Goal: Task Accomplishment & Management: Manage account settings

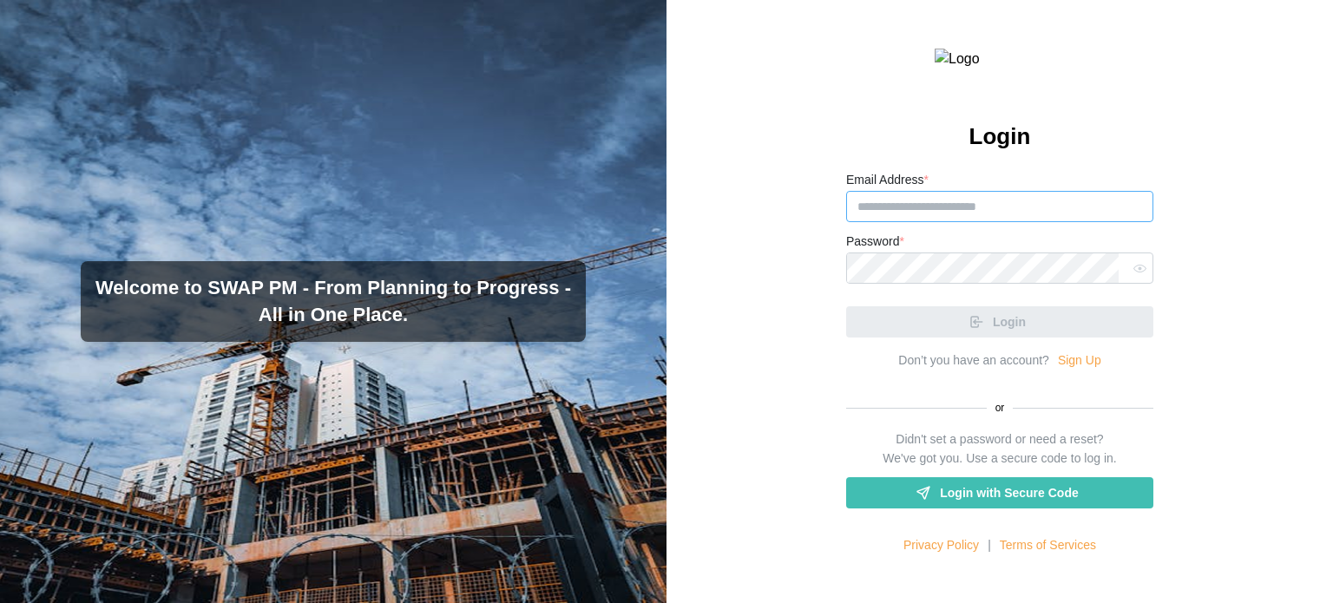
click at [673, 222] on input "Email Address *" at bounding box center [999, 206] width 307 height 31
paste input "**********"
drag, startPoint x: 1048, startPoint y: 246, endPoint x: 916, endPoint y: 253, distance: 132.9
click at [673, 222] on input "**********" at bounding box center [996, 206] width 300 height 31
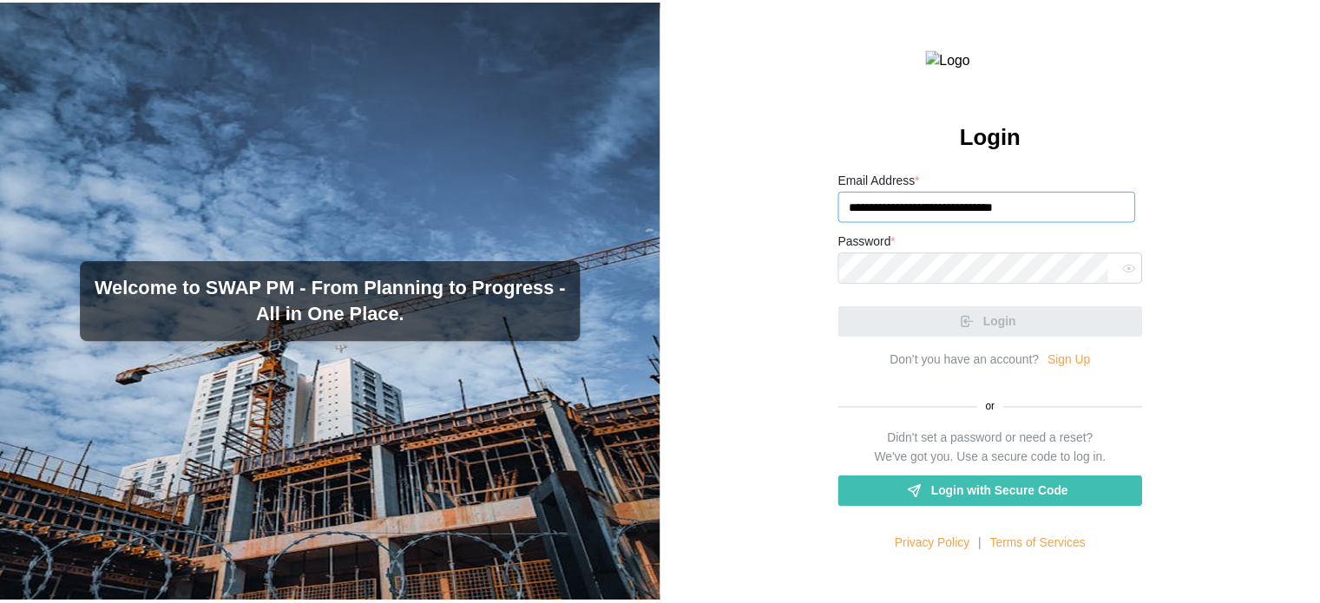
scroll to position [0, 0]
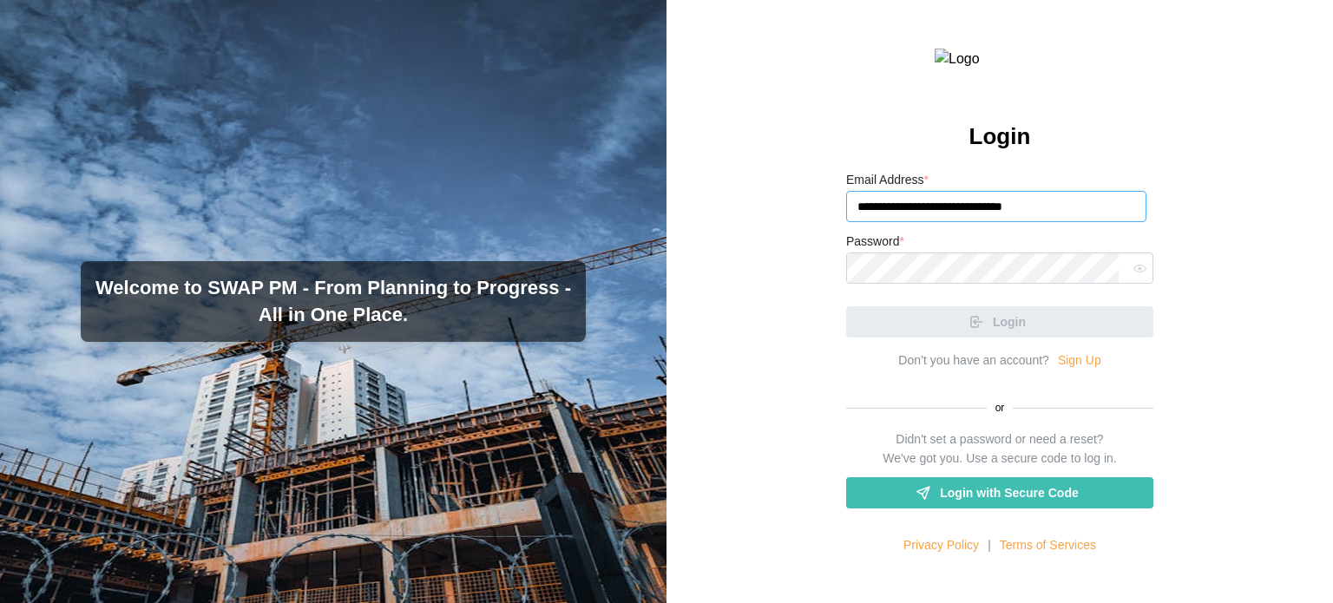
drag, startPoint x: 956, startPoint y: 247, endPoint x: 927, endPoint y: 246, distance: 28.7
click at [673, 222] on input "**********" at bounding box center [996, 206] width 300 height 31
type input "**********"
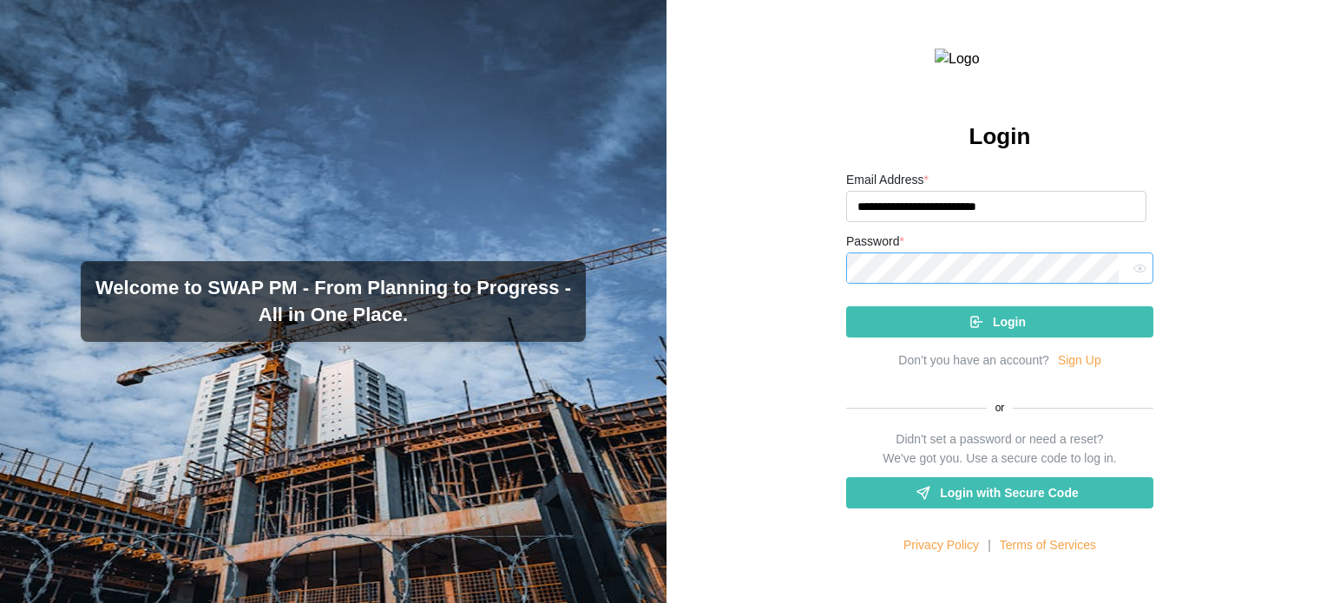
click at [673, 262] on button "Login" at bounding box center [999, 321] width 307 height 31
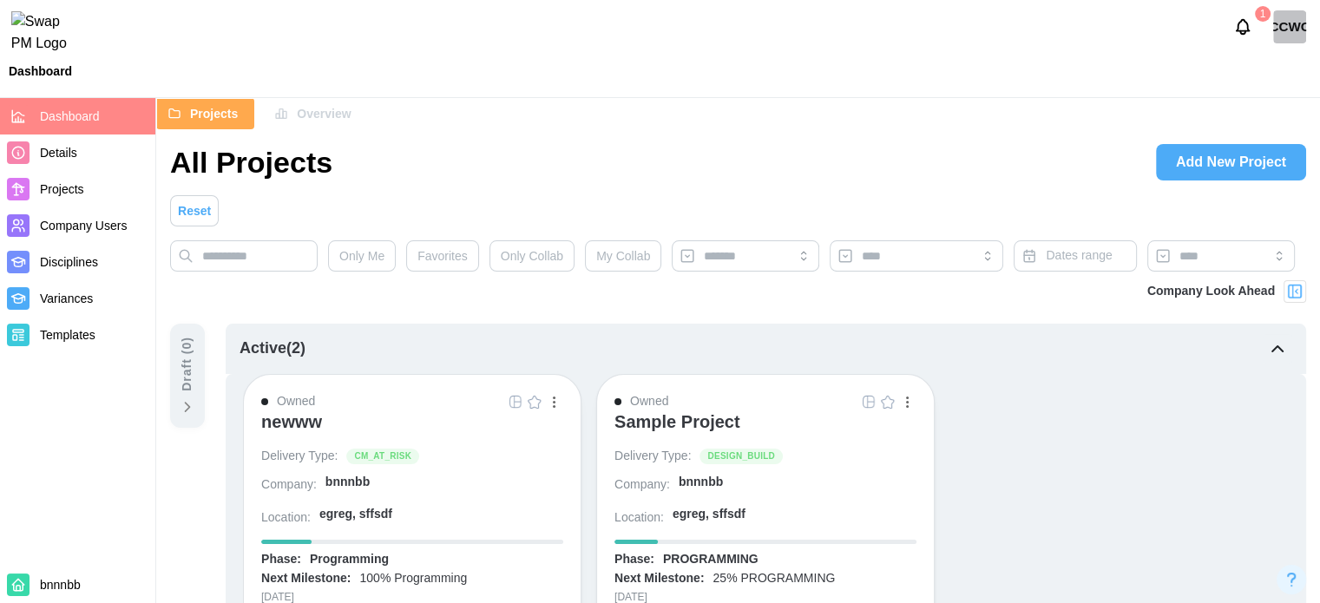
click at [673, 31] on div "CCWC" at bounding box center [1289, 26] width 33 height 33
click at [673, 68] on div "My Profile" at bounding box center [1279, 74] width 54 height 19
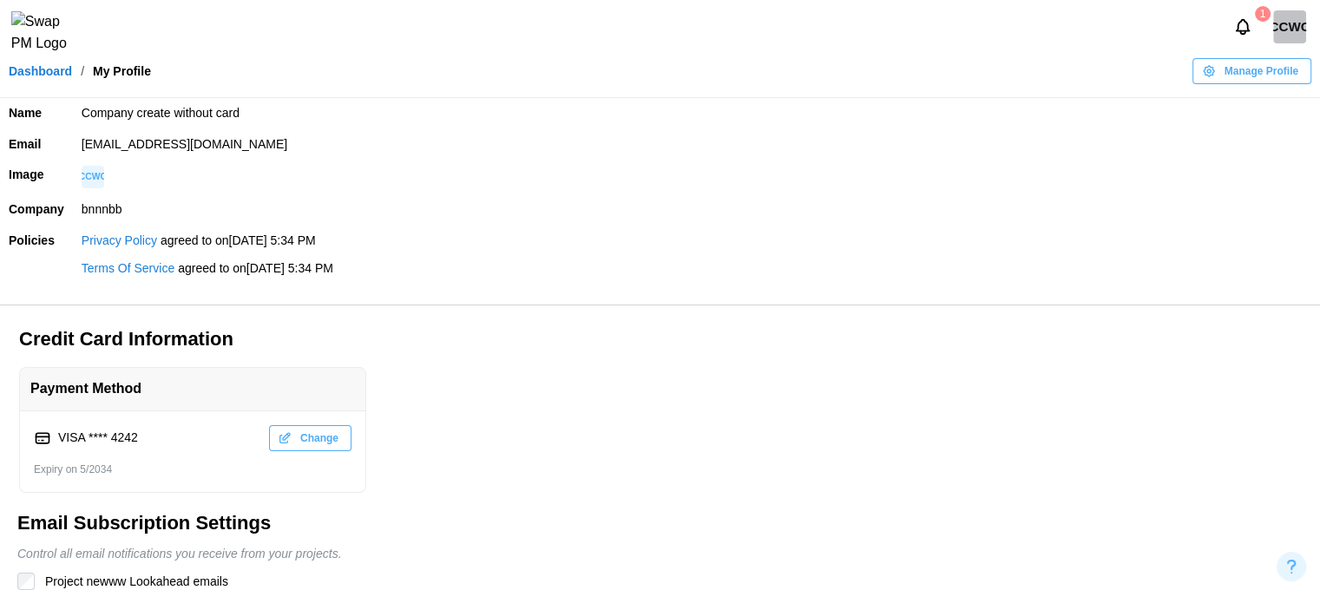
click at [31, 84] on div "Dashboard / My Profile Manage Profile" at bounding box center [660, 71] width 1320 height 26
click at [36, 77] on link "Dashboard" at bounding box center [40, 71] width 63 height 12
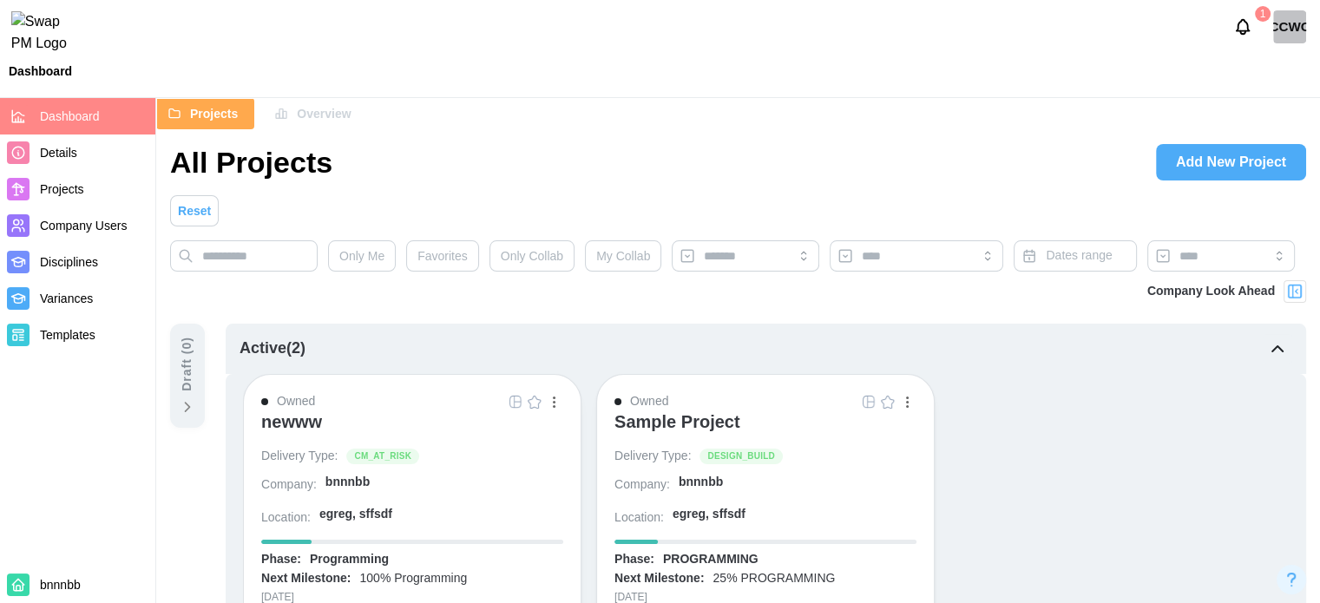
click at [673, 157] on span "Add New Project" at bounding box center [1231, 162] width 110 height 35
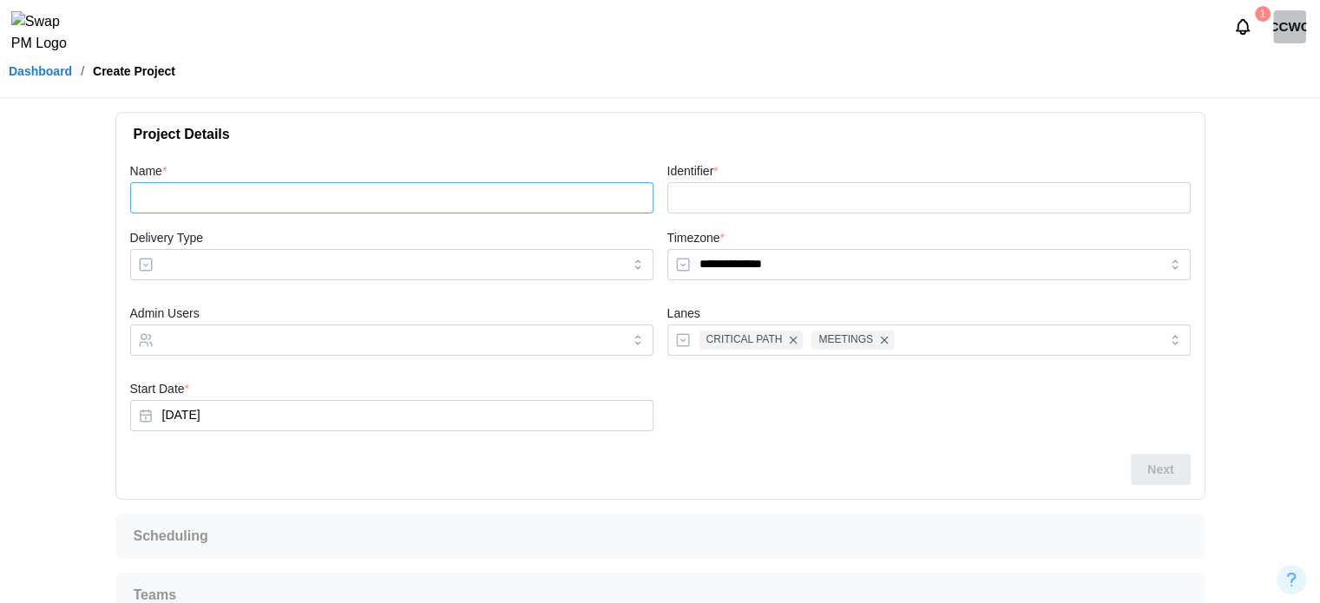
click at [476, 184] on input "Name *" at bounding box center [391, 197] width 523 height 31
type input "*"
type input "**"
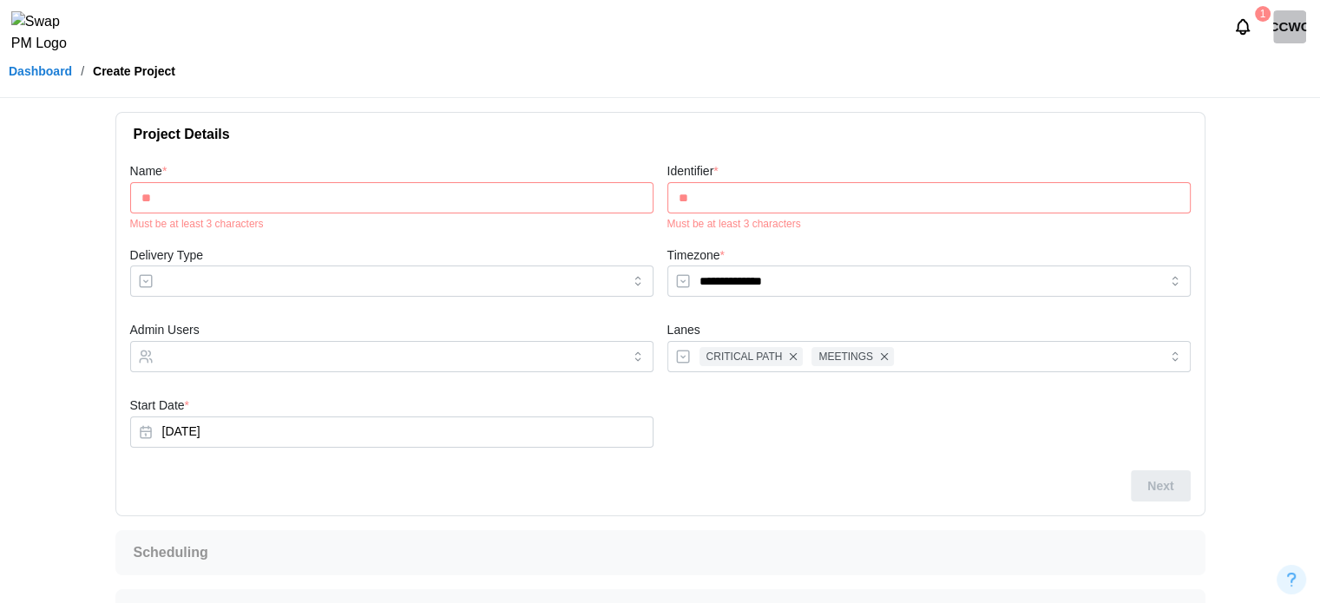
type input "***"
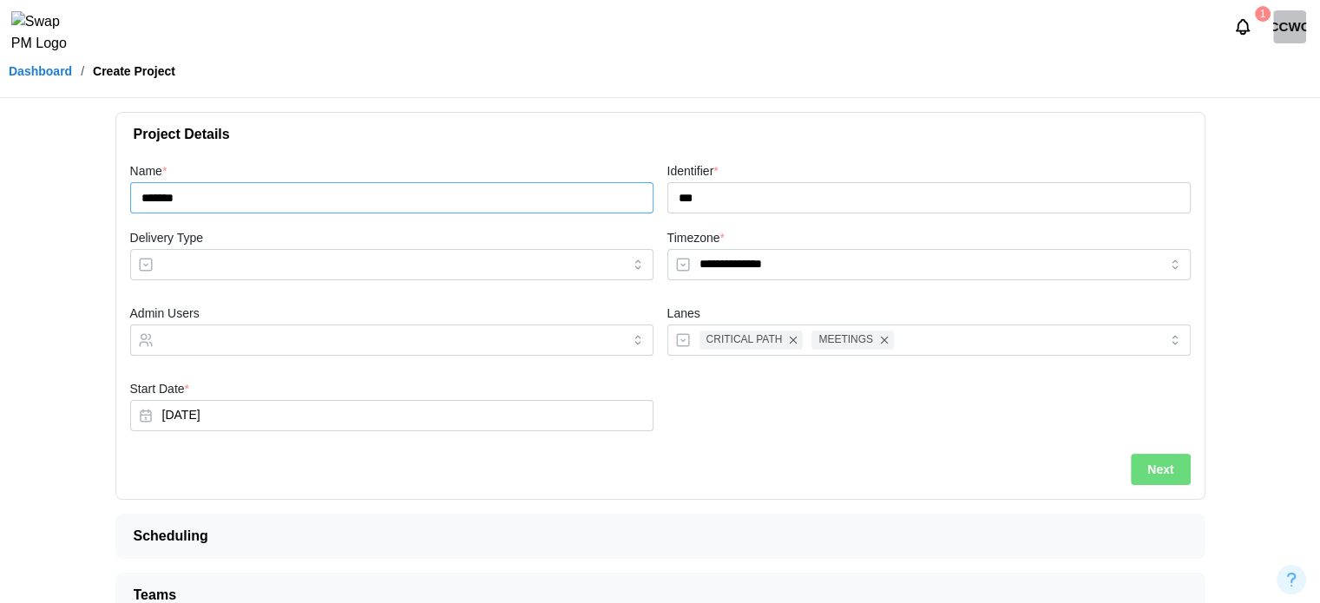
type input "*******"
click at [673, 262] on span "Next" at bounding box center [1160, 470] width 26 height 30
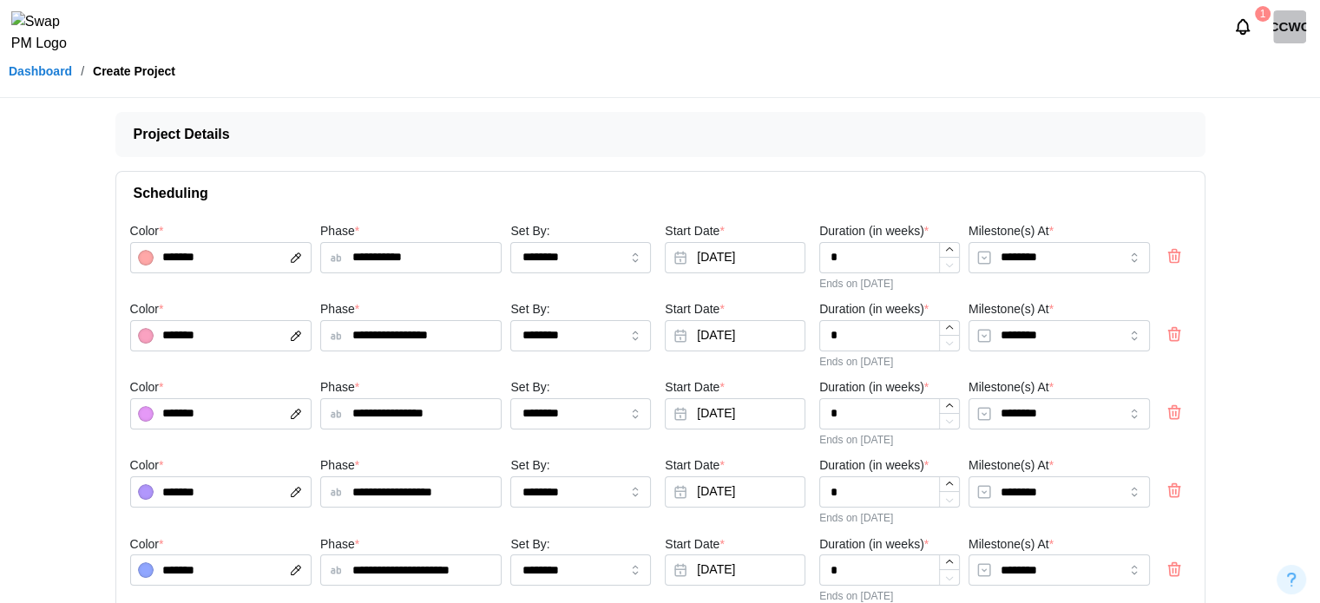
scroll to position [118, 0]
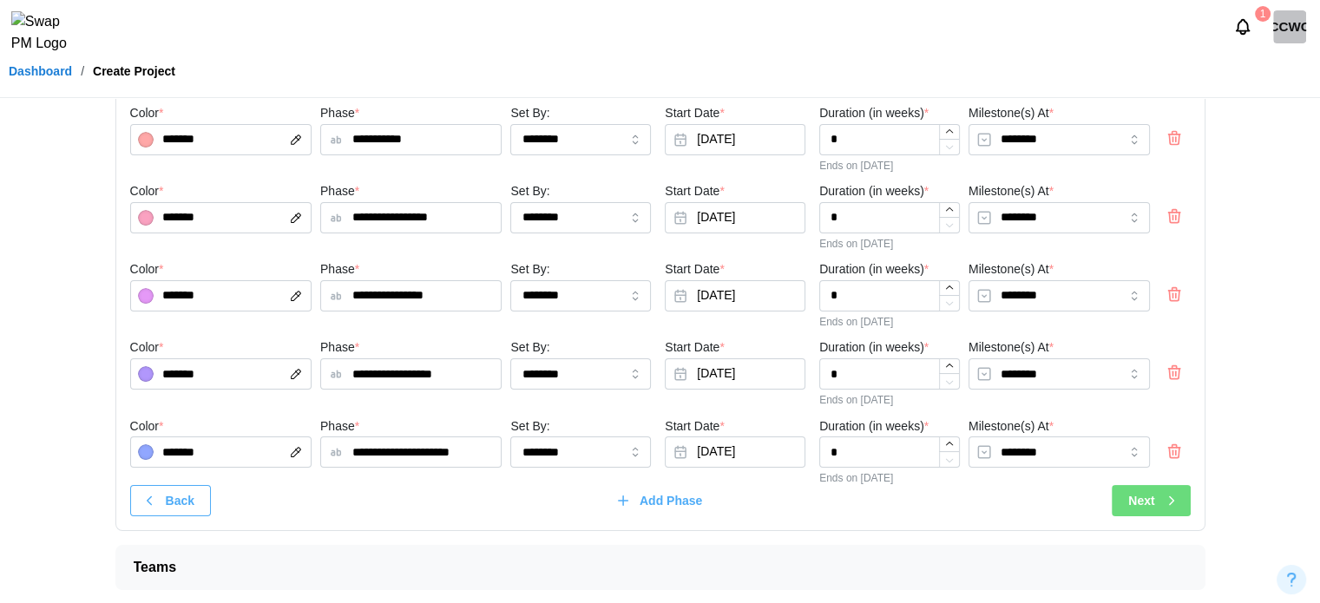
click at [673, 262] on div "Next" at bounding box center [1153, 501] width 50 height 30
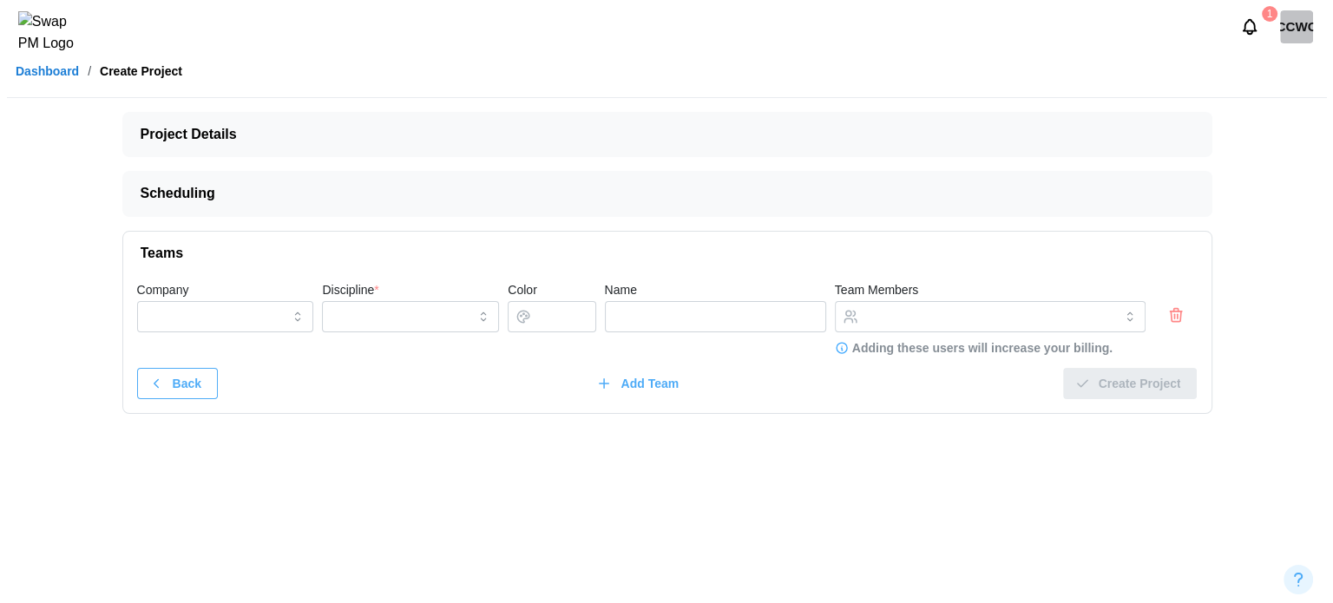
scroll to position [0, 0]
click at [673, 262] on div at bounding box center [1175, 302] width 52 height 54
click at [673, 262] on icon "button" at bounding box center [1175, 315] width 17 height 21
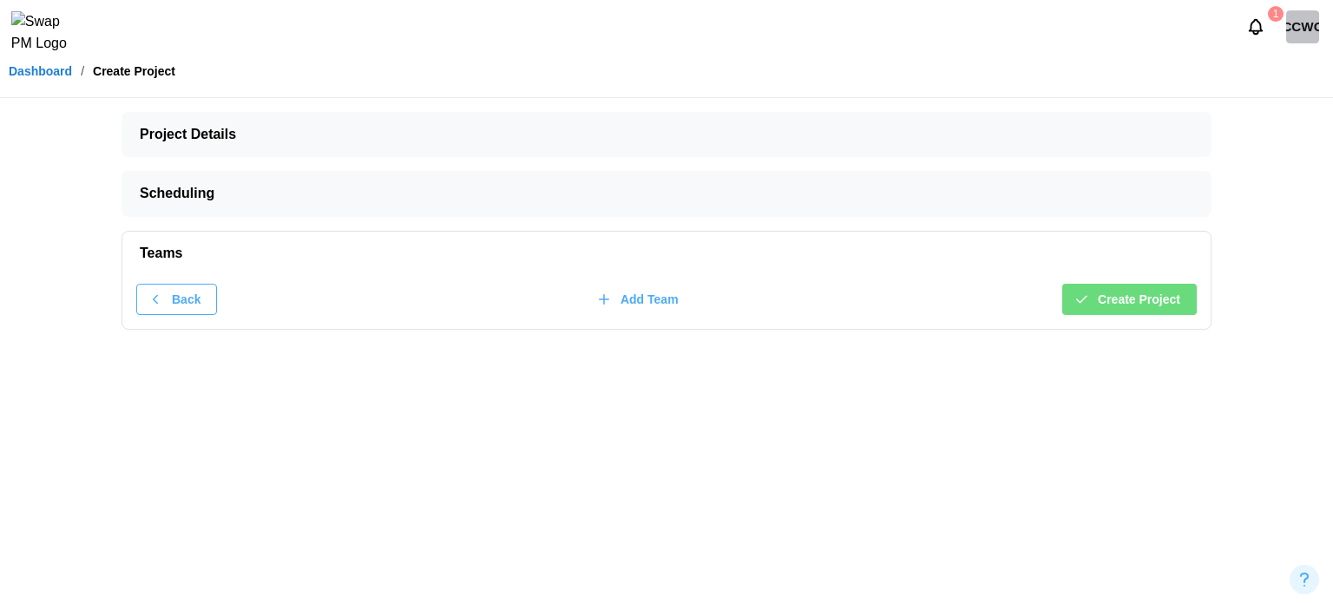
click at [673, 262] on div "Back Add Team Create Project" at bounding box center [666, 302] width 1088 height 54
click at [673, 262] on span "Create Project" at bounding box center [1139, 300] width 82 height 30
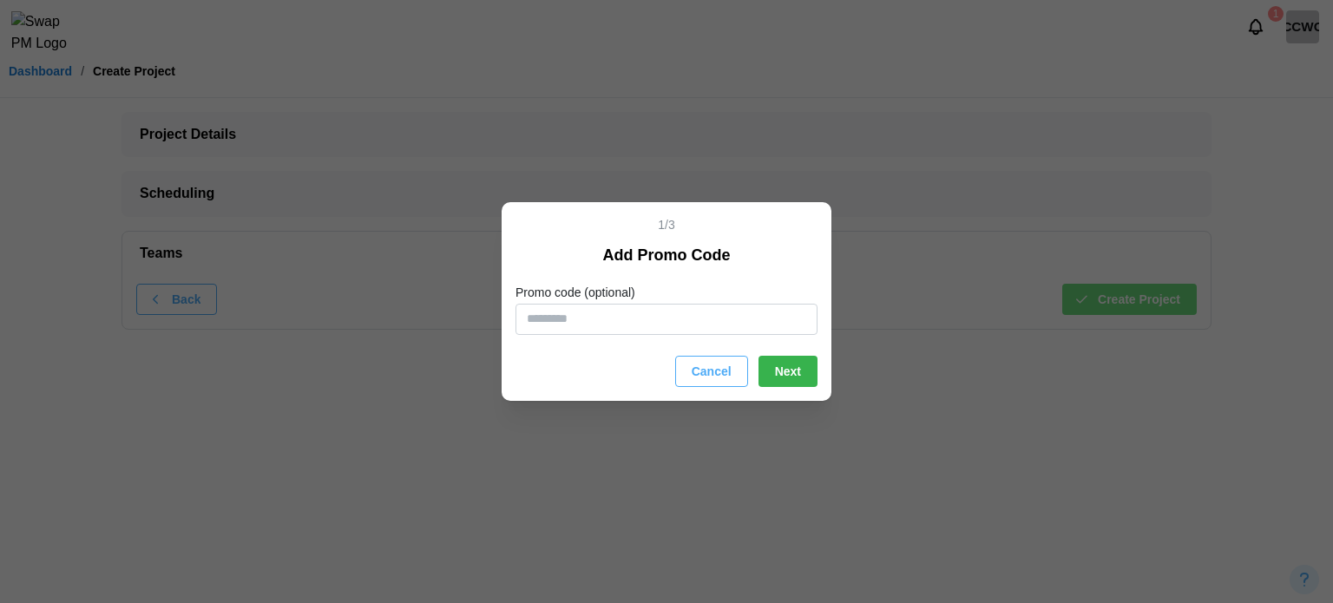
click at [673, 262] on span "Next" at bounding box center [788, 372] width 26 height 30
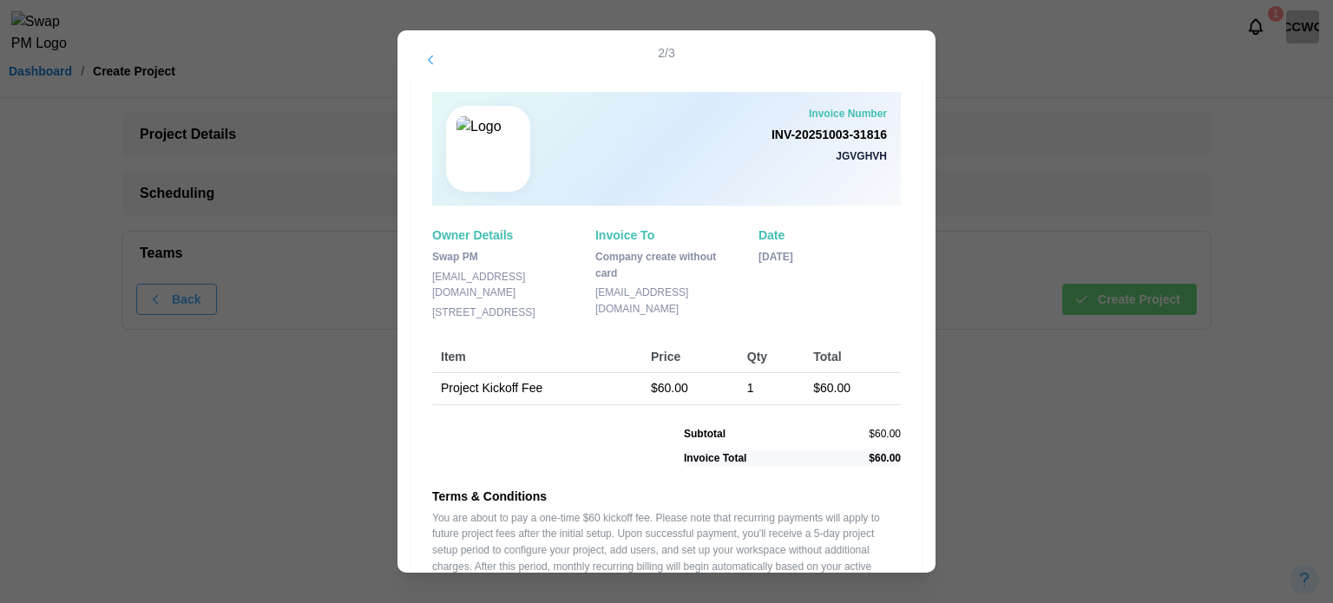
scroll to position [104, 0]
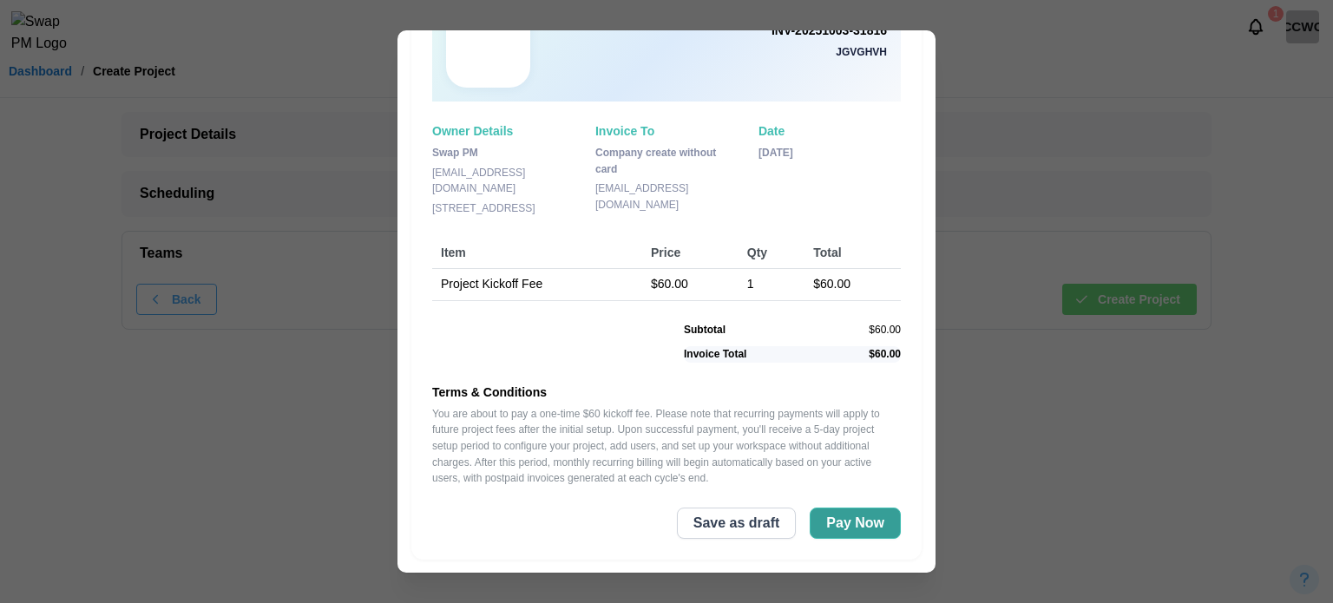
click at [673, 262] on span "Pay Now" at bounding box center [855, 524] width 58 height 30
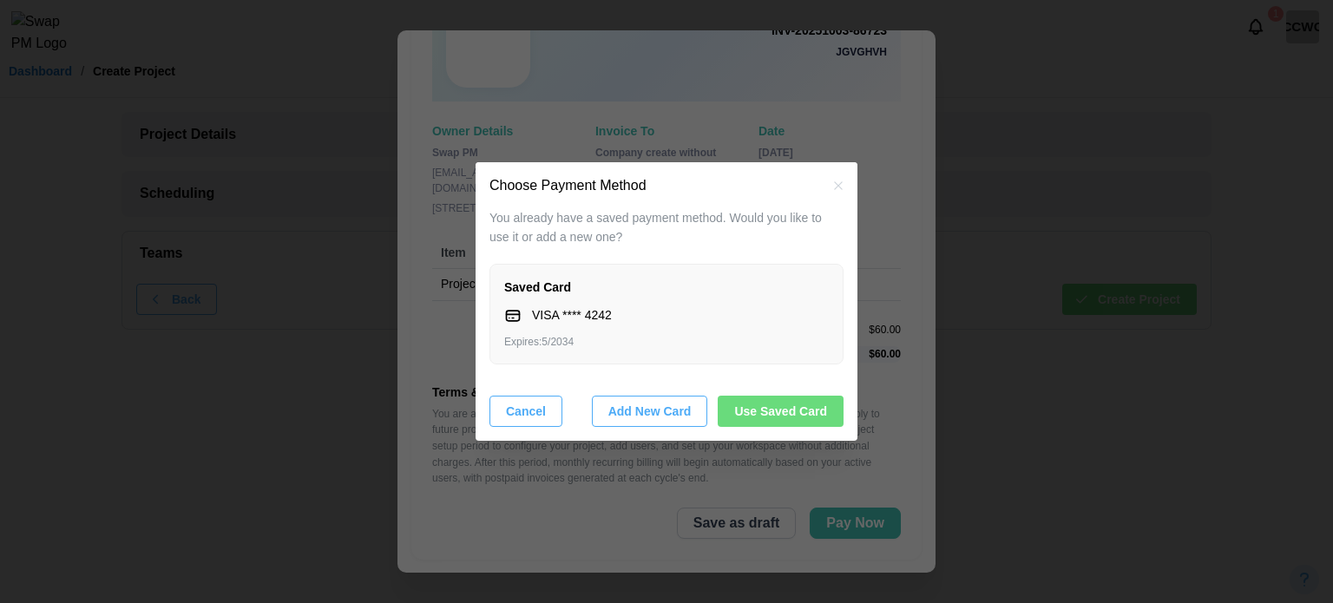
click at [673, 262] on span "Use Saved Card" at bounding box center [780, 412] width 93 height 30
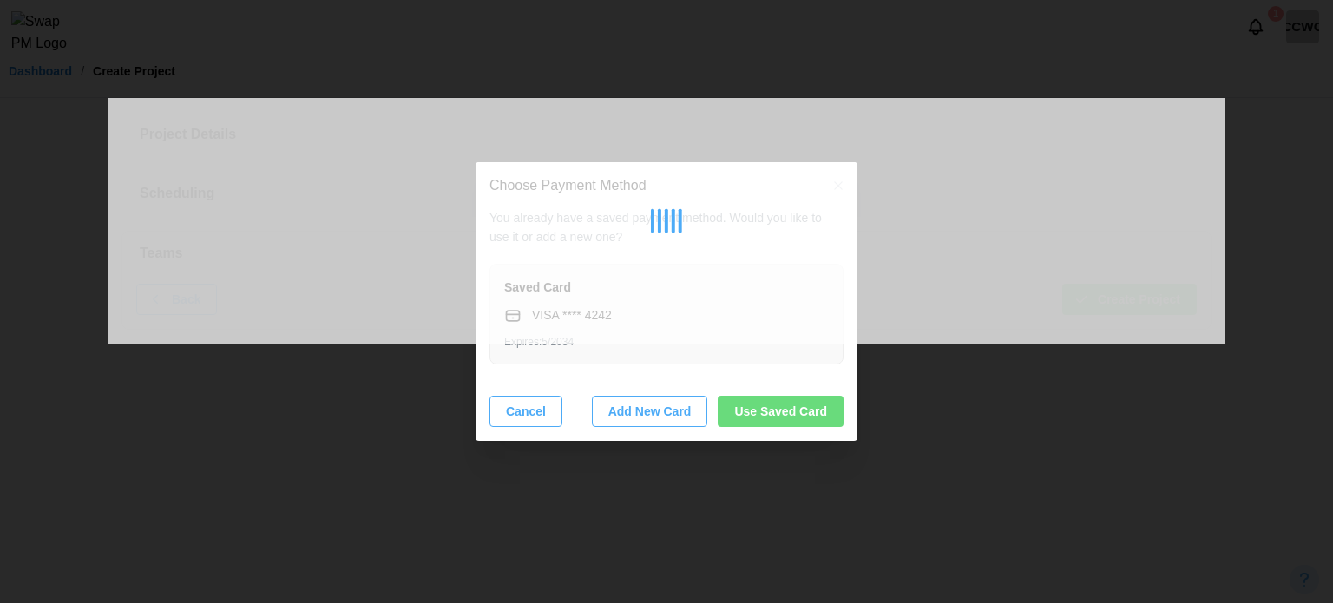
scroll to position [0, 0]
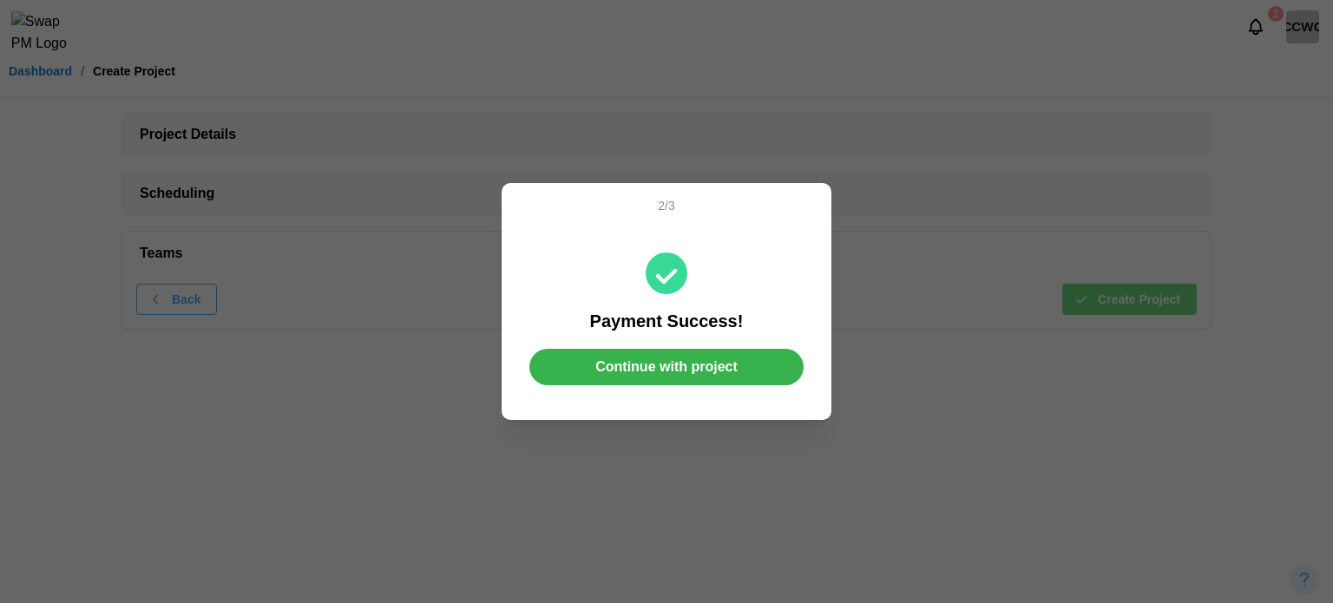
click at [673, 262] on span "Continue with project" at bounding box center [666, 367] width 142 height 35
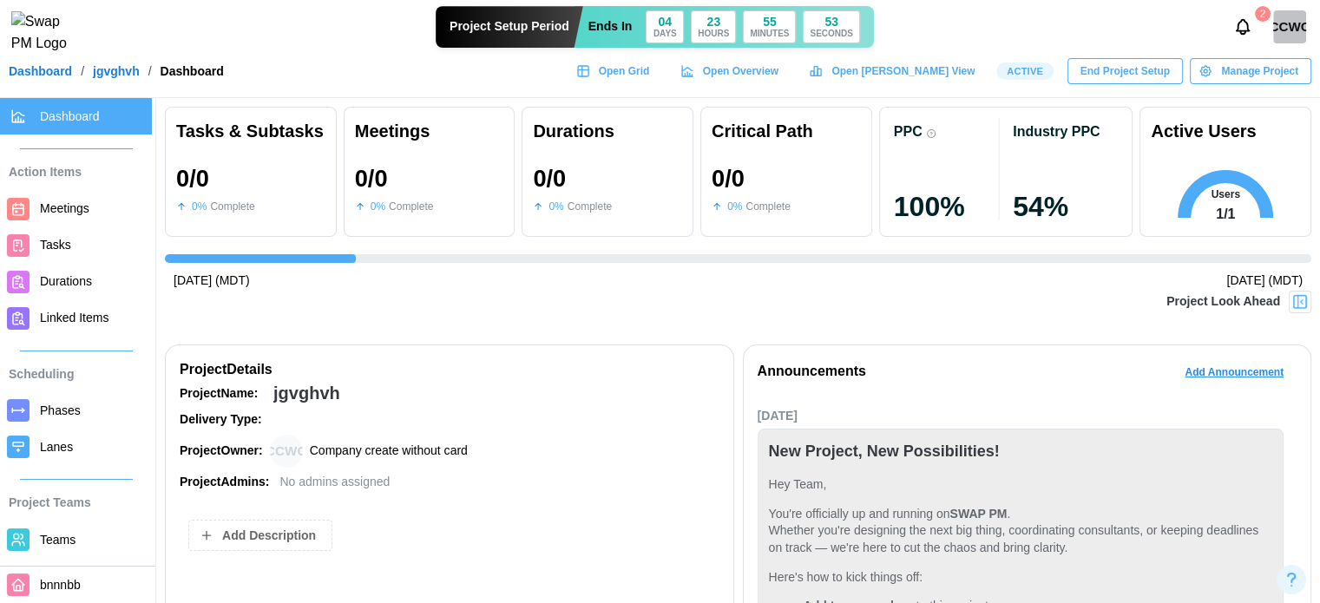
click at [25, 77] on link "Dashboard" at bounding box center [40, 71] width 63 height 12
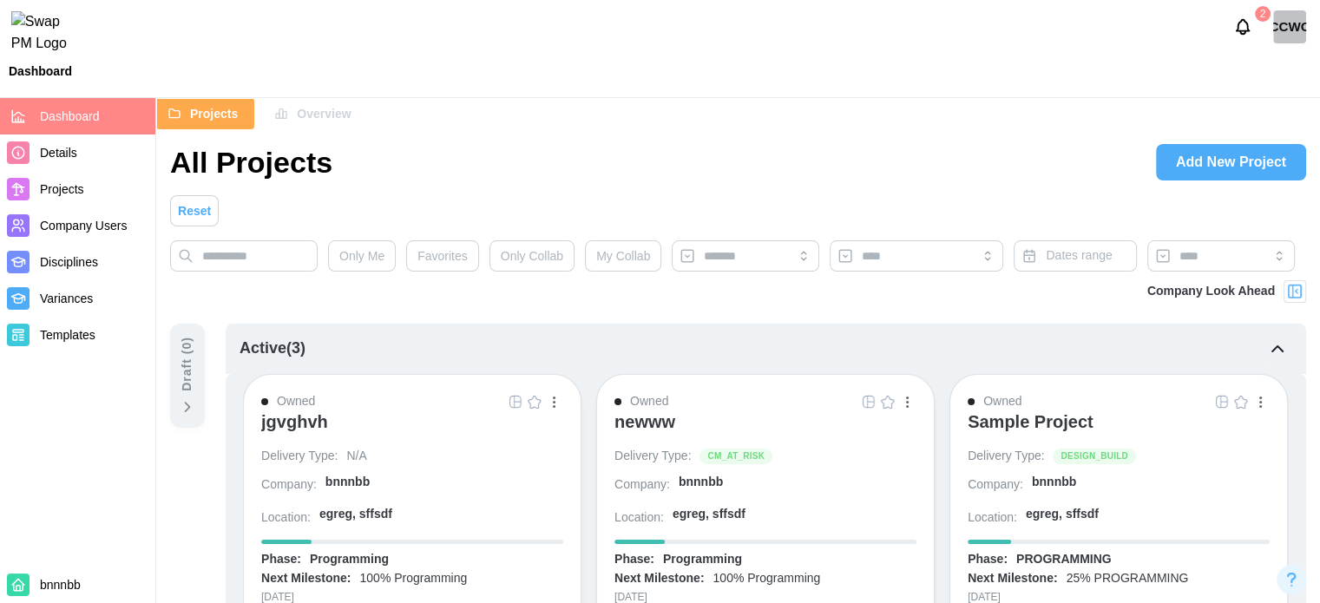
click at [673, 40] on div "CCWC" at bounding box center [1289, 26] width 33 height 33
click at [673, 111] on div "Sign Out" at bounding box center [1279, 108] width 54 height 14
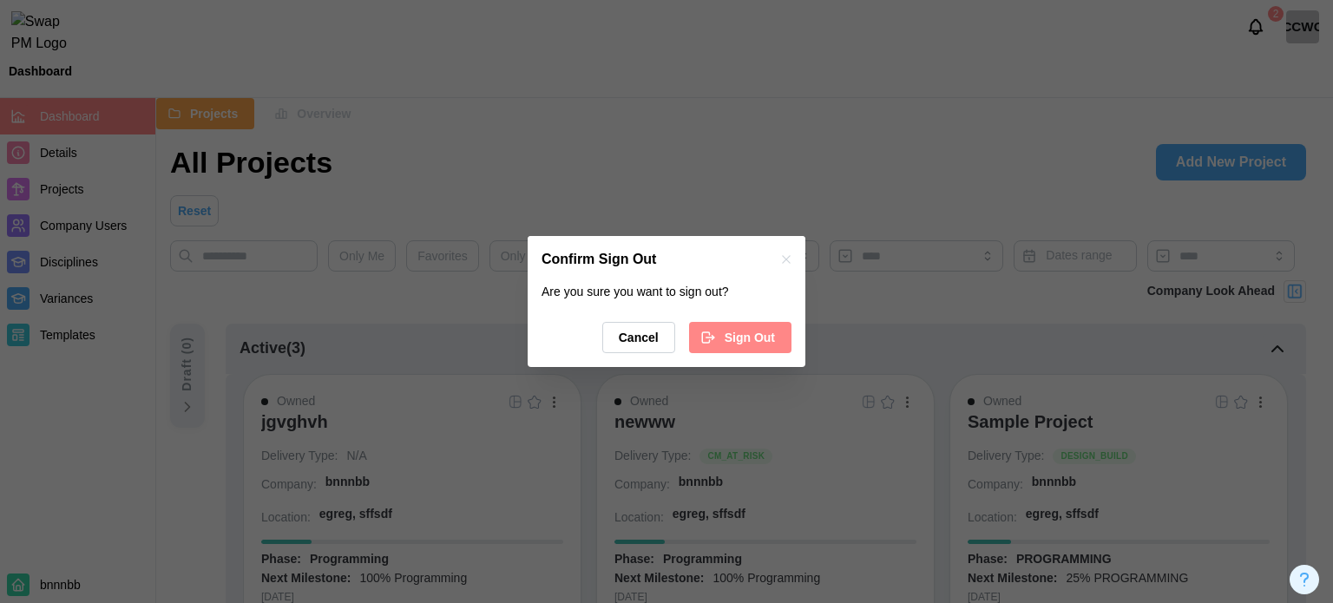
click at [673, 262] on div "Sign Out" at bounding box center [737, 338] width 75 height 30
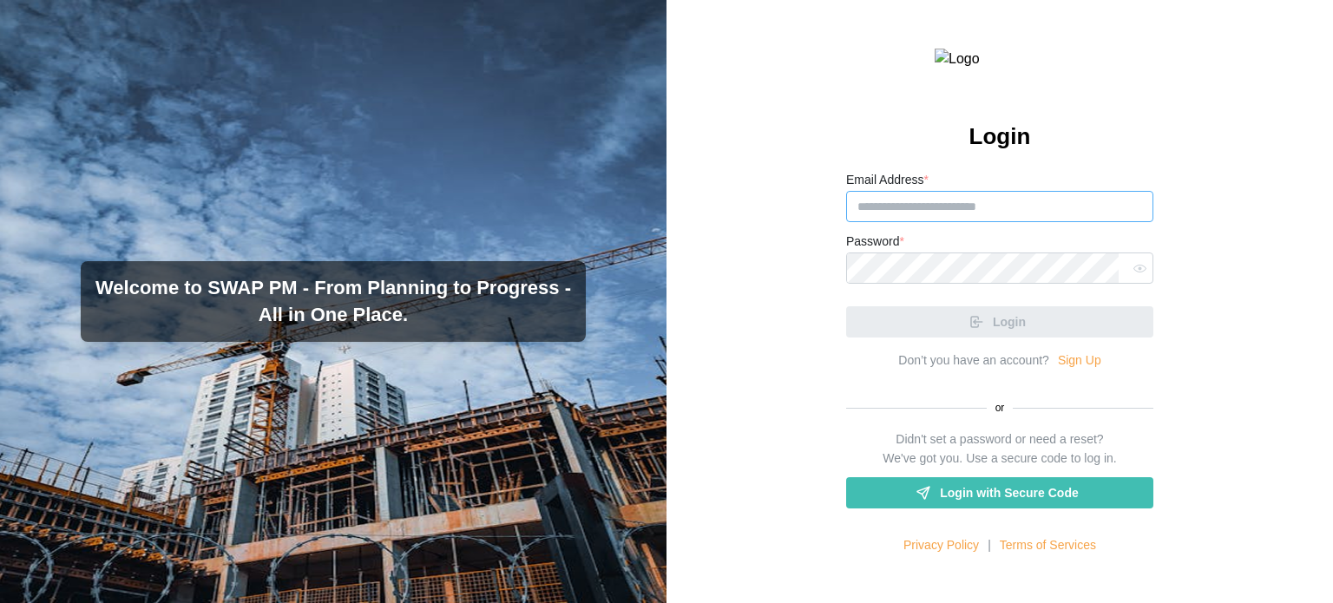
click at [944, 222] on input "Email Address *" at bounding box center [999, 206] width 307 height 31
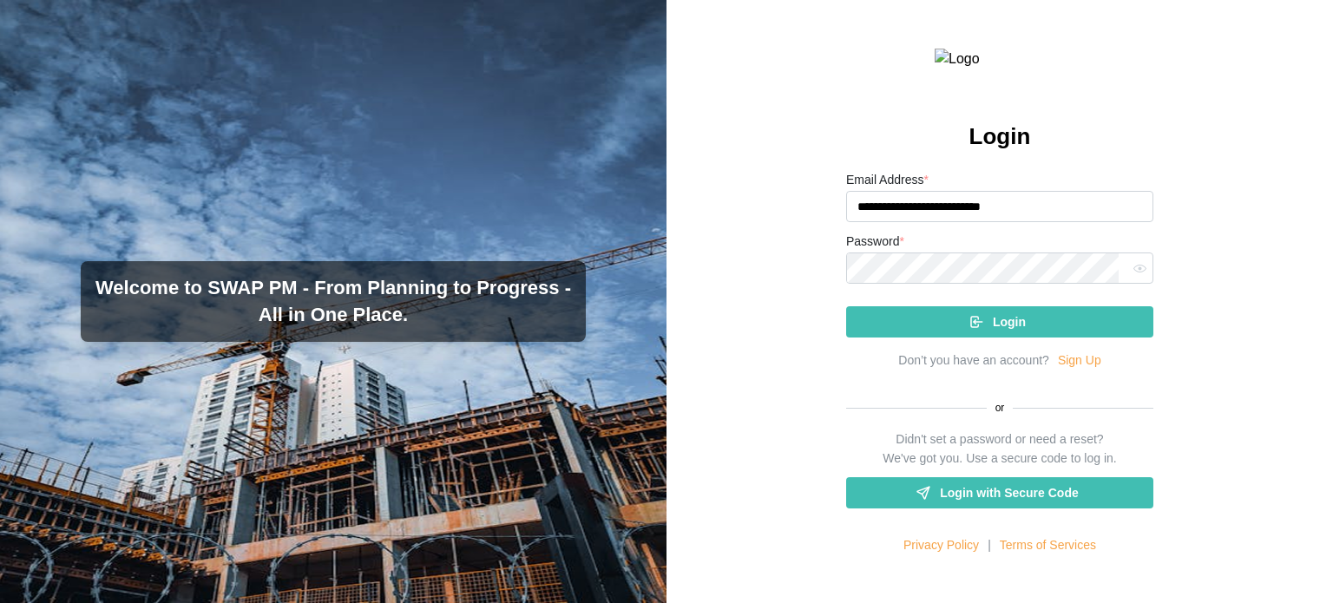
click at [1042, 222] on input "**********" at bounding box center [999, 206] width 307 height 31
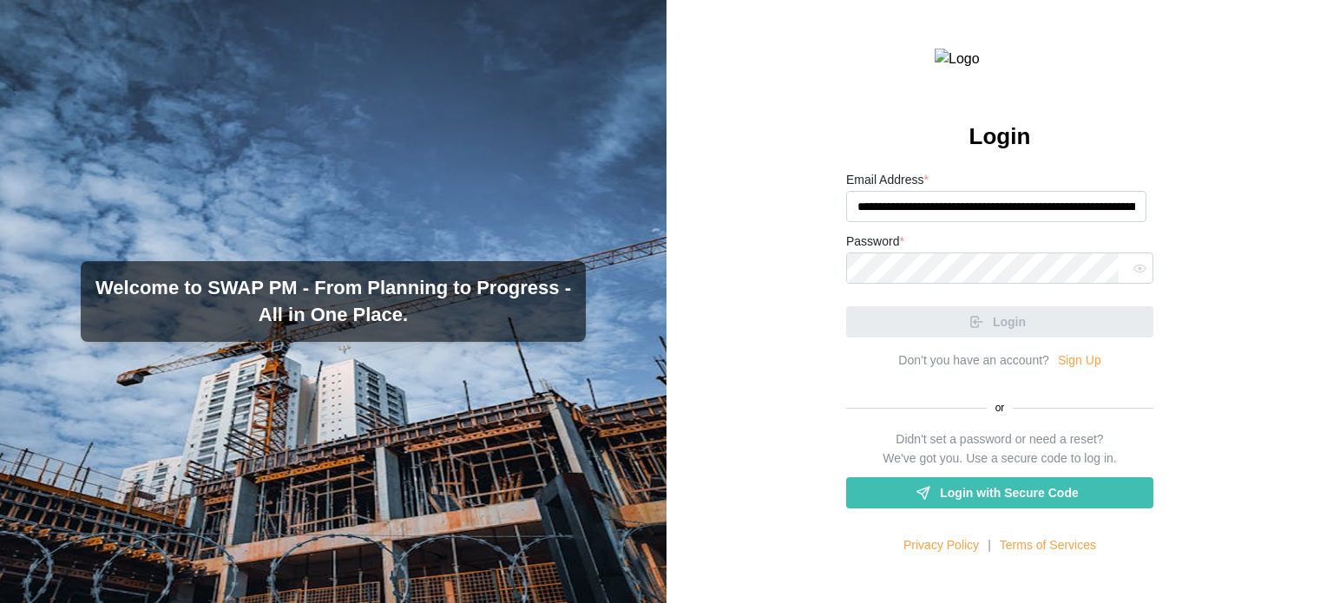
drag, startPoint x: 1036, startPoint y: 249, endPoint x: 814, endPoint y: 245, distance: 222.2
click at [814, 245] on div "**********" at bounding box center [1000, 301] width 667 height 603
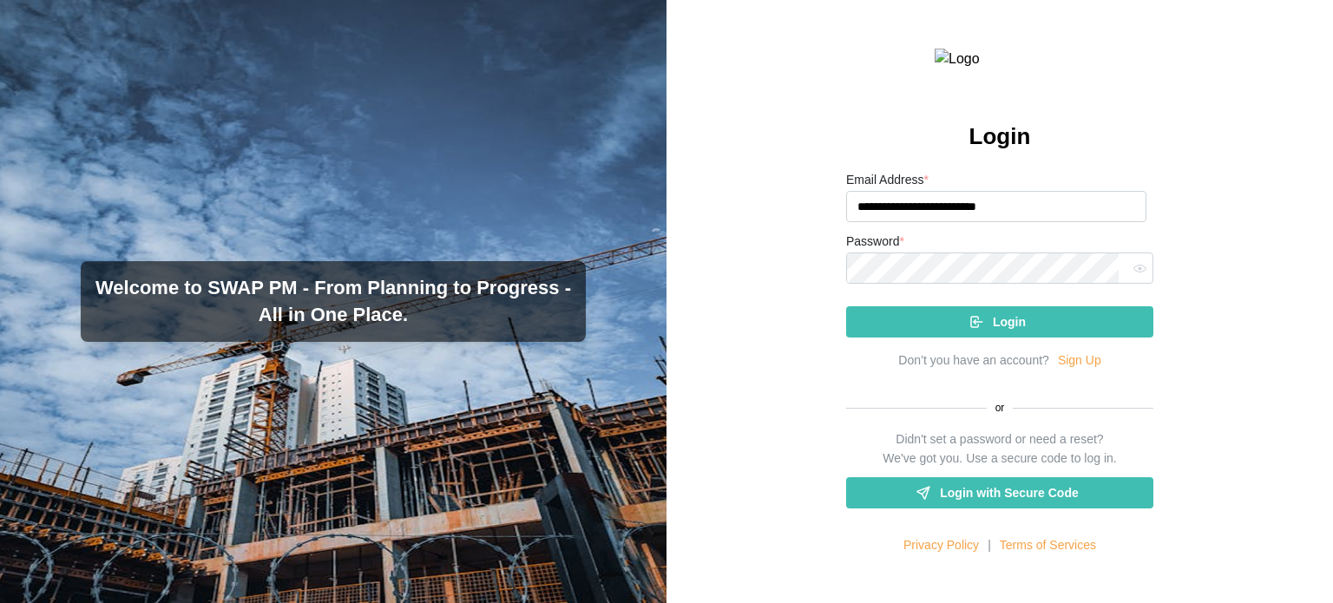
click at [1128, 279] on button "button" at bounding box center [1139, 268] width 23 height 23
type input "**********"
click at [1001, 337] on span "Login" at bounding box center [1009, 322] width 33 height 30
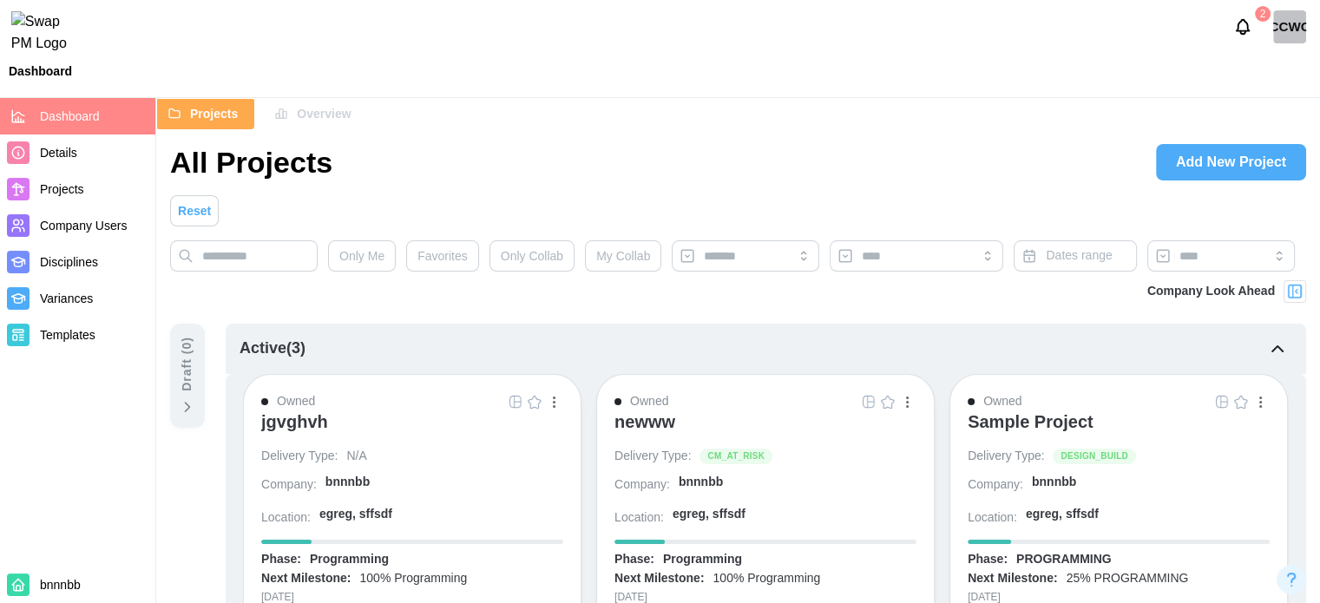
click at [53, 231] on span "Company Users" at bounding box center [83, 226] width 87 height 14
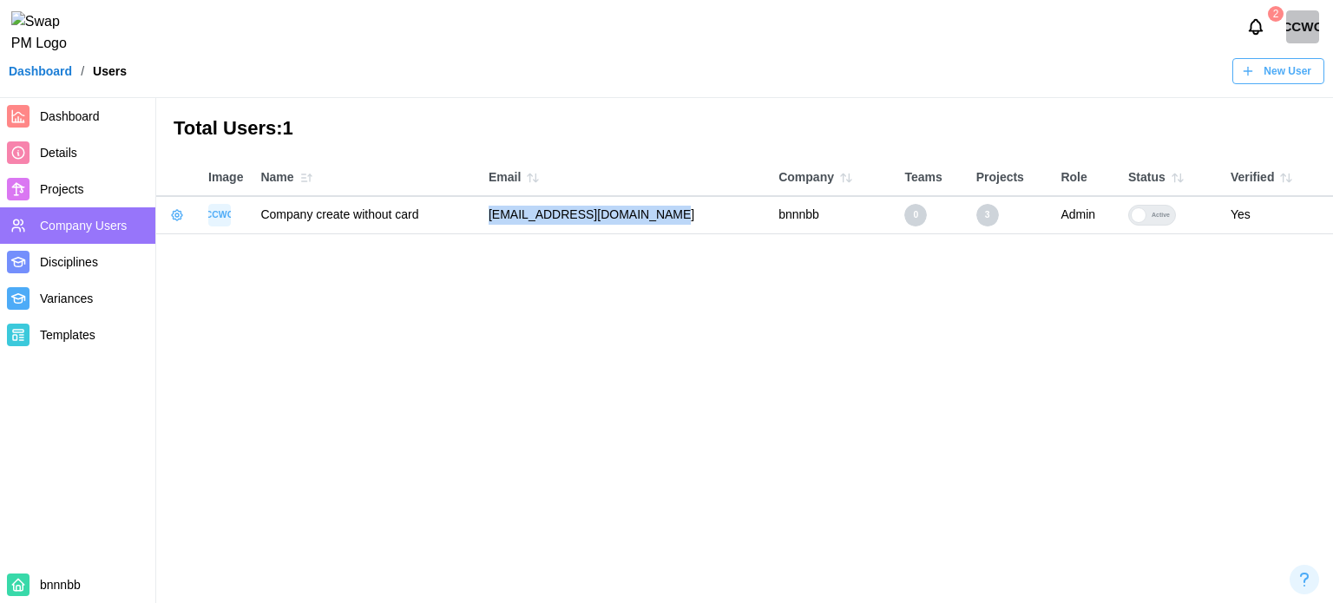
drag, startPoint x: 680, startPoint y: 217, endPoint x: 448, endPoint y: 221, distance: 231.8
click at [448, 221] on tr "CCWC Company create without card notallowed@guerrillamail.de bnnnbb 0 3 Admin A…" at bounding box center [744, 214] width 1177 height 37
copy tr "[EMAIL_ADDRESS][DOMAIN_NAME]"
click at [1264, 82] on div "New User" at bounding box center [1276, 71] width 70 height 24
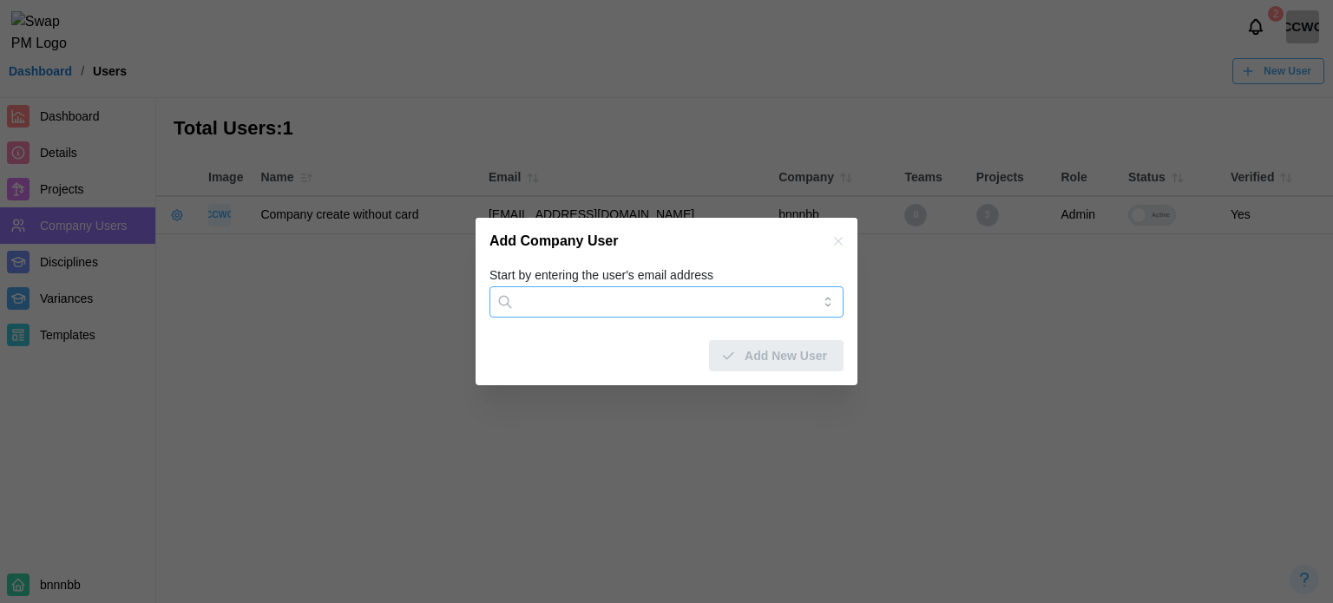
click at [695, 305] on input "Start by entering the user's email address" at bounding box center [667, 301] width 354 height 31
paste input "**********"
click at [581, 302] on input "**********" at bounding box center [667, 301] width 354 height 31
type input "**********"
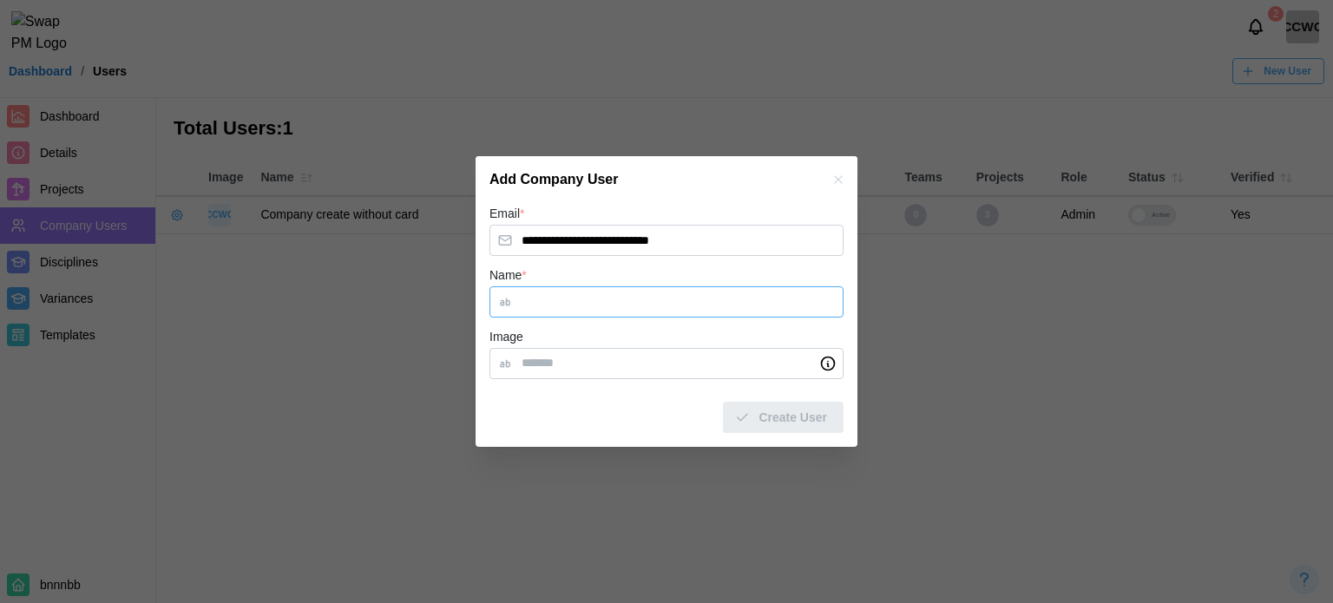
click at [621, 300] on input "Name *" at bounding box center [667, 301] width 354 height 31
type input "******"
click at [771, 423] on span "Create User" at bounding box center [793, 418] width 69 height 30
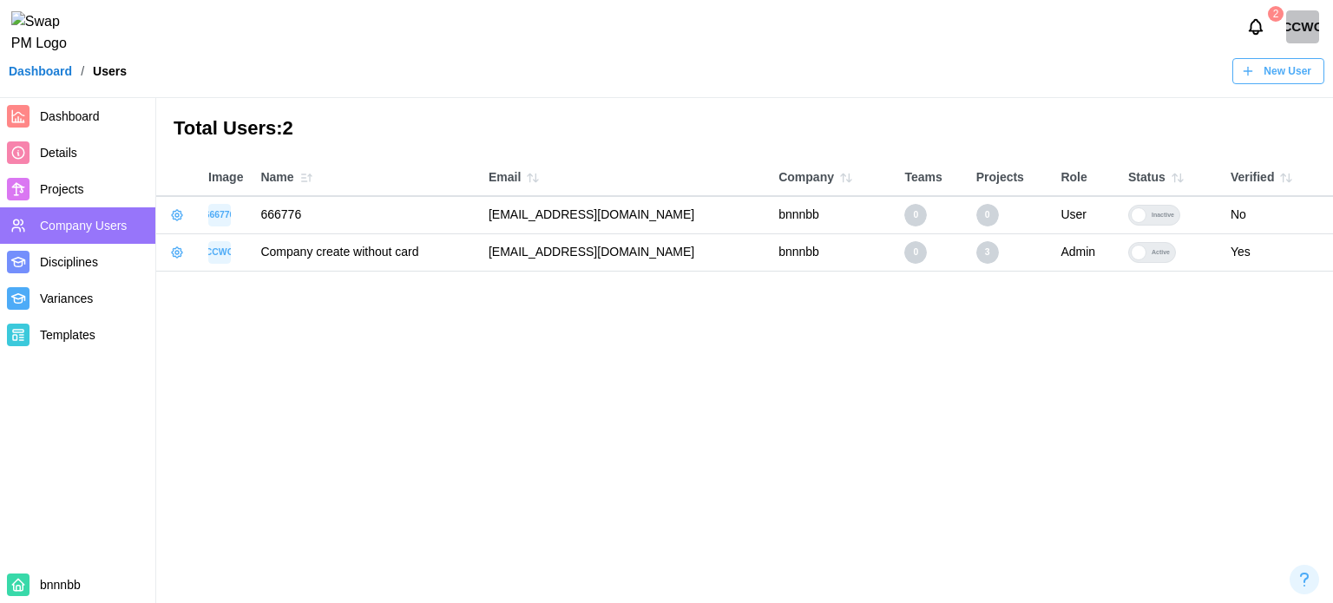
click at [174, 254] on icon "button" at bounding box center [177, 253] width 14 height 14
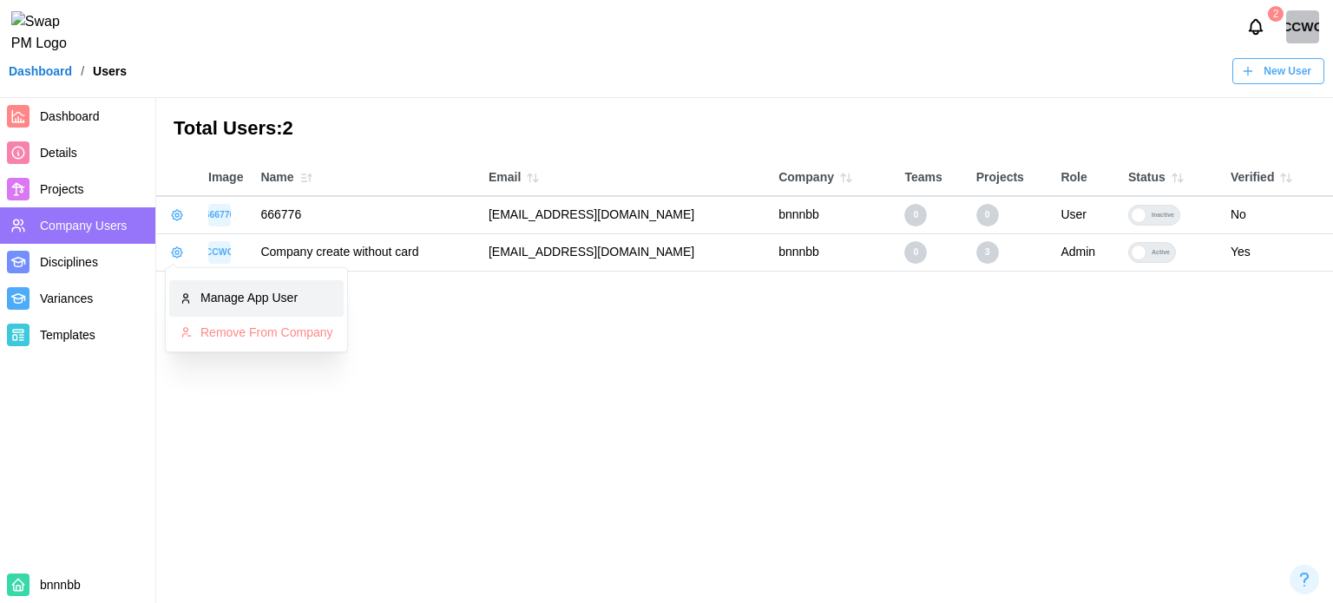
click at [216, 298] on div "Manage App User" at bounding box center [266, 298] width 133 height 19
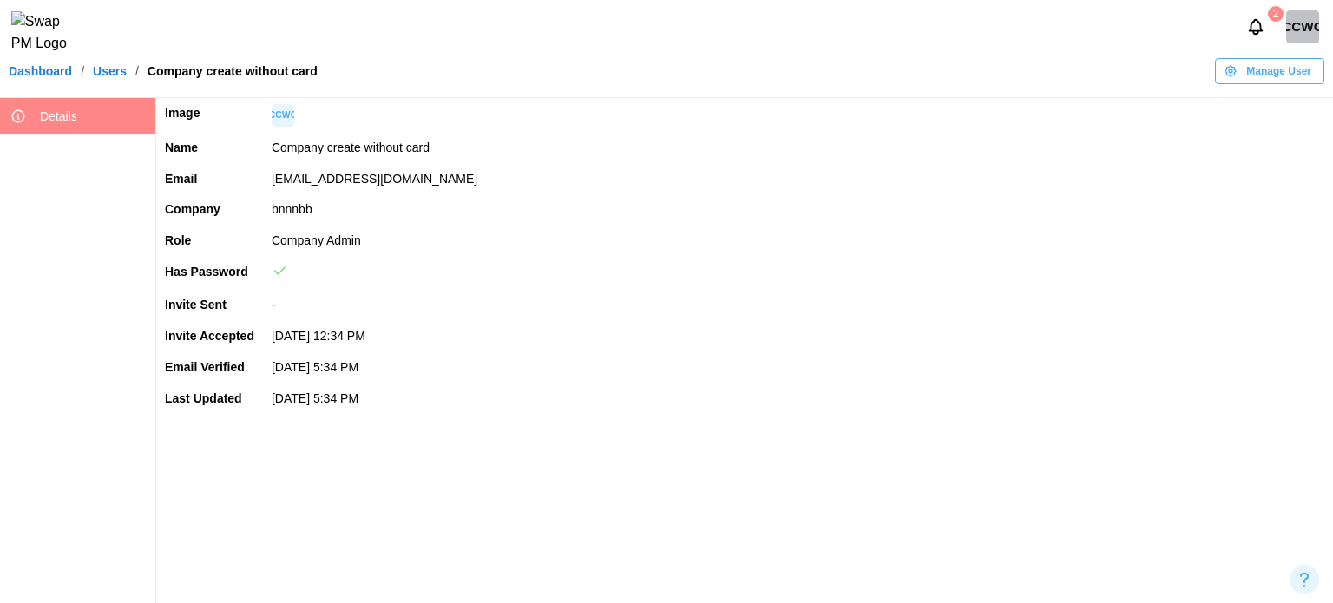
click at [1264, 83] on span "Manage User" at bounding box center [1278, 71] width 65 height 24
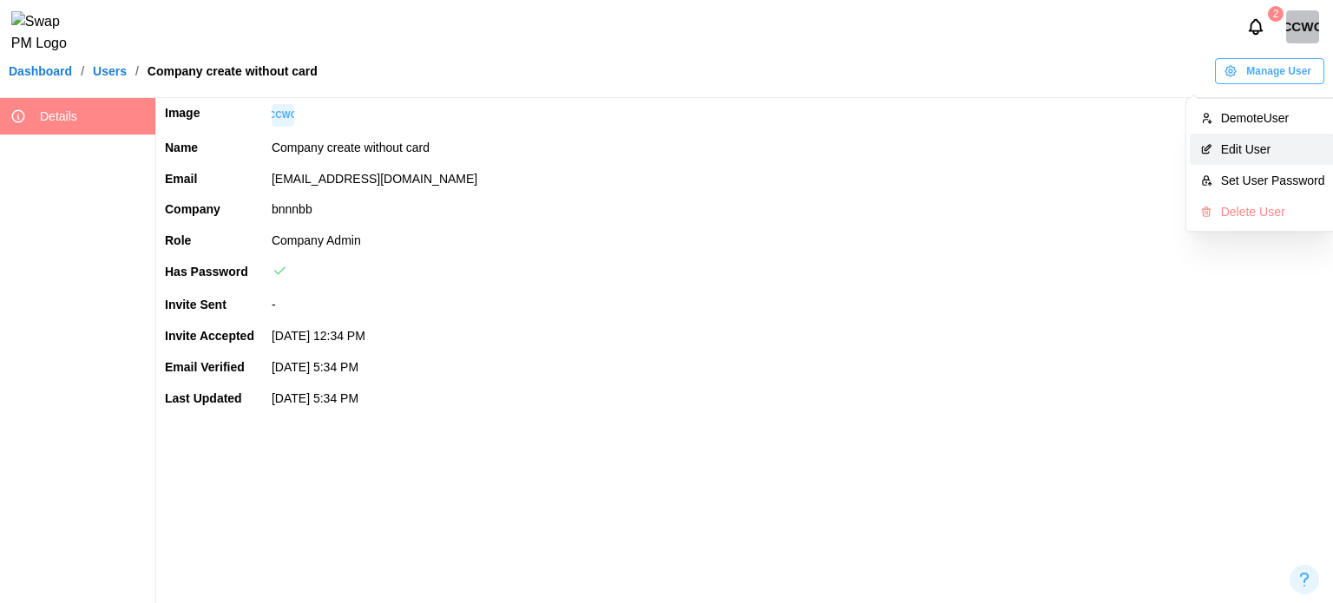
click at [1231, 148] on div "Edit User" at bounding box center [1273, 149] width 104 height 14
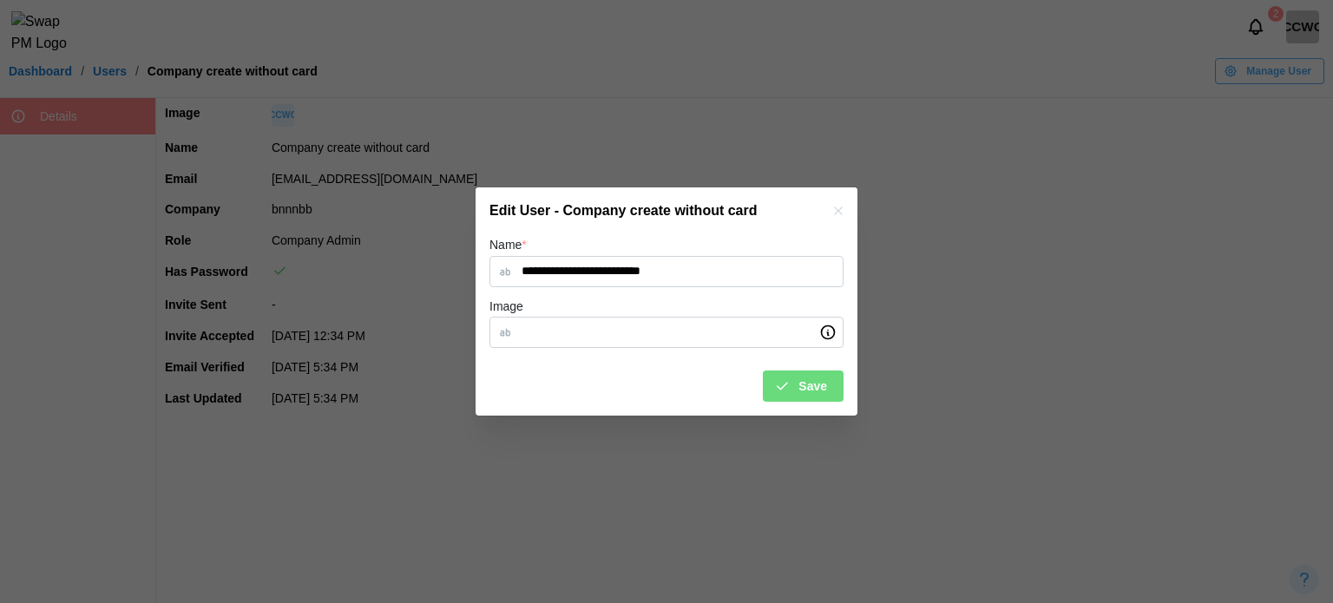
click at [845, 207] on button "button" at bounding box center [838, 210] width 19 height 19
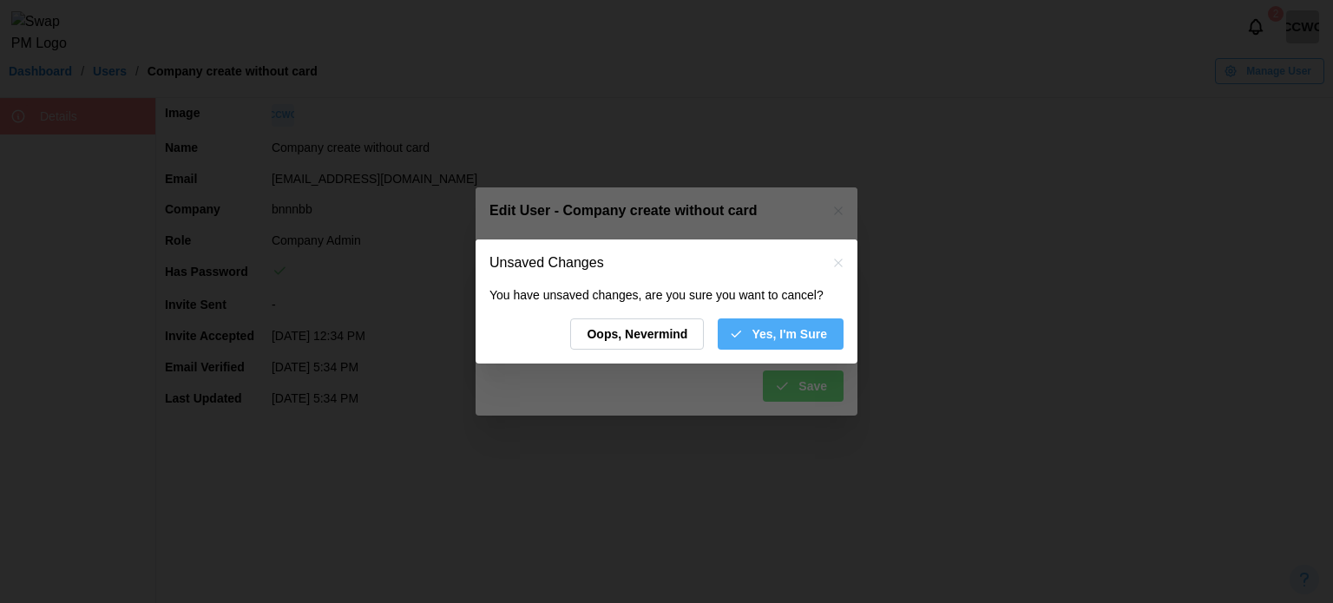
click at [805, 334] on span "Yes, I'm Sure" at bounding box center [790, 334] width 76 height 30
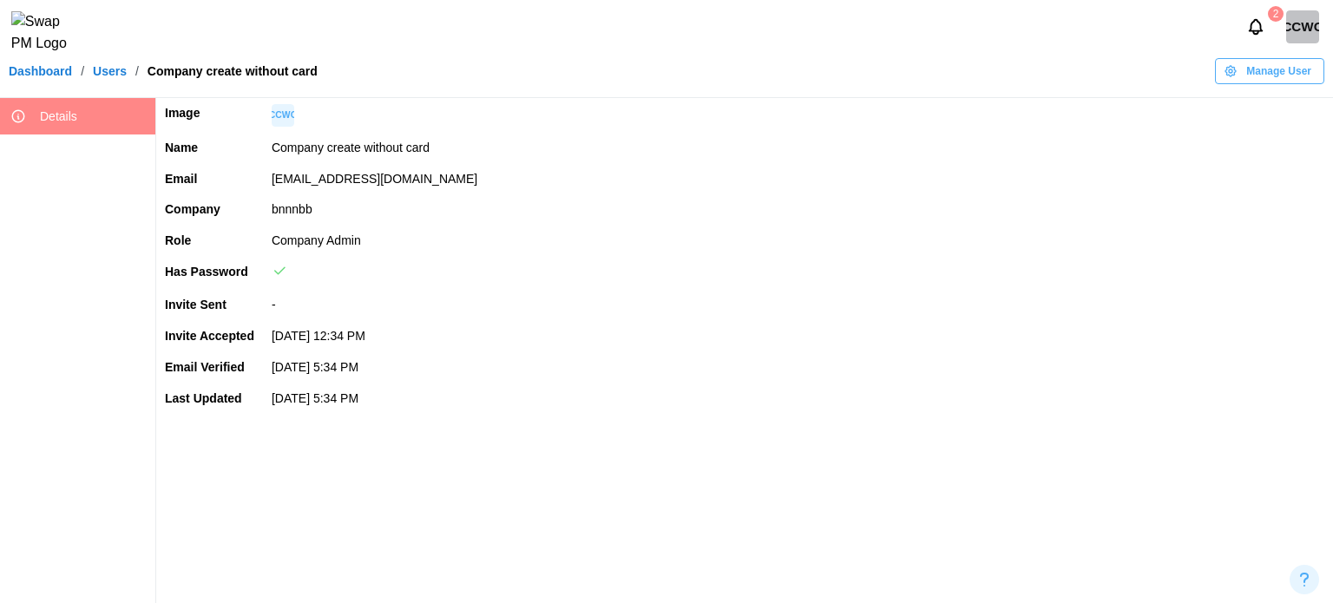
click at [1303, 83] on span "Manage User" at bounding box center [1278, 71] width 65 height 24
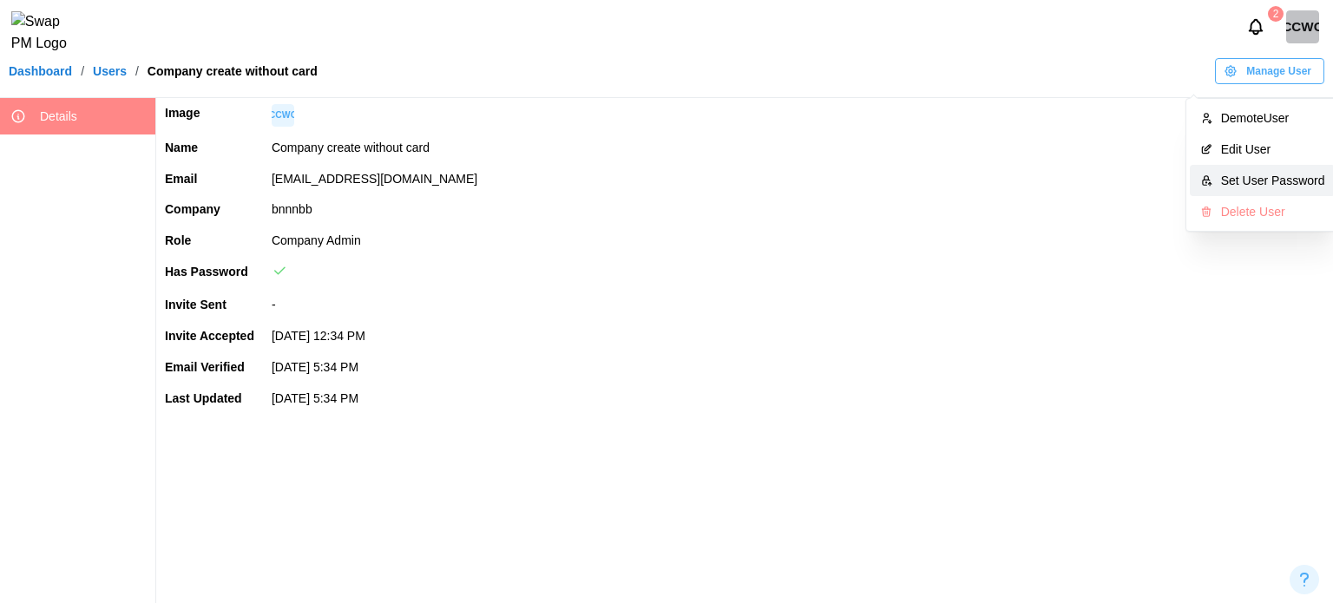
click at [1238, 174] on div "Set User Password" at bounding box center [1273, 181] width 104 height 14
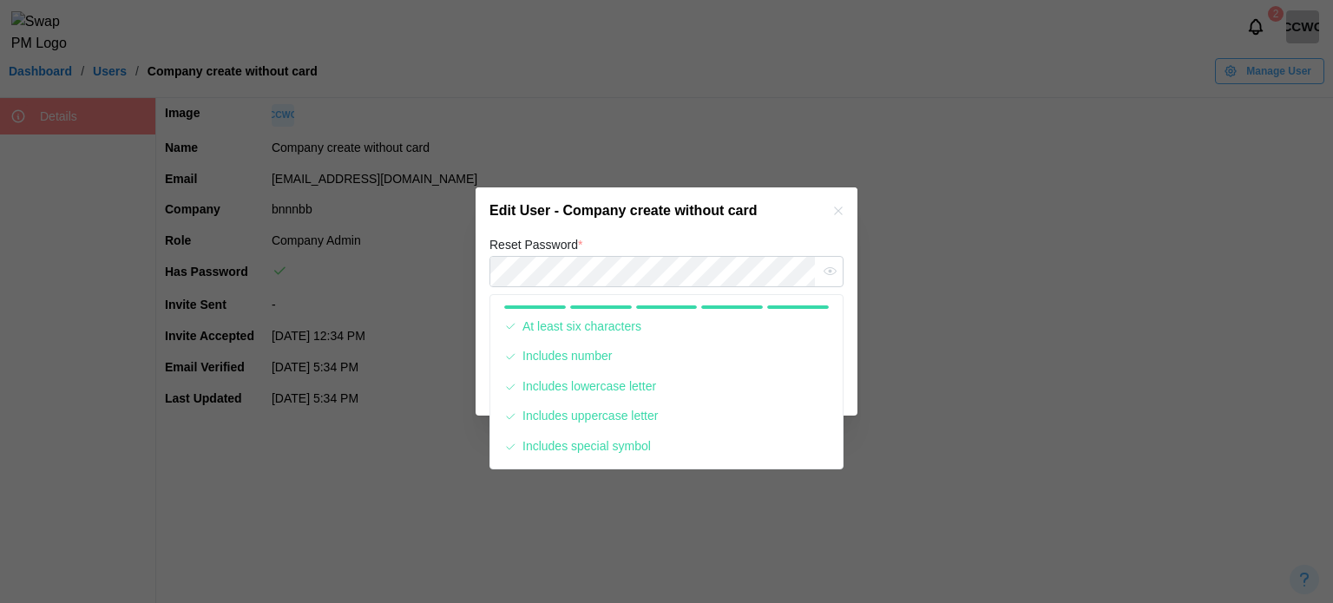
click at [673, 227] on div "Edit User - Company create without card" at bounding box center [667, 210] width 382 height 47
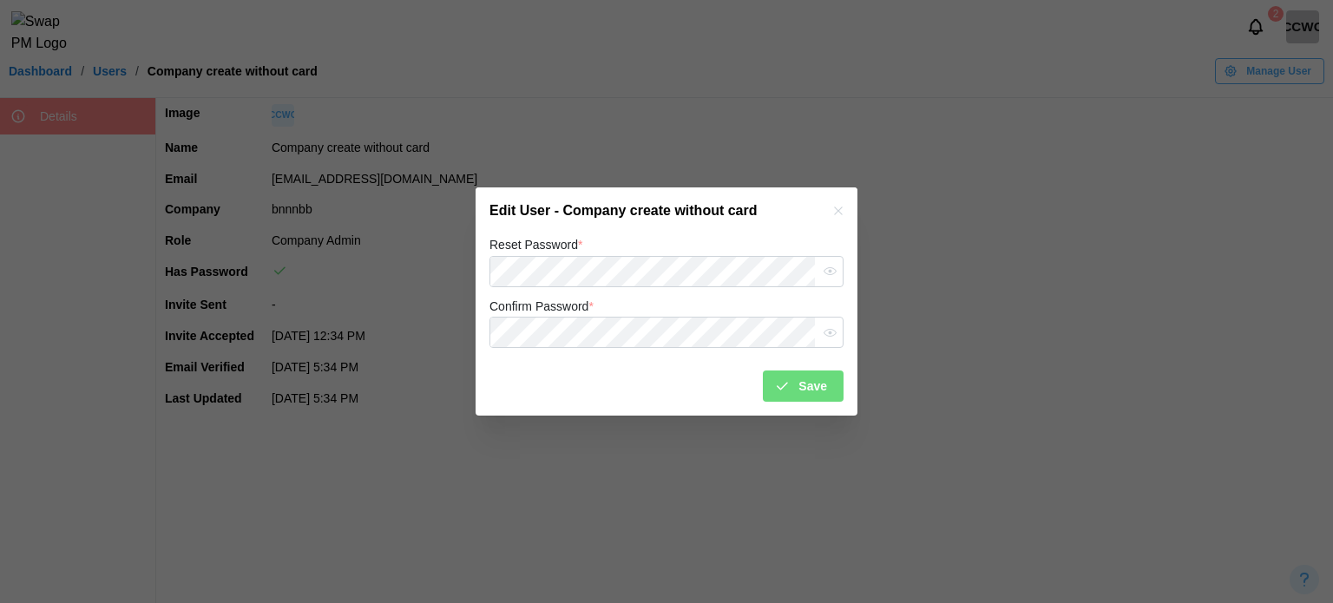
click at [658, 238] on div "Reset Password *" at bounding box center [667, 260] width 354 height 53
click at [792, 398] on div "Save" at bounding box center [800, 386] width 53 height 30
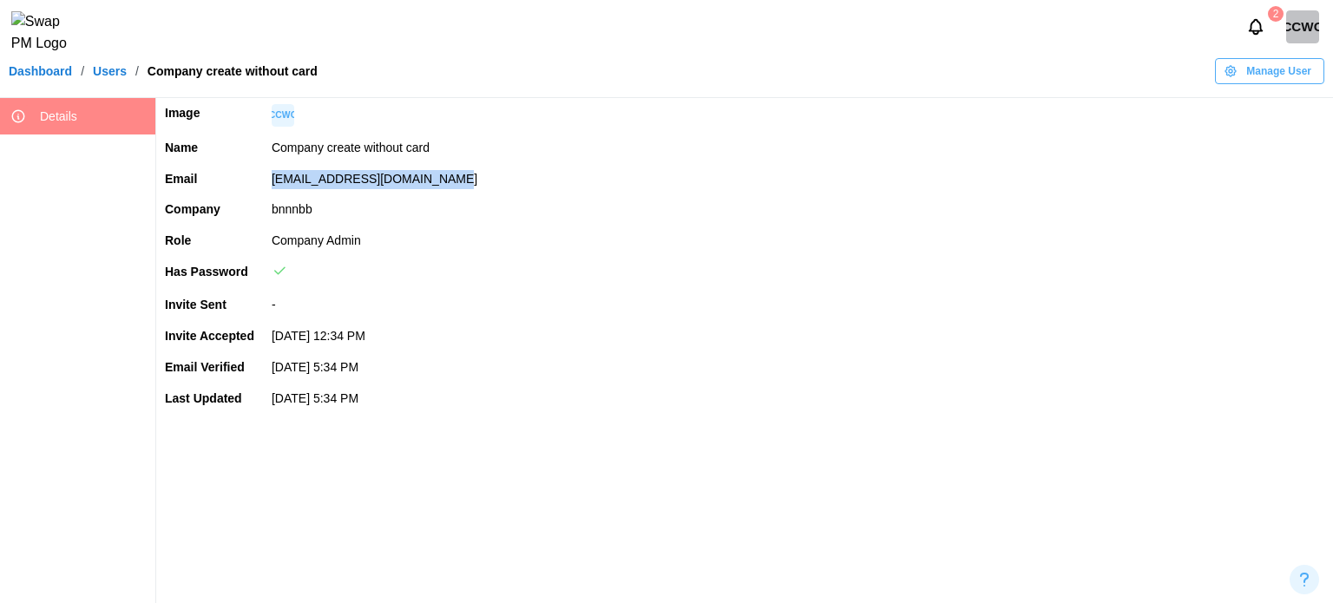
drag, startPoint x: 461, startPoint y: 181, endPoint x: 233, endPoint y: 173, distance: 228.4
click at [233, 173] on tr "Email notallowed@guerrillamail.de" at bounding box center [744, 179] width 1177 height 31
copy tr "[EMAIL_ADDRESS][DOMAIN_NAME]"
click at [106, 77] on link "Users" at bounding box center [110, 71] width 34 height 12
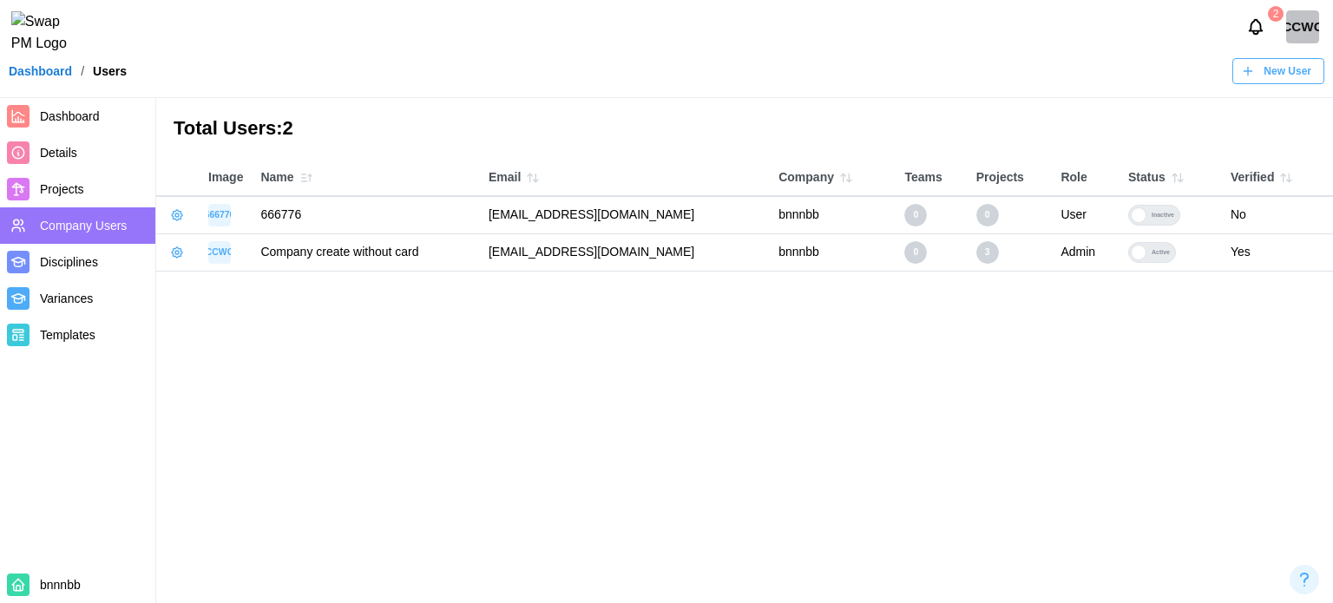
click at [178, 207] on button "button" at bounding box center [177, 215] width 24 height 24
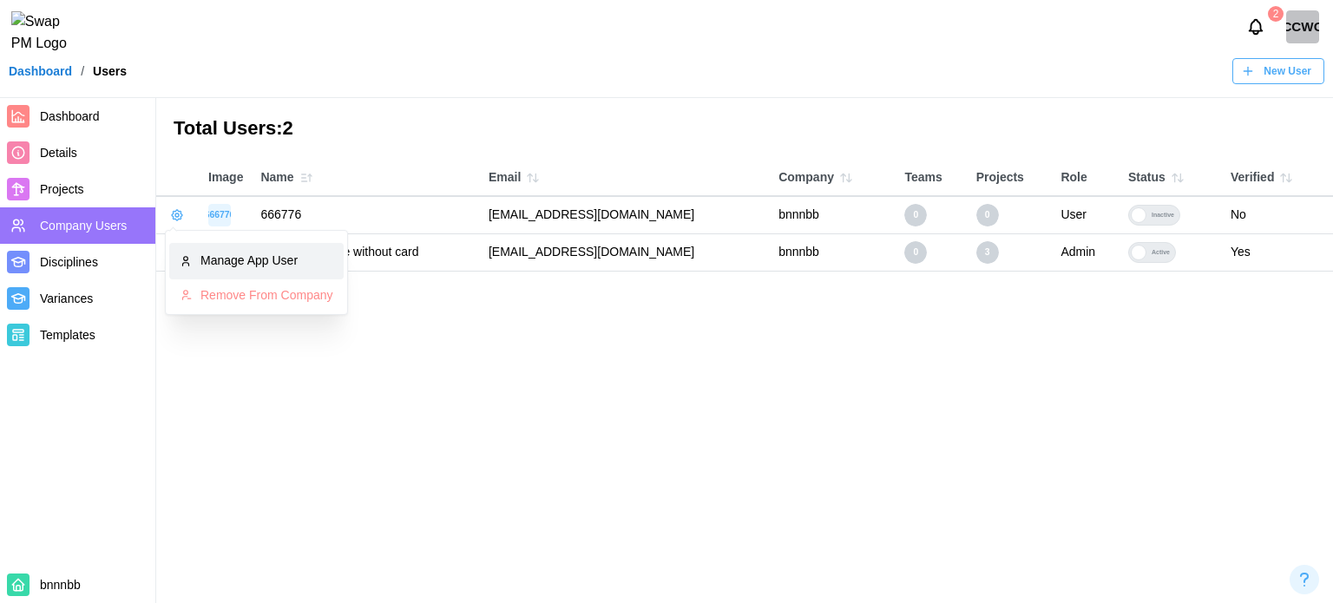
click at [220, 260] on div "Manage App User" at bounding box center [266, 261] width 133 height 19
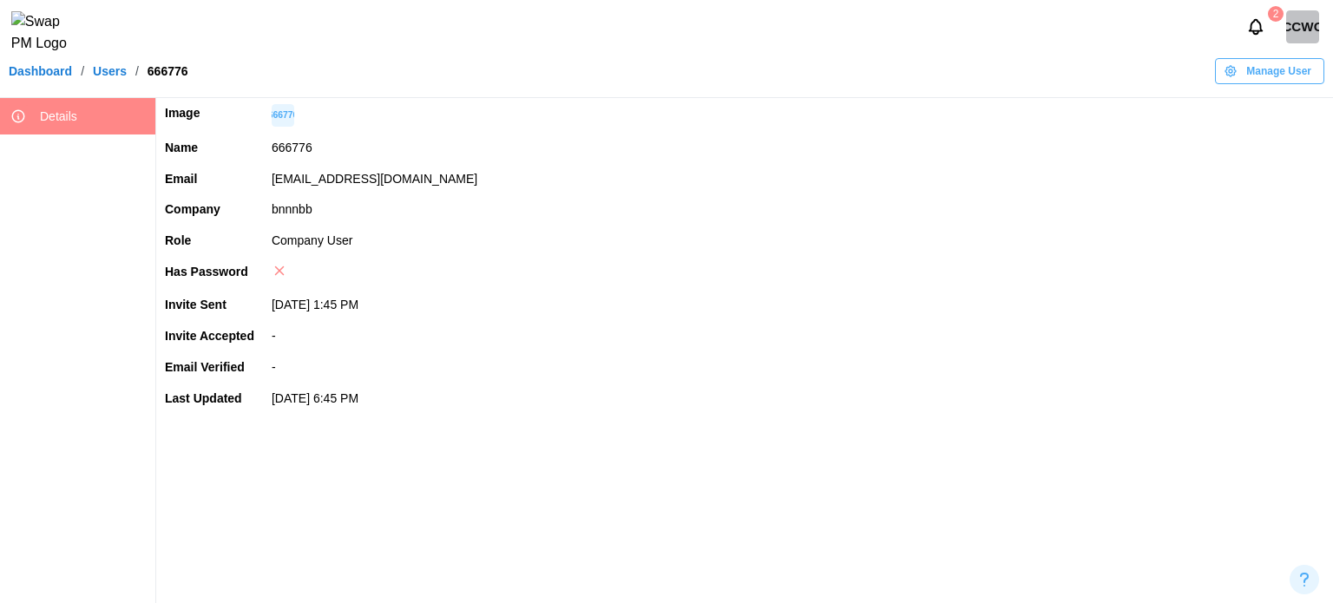
click at [1236, 76] on icon "button" at bounding box center [1231, 71] width 10 height 10
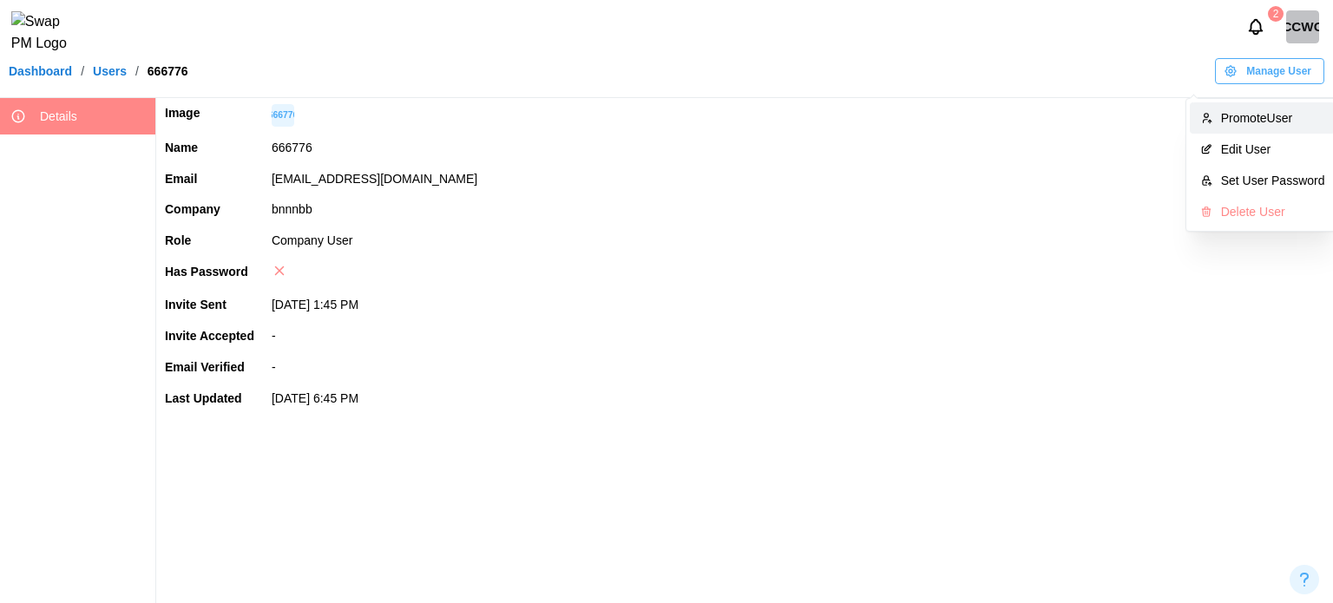
click at [1286, 111] on div "Promote User" at bounding box center [1273, 118] width 104 height 14
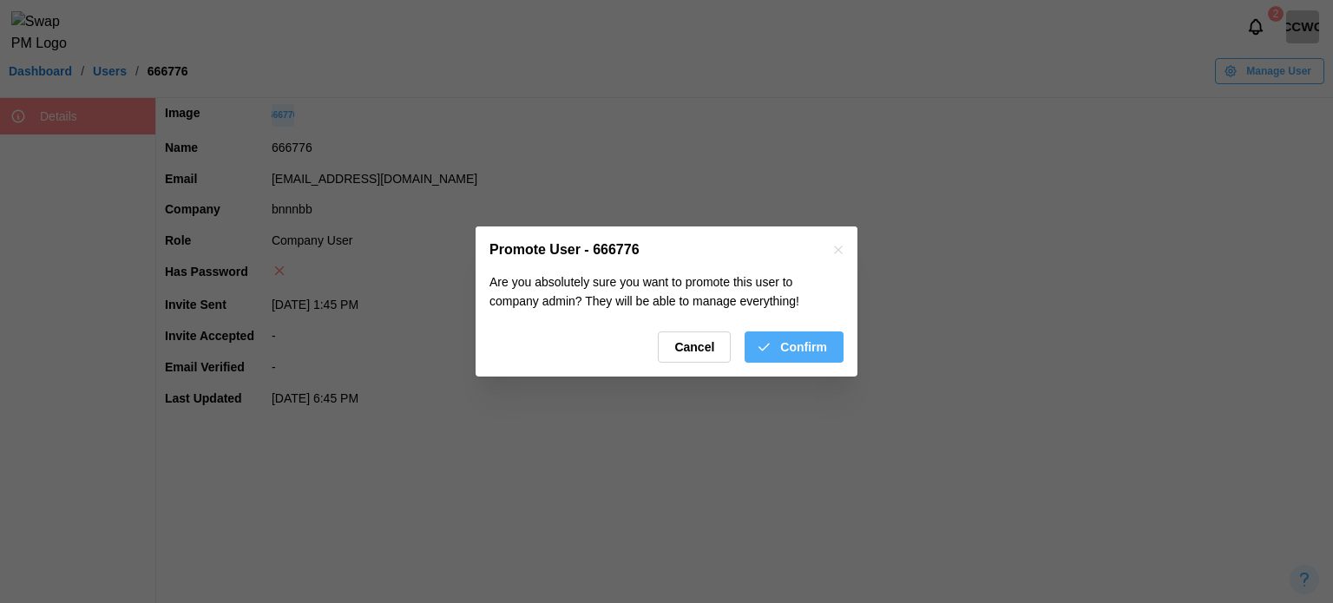
click at [821, 352] on span "Confirm" at bounding box center [803, 347] width 47 height 30
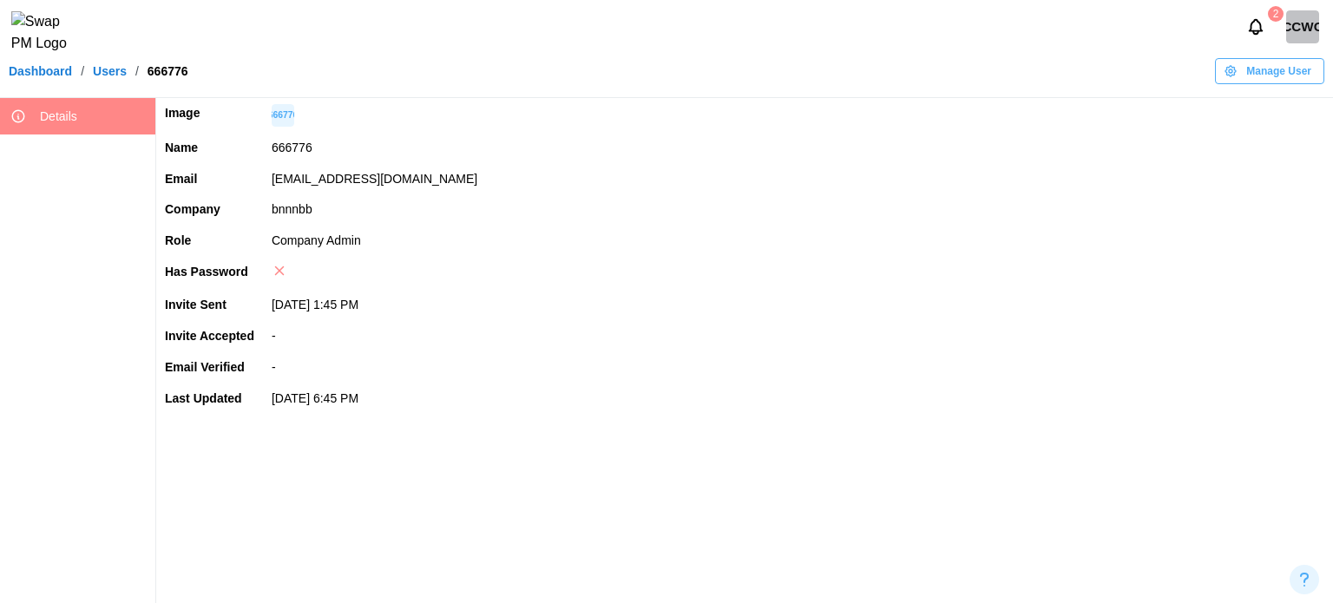
click at [1278, 82] on span "Manage User" at bounding box center [1278, 71] width 65 height 24
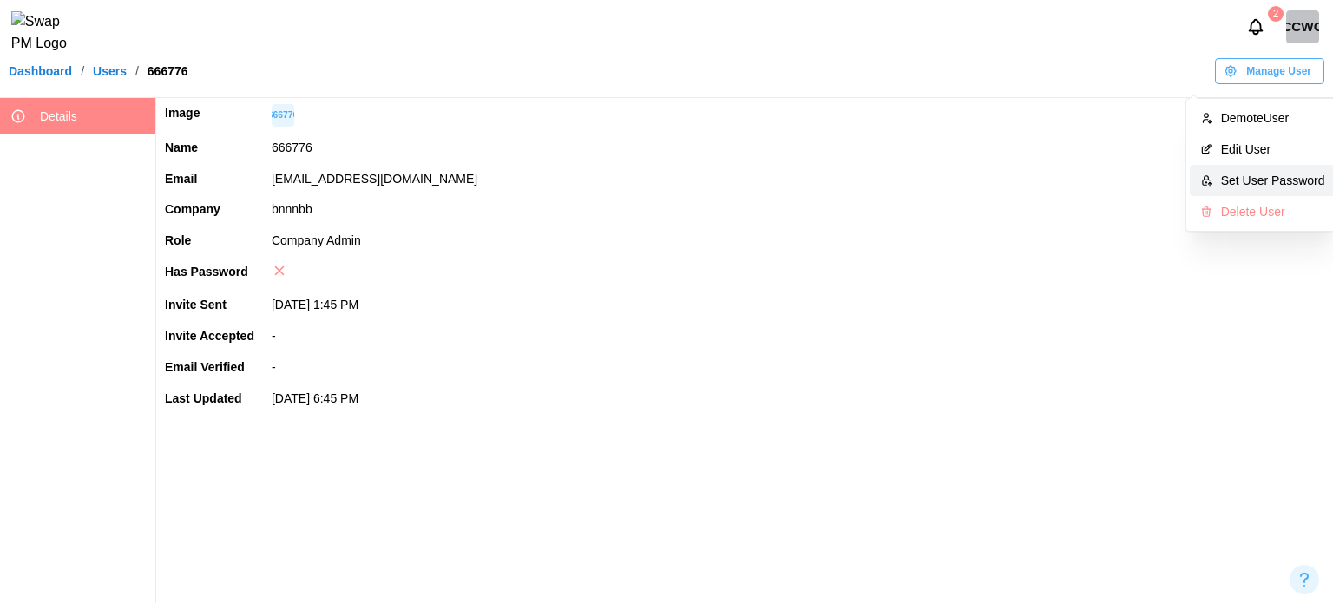
click at [1239, 178] on div "Set User Password" at bounding box center [1273, 181] width 104 height 14
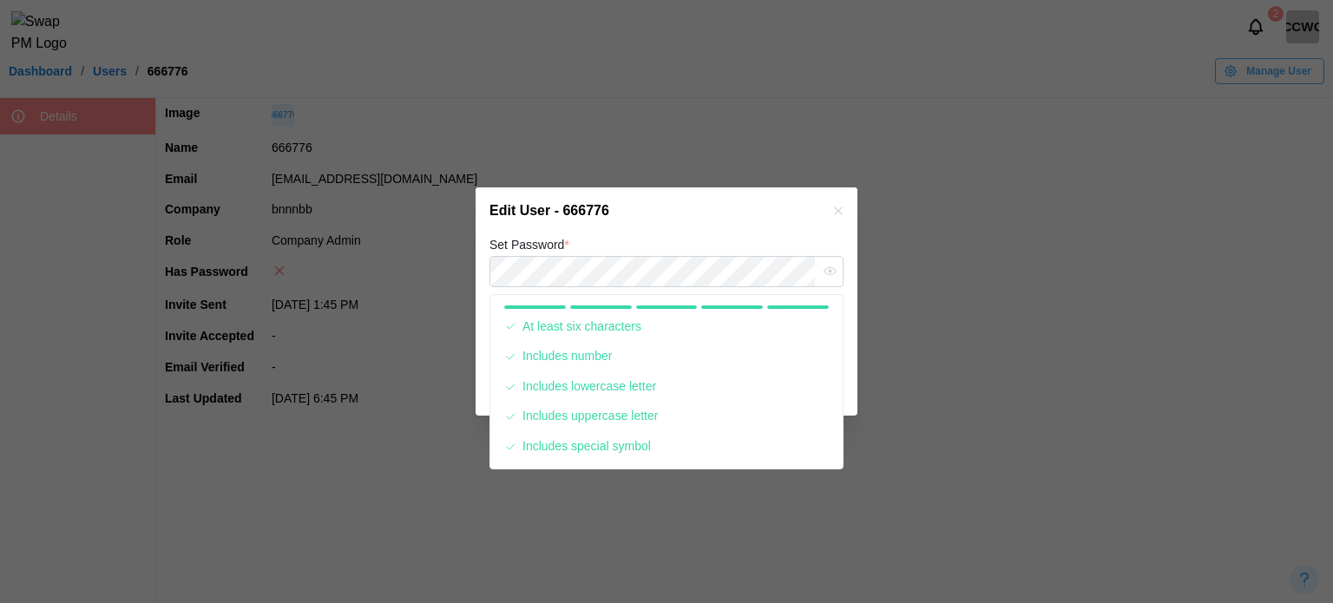
click at [607, 218] on h2 "Edit User - 666776" at bounding box center [550, 211] width 120 height 14
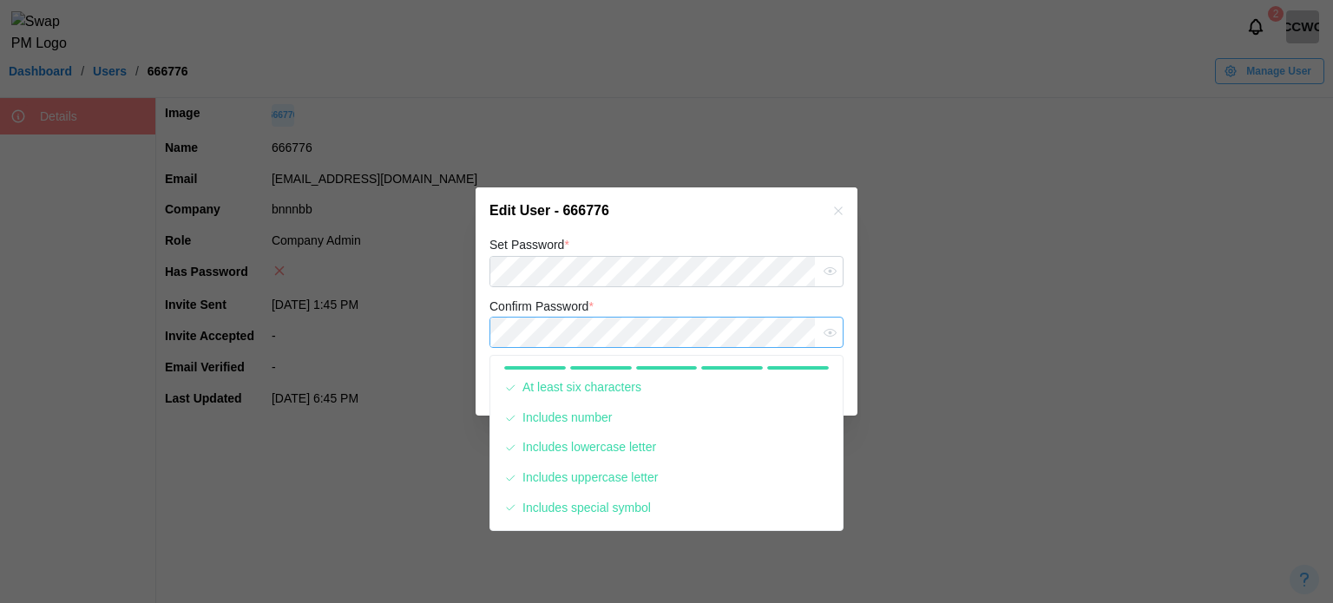
click at [763, 371] on button "Save" at bounding box center [803, 386] width 81 height 31
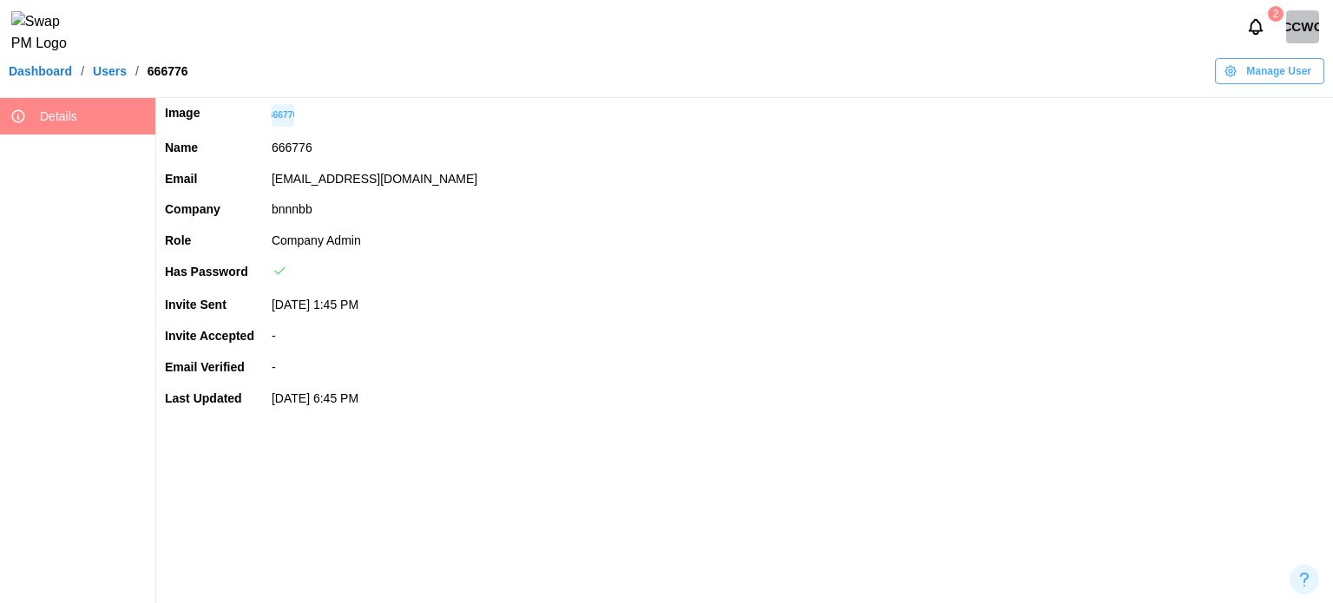
drag, startPoint x: 462, startPoint y: 183, endPoint x: 264, endPoint y: 184, distance: 197.9
click at [264, 184] on td "[EMAIL_ADDRESS][DOMAIN_NAME]" at bounding box center [798, 179] width 1070 height 31
copy td "[EMAIL_ADDRESS][DOMAIN_NAME]"
click at [1286, 37] on div "CCWC" at bounding box center [1302, 26] width 33 height 33
click at [1261, 108] on button "Sign Out" at bounding box center [1280, 107] width 95 height 31
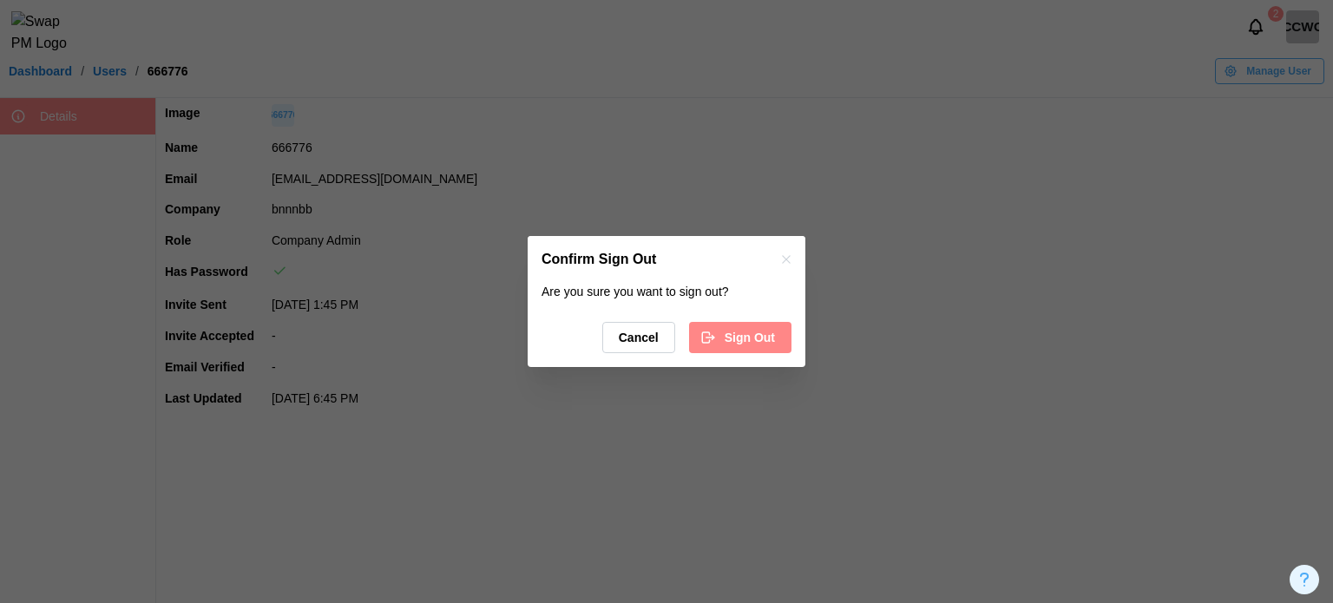
click at [769, 343] on span "Sign Out" at bounding box center [750, 338] width 50 height 30
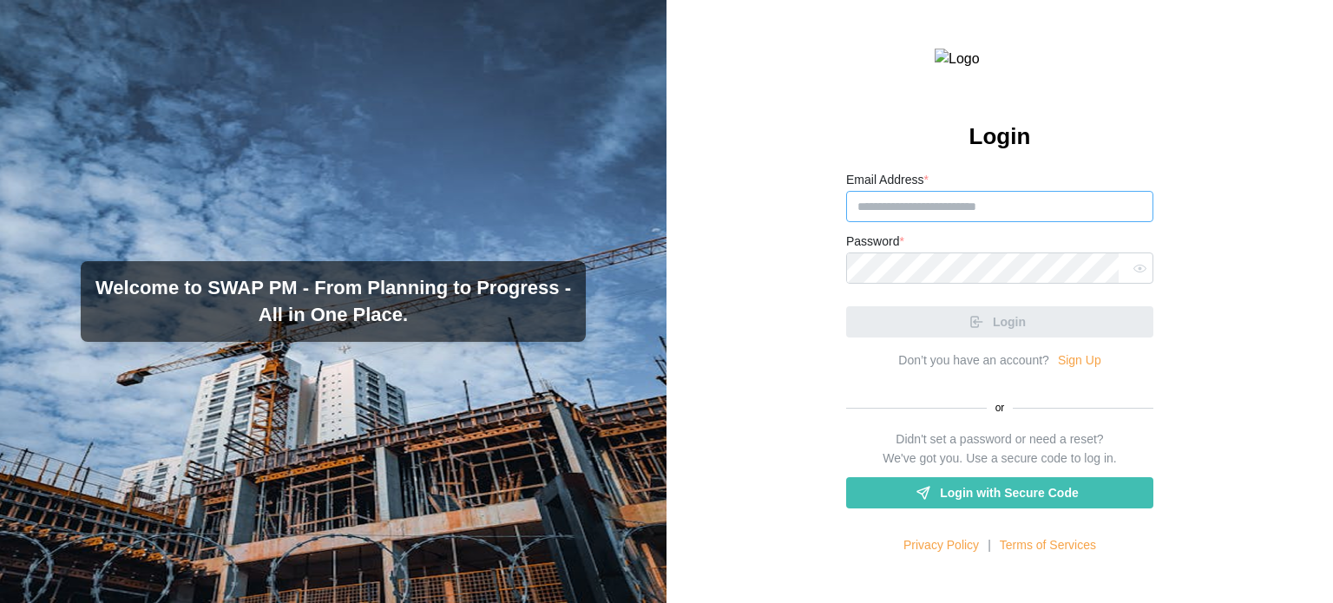
click at [1043, 222] on input "Email Address *" at bounding box center [999, 206] width 307 height 31
paste input "**********"
type input "**********"
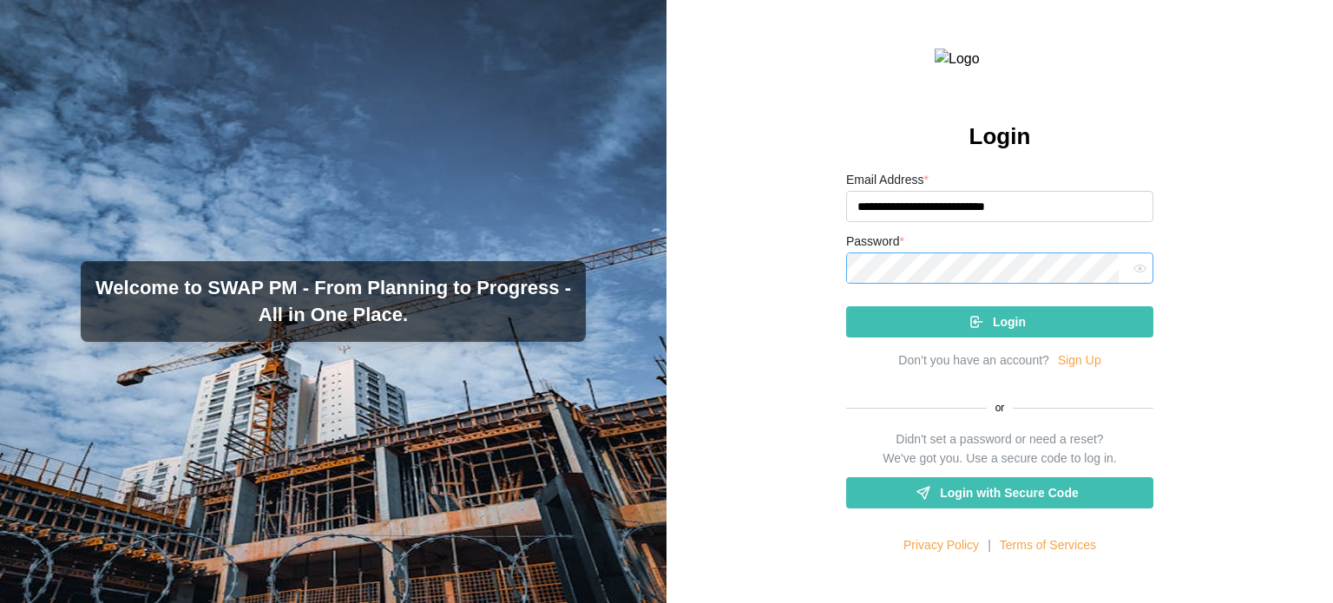
click at [846, 306] on button "Login" at bounding box center [999, 321] width 307 height 31
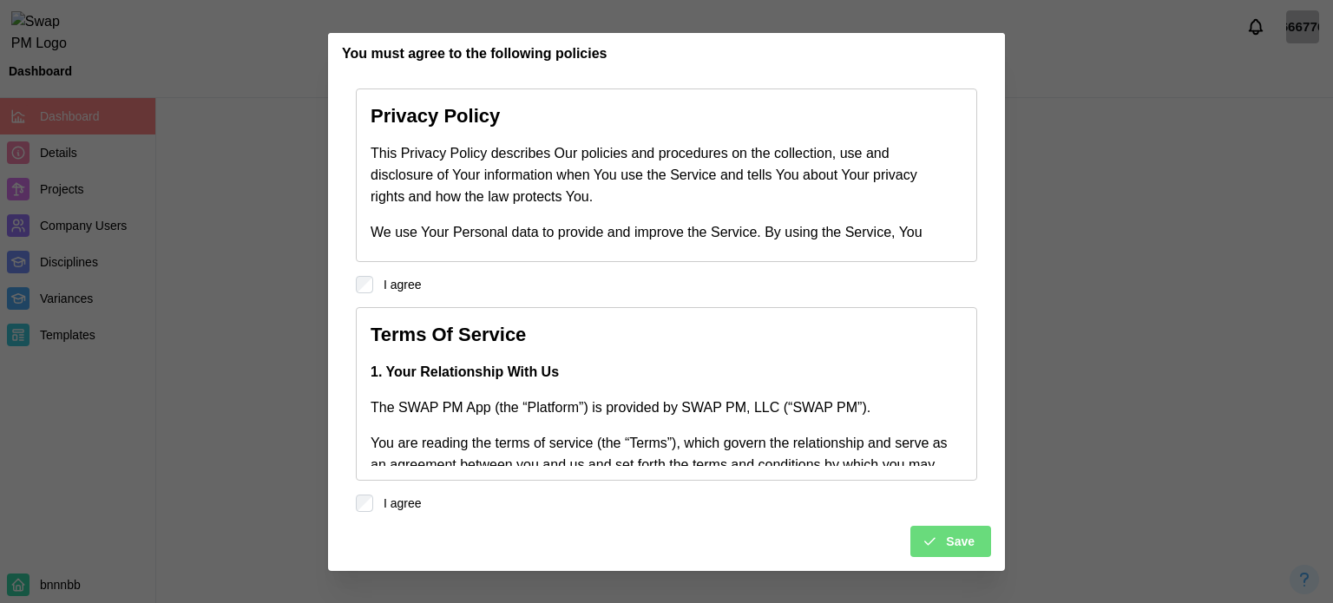
click at [960, 542] on span "Save" at bounding box center [960, 542] width 29 height 30
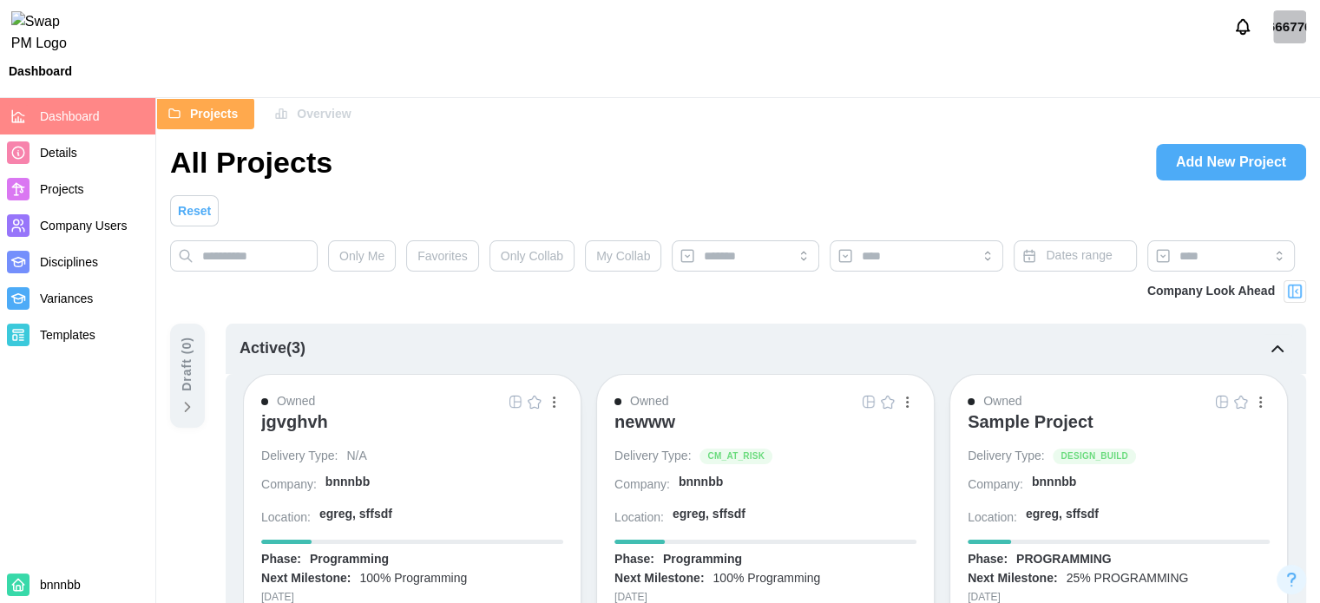
click at [1278, 34] on div "666776" at bounding box center [1289, 26] width 33 height 33
click at [1269, 67] on div "My Profile" at bounding box center [1279, 74] width 54 height 19
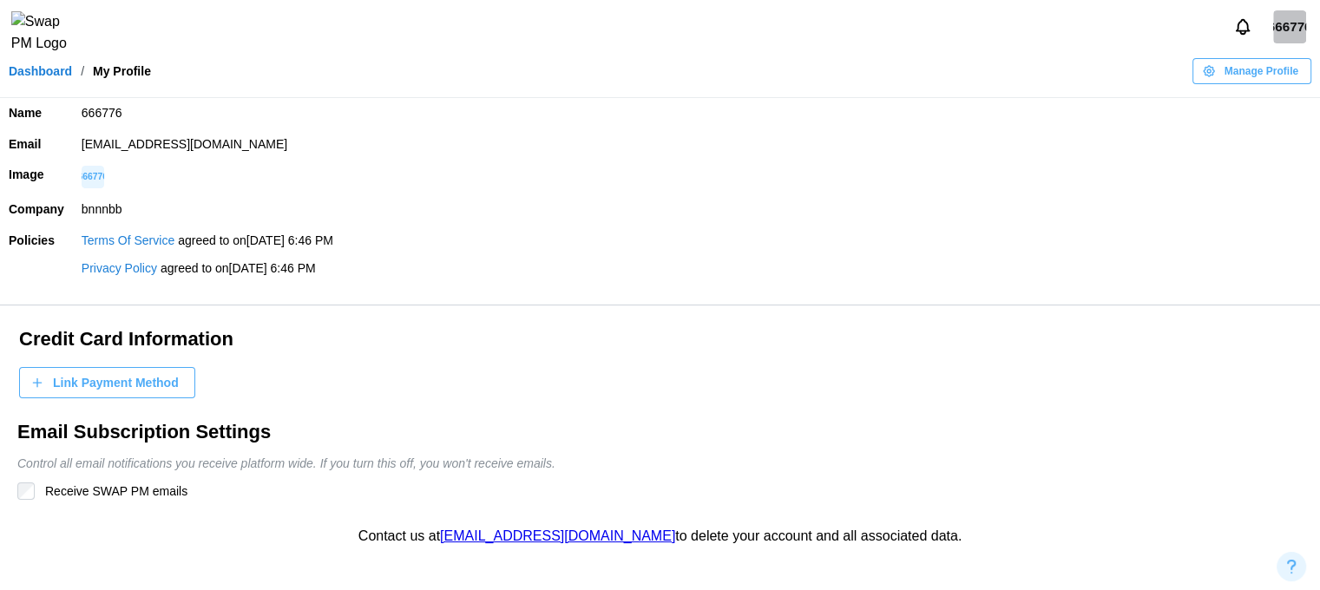
click at [77, 376] on span "Link Payment Method" at bounding box center [116, 383] width 126 height 30
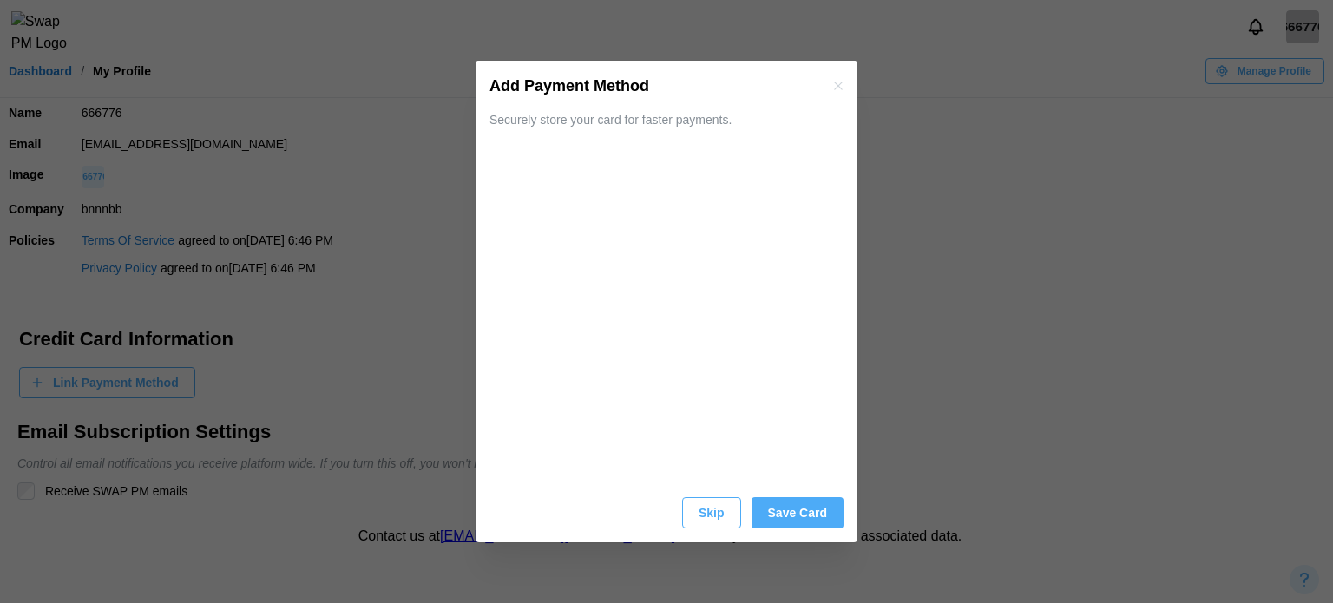
click at [787, 516] on span "Save Card" at bounding box center [797, 513] width 59 height 30
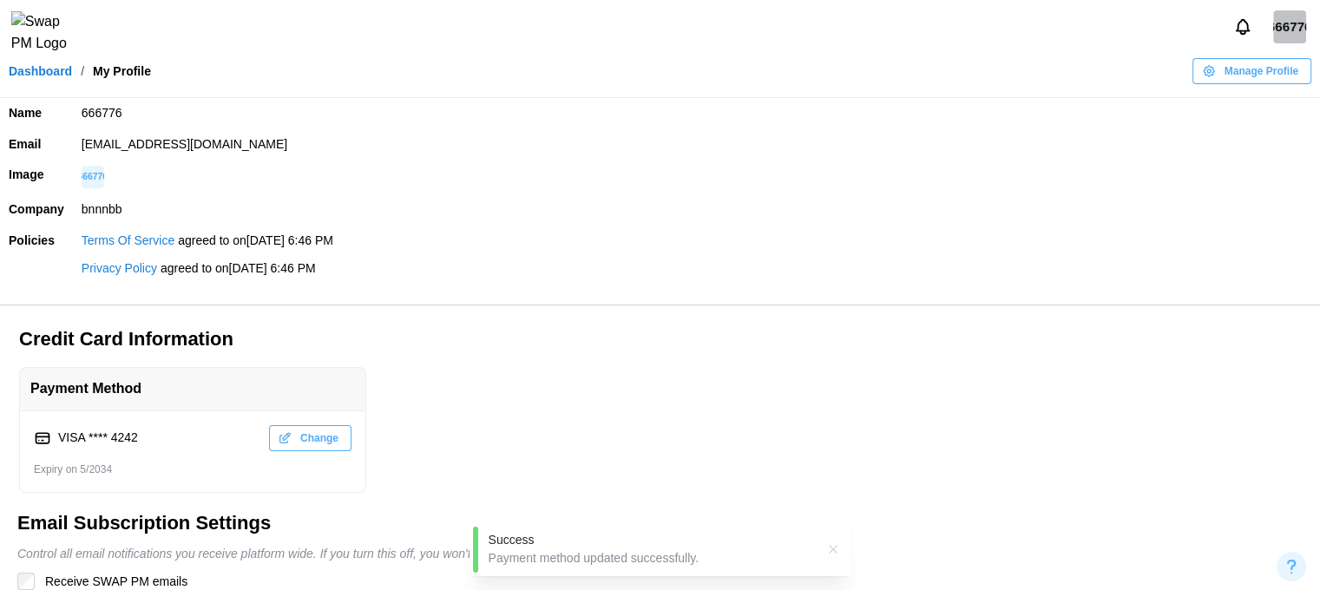
click at [66, 77] on link "Dashboard" at bounding box center [40, 71] width 63 height 12
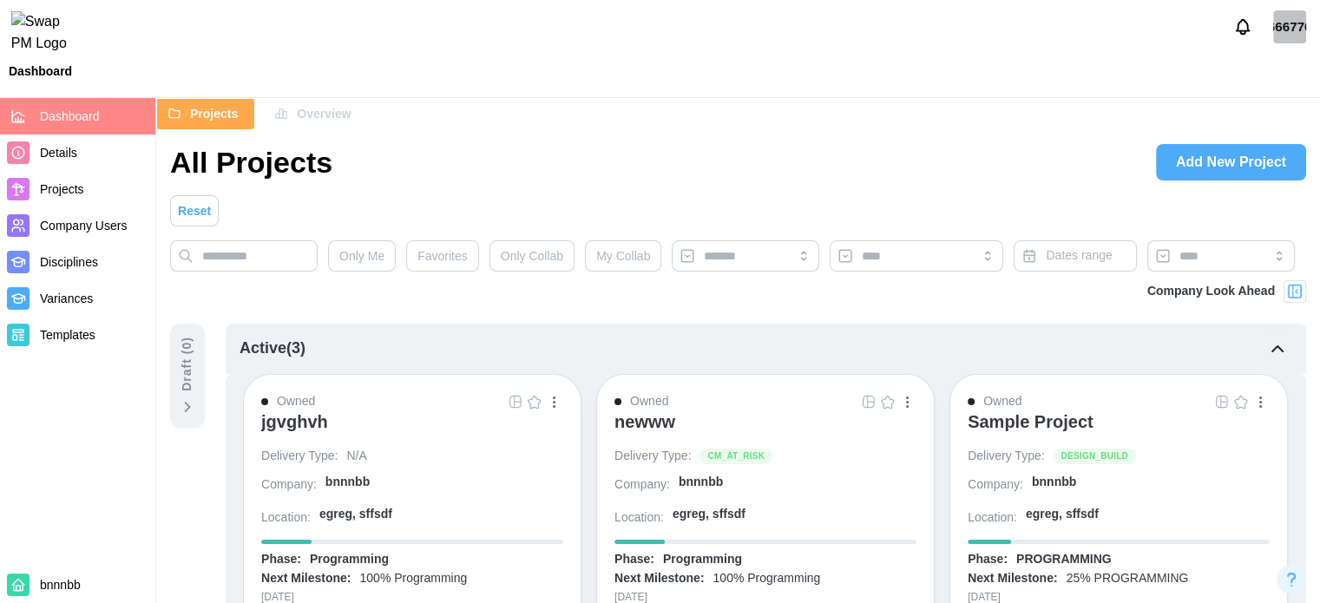
click at [1171, 148] on link "Add New Project" at bounding box center [1231, 162] width 150 height 36
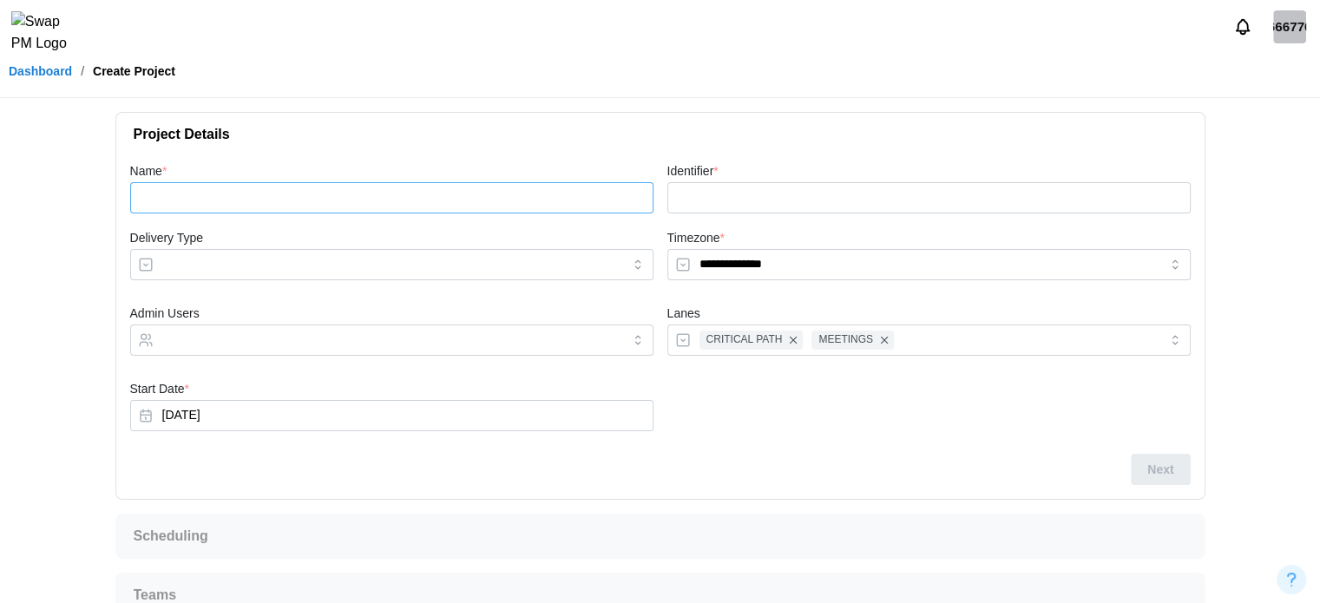
click at [431, 207] on input "Name *" at bounding box center [391, 197] width 523 height 31
type input "*"
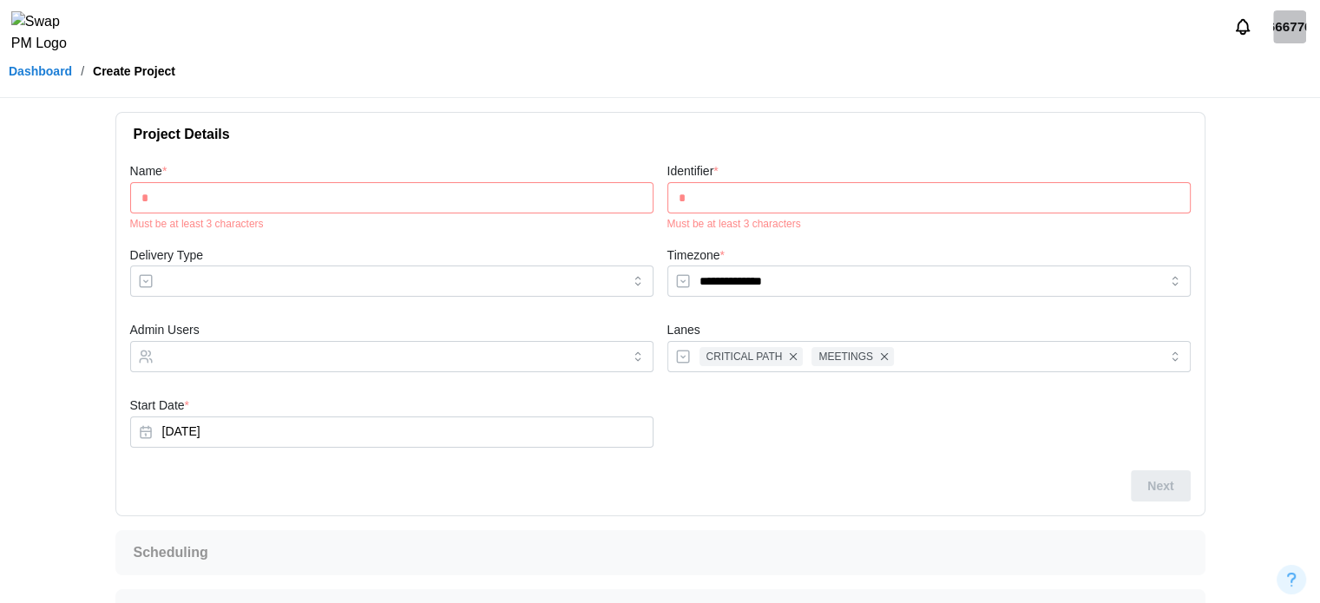
type input "**"
type input "***"
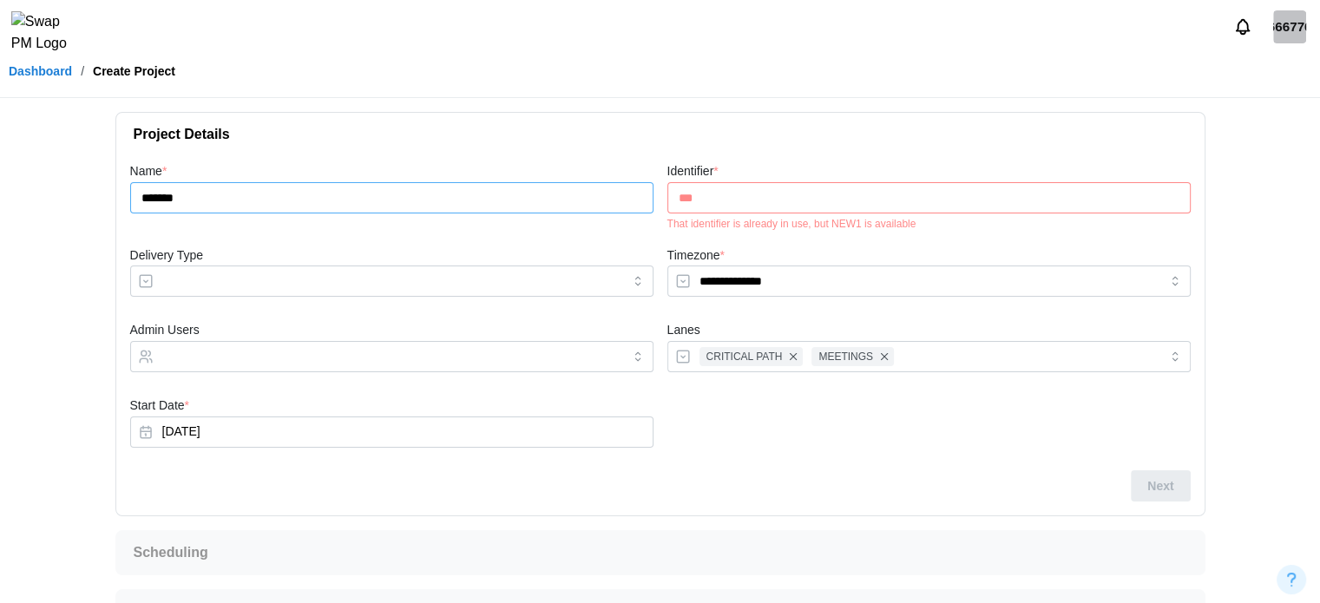
type input "*******"
click at [380, 259] on div "Delivery Type" at bounding box center [391, 271] width 523 height 53
click at [716, 197] on input "***" at bounding box center [928, 197] width 523 height 31
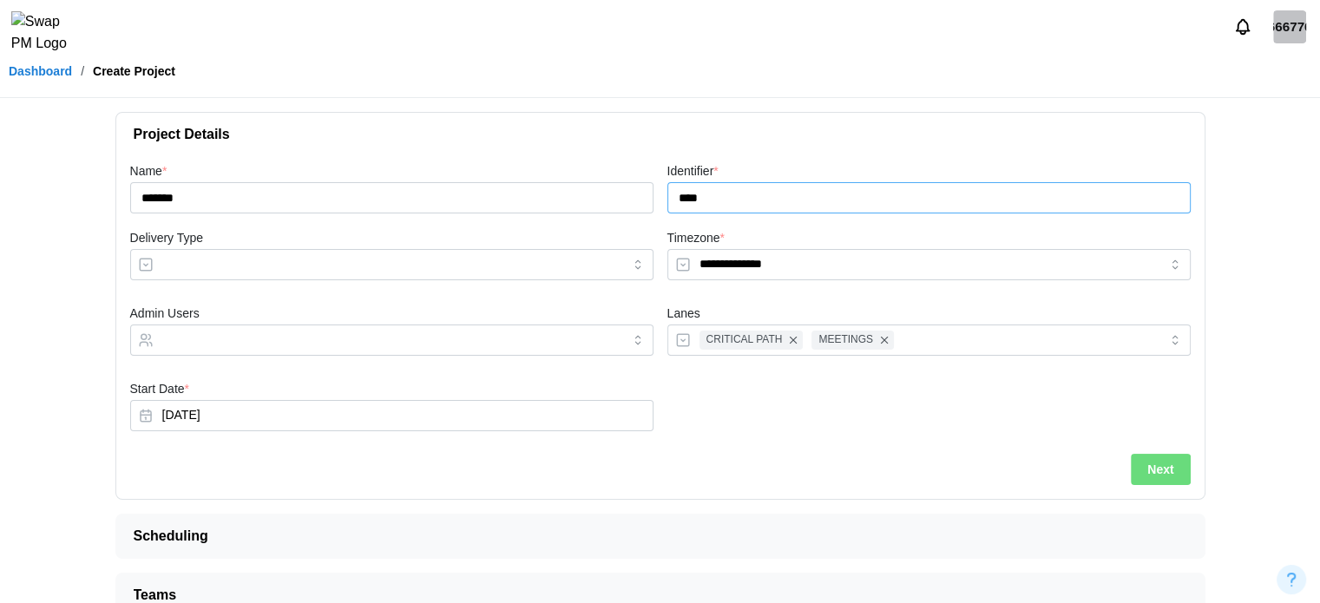
type input "****"
click at [439, 262] on input "Delivery Type" at bounding box center [391, 264] width 523 height 31
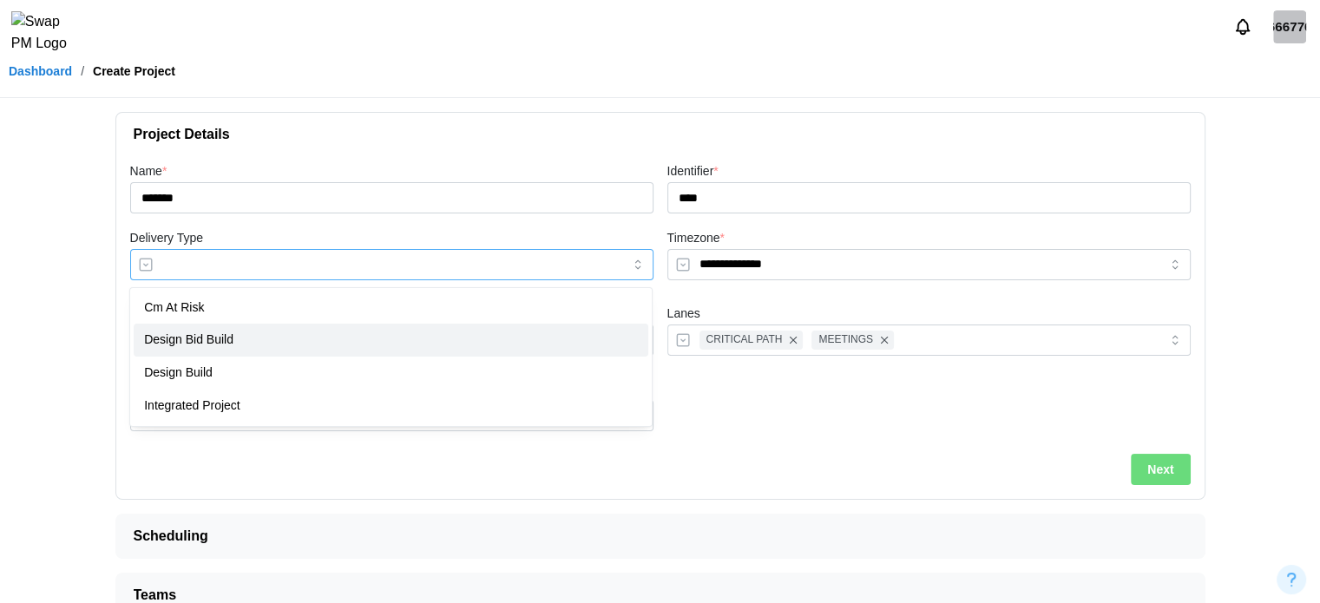
type input "**********"
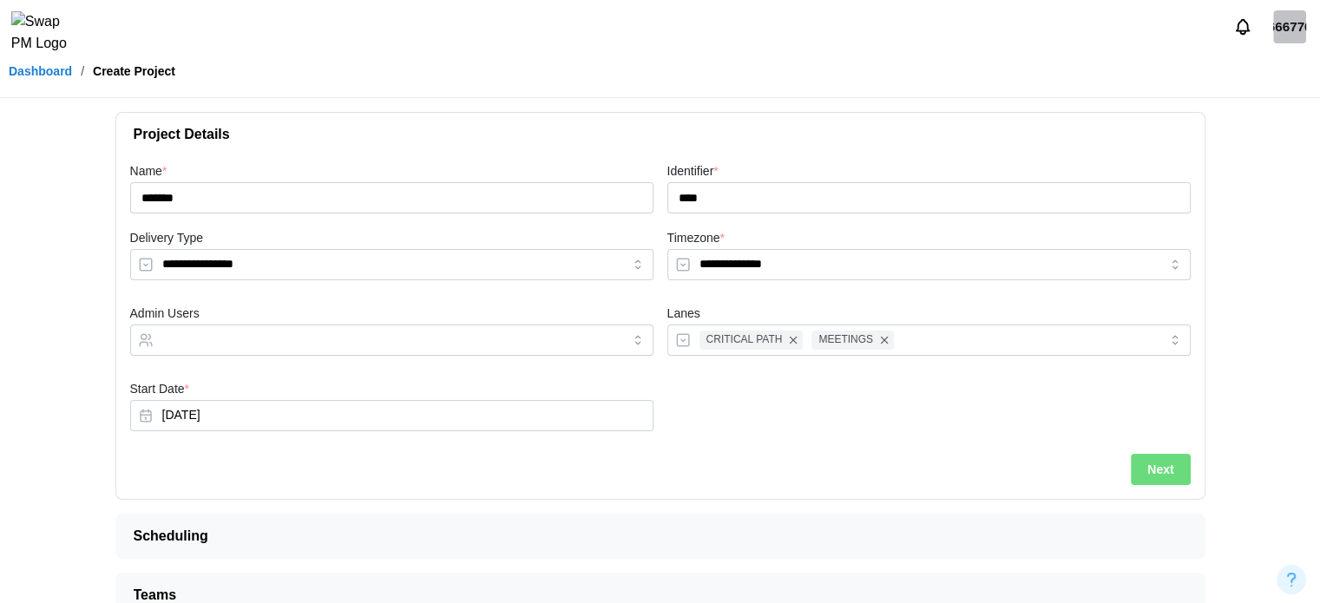
click at [267, 369] on div "Admin Users" at bounding box center [391, 334] width 537 height 76
click at [285, 339] on input "Admin Users" at bounding box center [376, 340] width 428 height 14
type input "**"
click at [1165, 466] on span "Next" at bounding box center [1160, 470] width 26 height 30
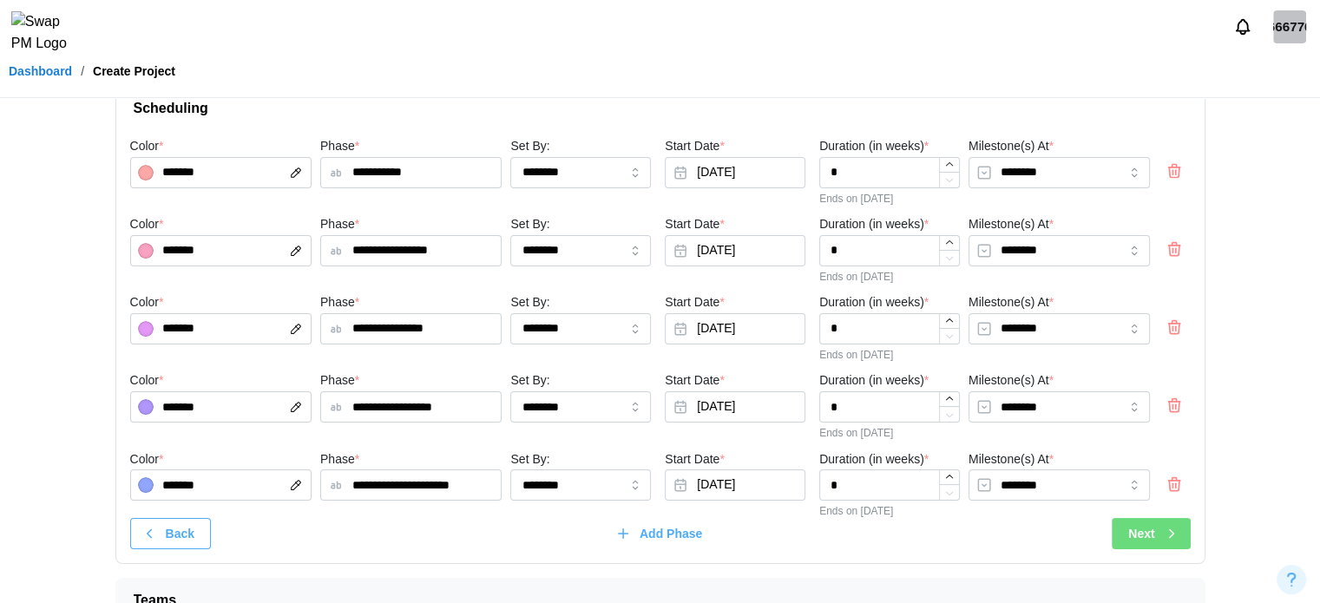
scroll to position [118, 0]
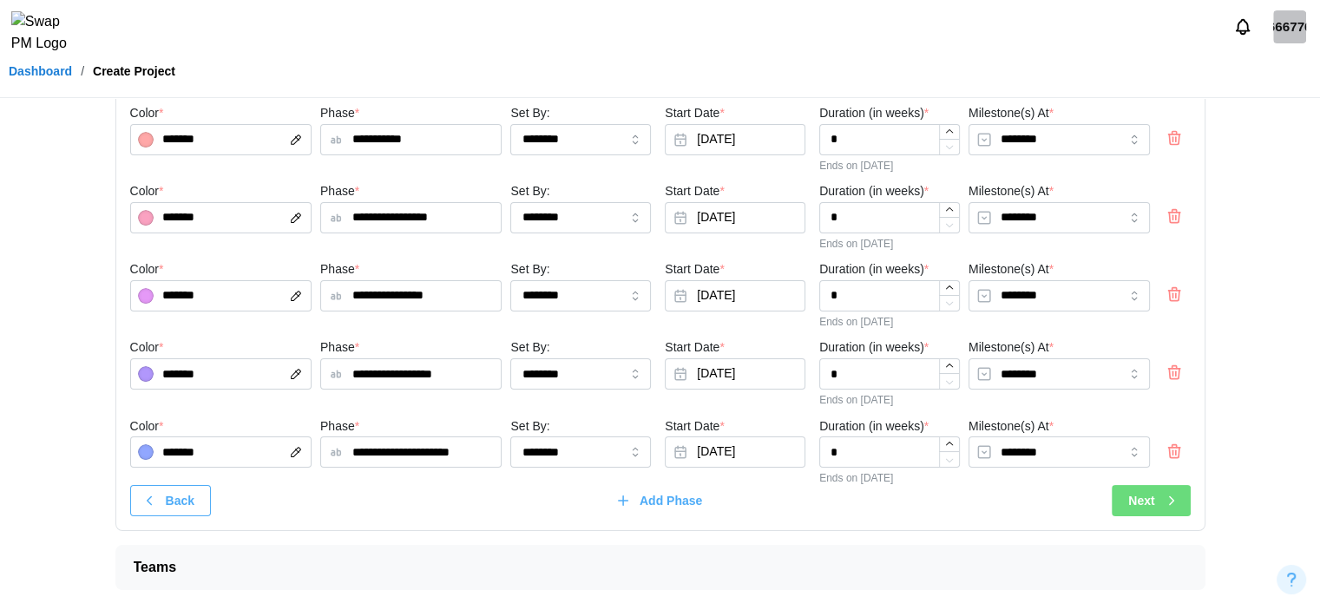
click at [1170, 506] on icon "button" at bounding box center [1172, 501] width 16 height 16
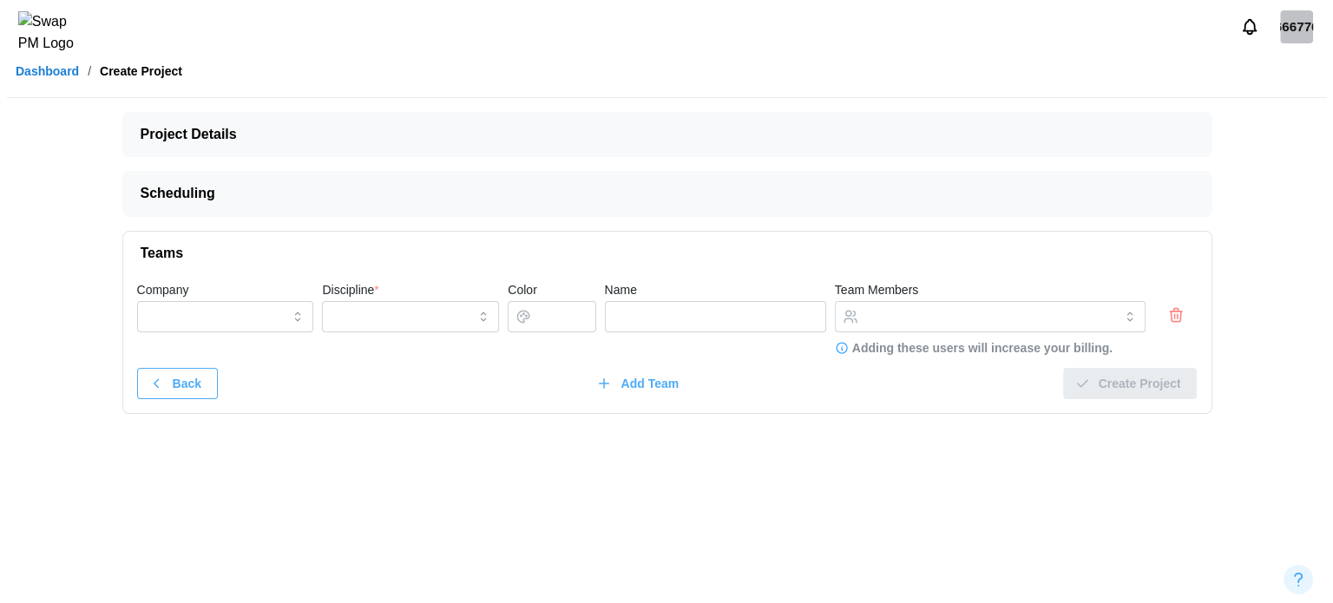
scroll to position [0, 0]
click at [1173, 312] on icon "button" at bounding box center [1175, 315] width 17 height 21
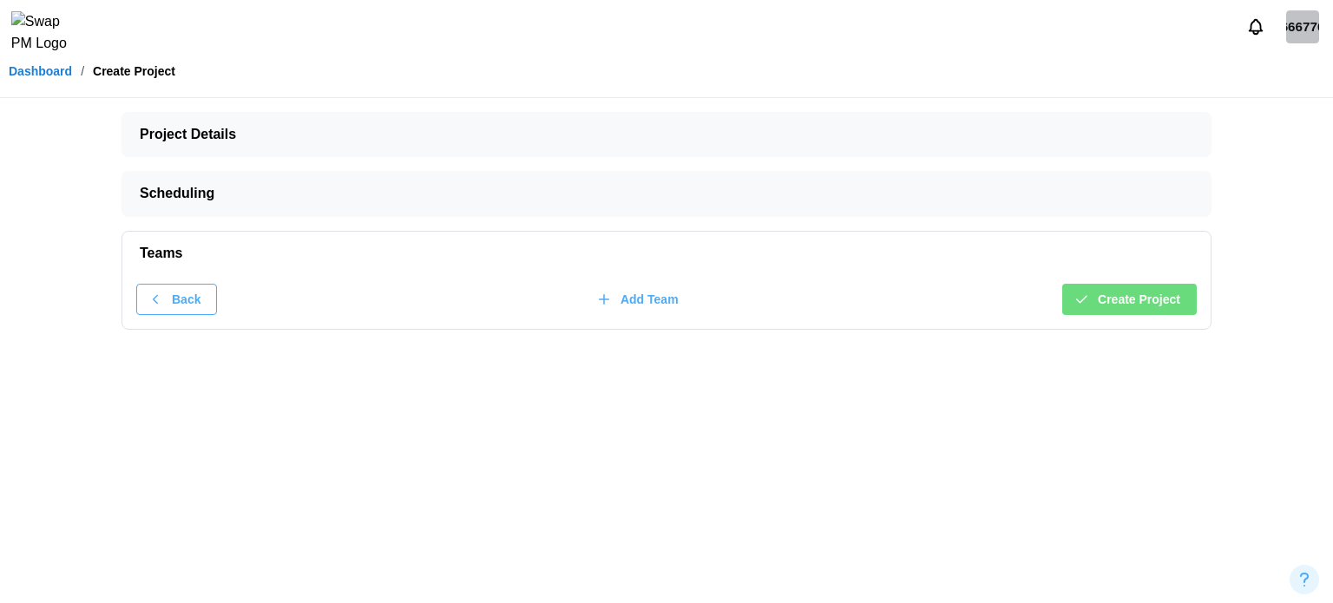
click at [1170, 304] on span "Create Project" at bounding box center [1139, 300] width 82 height 30
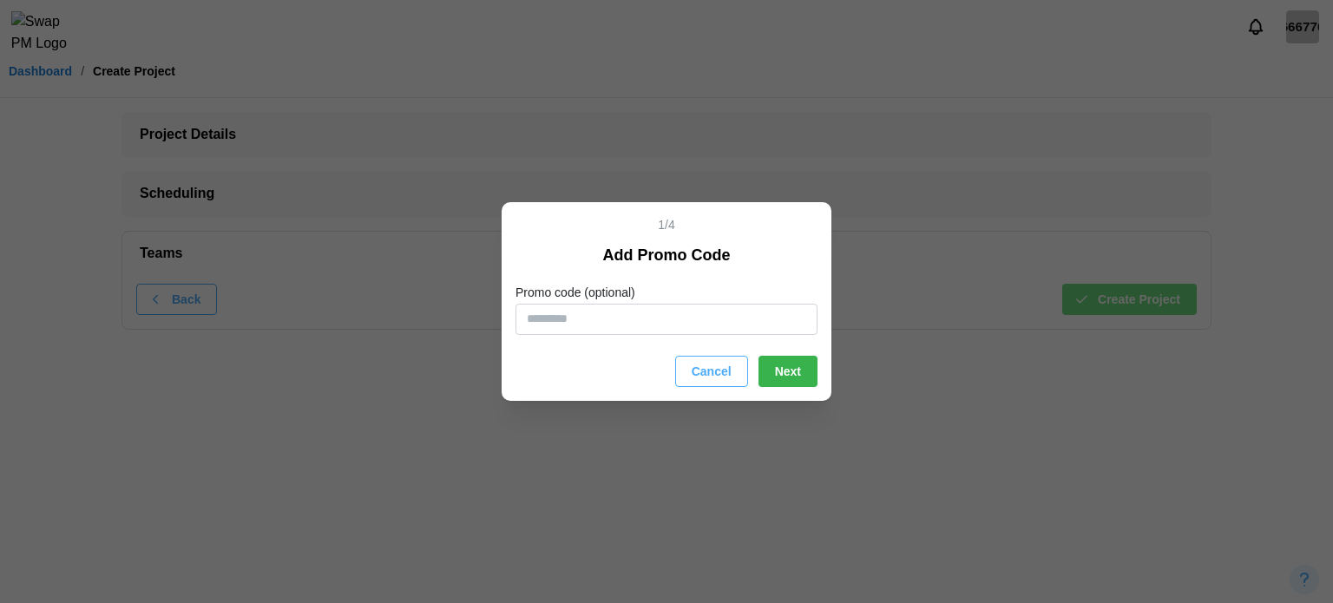
click at [810, 378] on button "Next" at bounding box center [788, 371] width 59 height 31
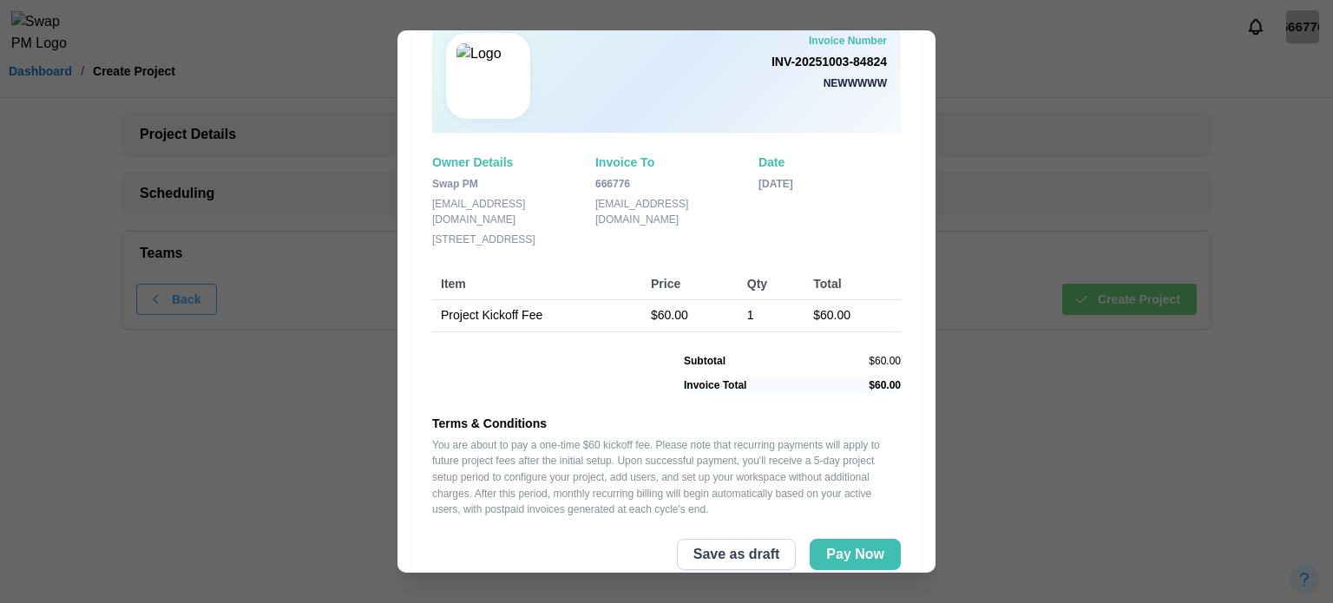
scroll to position [104, 0]
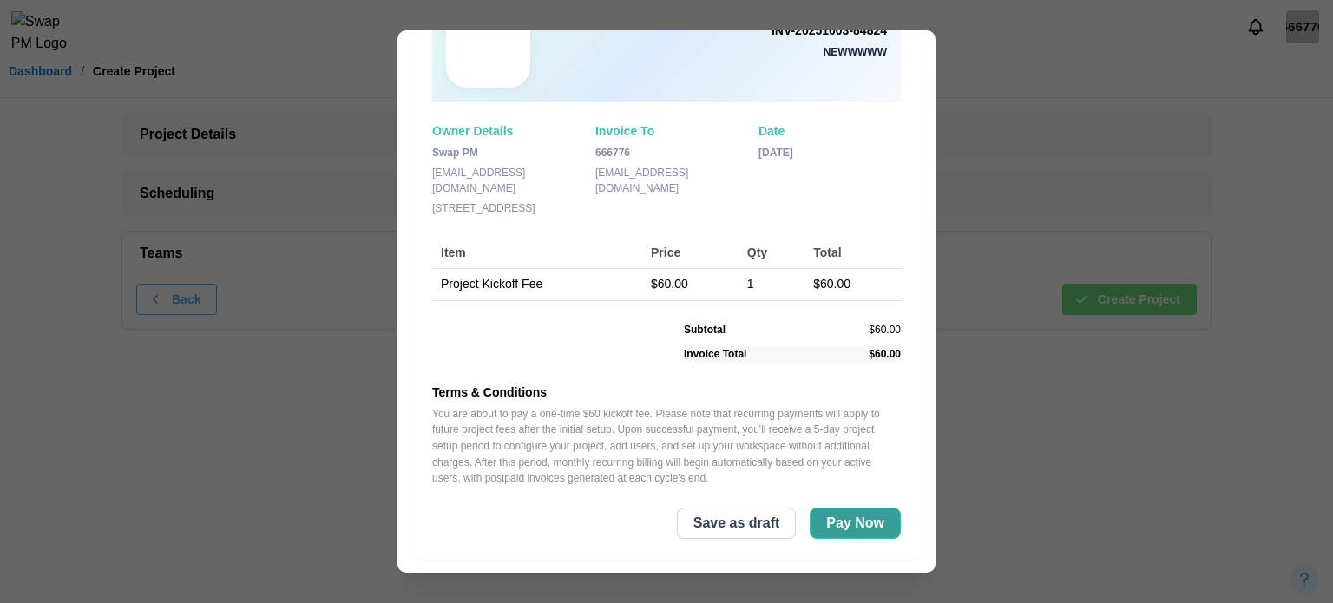
click at [829, 509] on span "Pay Now" at bounding box center [855, 524] width 58 height 30
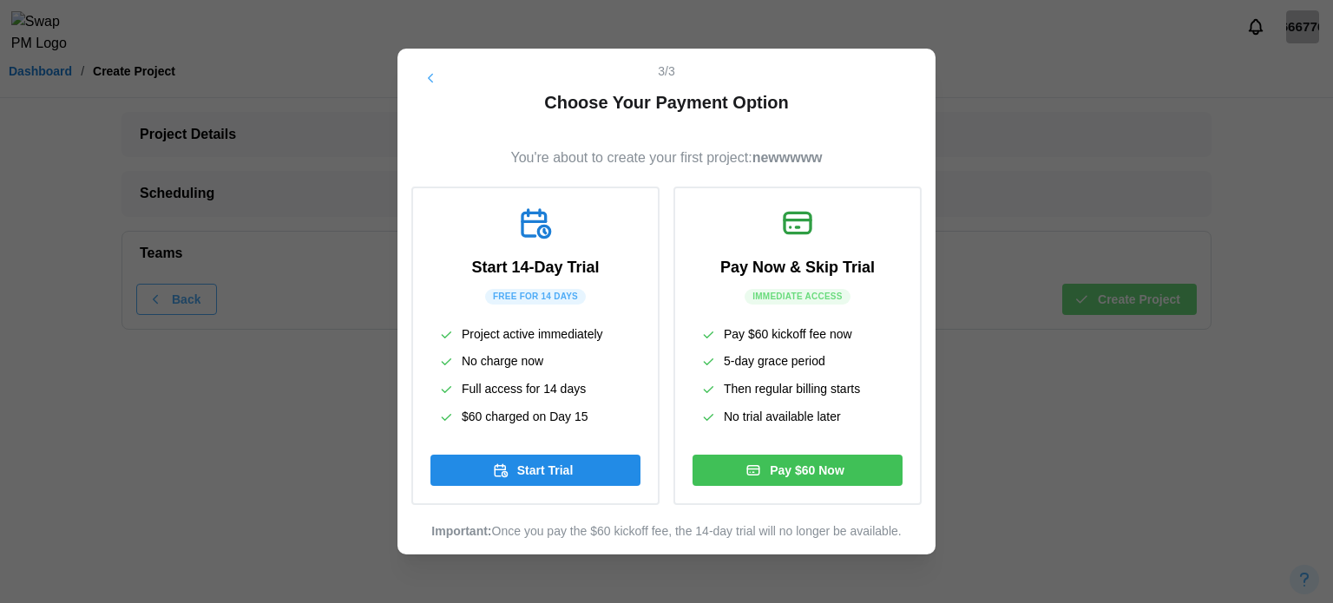
click at [431, 79] on icon "button" at bounding box center [431, 78] width 4 height 8
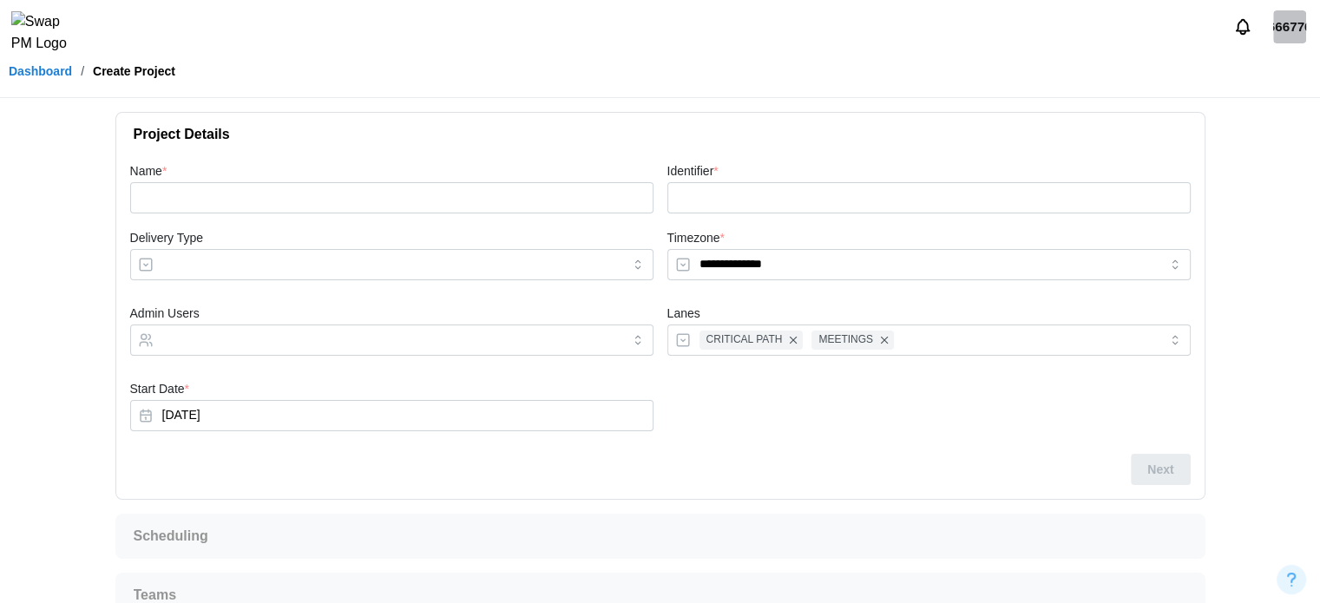
click at [1289, 33] on div "666776" at bounding box center [1289, 26] width 33 height 33
click at [1286, 65] on div "My Profile" at bounding box center [1279, 74] width 54 height 19
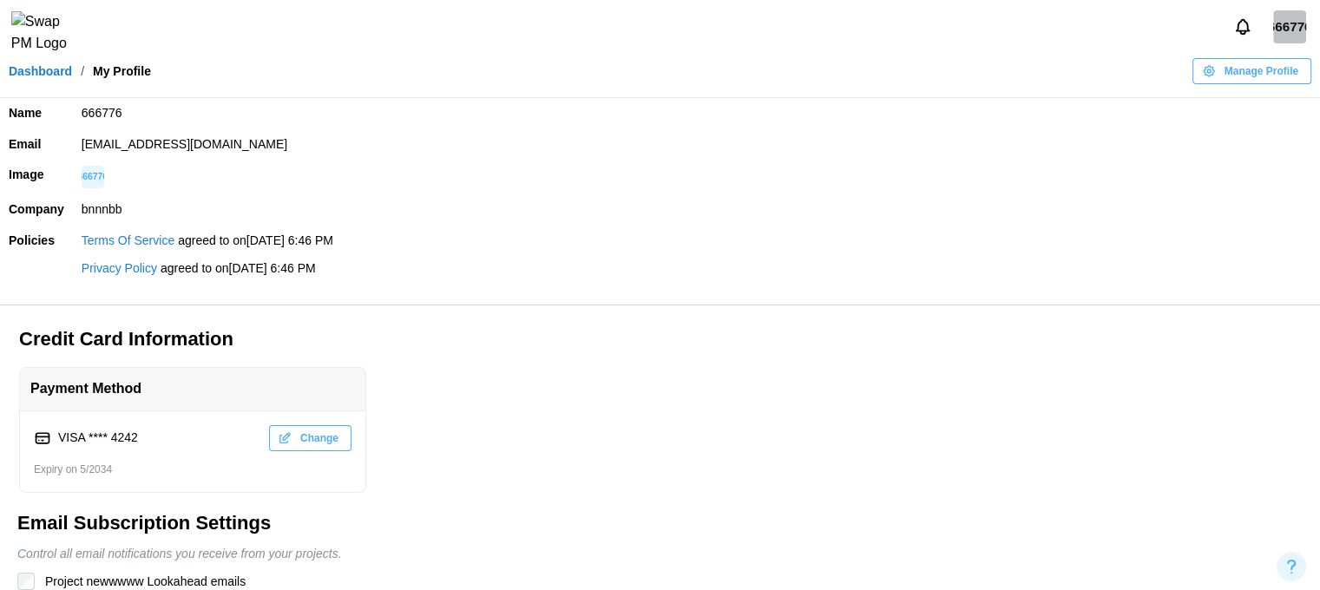
click at [21, 77] on link "Dashboard" at bounding box center [40, 71] width 63 height 12
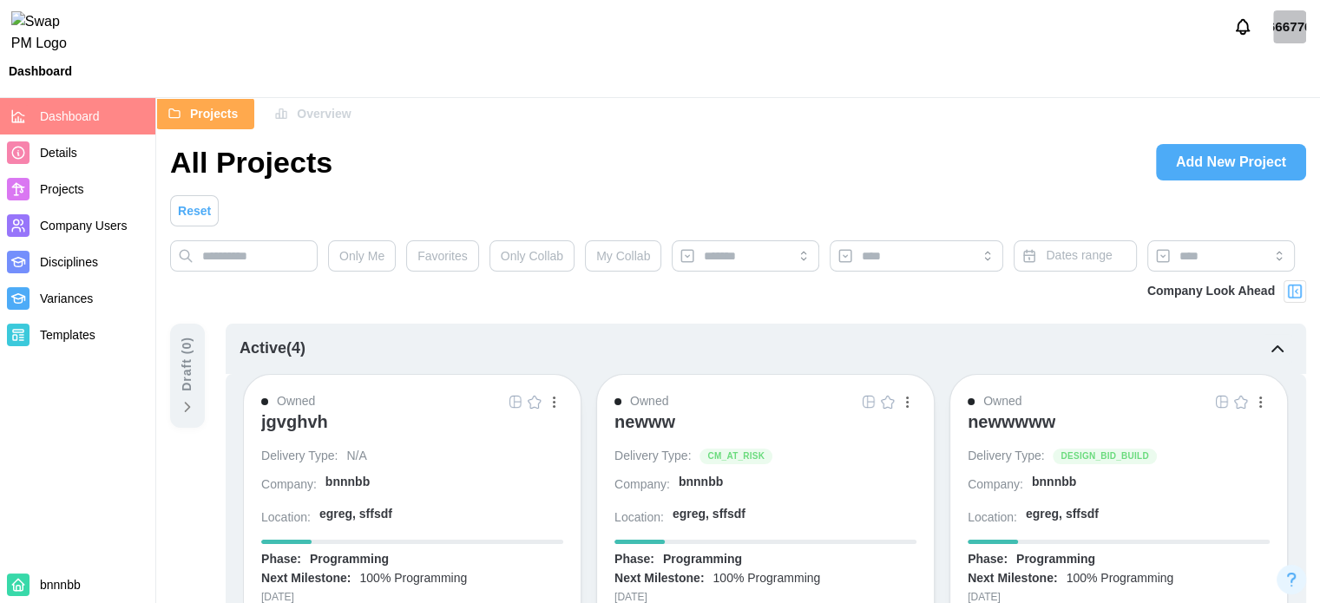
click at [1267, 156] on span "Add New Project" at bounding box center [1231, 162] width 110 height 35
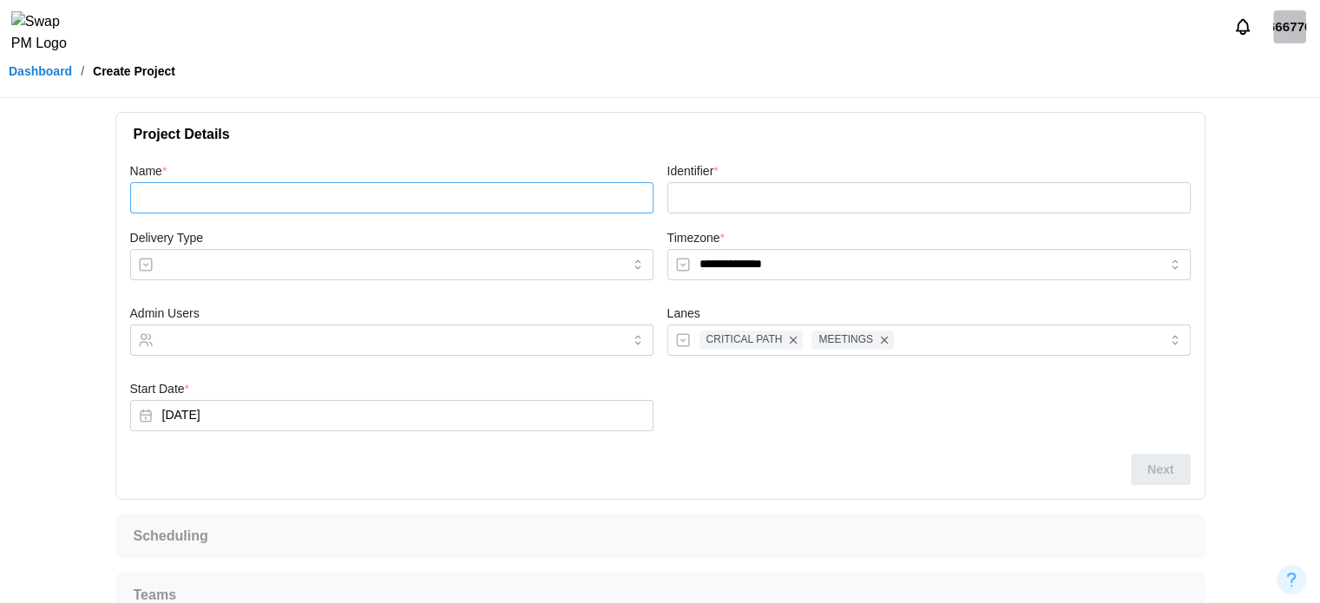
click at [279, 200] on input "Name *" at bounding box center [391, 197] width 523 height 31
type input "*"
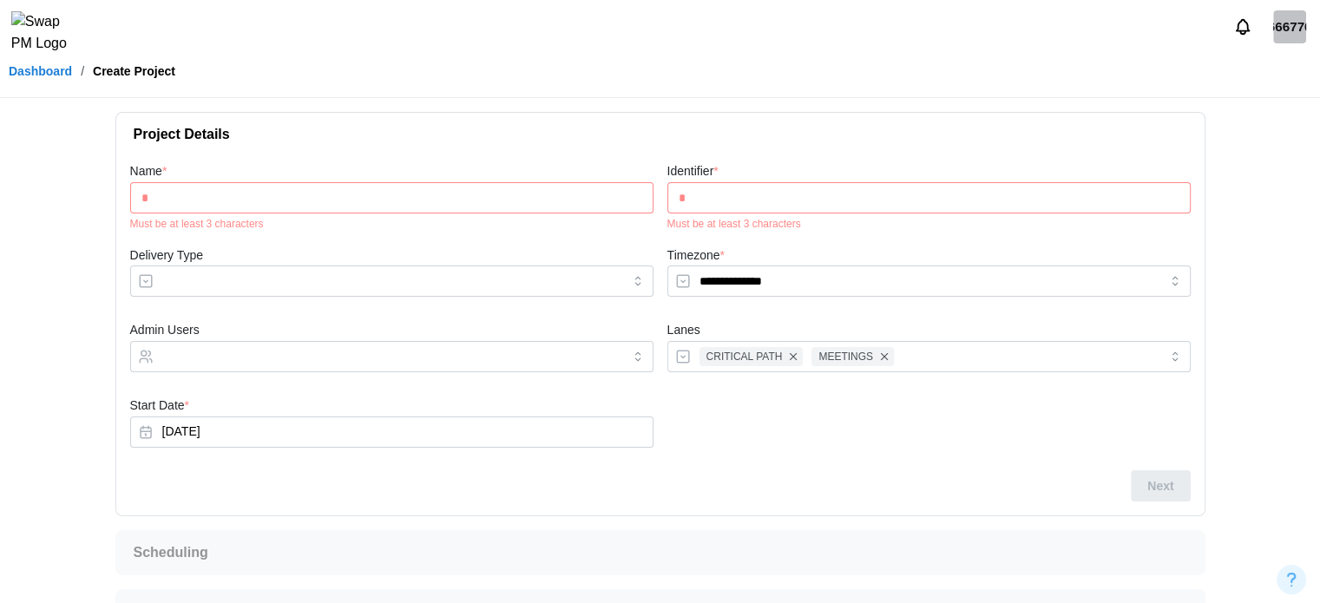
type input "**"
type input "***"
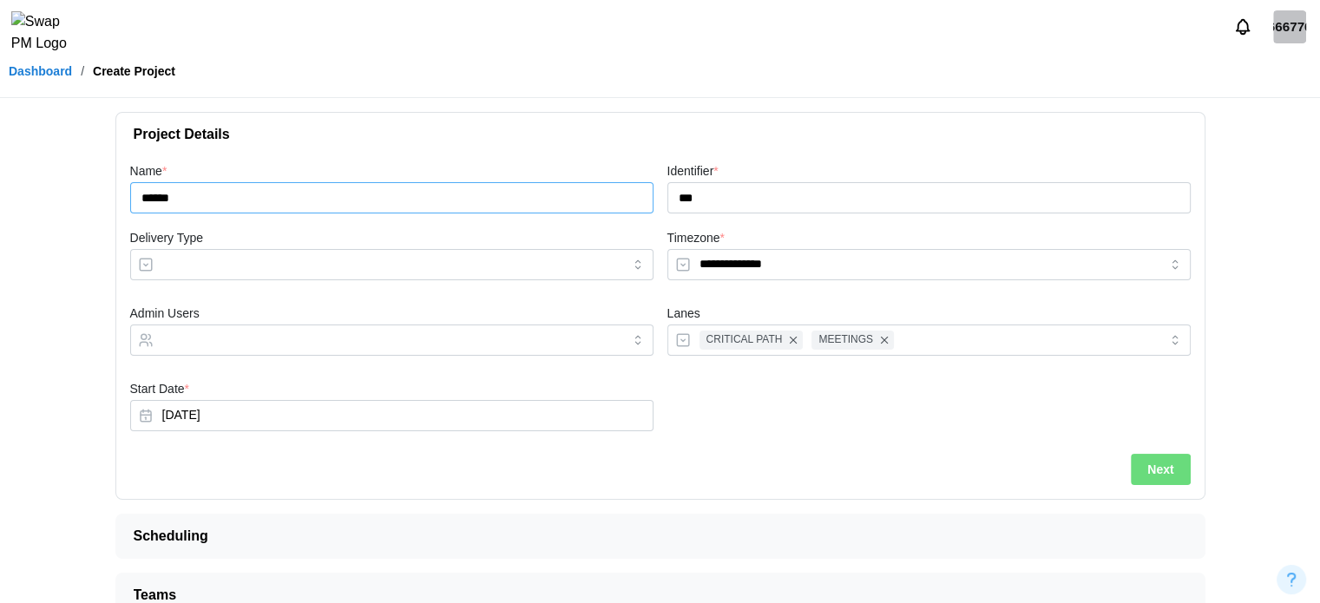
type input "******"
click at [248, 260] on input "Delivery Type" at bounding box center [391, 264] width 523 height 31
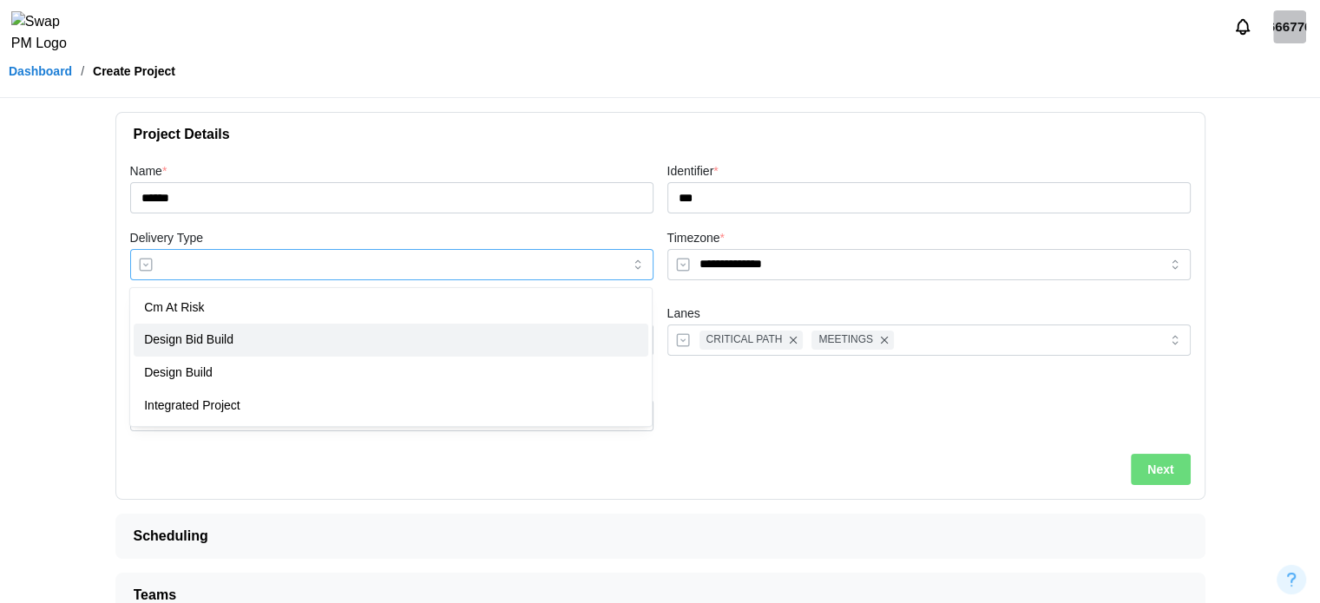
type input "**********"
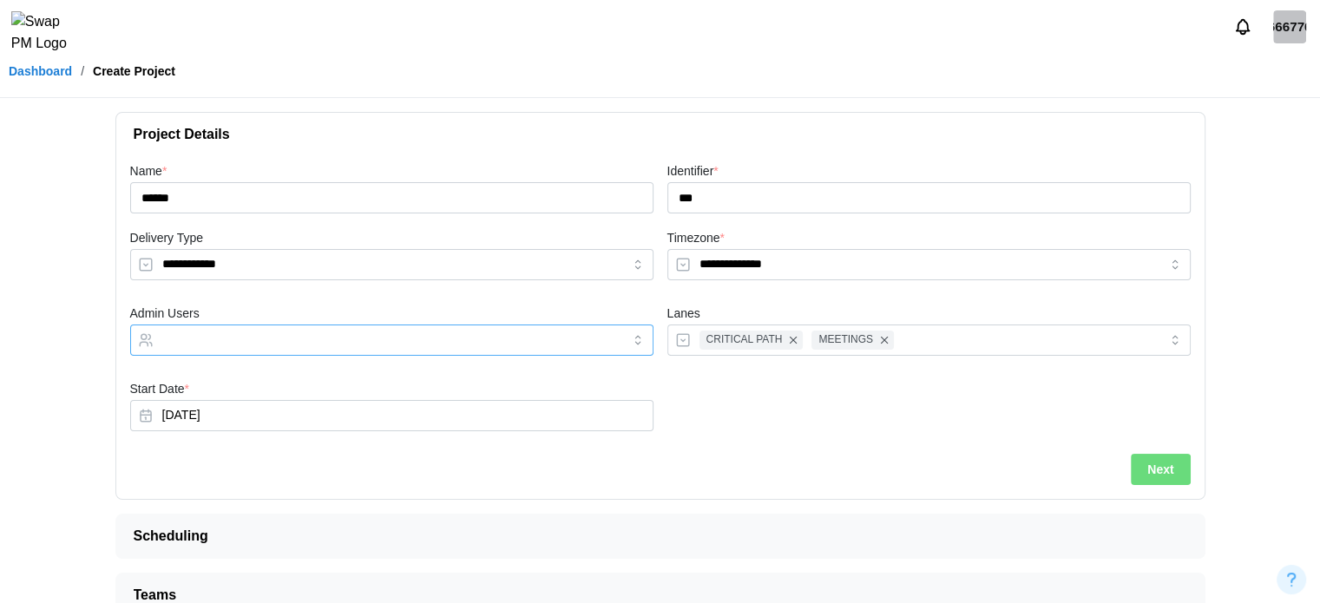
click at [259, 333] on input "Admin Users" at bounding box center [376, 340] width 428 height 14
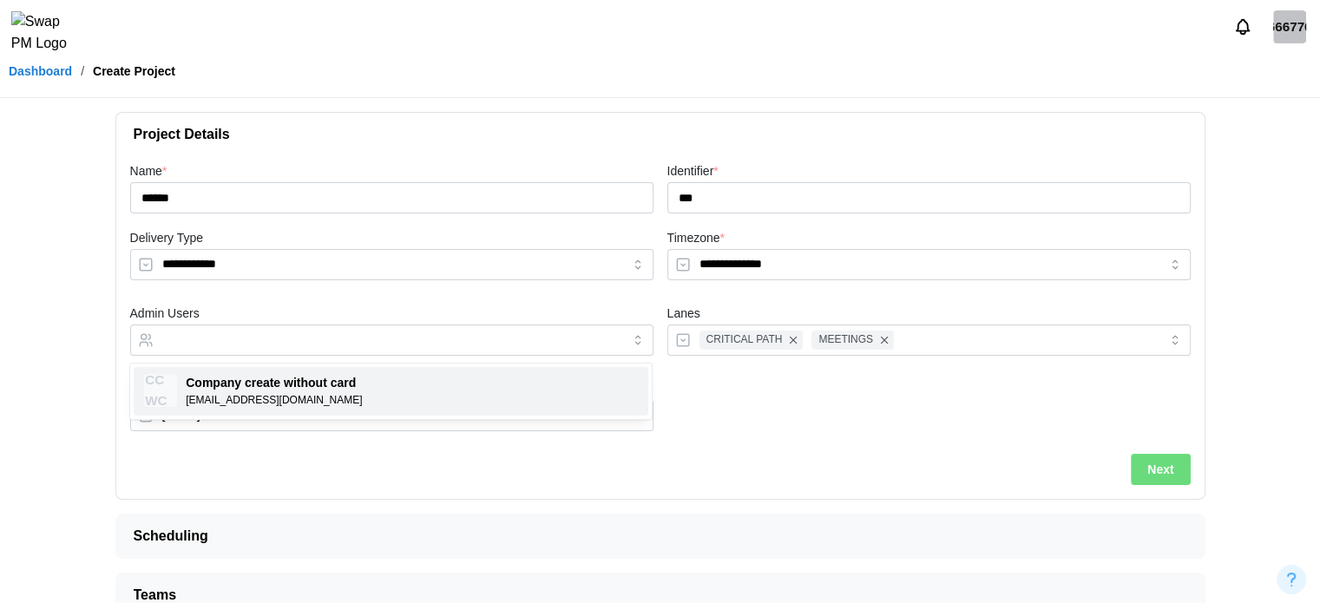
click at [1179, 466] on button "Next" at bounding box center [1160, 469] width 59 height 31
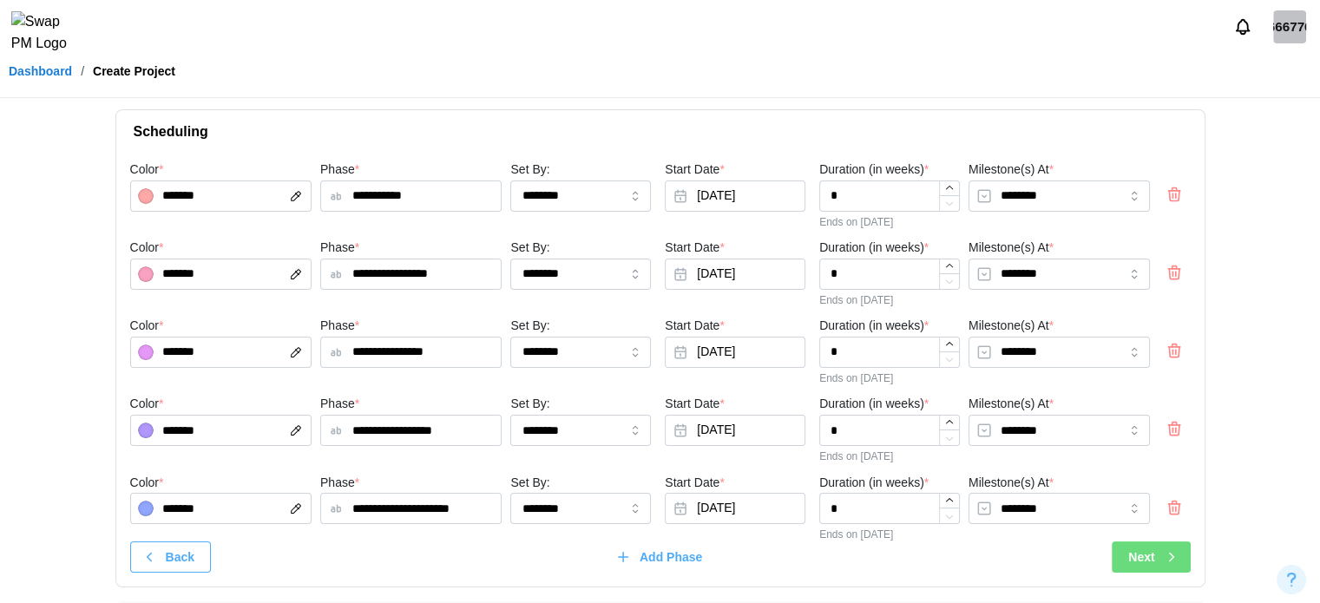
scroll to position [118, 0]
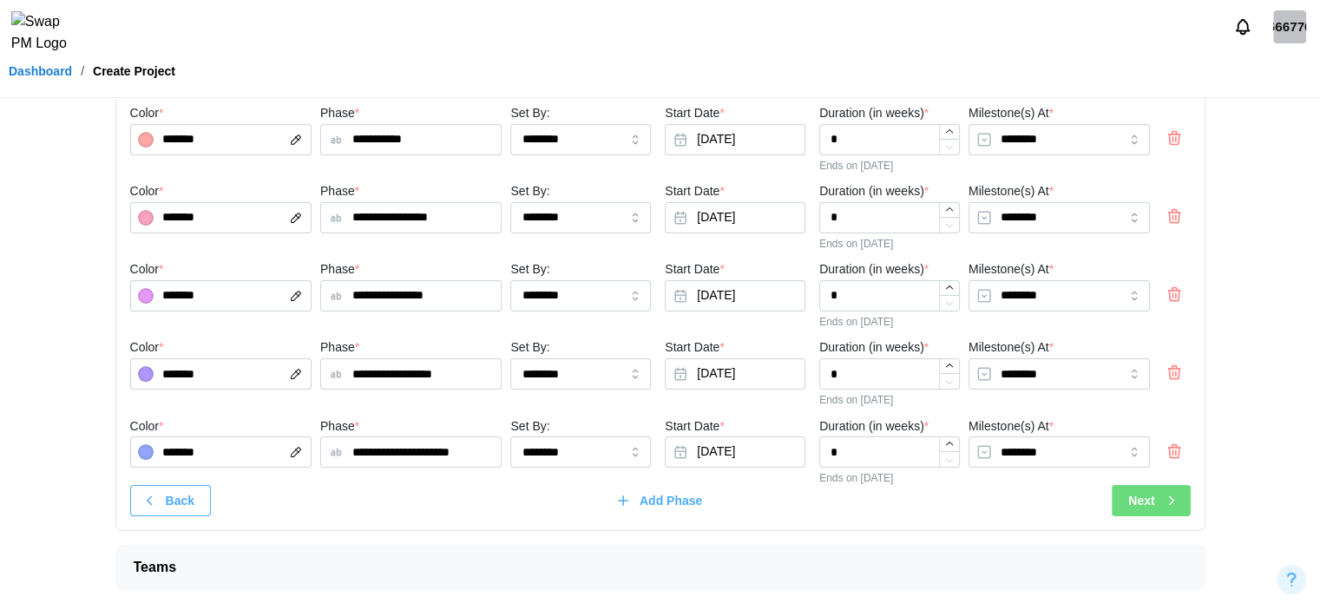
click at [1160, 511] on div "Next" at bounding box center [1153, 501] width 50 height 30
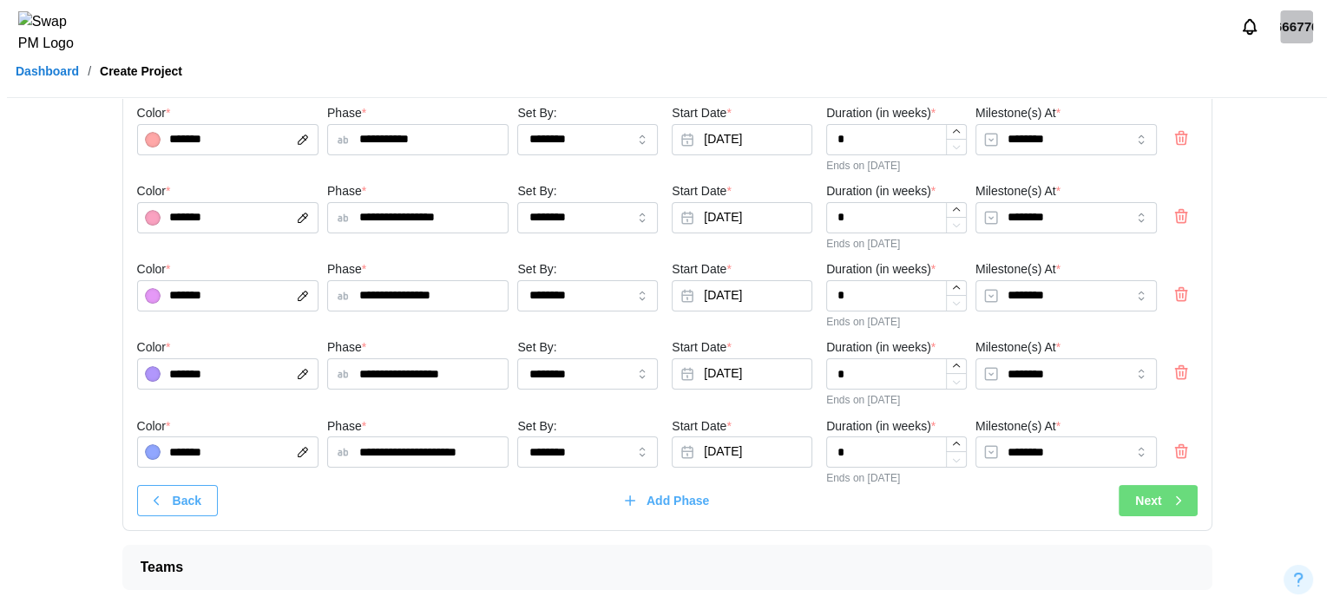
scroll to position [0, 0]
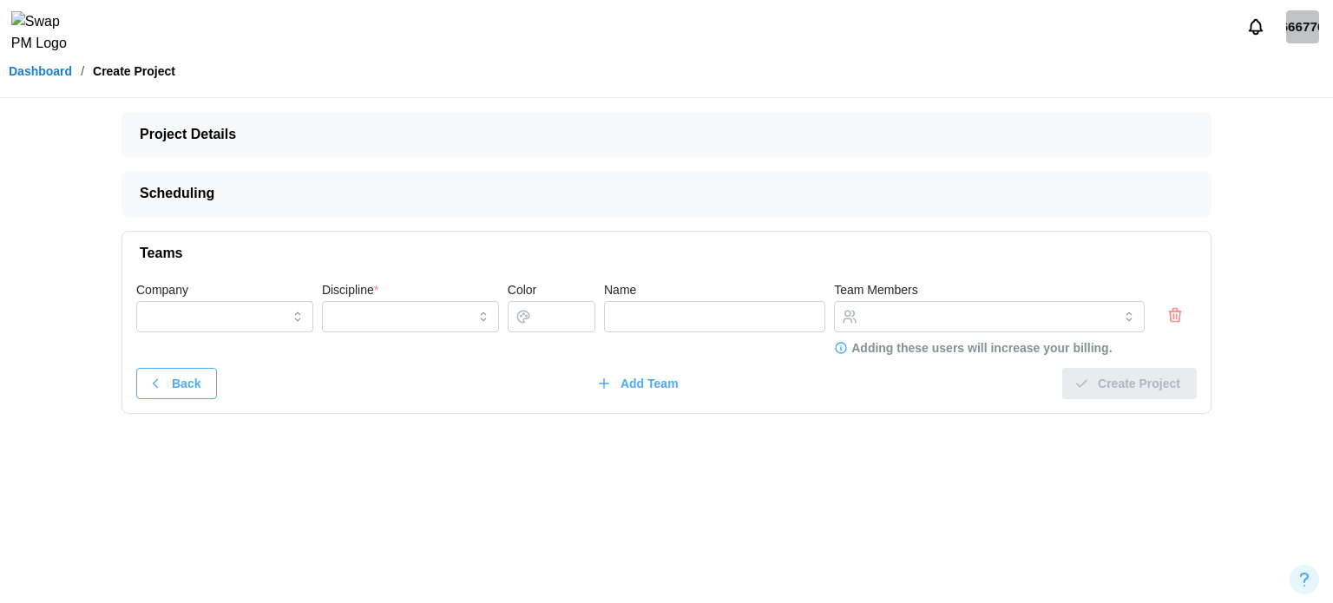
click at [1181, 308] on icon "button" at bounding box center [1175, 315] width 17 height 21
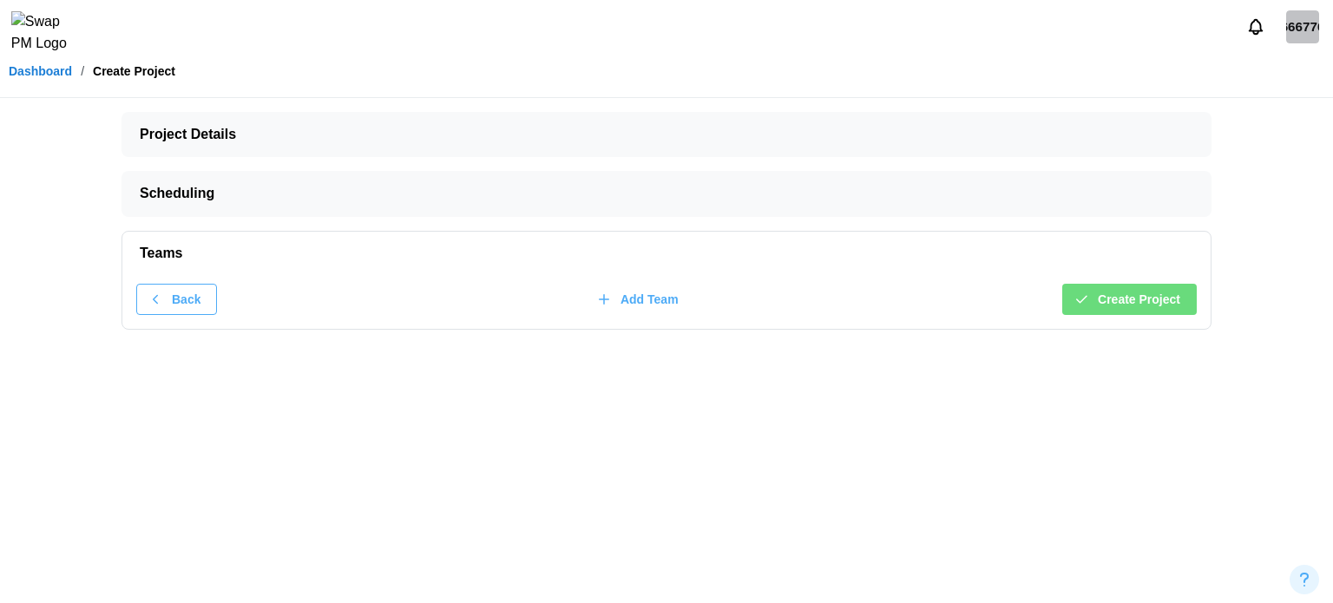
click at [1173, 306] on span "Create Project" at bounding box center [1139, 300] width 82 height 30
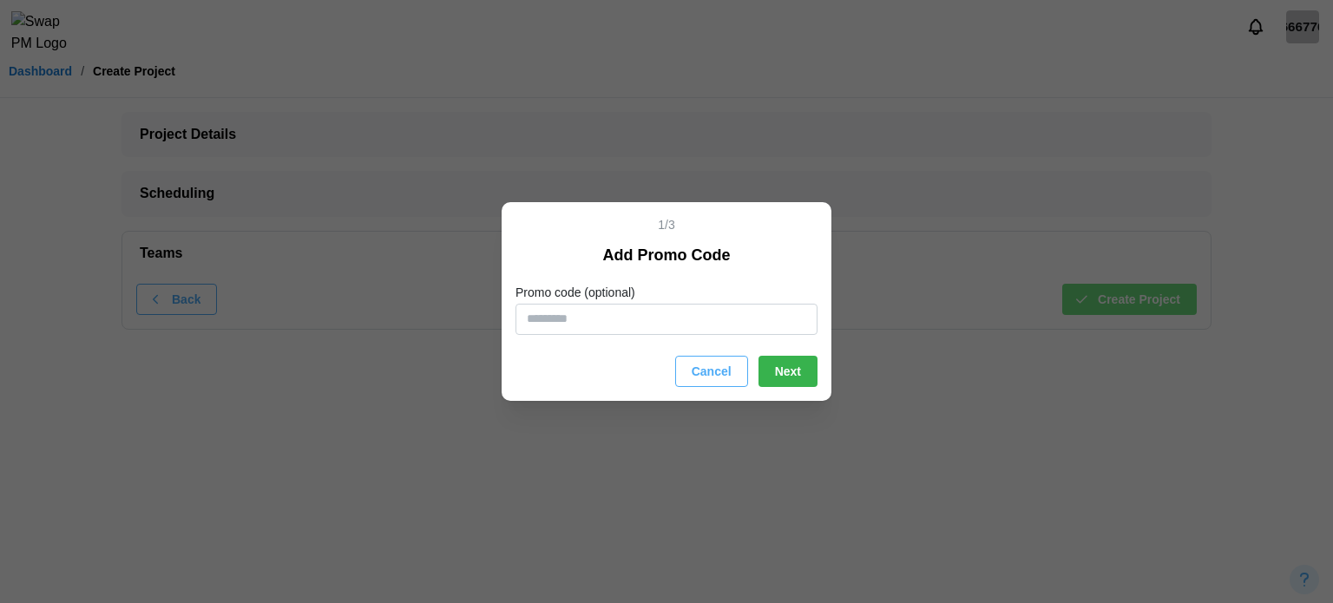
click at [786, 385] on span "Next" at bounding box center [788, 372] width 26 height 30
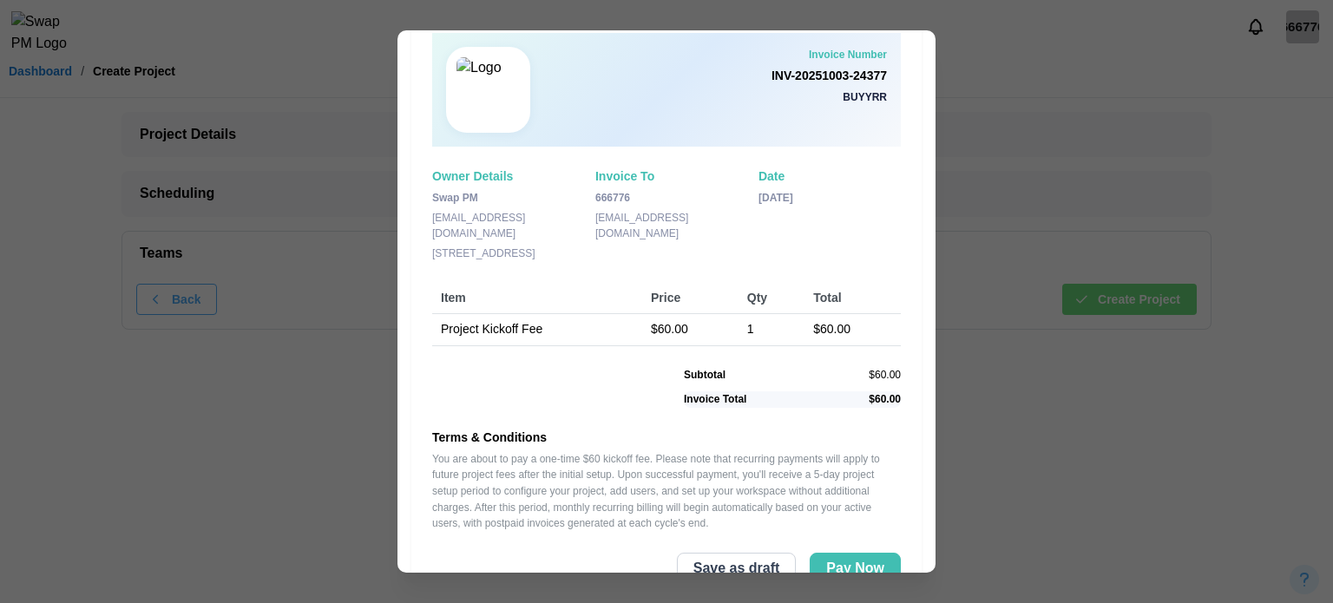
scroll to position [104, 0]
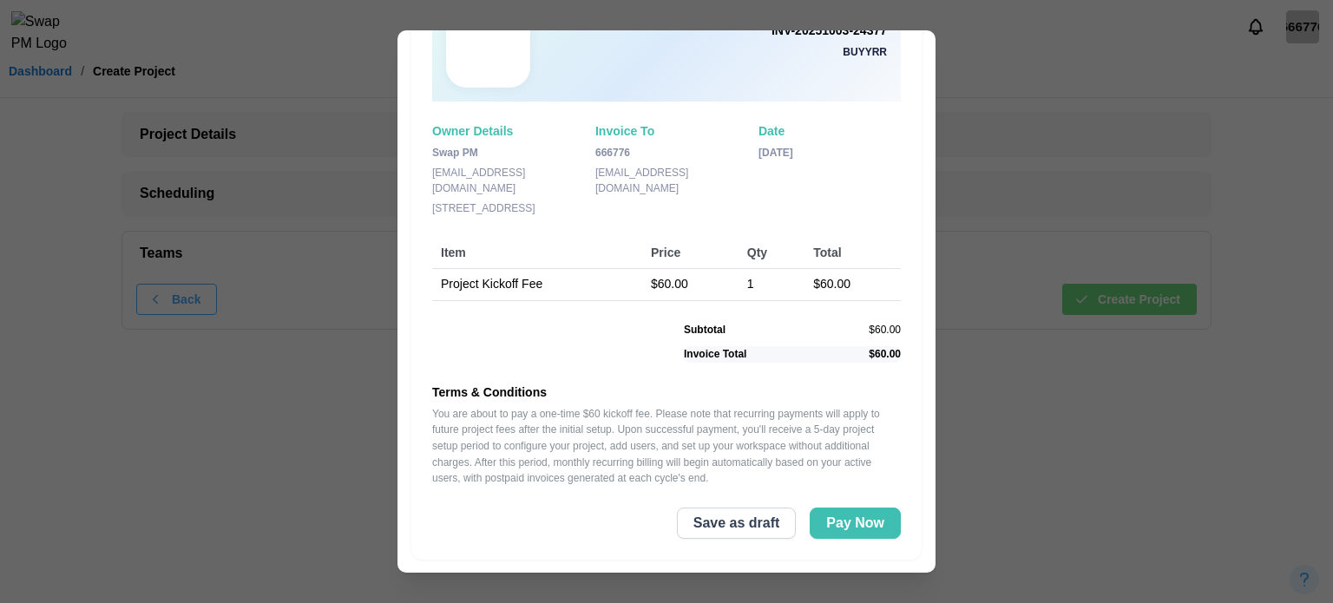
click at [854, 505] on div "Invoice Number INV-20251003-24377 buyyrr Owner Details Swap PM contact@swappm.c…" at bounding box center [666, 263] width 510 height 592
click at [850, 520] on span "Pay Now" at bounding box center [855, 524] width 58 height 30
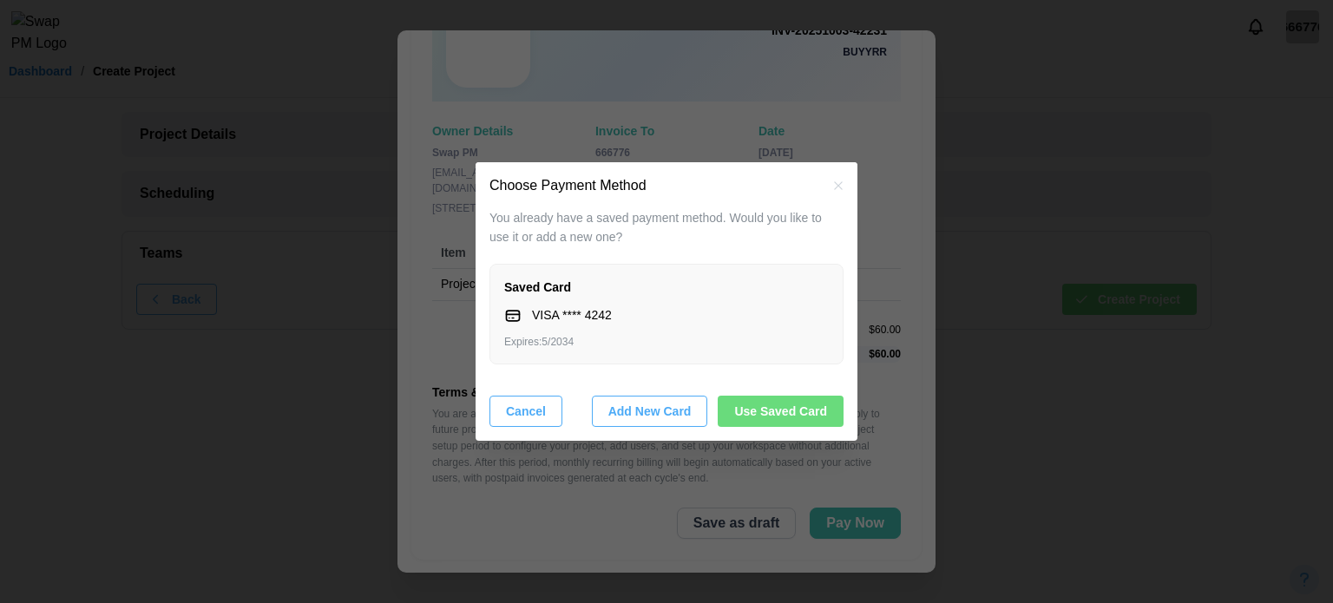
click at [773, 411] on span "Use Saved Card" at bounding box center [780, 412] width 93 height 30
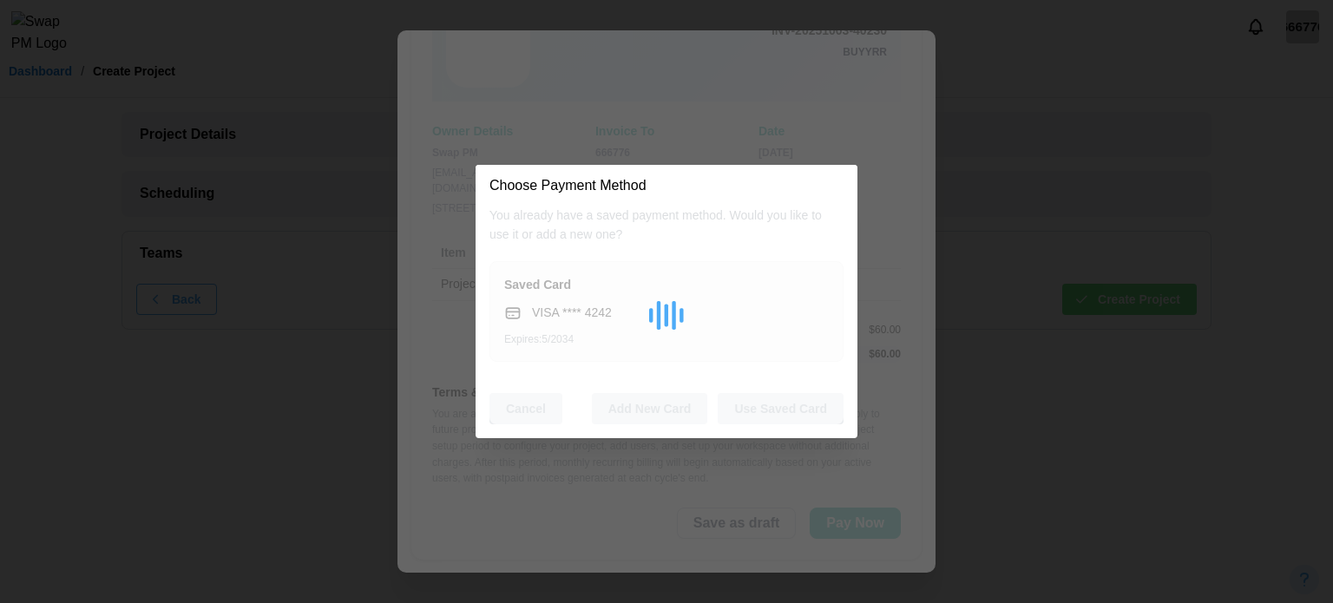
scroll to position [0, 0]
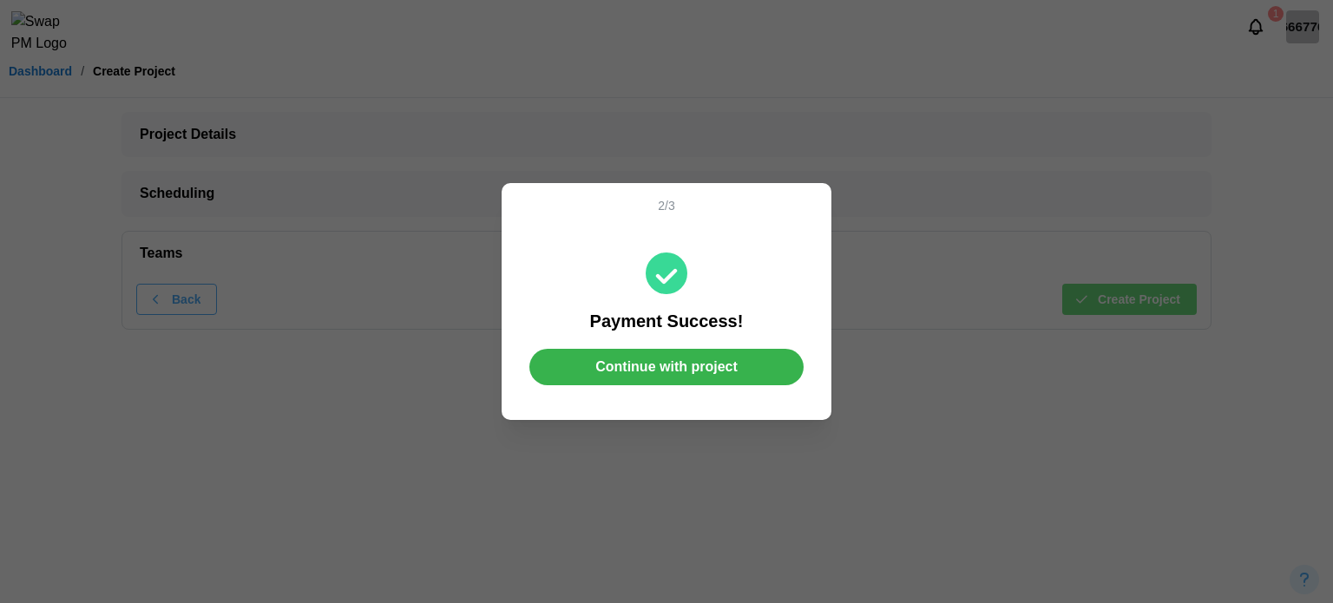
click at [717, 367] on span "Continue with project" at bounding box center [666, 367] width 142 height 35
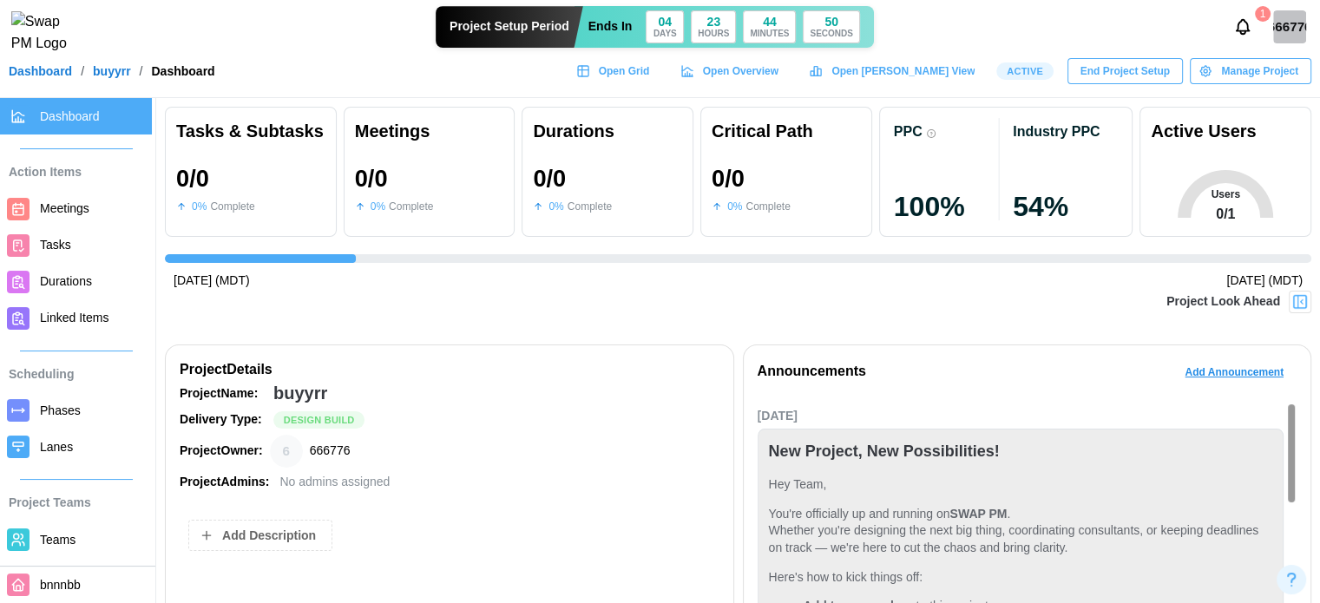
click at [45, 77] on link "Dashboard" at bounding box center [40, 71] width 63 height 12
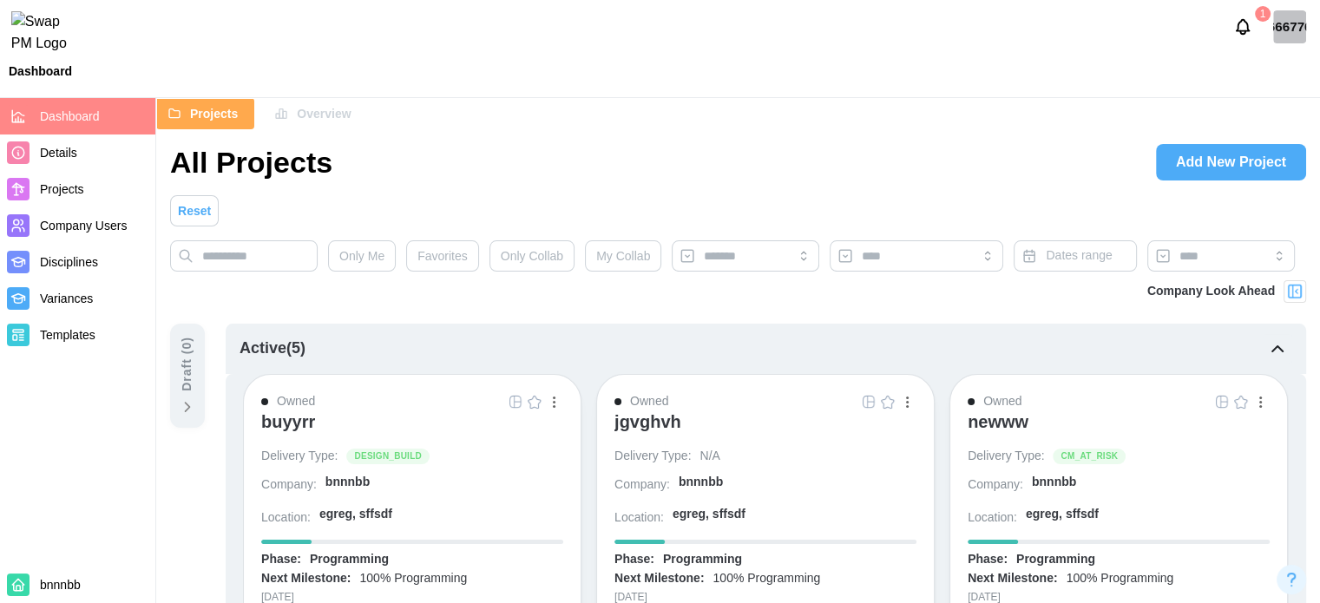
click at [104, 223] on span "Company Users" at bounding box center [83, 226] width 87 height 14
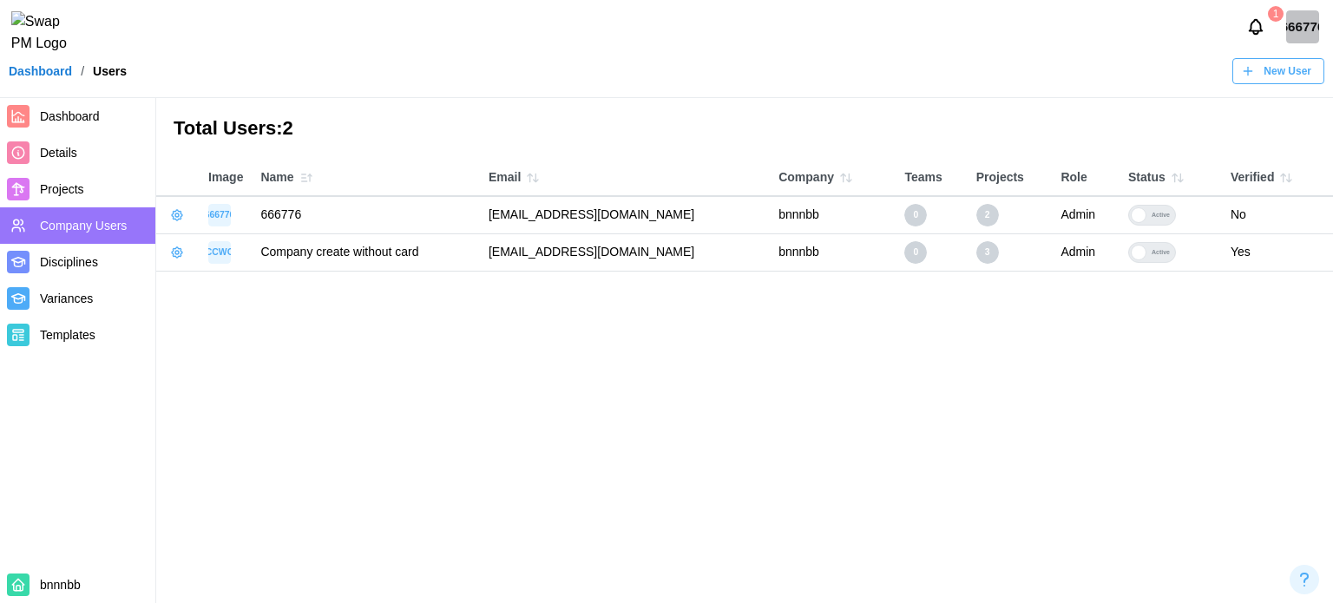
drag, startPoint x: 682, startPoint y: 221, endPoint x: 494, endPoint y: 223, distance: 188.4
click at [494, 223] on td "notallowed+6@guerrillamail.de" at bounding box center [625, 214] width 290 height 37
copy td "notallowed+6@guerrillamail.de"
click at [1275, 76] on span "New User" at bounding box center [1288, 71] width 48 height 24
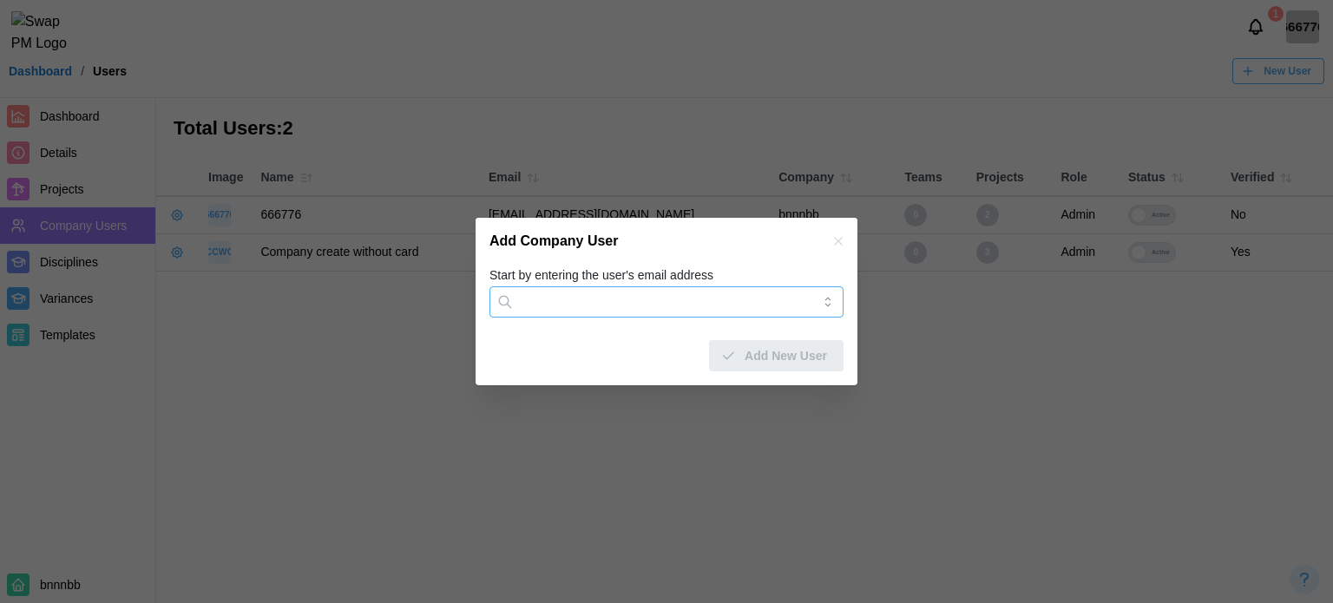
click at [552, 289] on input "Start by entering the user's email address" at bounding box center [667, 301] width 354 height 31
paste input "**********"
click at [594, 303] on input "**********" at bounding box center [667, 301] width 354 height 31
type input "**********"
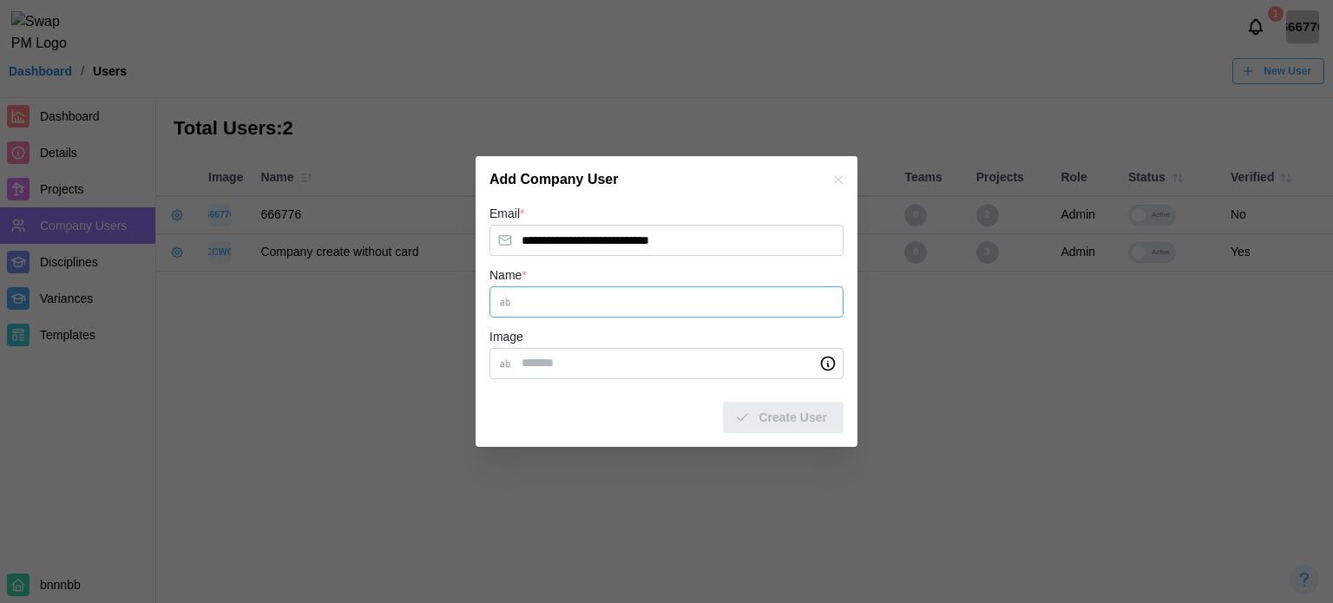
click at [583, 305] on input "Name *" at bounding box center [667, 301] width 354 height 31
type input "****"
click at [776, 424] on span "Create User" at bounding box center [793, 418] width 69 height 30
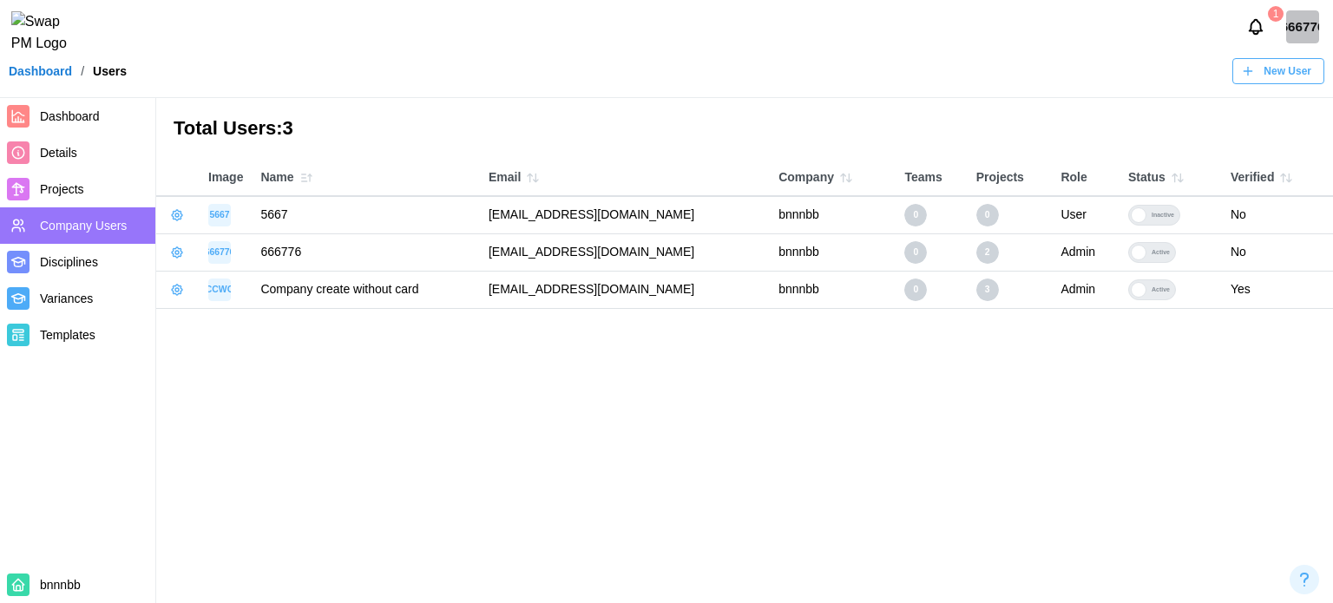
click at [172, 213] on icon "button" at bounding box center [177, 215] width 14 height 14
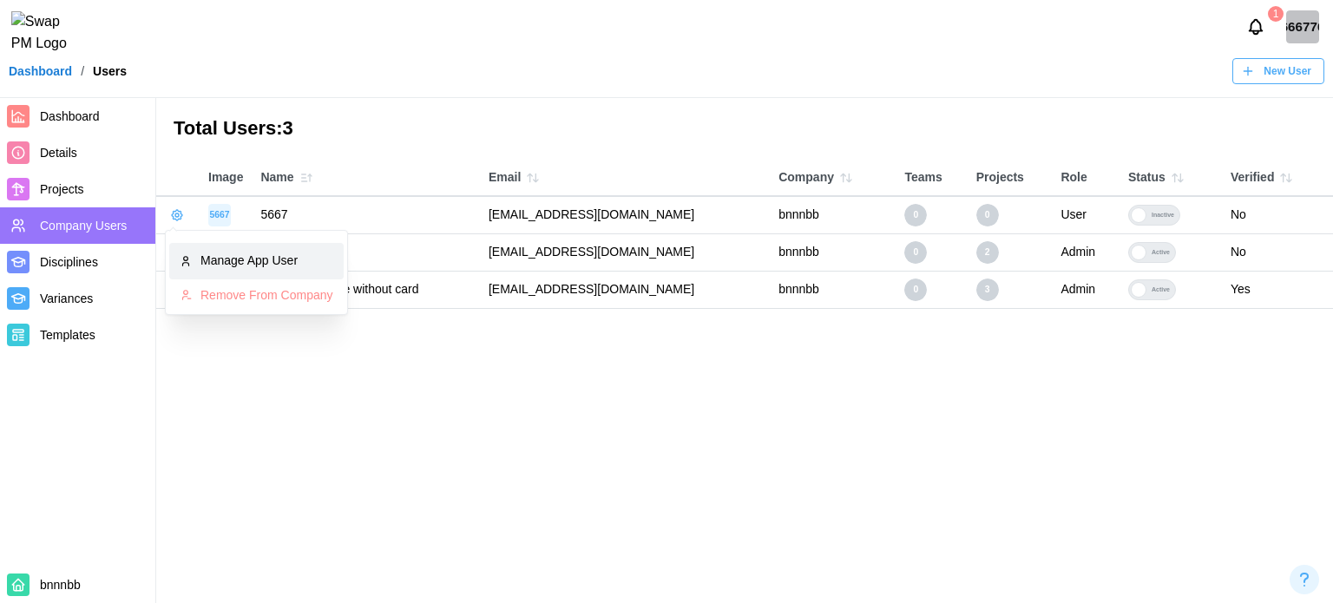
click at [200, 246] on link "Manage App User" at bounding box center [256, 261] width 174 height 36
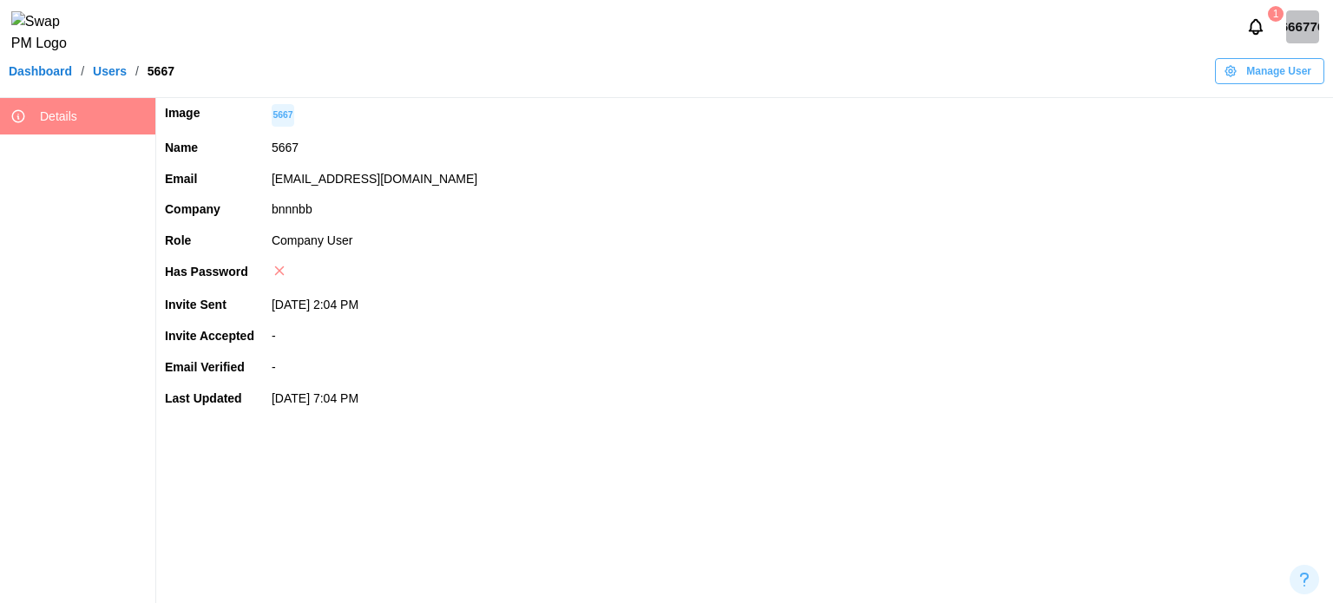
click at [1249, 83] on span "Manage User" at bounding box center [1278, 71] width 65 height 24
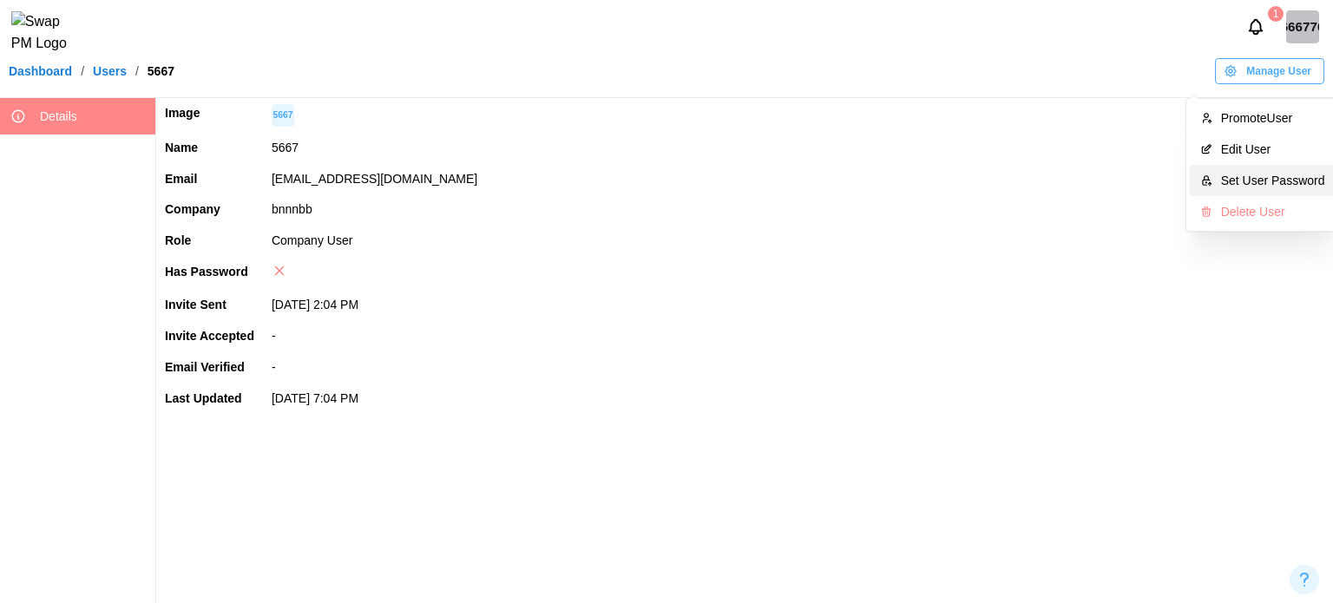
click at [1249, 174] on div "Set User Password" at bounding box center [1273, 181] width 104 height 14
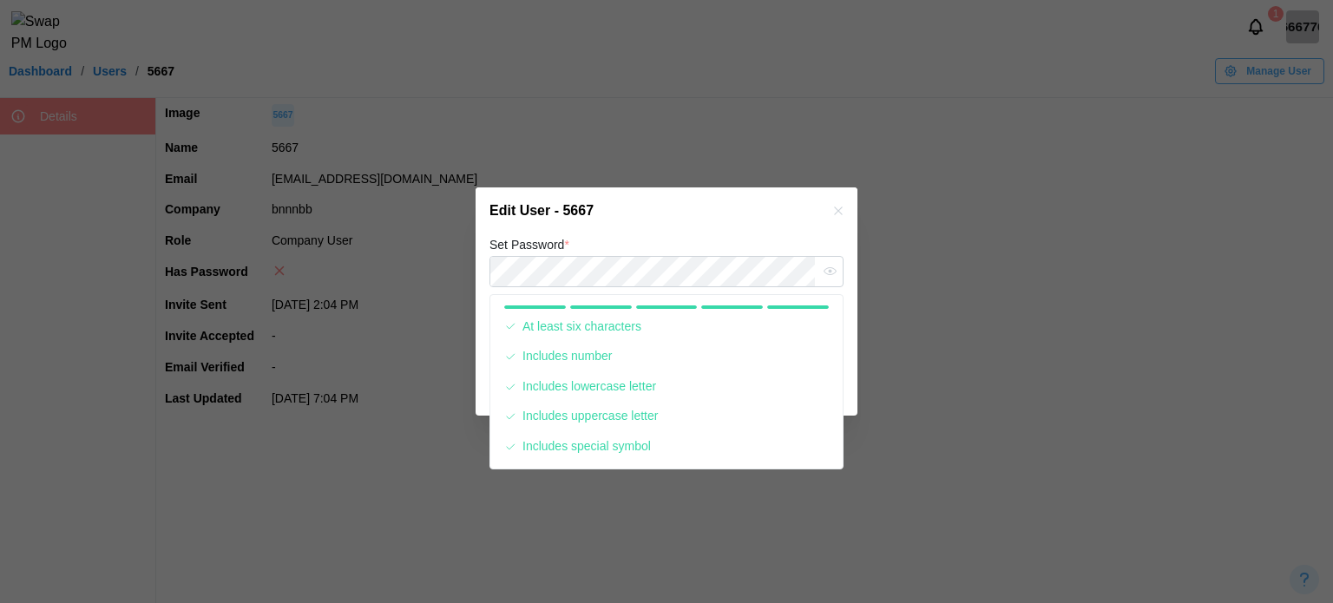
click at [667, 220] on div "Edit User - 5667" at bounding box center [667, 210] width 382 height 47
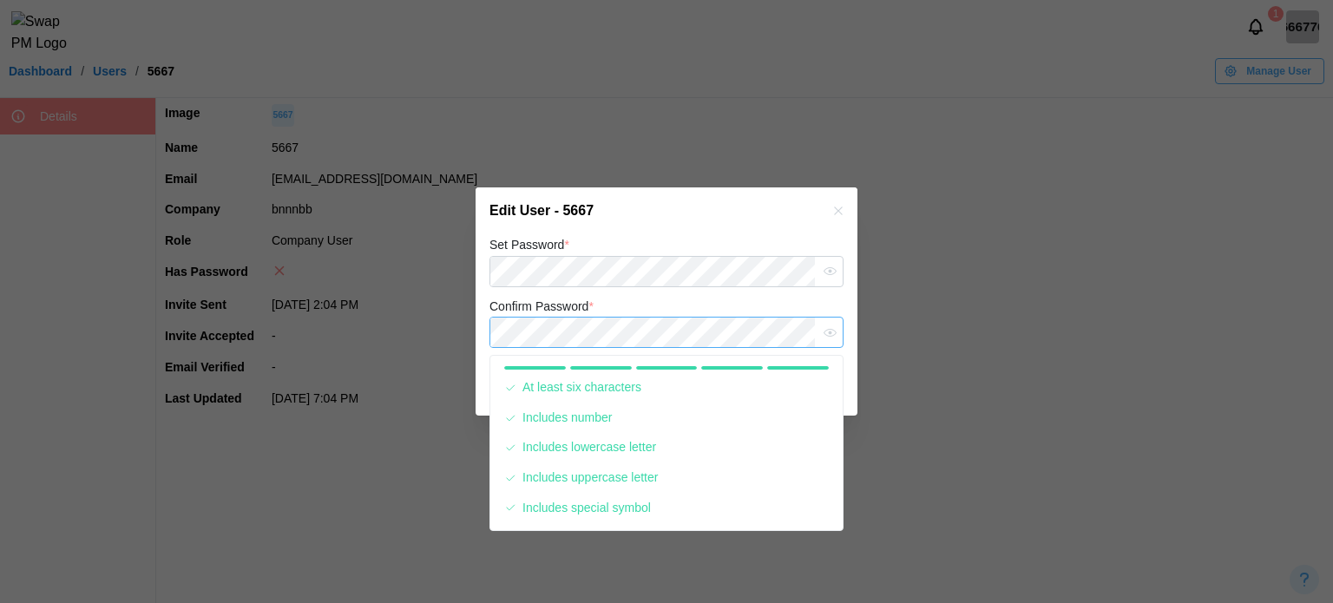
click at [763, 371] on button "Save" at bounding box center [803, 386] width 81 height 31
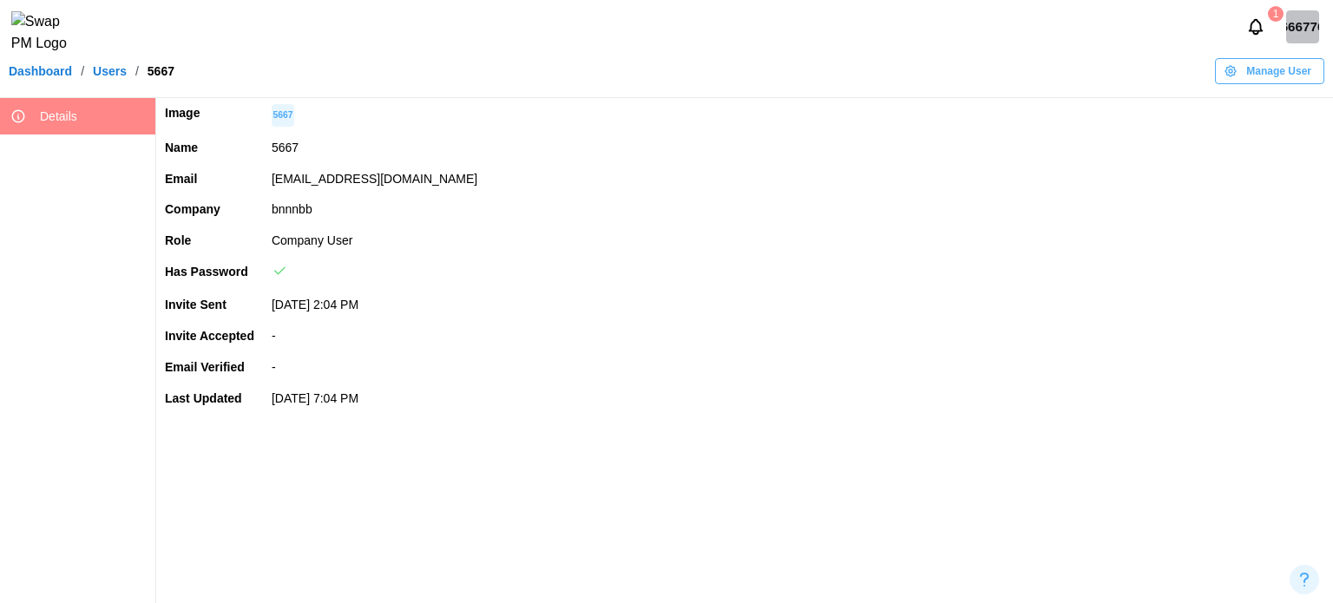
drag, startPoint x: 468, startPoint y: 187, endPoint x: 269, endPoint y: 181, distance: 198.9
click at [269, 181] on td "notallowed+5@guerrillamail.de" at bounding box center [798, 179] width 1070 height 31
copy td "notallowed+5@guerrillamail.de"
click at [1317, 43] on div "666776" at bounding box center [1302, 26] width 33 height 33
click at [1280, 114] on div "Sign Out" at bounding box center [1292, 108] width 54 height 14
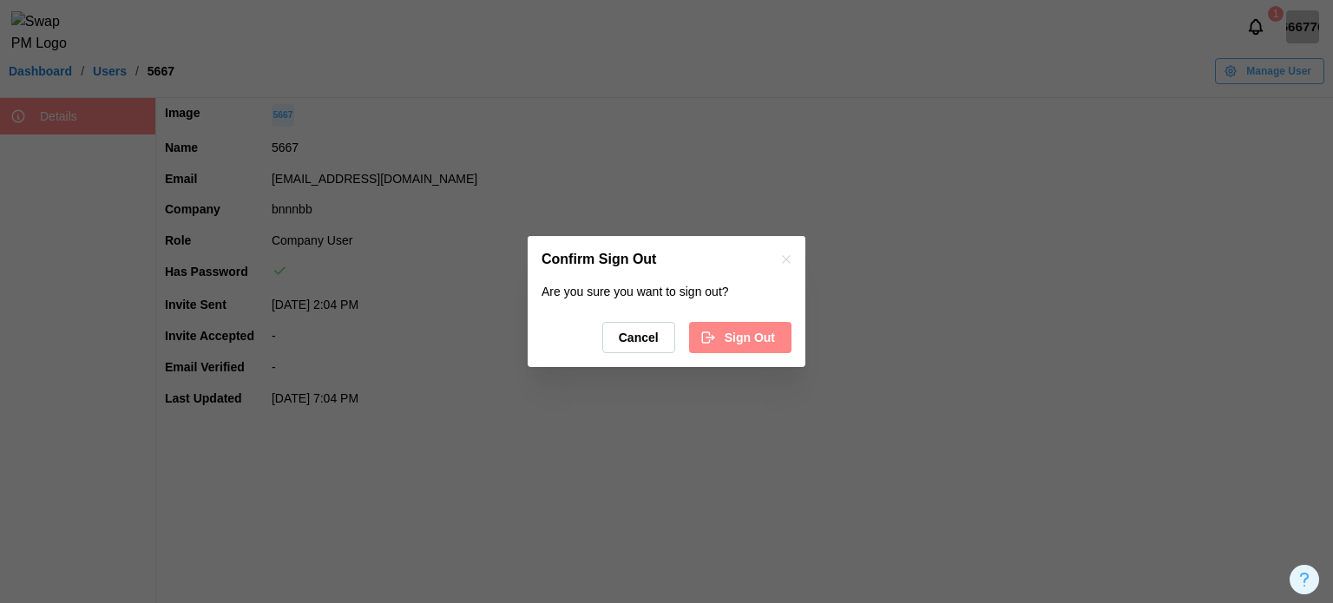
click at [749, 336] on span "Sign Out" at bounding box center [750, 338] width 50 height 30
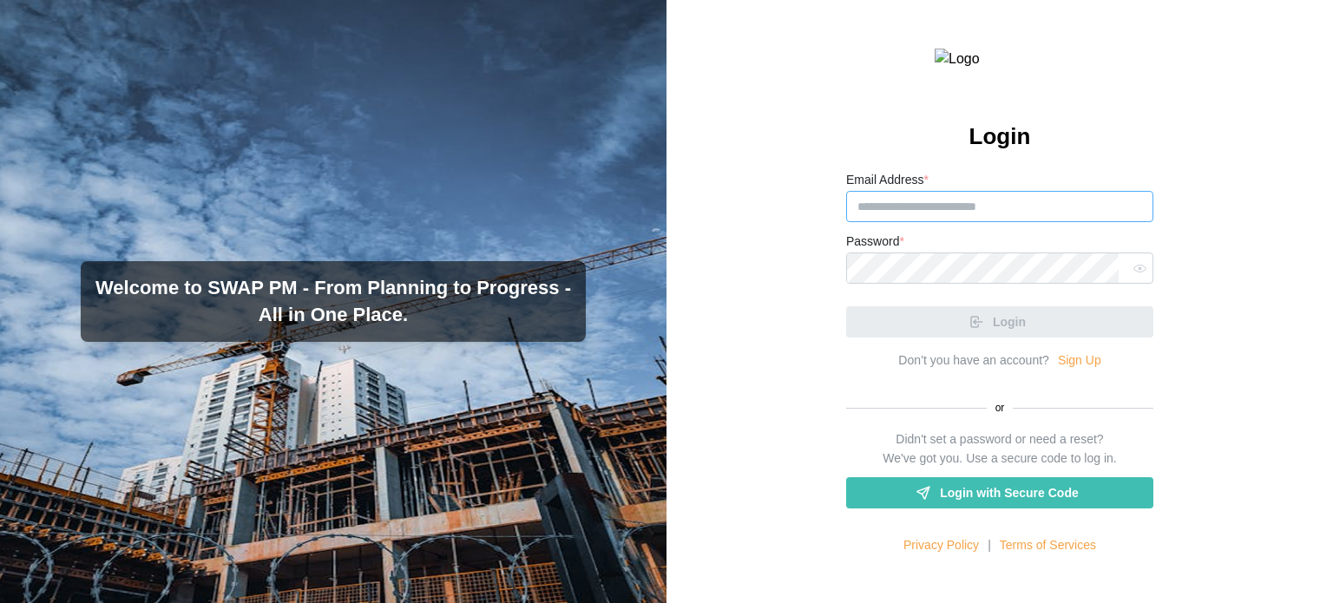
click at [1048, 222] on input "Email Address *" at bounding box center [999, 206] width 307 height 31
paste input "**********"
type input "**********"
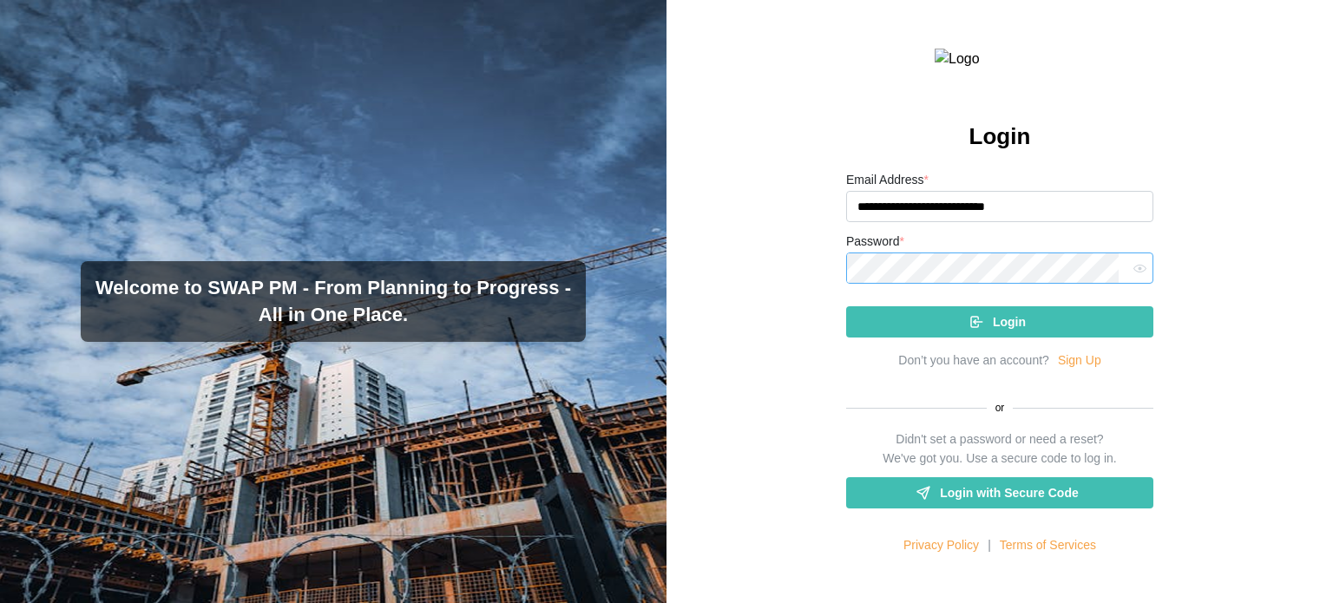
click at [846, 306] on button "Login" at bounding box center [999, 321] width 307 height 31
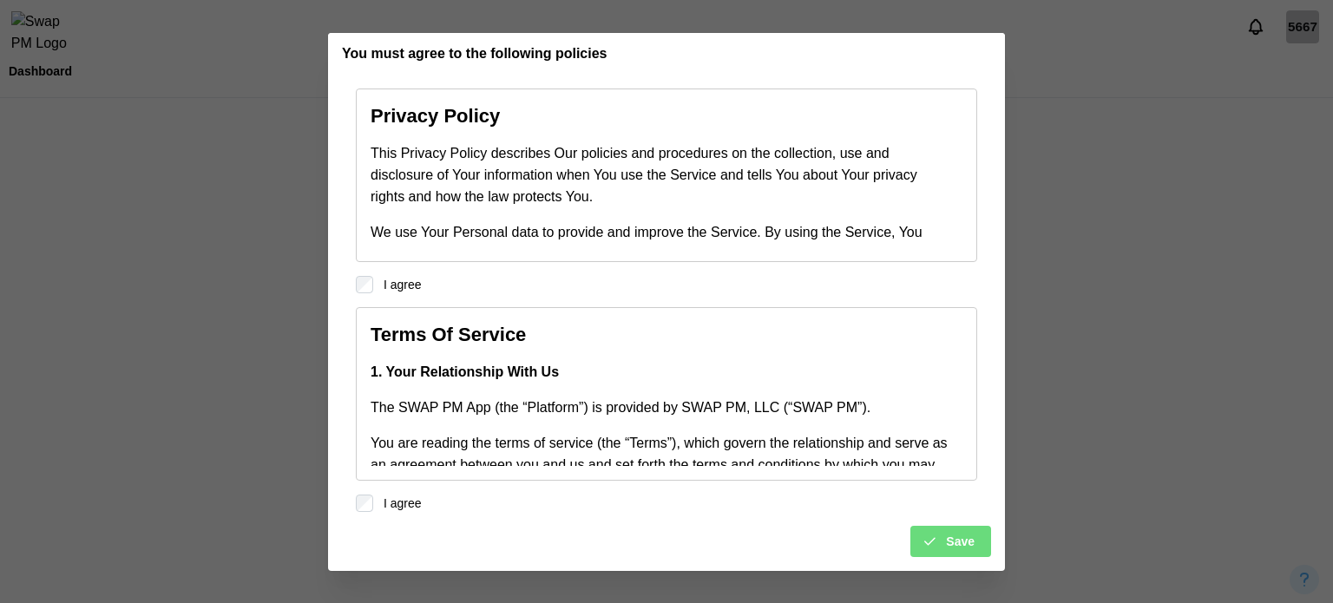
click at [930, 531] on div "Save" at bounding box center [948, 542] width 53 height 30
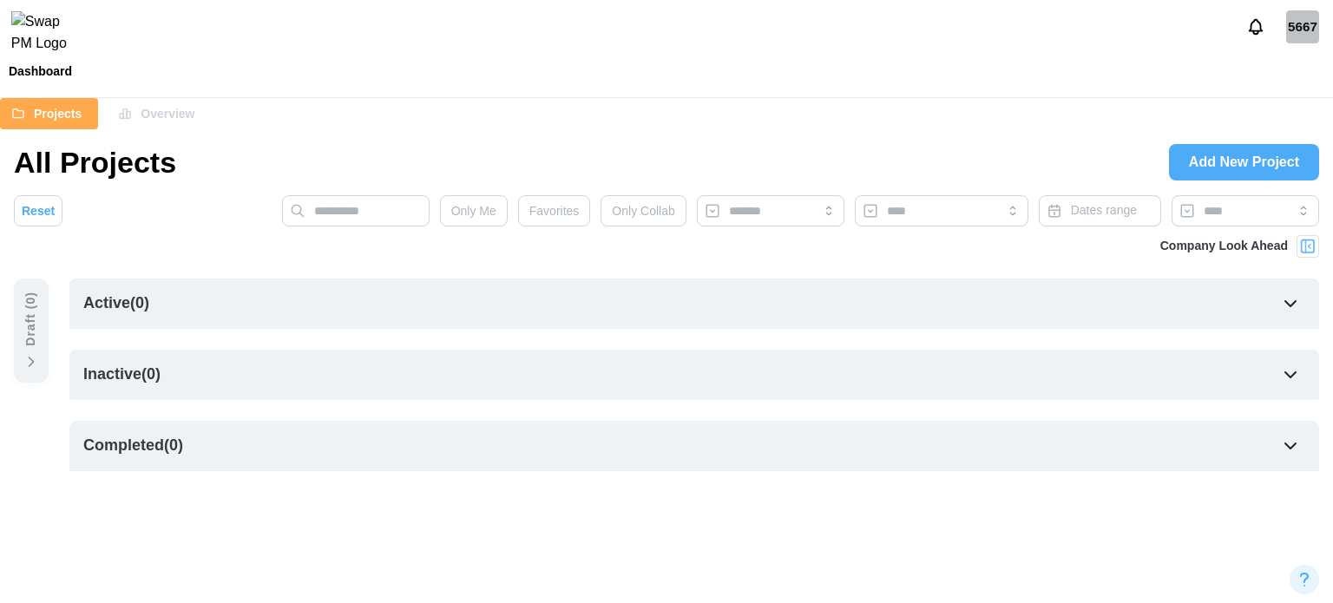
click at [1215, 167] on span "Add New Project" at bounding box center [1244, 162] width 110 height 35
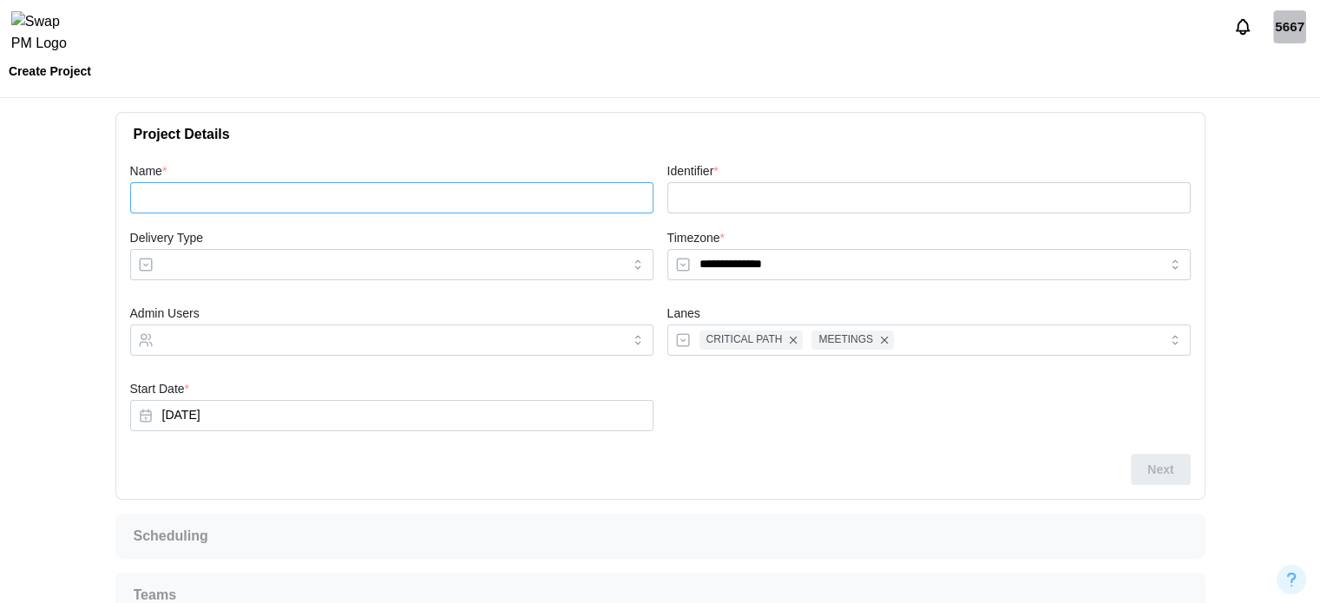
click at [406, 194] on input "Name *" at bounding box center [391, 197] width 523 height 31
type input "*"
type input "**"
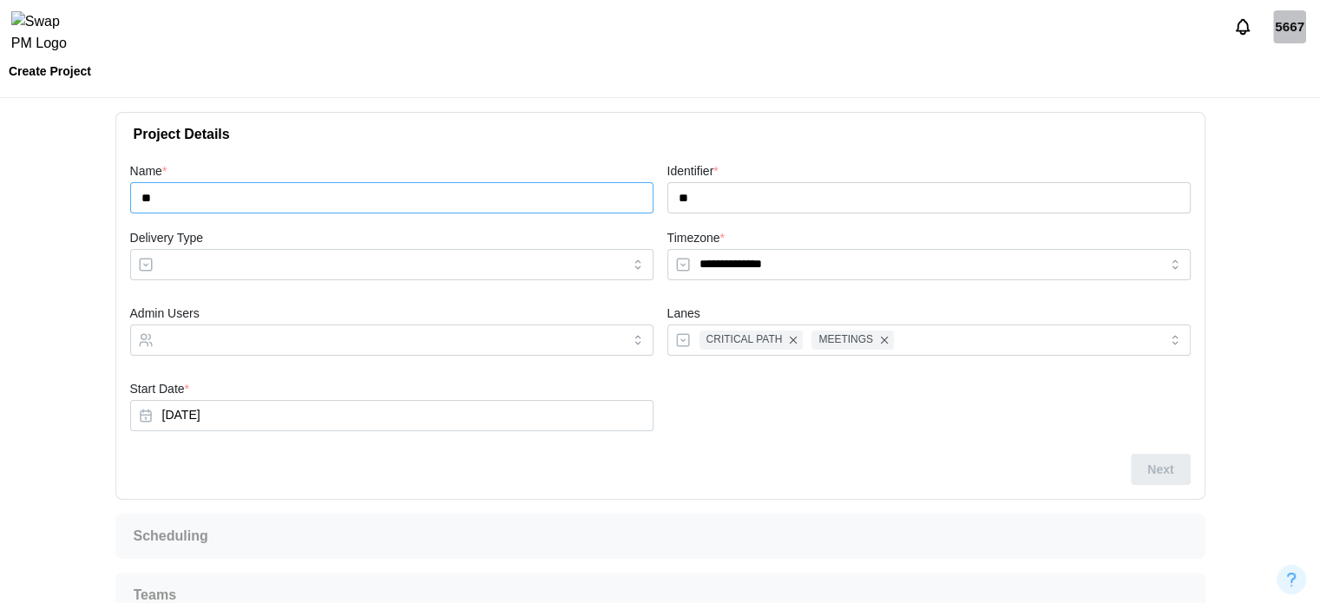
type input "***"
type input "********"
click at [334, 263] on input "Delivery Type" at bounding box center [391, 264] width 523 height 31
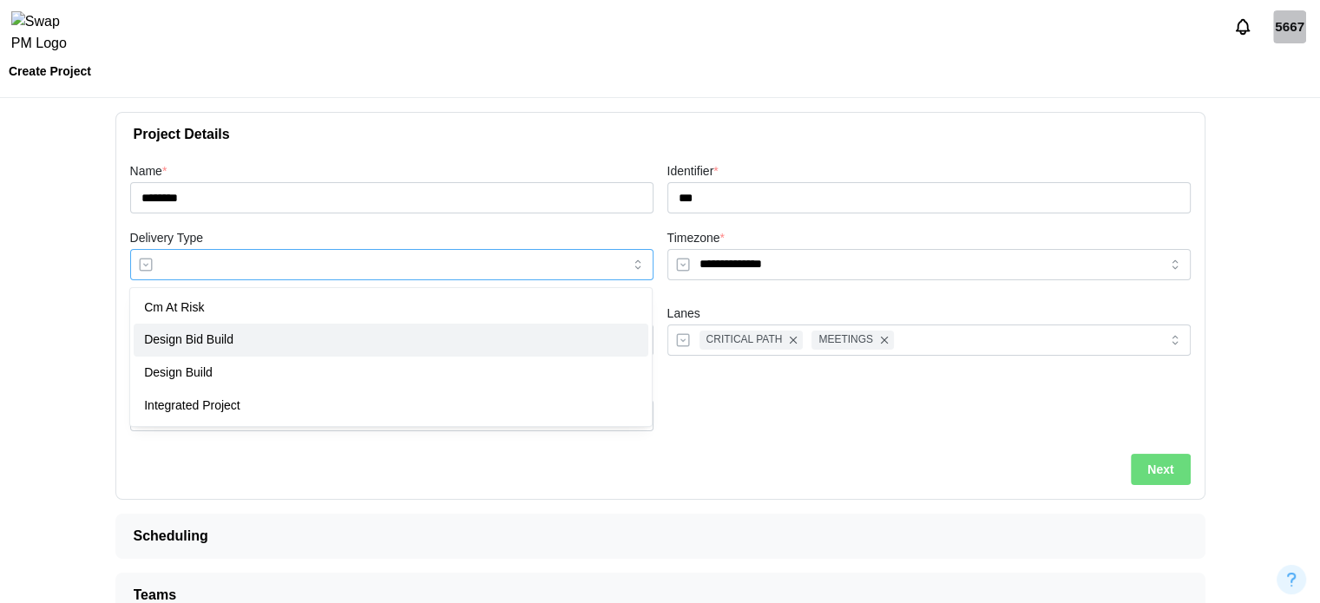
type input "**********"
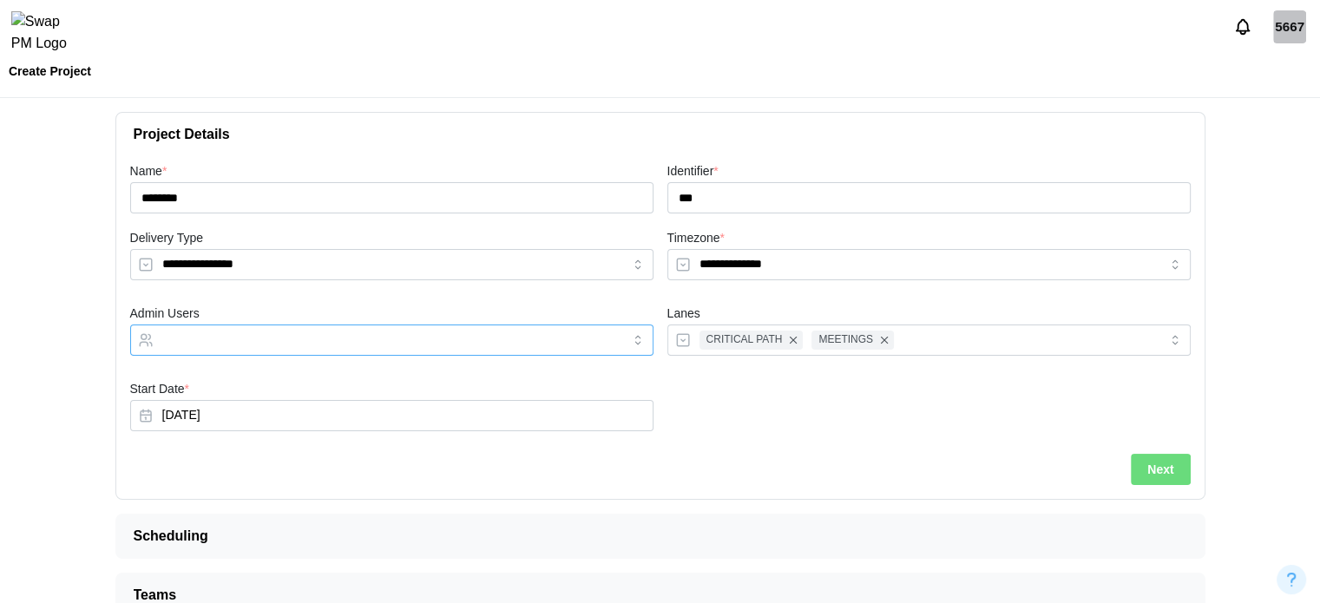
click at [455, 339] on input "Admin Users" at bounding box center [376, 340] width 428 height 14
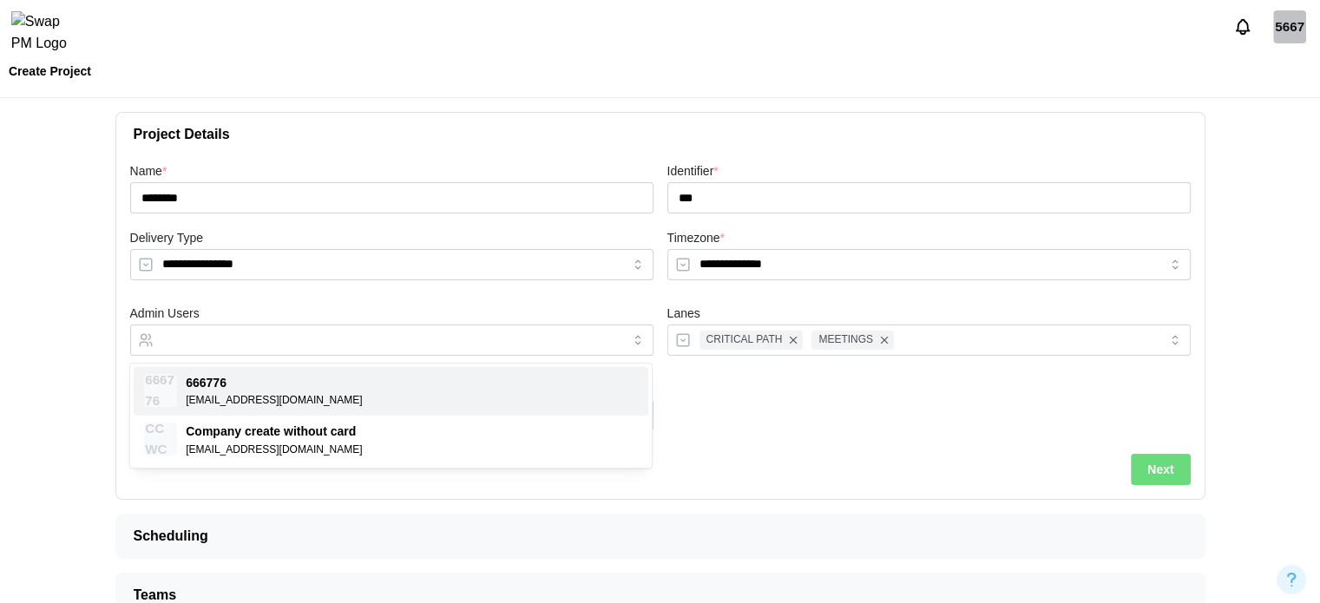
click at [1160, 475] on span "Next" at bounding box center [1160, 470] width 26 height 30
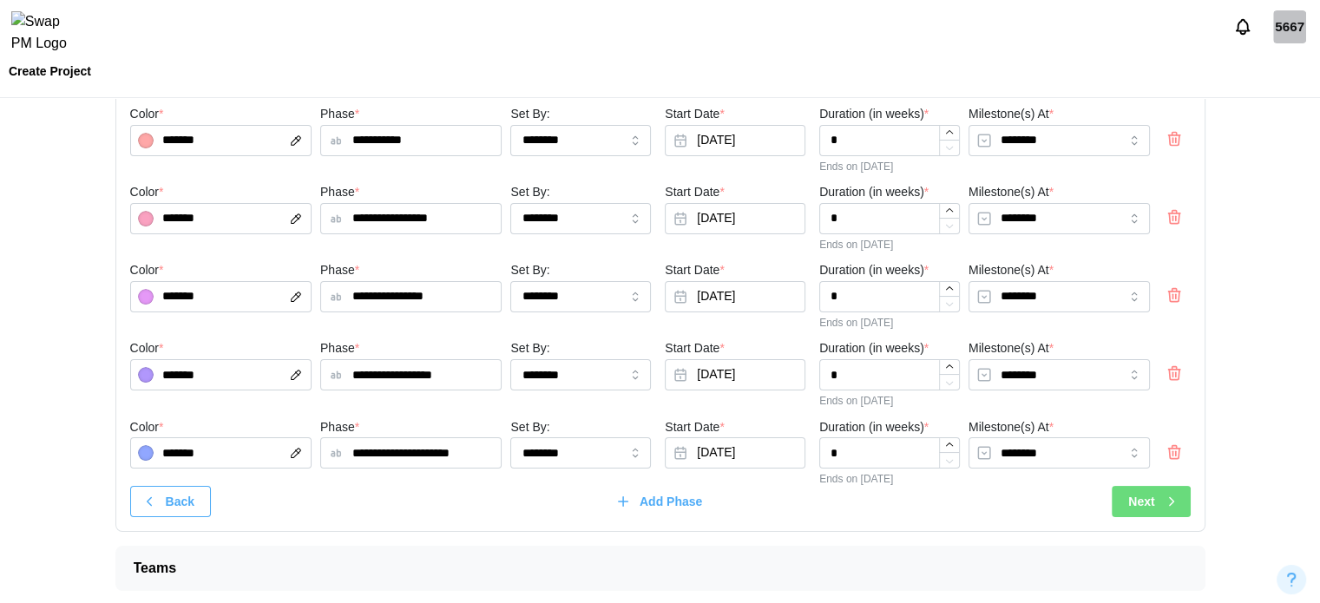
scroll to position [118, 0]
click at [1139, 486] on span "Next" at bounding box center [1141, 501] width 26 height 30
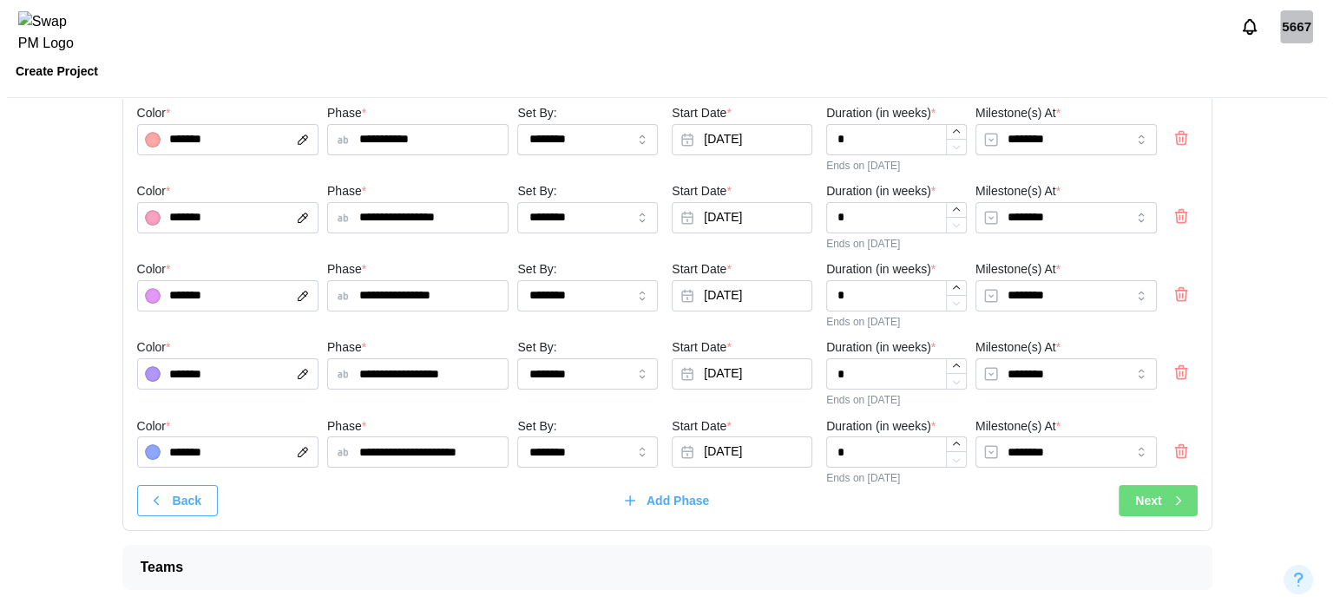
scroll to position [0, 0]
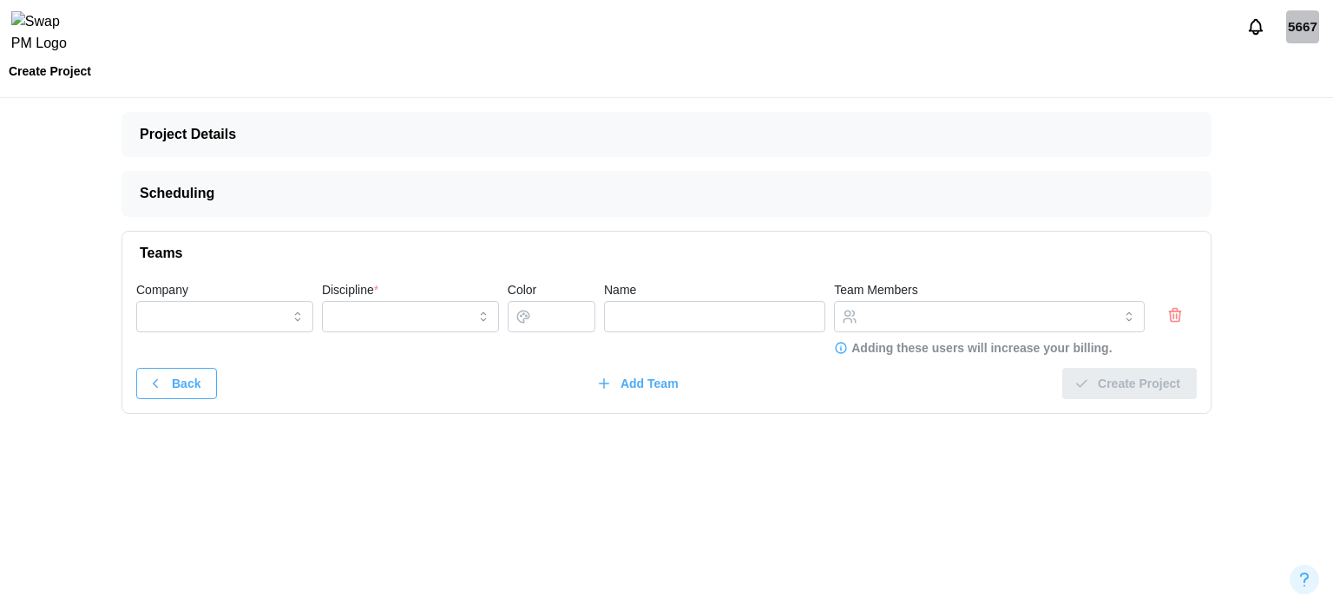
click at [1180, 322] on icon "button" at bounding box center [1175, 315] width 17 height 21
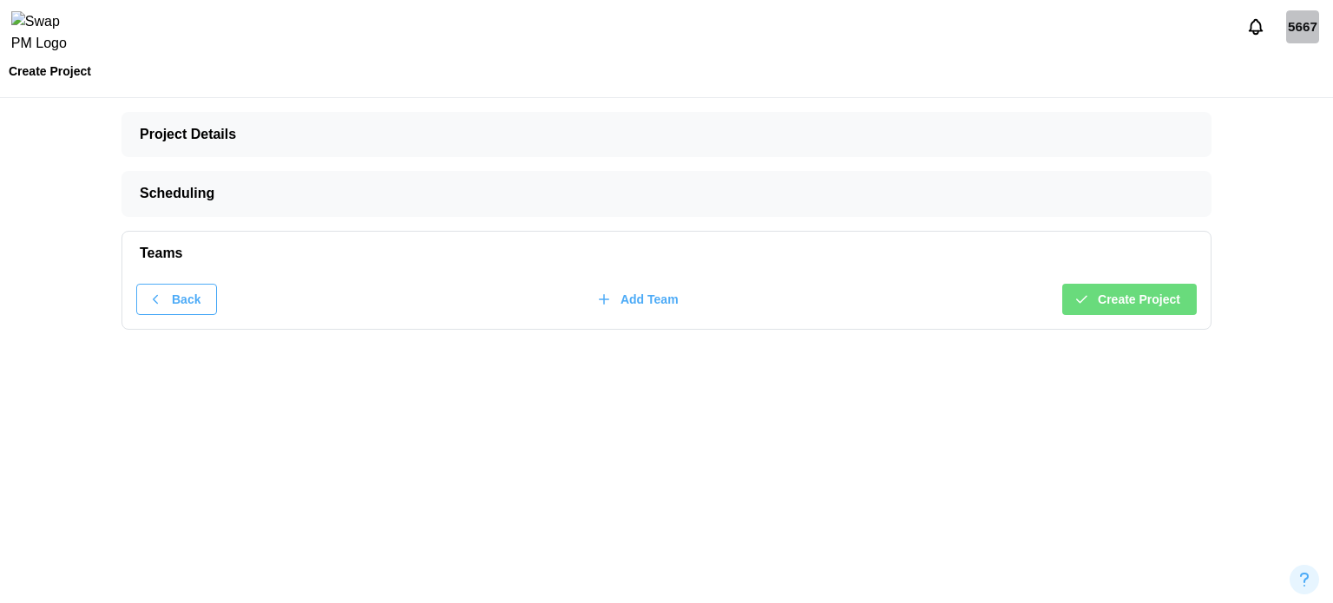
click at [1160, 298] on span "Create Project" at bounding box center [1139, 300] width 82 height 30
click at [1305, 41] on div "5667" at bounding box center [1302, 26] width 33 height 33
click at [1285, 105] on div "Sign Out" at bounding box center [1292, 108] width 54 height 14
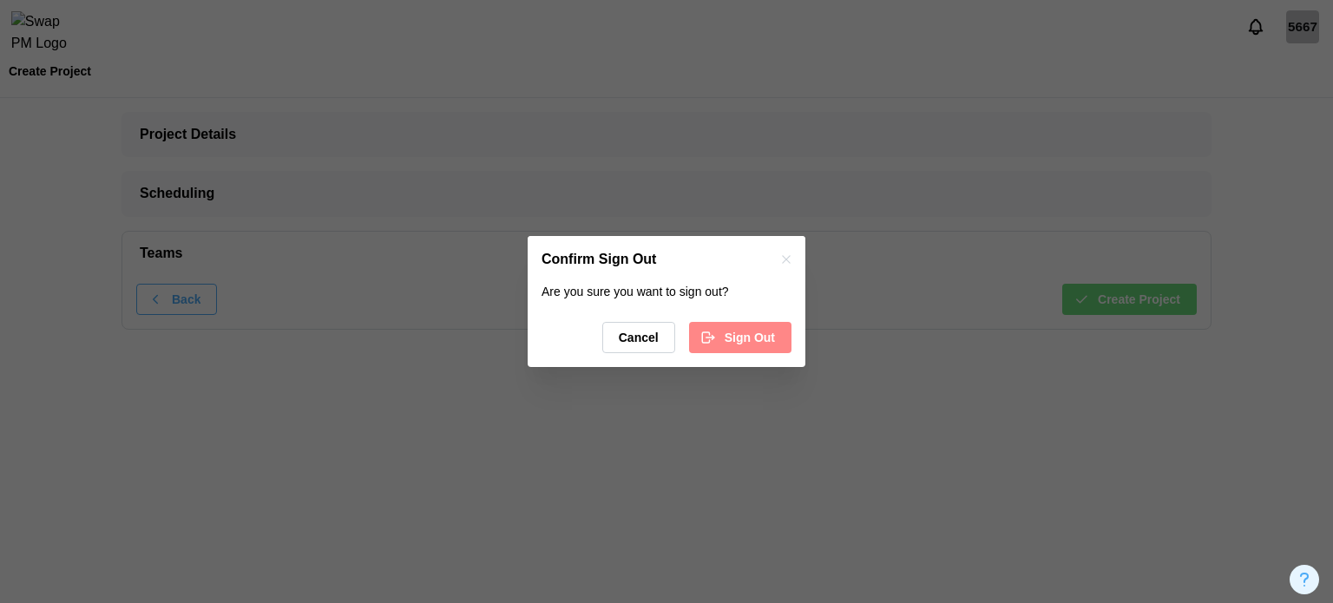
click at [730, 327] on span "Sign Out" at bounding box center [750, 338] width 50 height 30
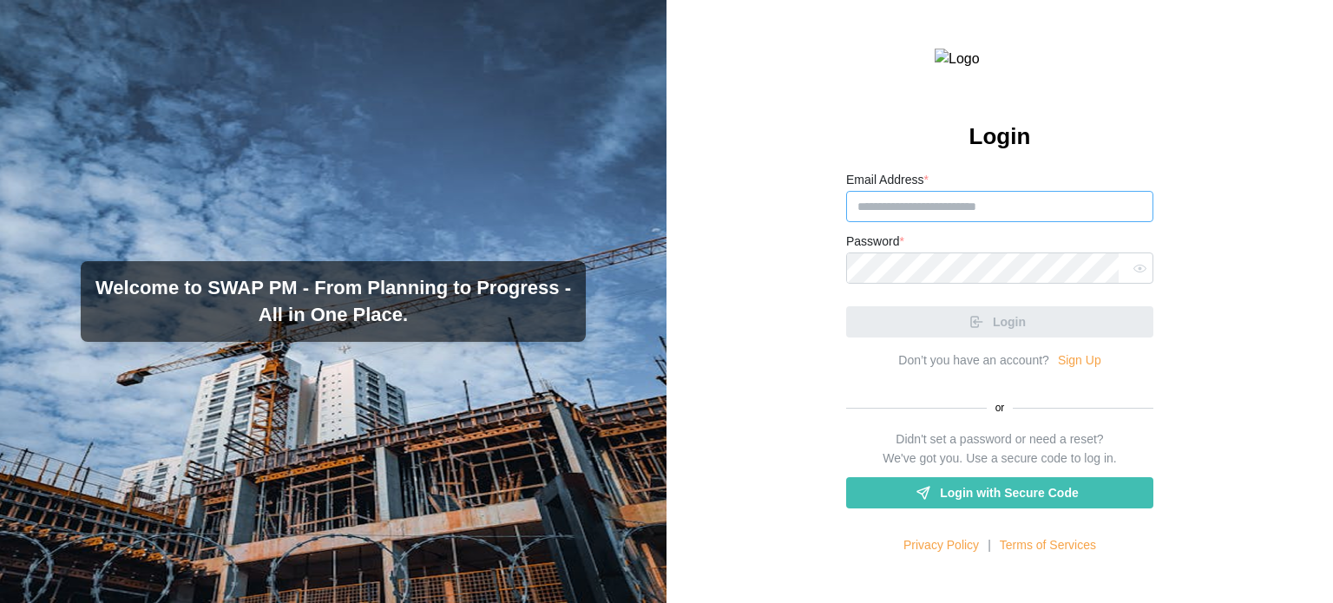
click at [1013, 222] on input "Email Address *" at bounding box center [999, 206] width 307 height 31
paste input "**********"
click at [930, 222] on input "**********" at bounding box center [999, 206] width 307 height 31
type input "**********"
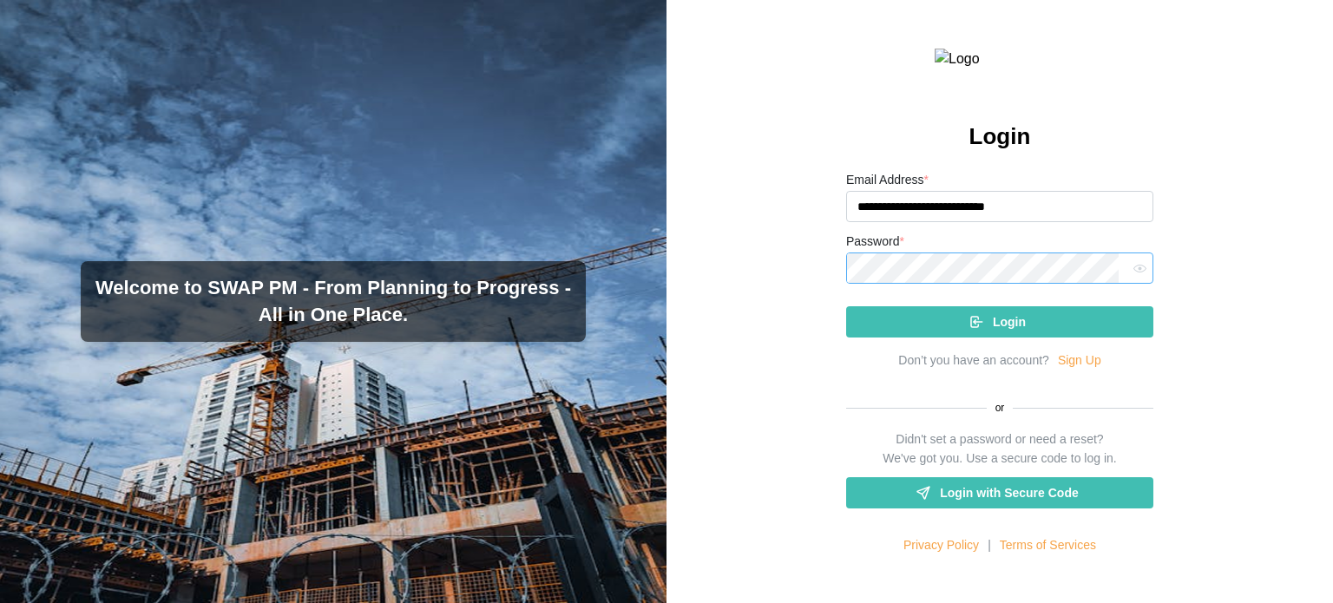
click at [846, 306] on button "Login" at bounding box center [999, 321] width 307 height 31
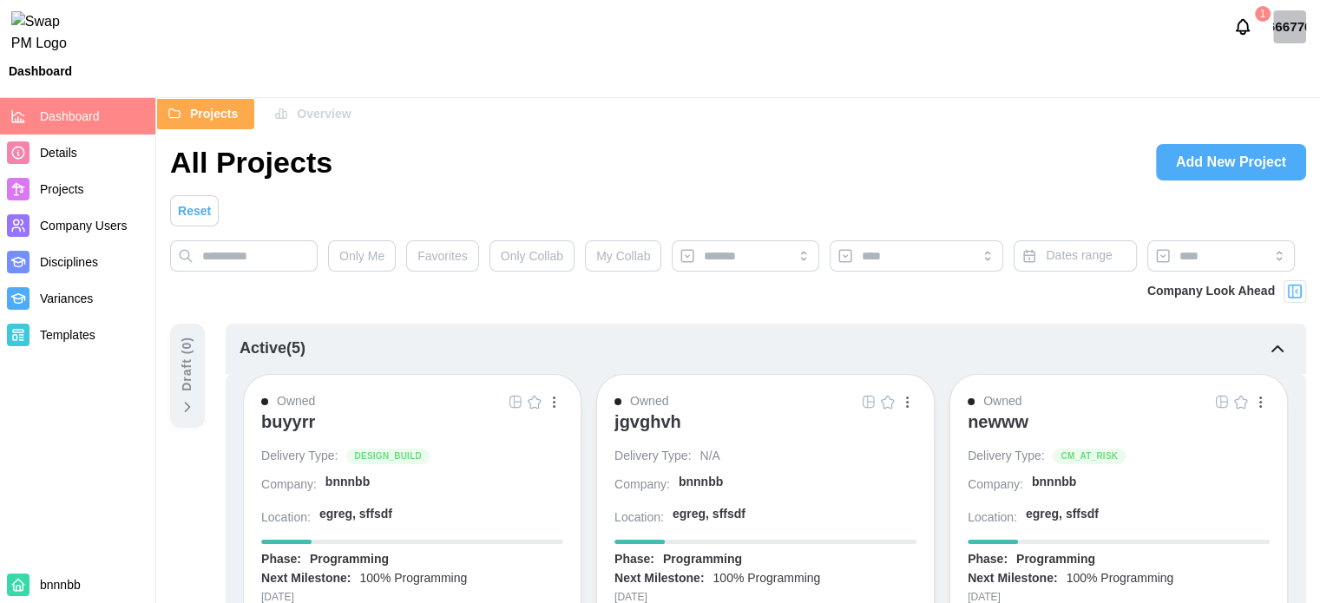
click at [45, 235] on span "Company Users" at bounding box center [94, 226] width 108 height 22
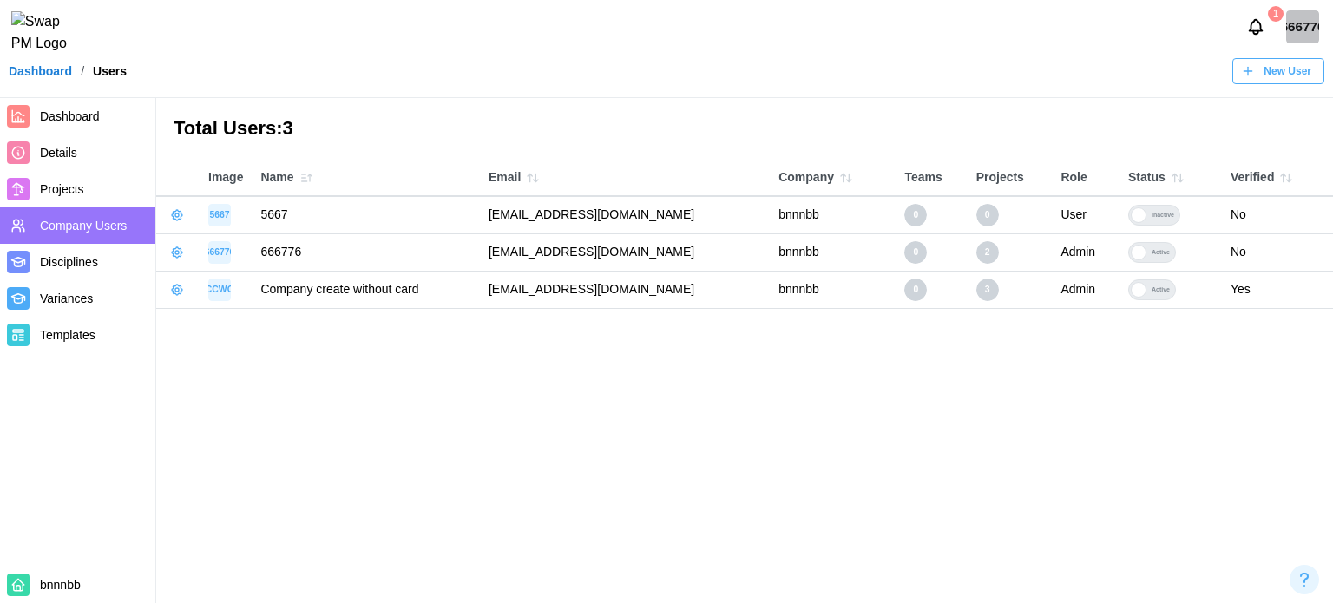
click at [170, 206] on button "button" at bounding box center [177, 215] width 24 height 24
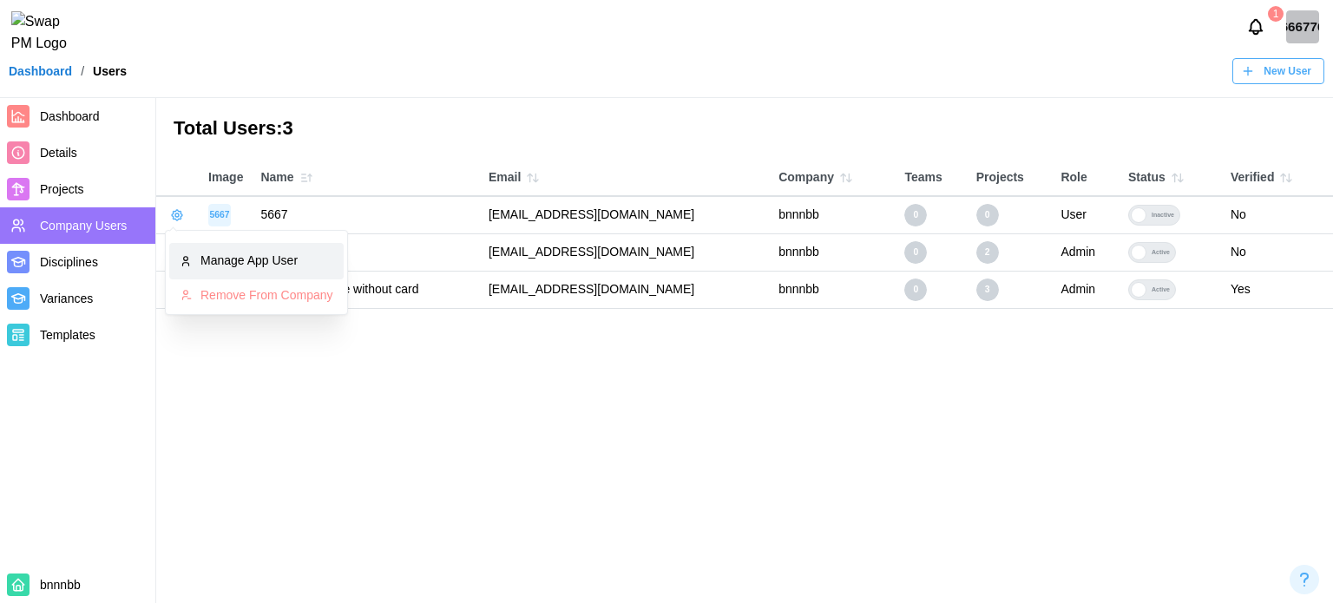
click at [213, 269] on div "Manage App User" at bounding box center [266, 261] width 133 height 19
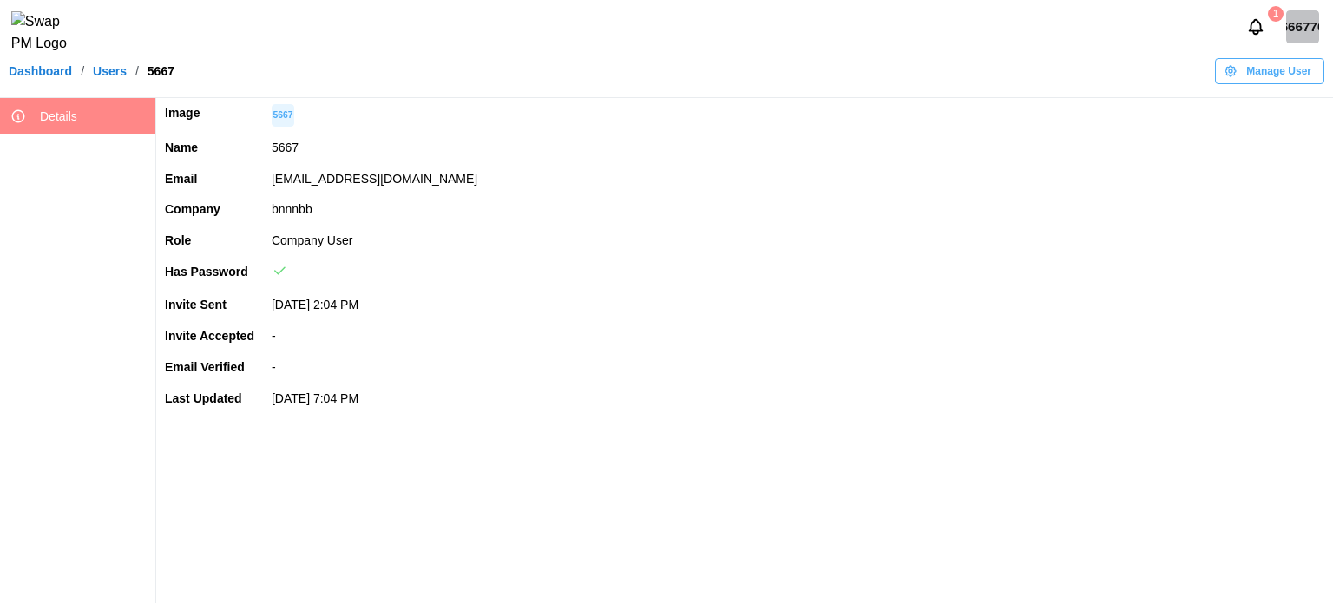
click at [1273, 69] on button "Manage User" at bounding box center [1269, 71] width 109 height 26
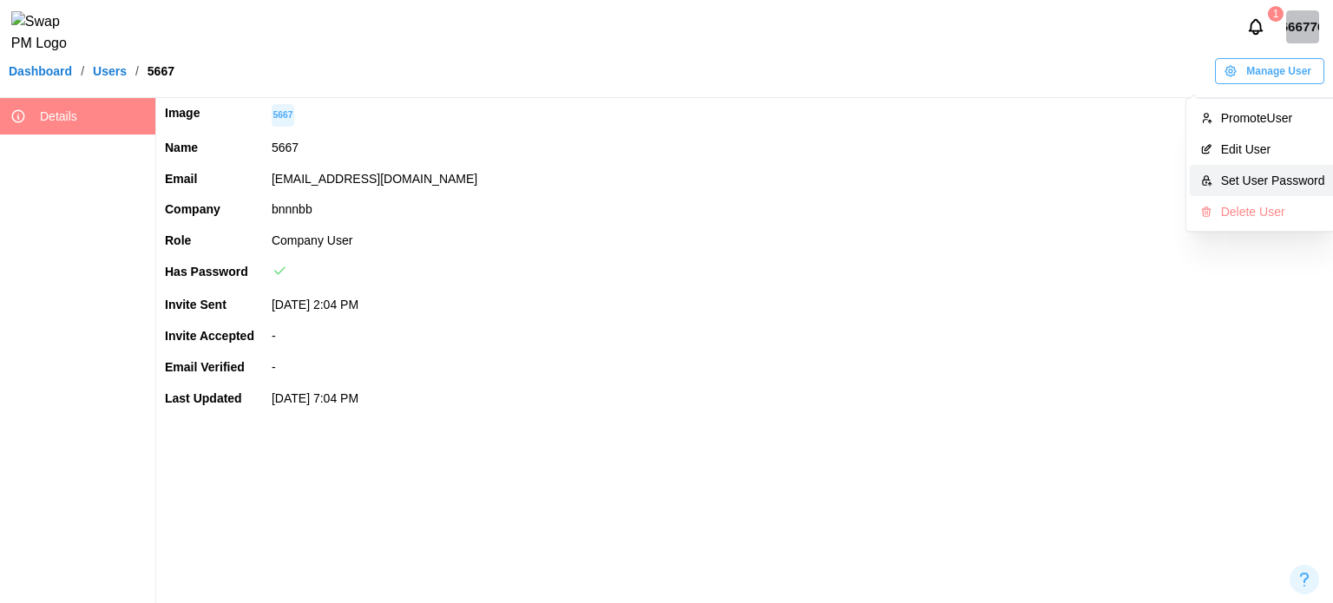
click at [1249, 178] on div "Set User Password" at bounding box center [1273, 181] width 104 height 14
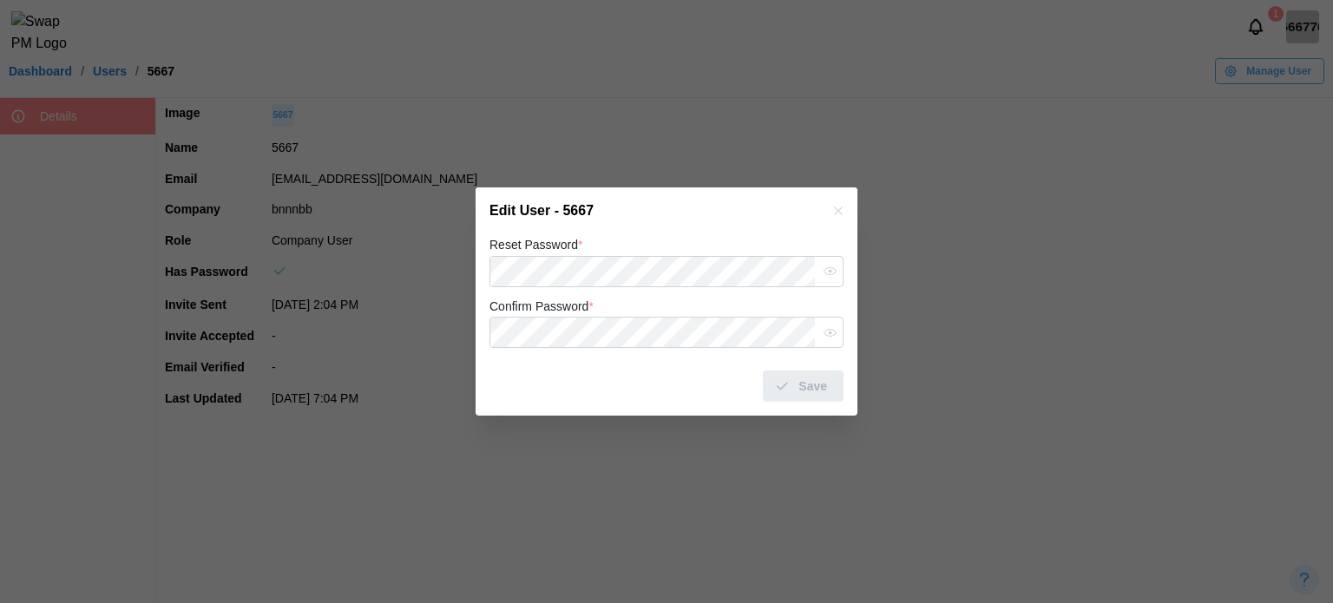
click at [894, 183] on div at bounding box center [666, 301] width 1333 height 603
click at [1309, 78] on div at bounding box center [666, 301] width 1333 height 603
click at [837, 211] on icon "button" at bounding box center [838, 211] width 8 height 8
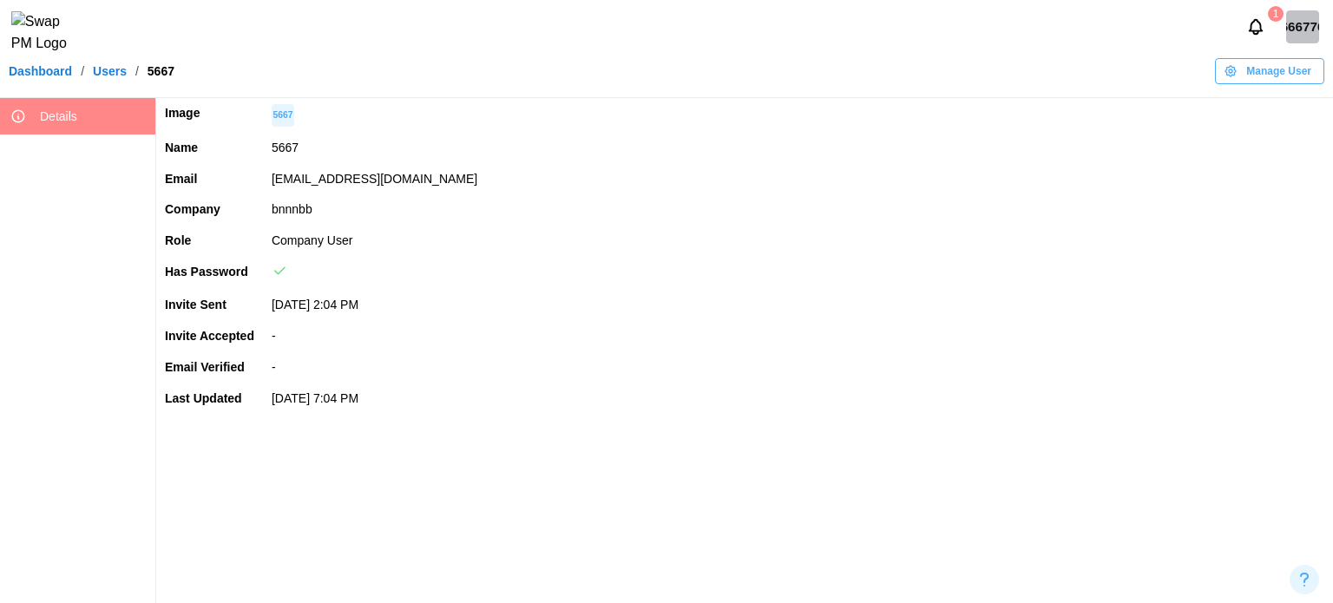
click at [1274, 80] on span "Manage User" at bounding box center [1278, 71] width 65 height 24
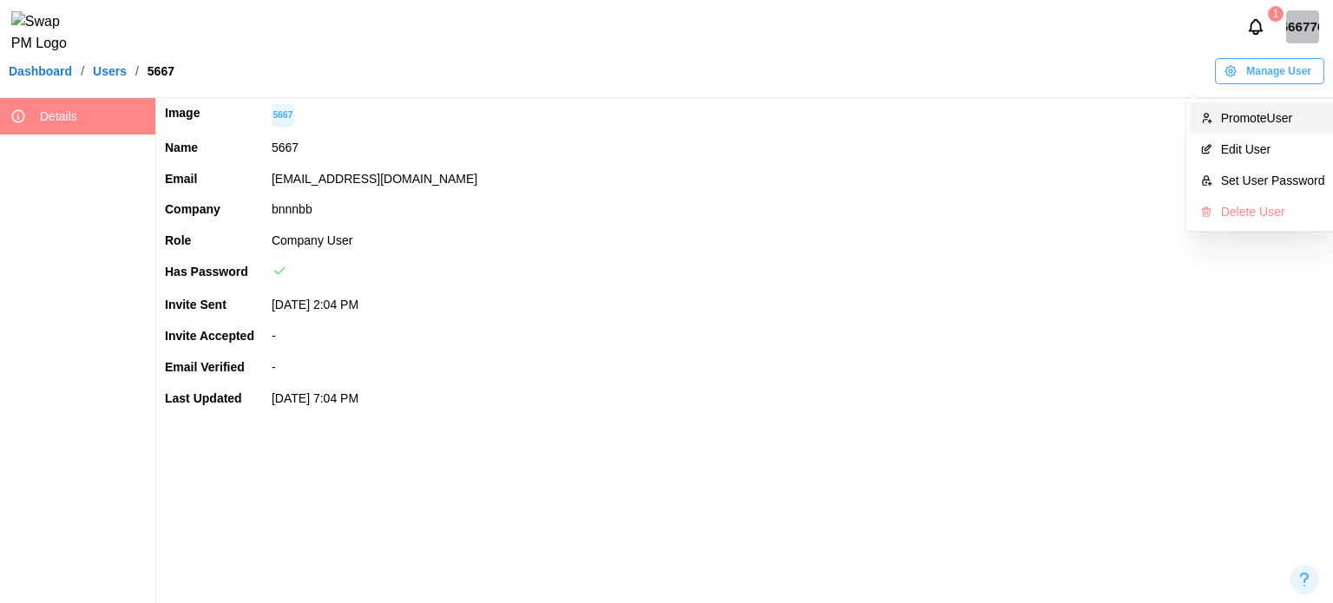
click at [1252, 123] on div "Promote User" at bounding box center [1273, 118] width 104 height 14
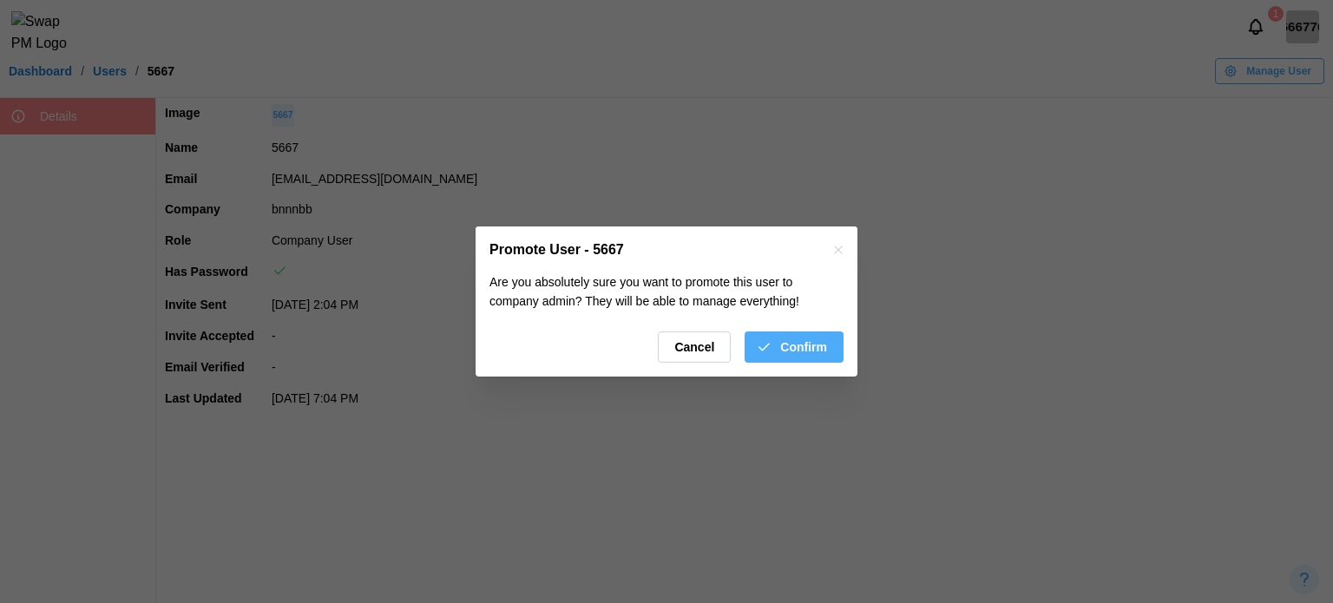
click at [804, 358] on span "Confirm" at bounding box center [803, 347] width 47 height 30
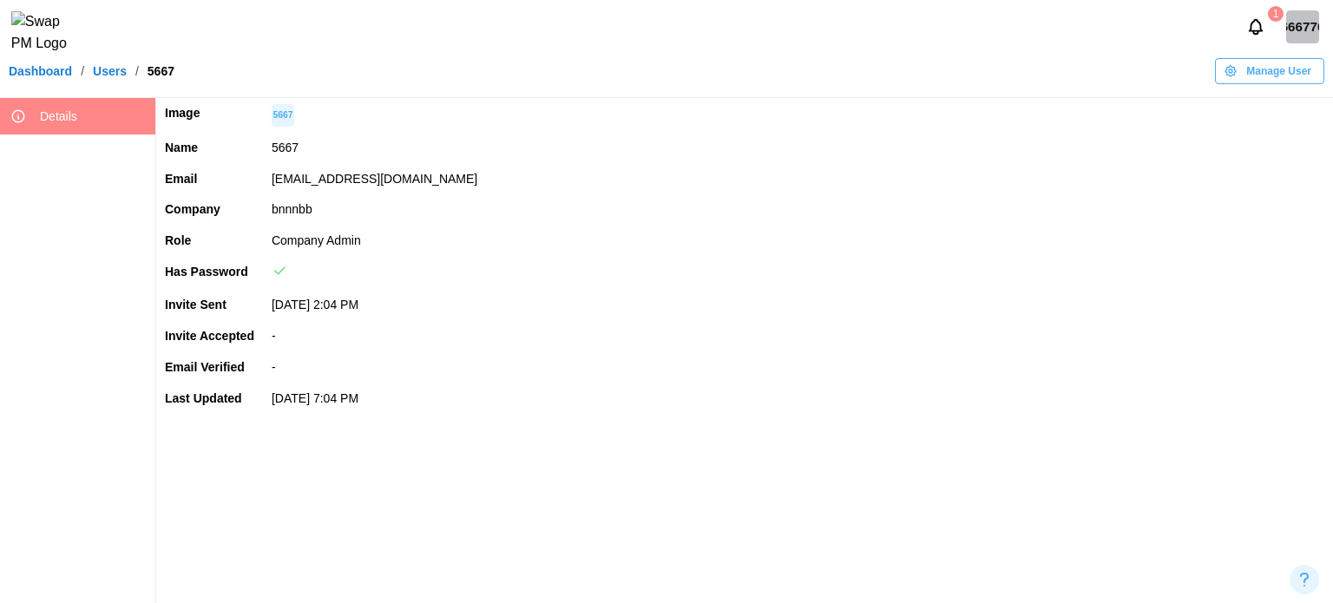
click at [1292, 38] on div "666776" at bounding box center [1302, 26] width 33 height 33
click at [1281, 117] on button "Sign Out" at bounding box center [1280, 107] width 95 height 31
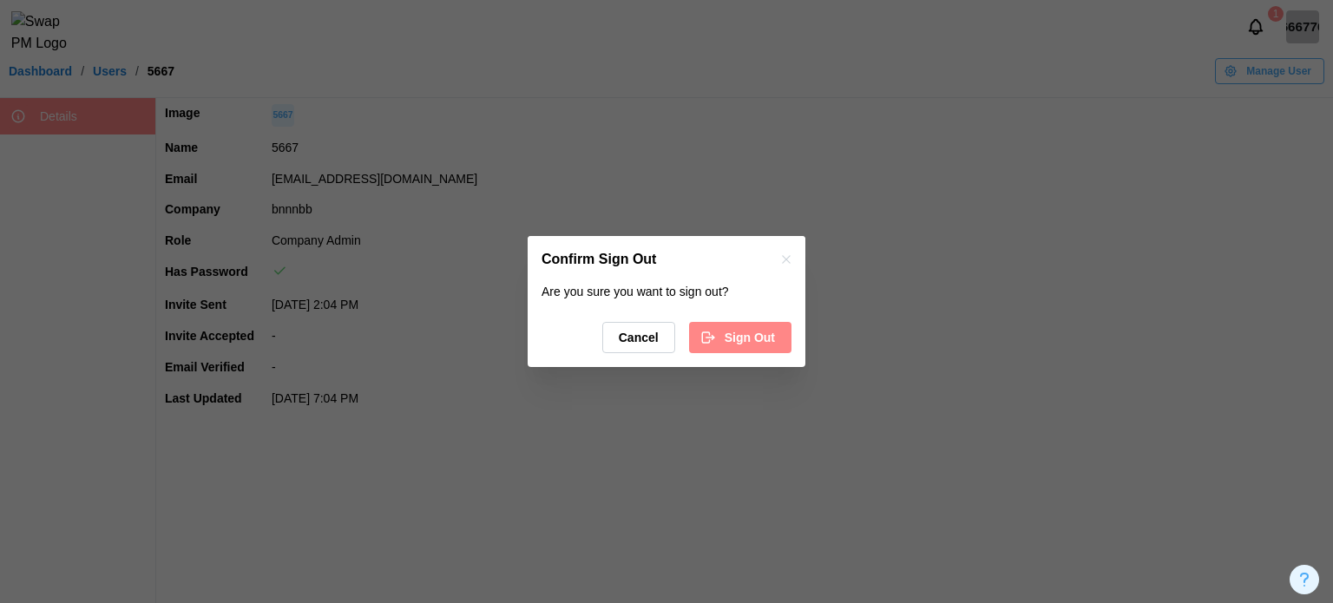
click at [736, 339] on span "Sign Out" at bounding box center [750, 338] width 50 height 30
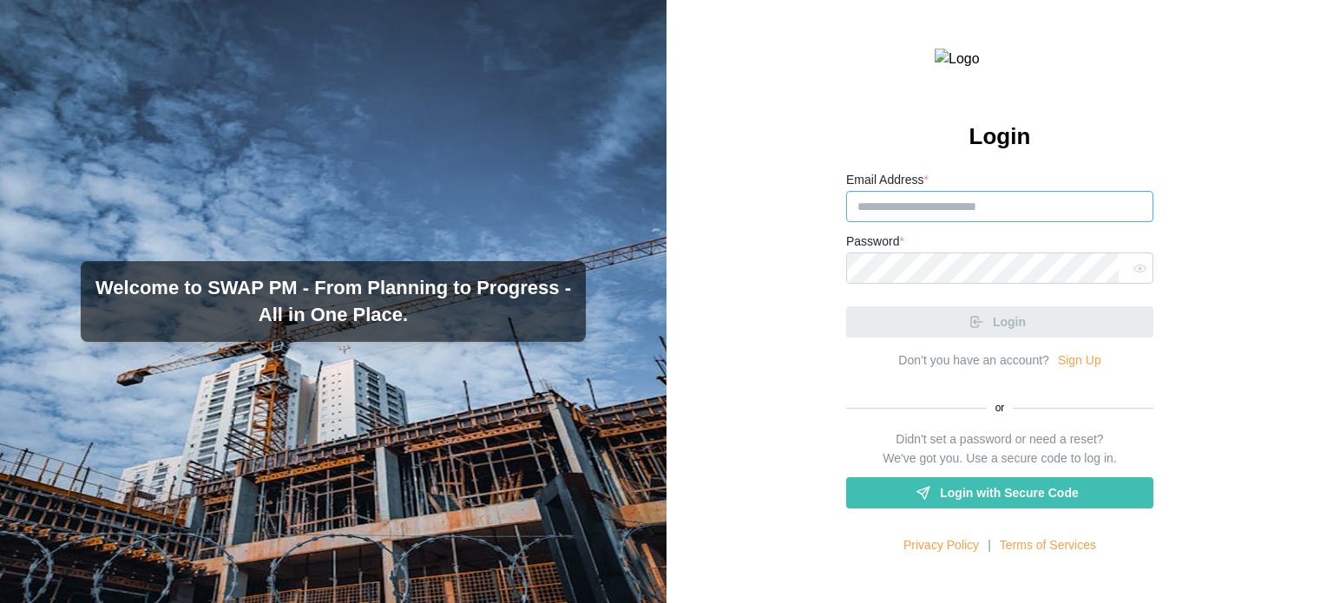
click at [1013, 222] on input "Email Address *" at bounding box center [999, 206] width 307 height 31
paste input "**********"
type input "**********"
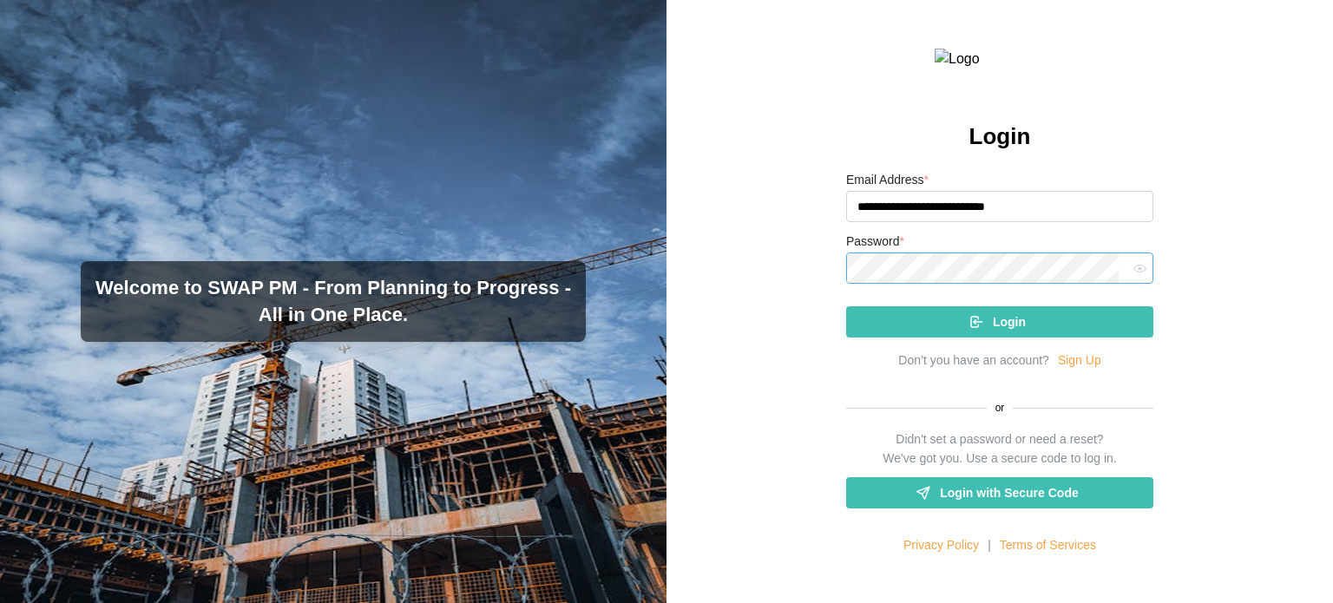
click at [846, 306] on button "Login" at bounding box center [999, 321] width 307 height 31
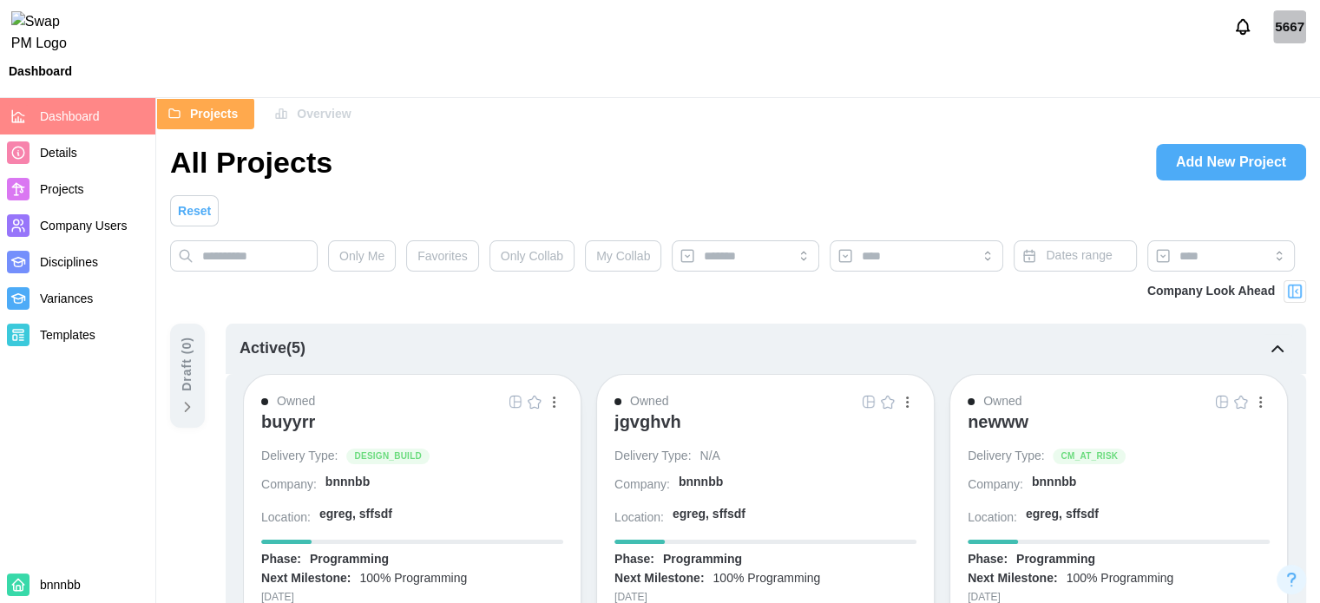
click at [1257, 156] on span "Add New Project" at bounding box center [1231, 162] width 110 height 35
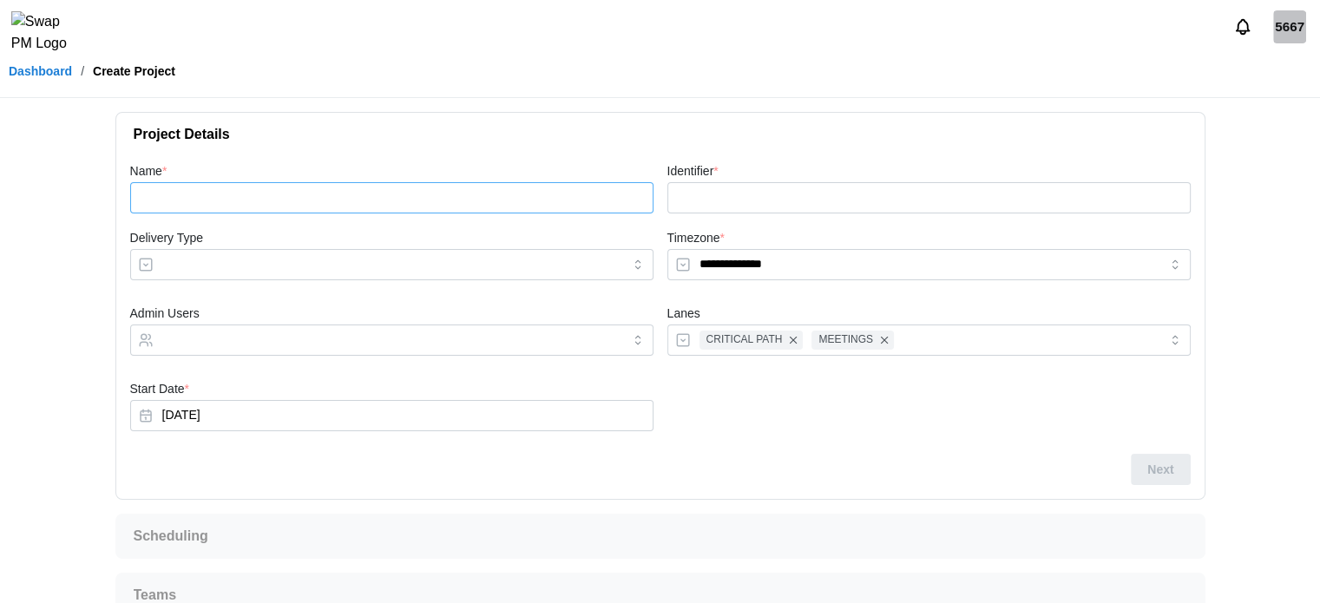
click at [345, 186] on input "Name *" at bounding box center [391, 197] width 523 height 31
type input "*"
type input "**"
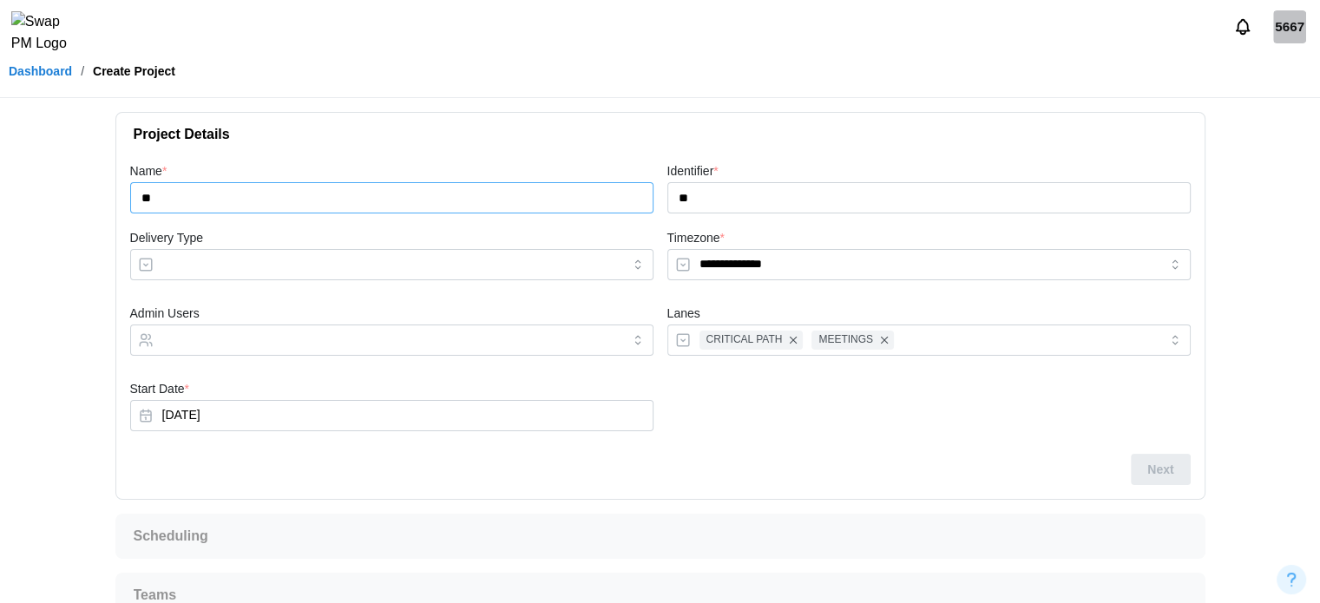
type input "***"
type input "*********"
click at [1172, 457] on span "Next" at bounding box center [1160, 470] width 26 height 30
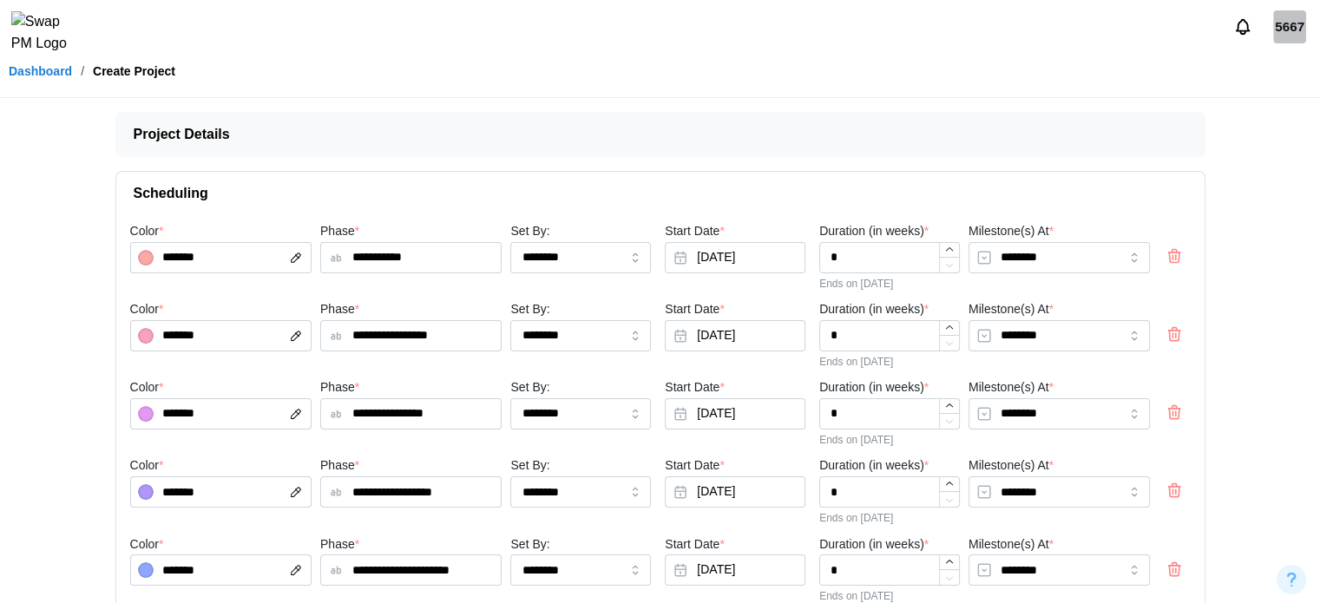
scroll to position [118, 0]
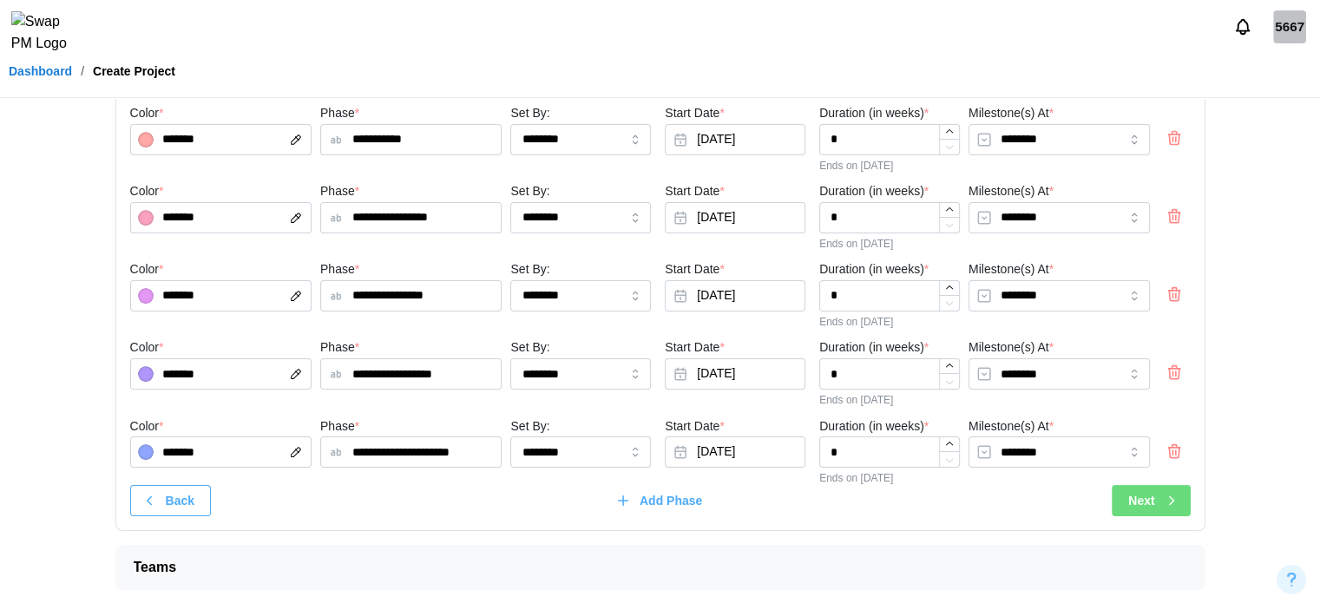
click at [1134, 497] on span "Next" at bounding box center [1141, 501] width 26 height 30
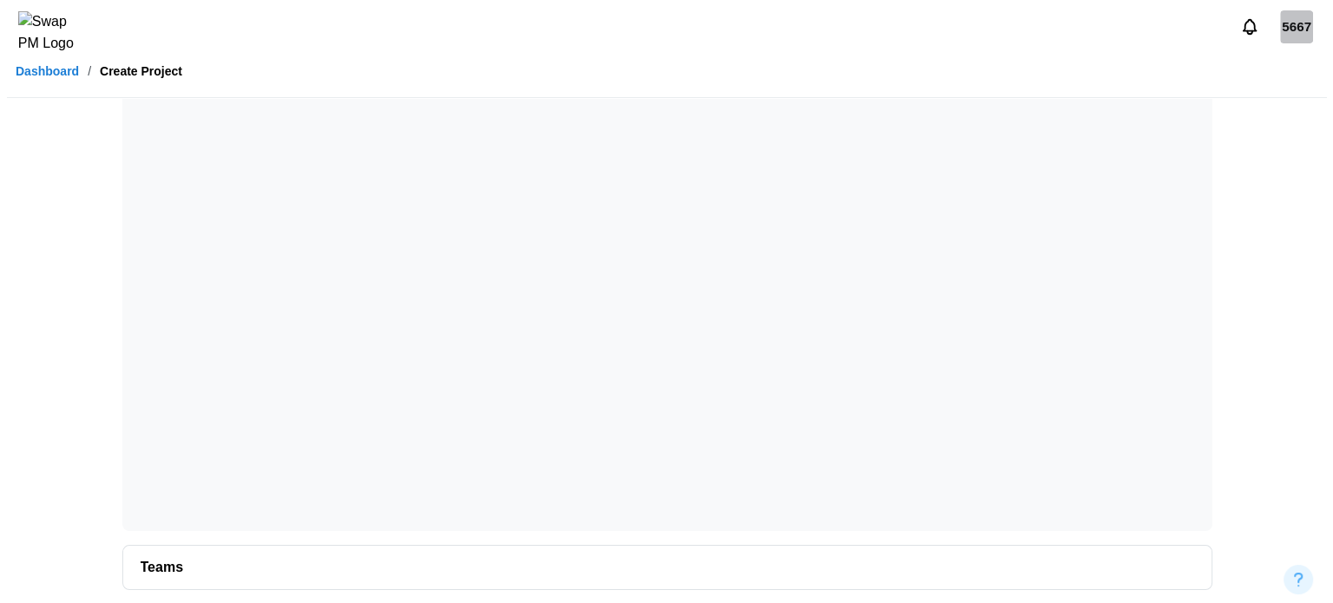
scroll to position [0, 0]
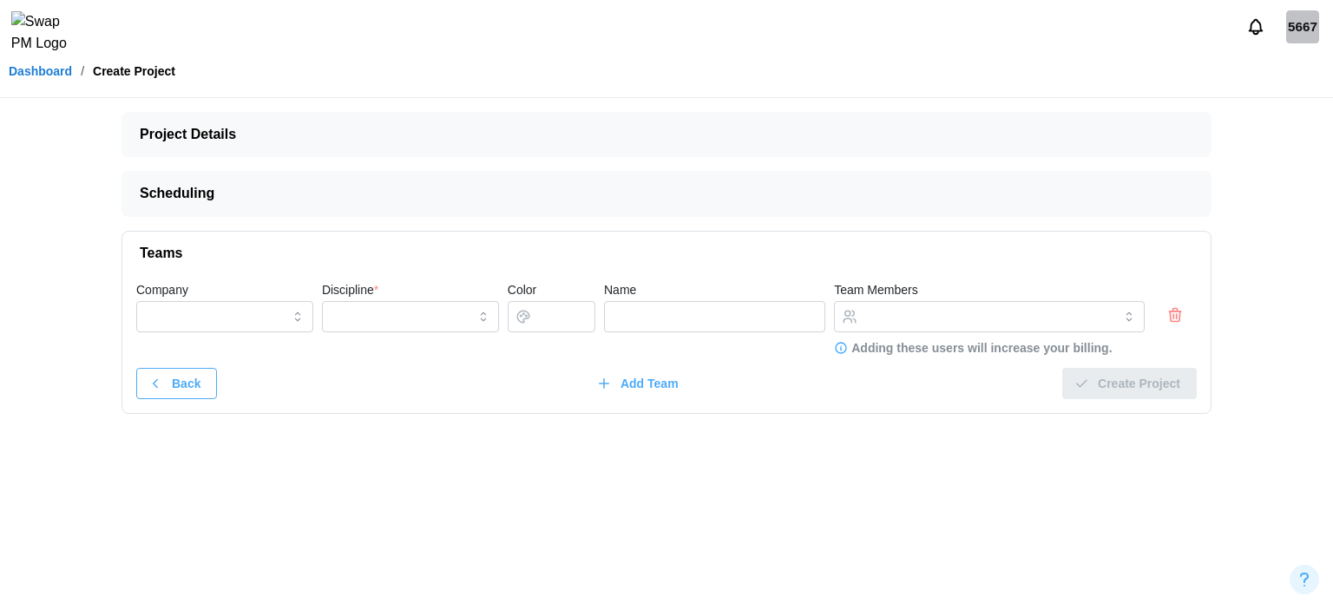
click at [1173, 319] on icon "button" at bounding box center [1175, 315] width 17 height 21
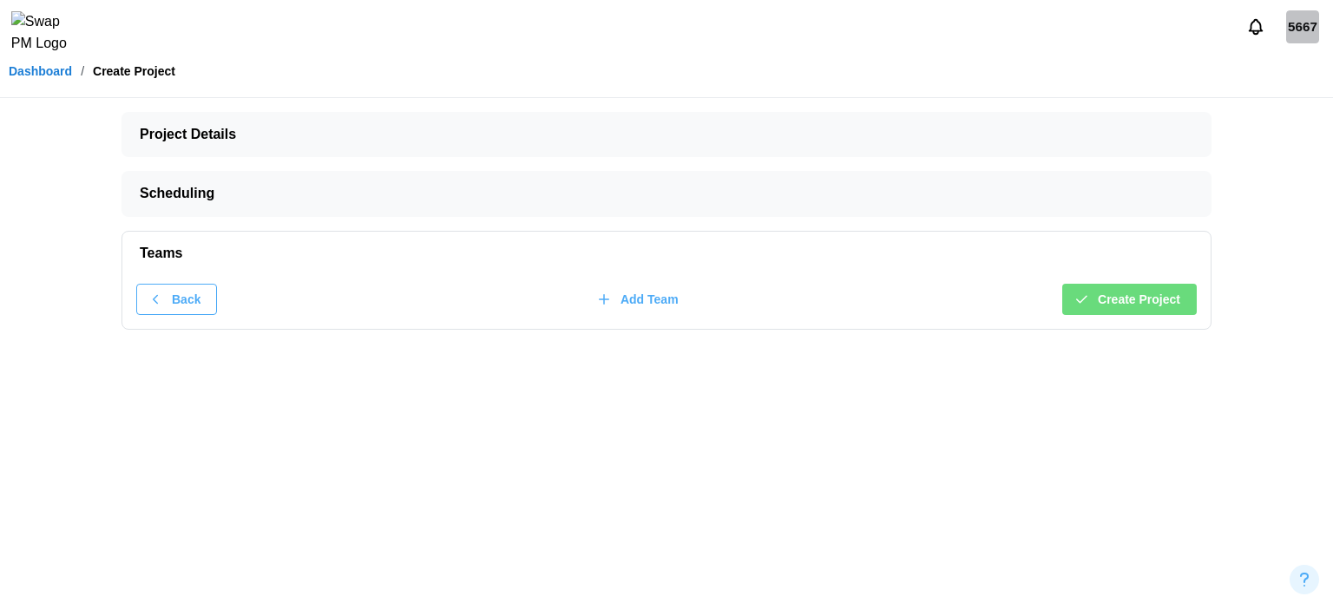
click at [1155, 301] on span "Create Project" at bounding box center [1139, 300] width 82 height 30
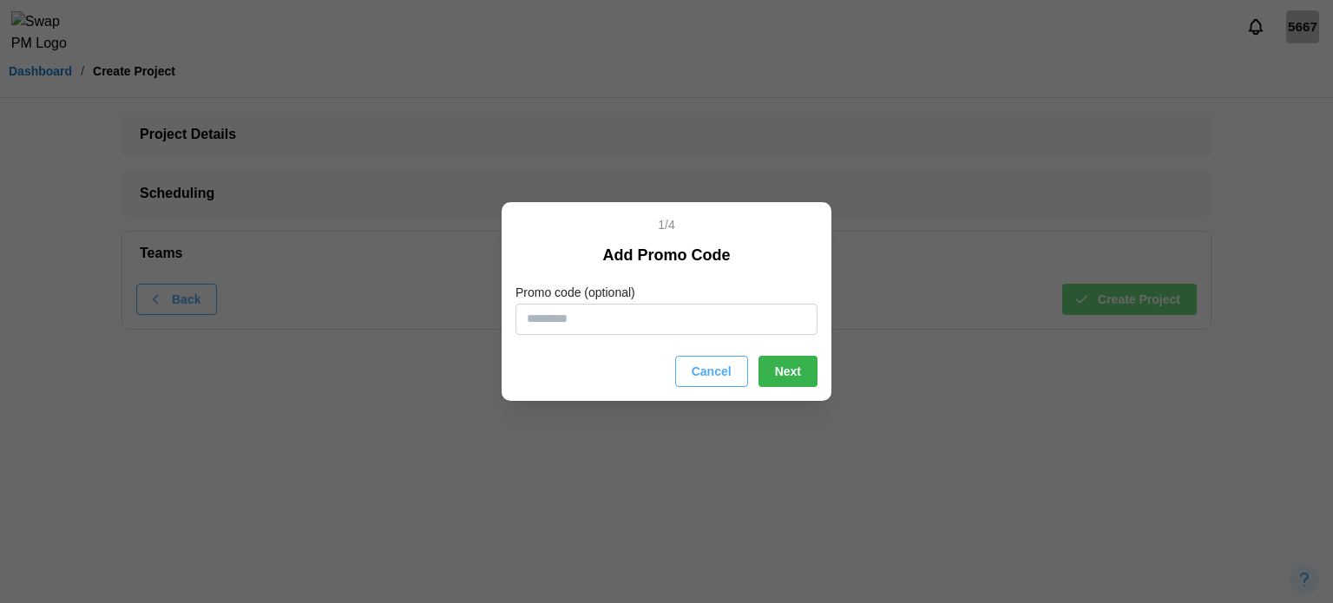
click at [792, 365] on span "Next" at bounding box center [788, 372] width 26 height 30
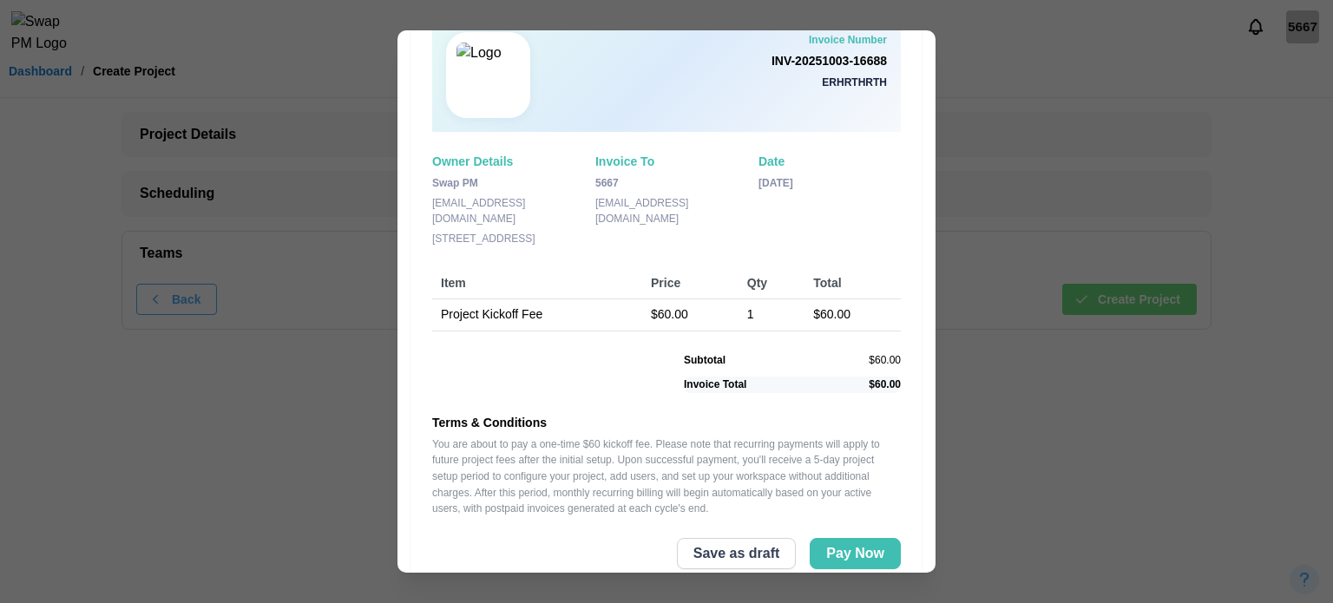
scroll to position [104, 0]
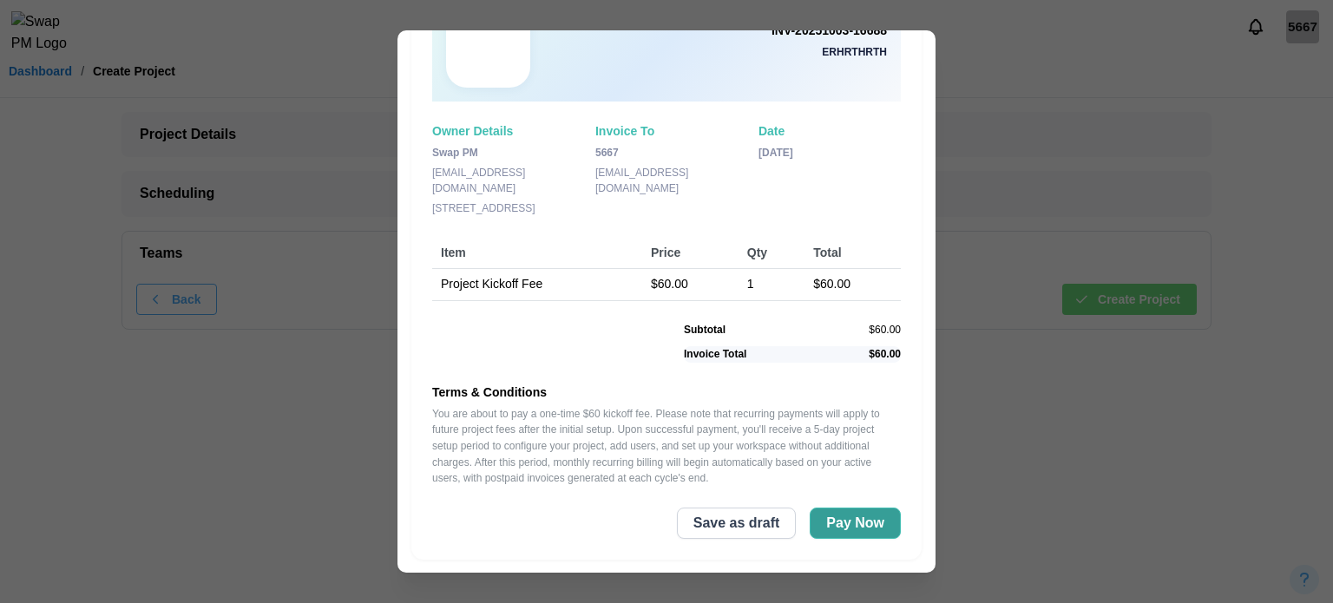
click at [869, 521] on span "Pay Now" at bounding box center [855, 524] width 58 height 30
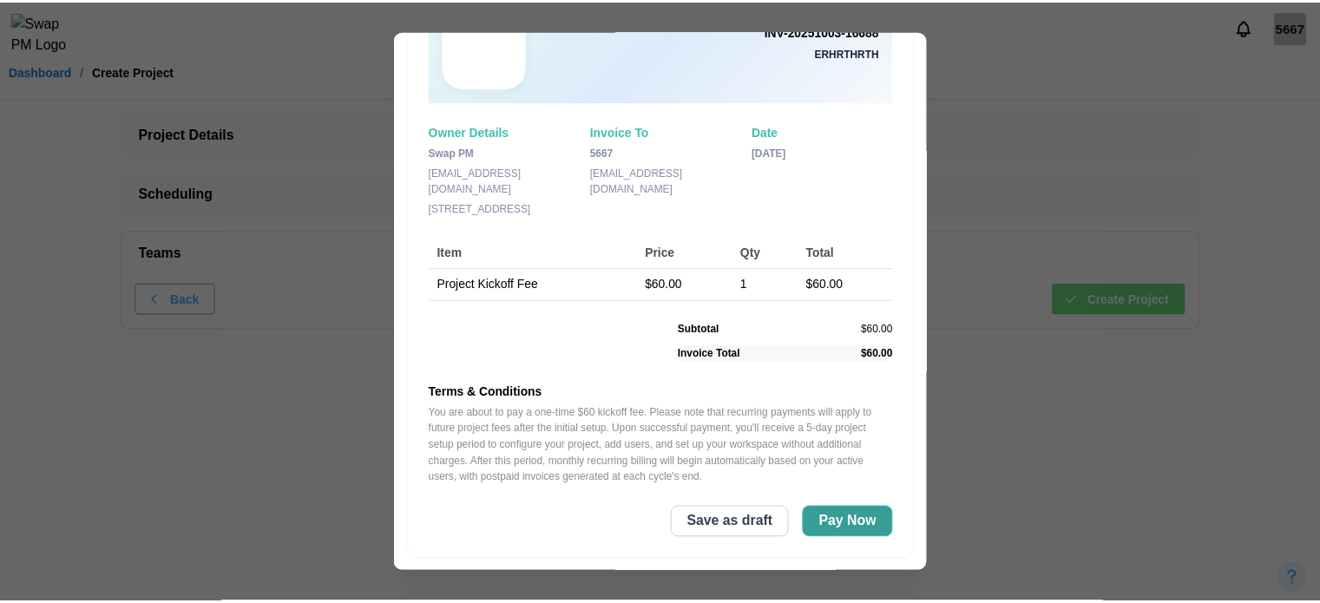
scroll to position [0, 0]
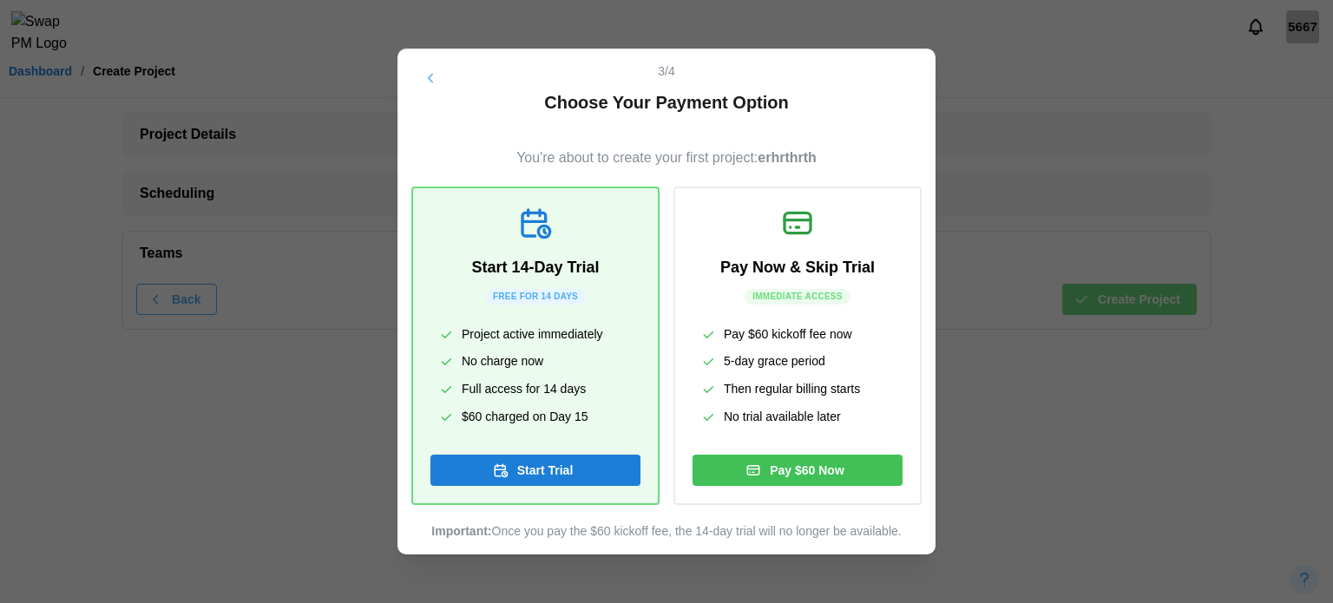
click at [533, 469] on span "Start Trial" at bounding box center [545, 471] width 56 height 30
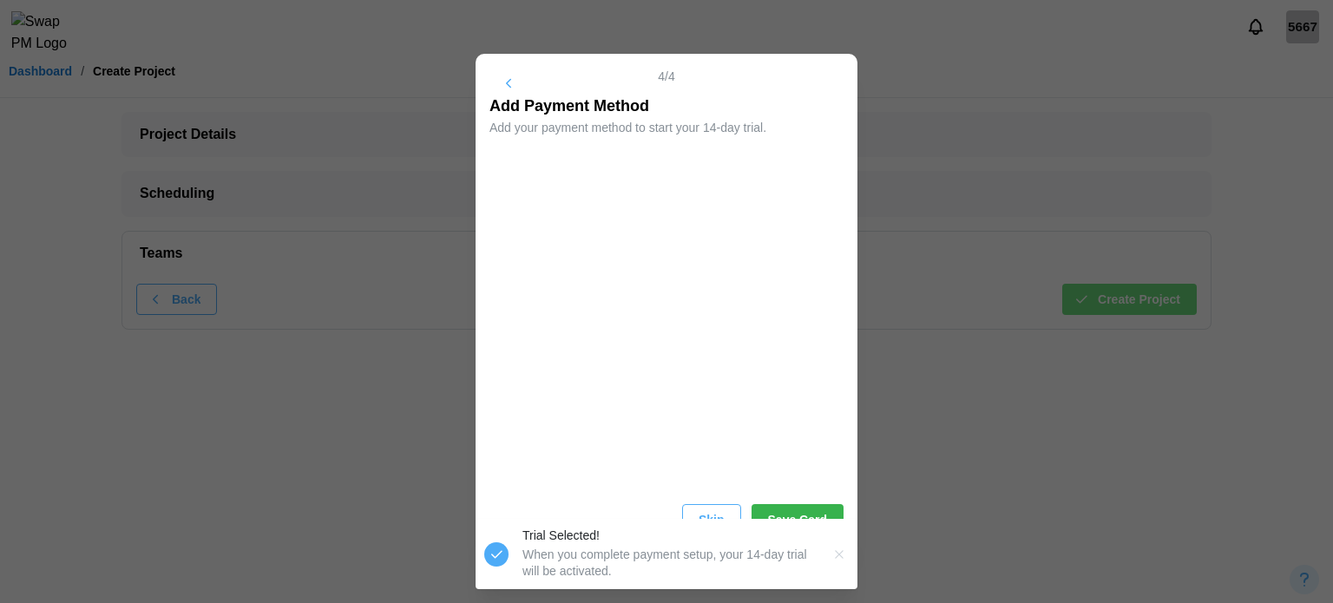
click at [788, 509] on span "Save Card" at bounding box center [797, 520] width 59 height 30
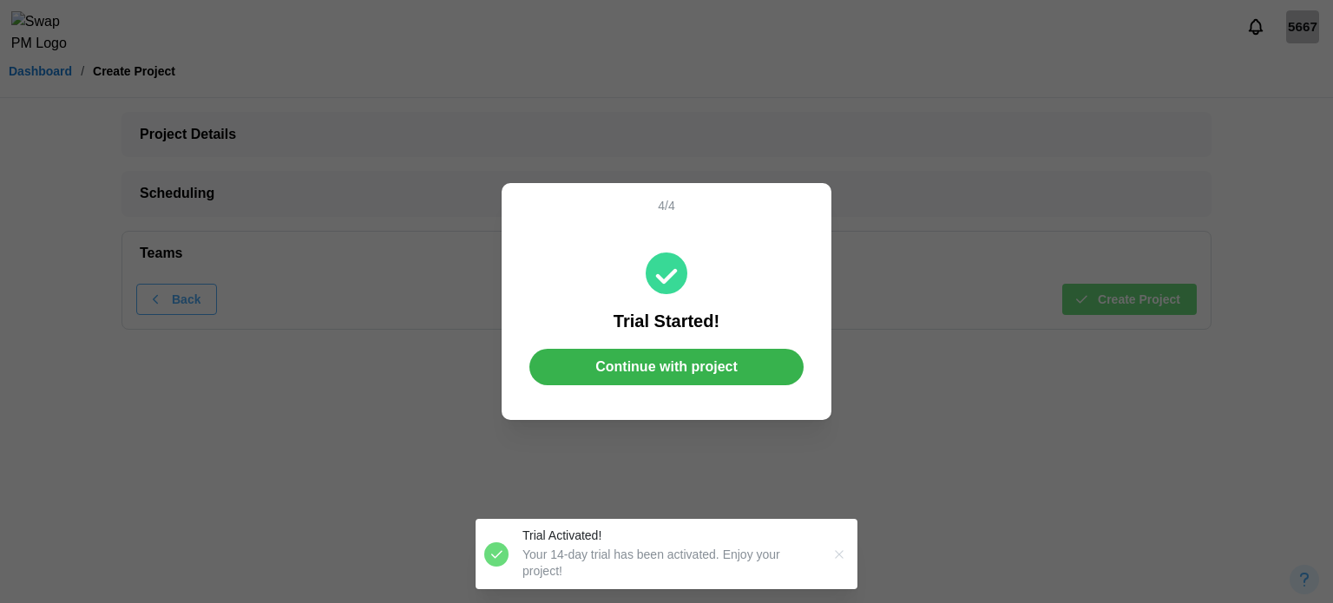
click at [696, 378] on span "Continue with project" at bounding box center [666, 367] width 142 height 35
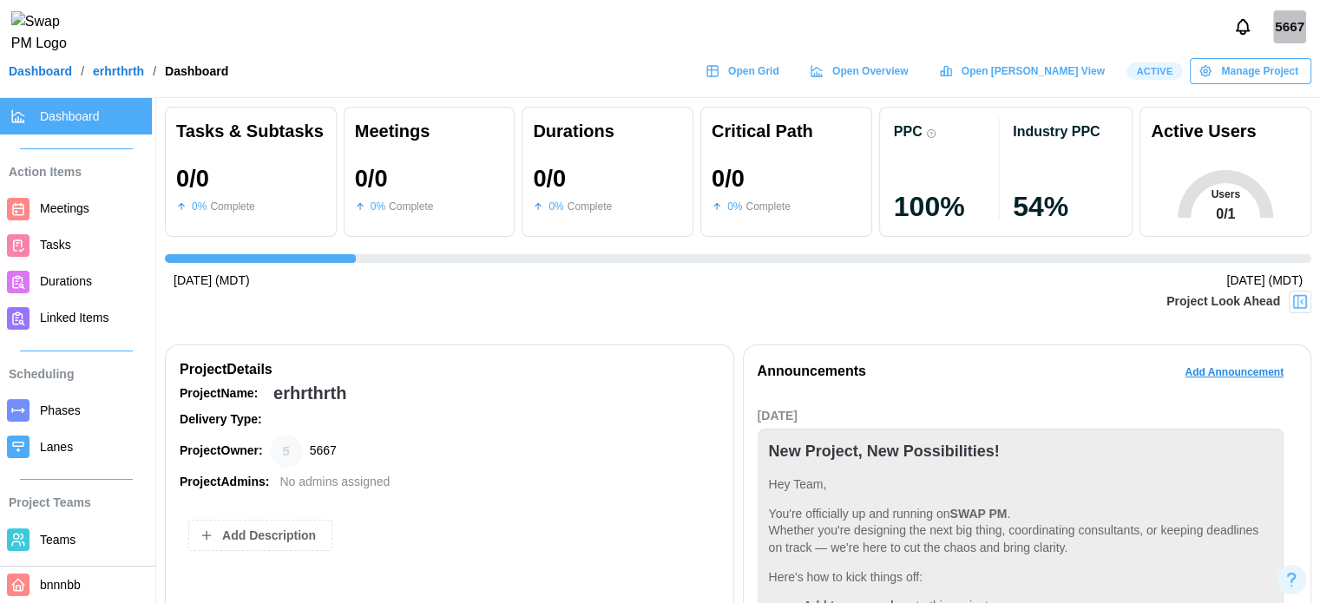
click at [51, 77] on link "Dashboard" at bounding box center [40, 71] width 63 height 12
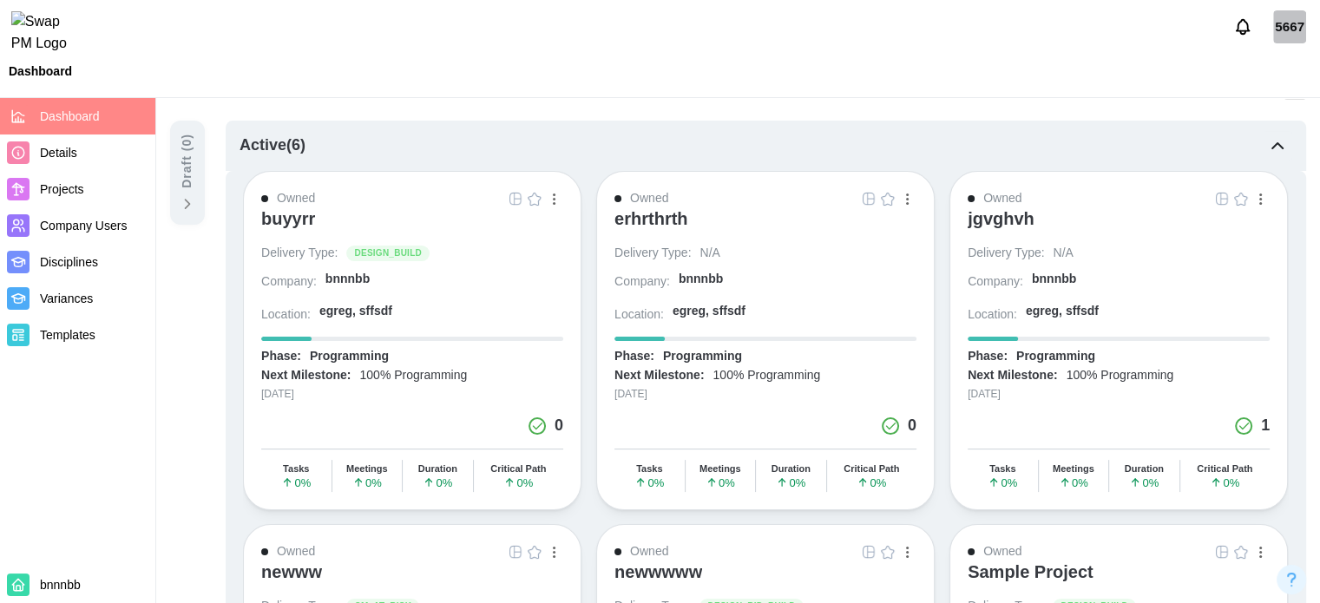
scroll to position [174, 0]
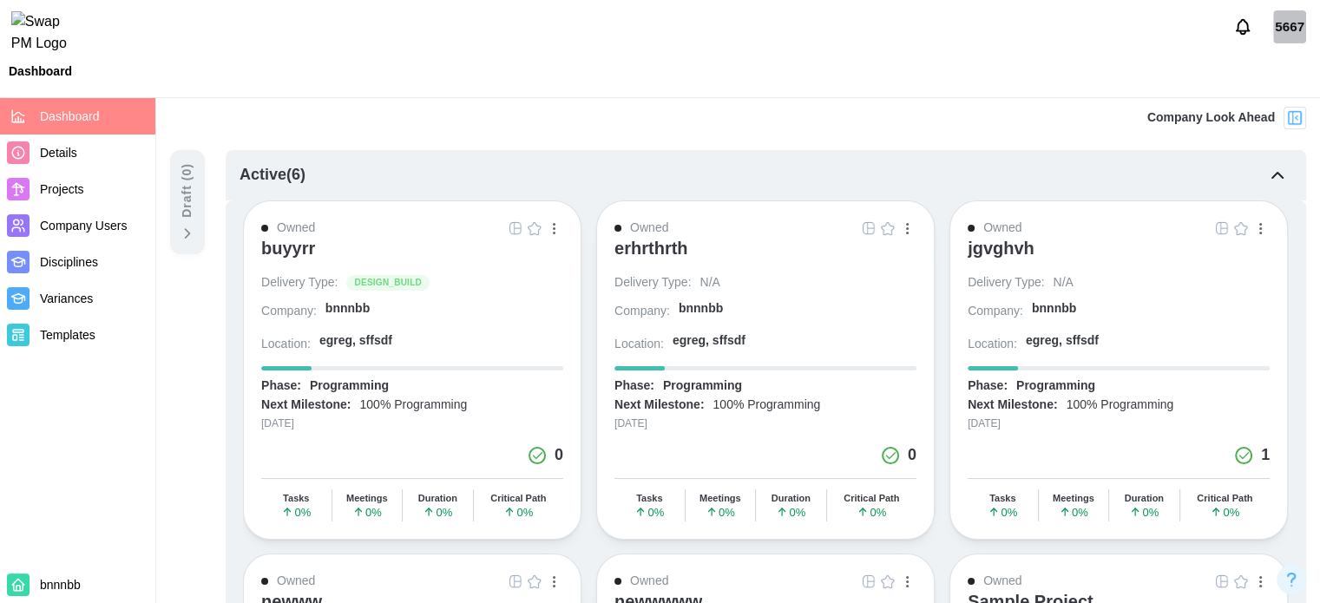
click at [1288, 43] on div "5667" at bounding box center [1289, 26] width 33 height 33
click at [1028, 170] on div "Active ( 6 )" at bounding box center [766, 175] width 1081 height 50
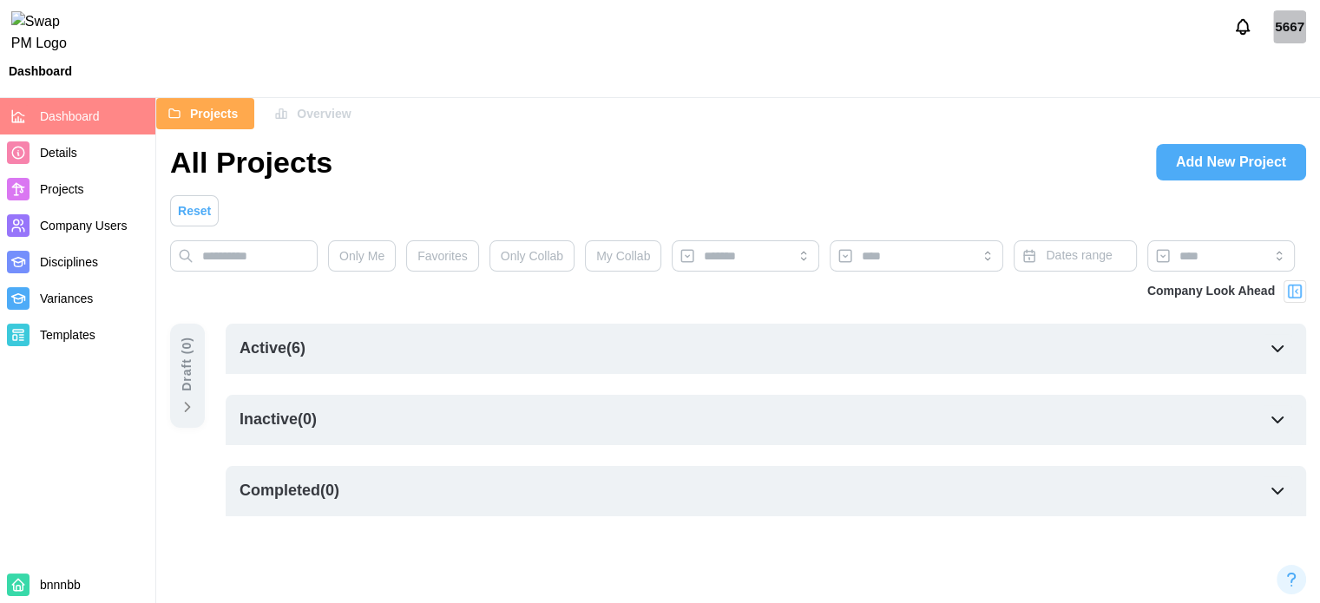
scroll to position [0, 0]
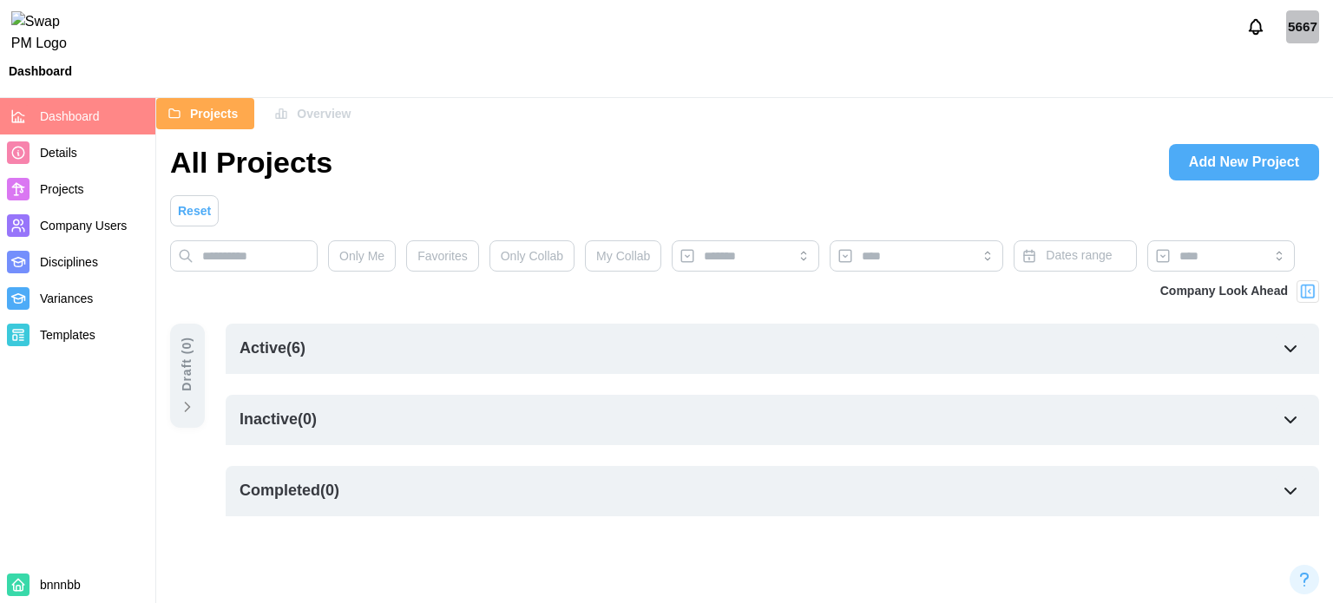
click at [1219, 161] on span "Add New Project" at bounding box center [1244, 162] width 110 height 35
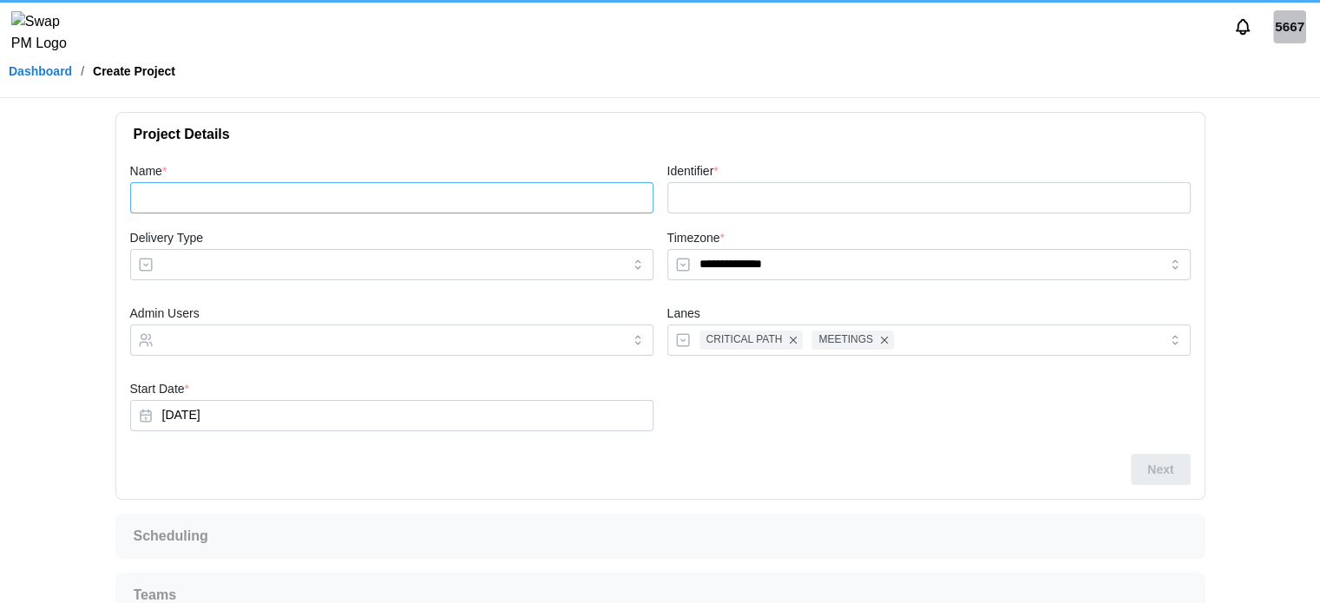
click at [385, 202] on input "Name *" at bounding box center [391, 197] width 523 height 31
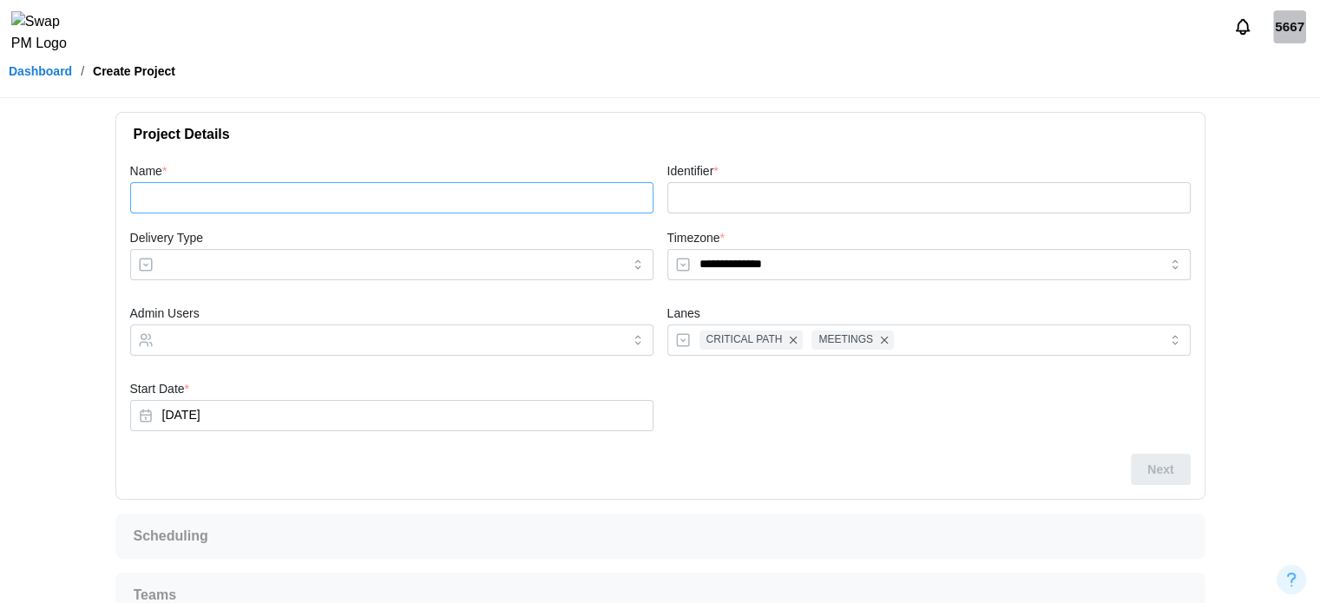
type input "*"
type input "**"
type input "***"
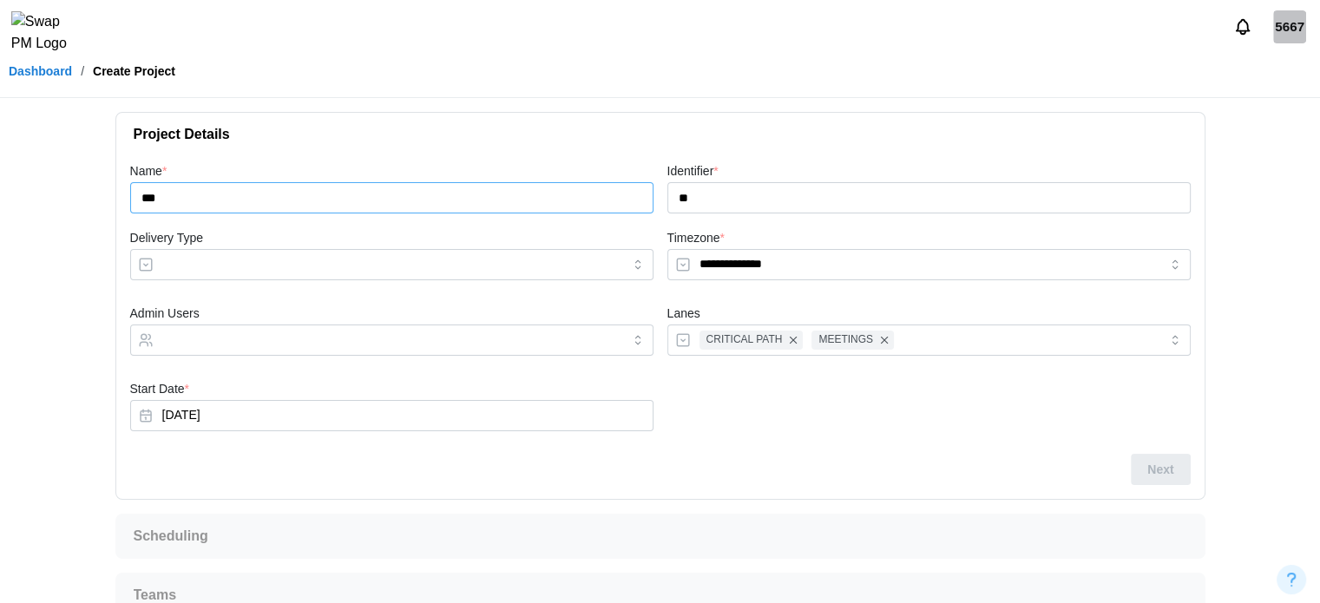
type input "***"
type input "******"
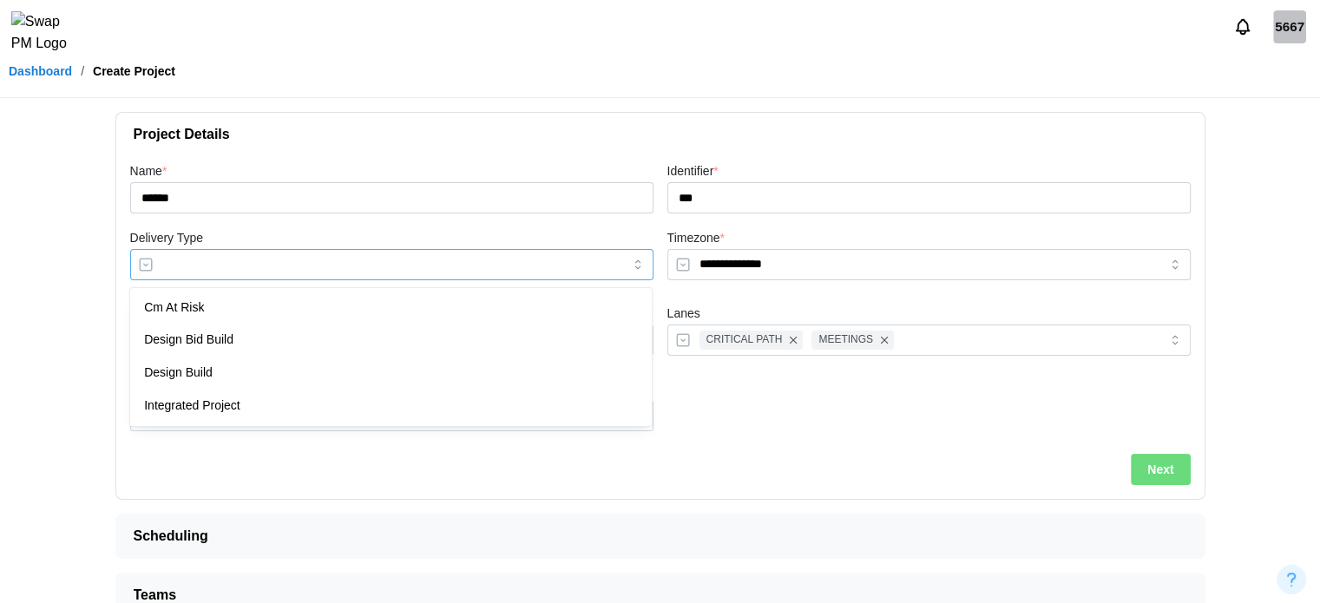
click at [306, 273] on input "Delivery Type" at bounding box center [391, 264] width 523 height 31
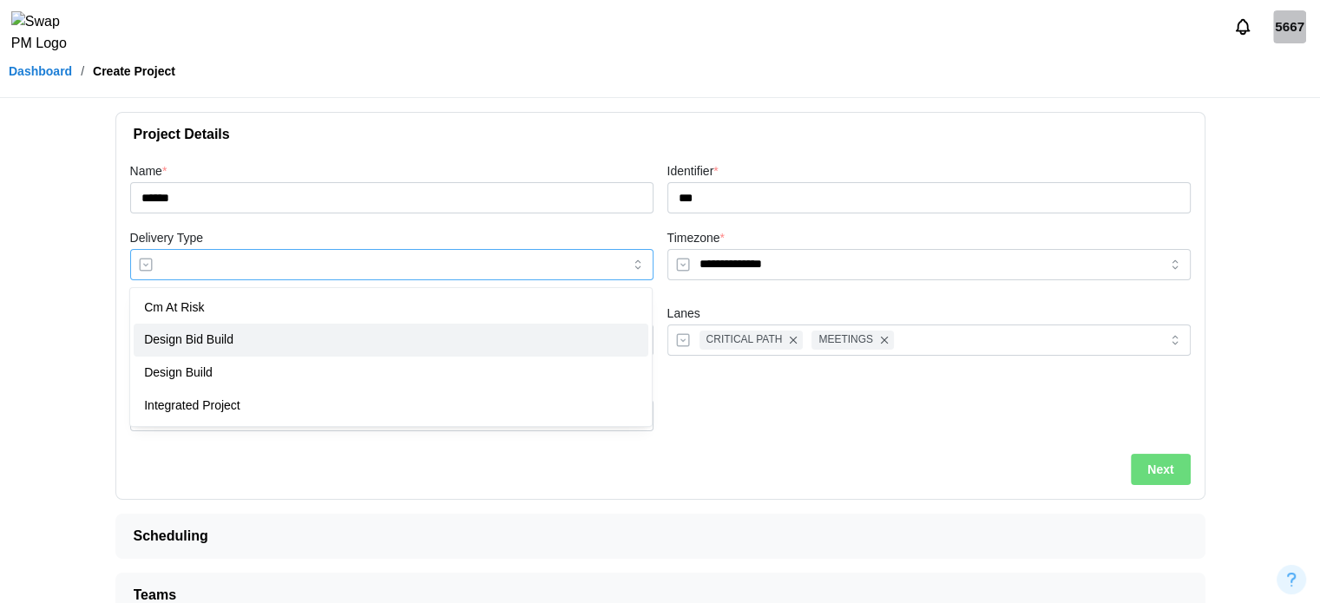
type input "**********"
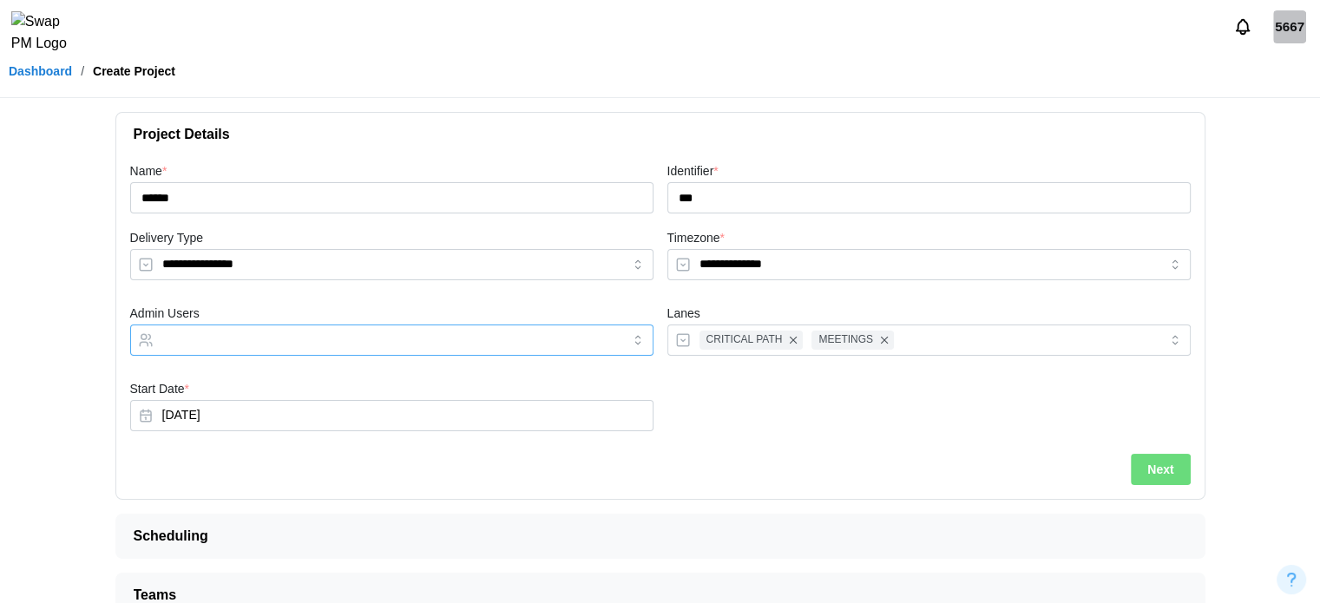
click at [281, 330] on div at bounding box center [374, 340] width 432 height 30
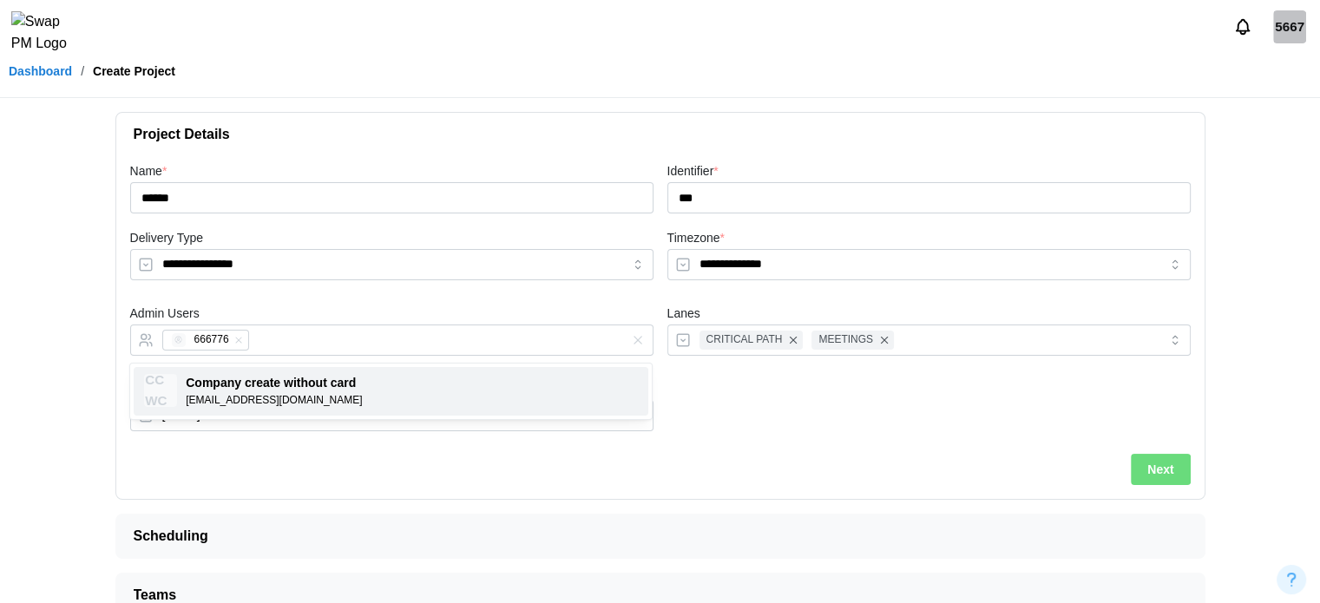
click at [1187, 484] on button "Next" at bounding box center [1160, 469] width 59 height 31
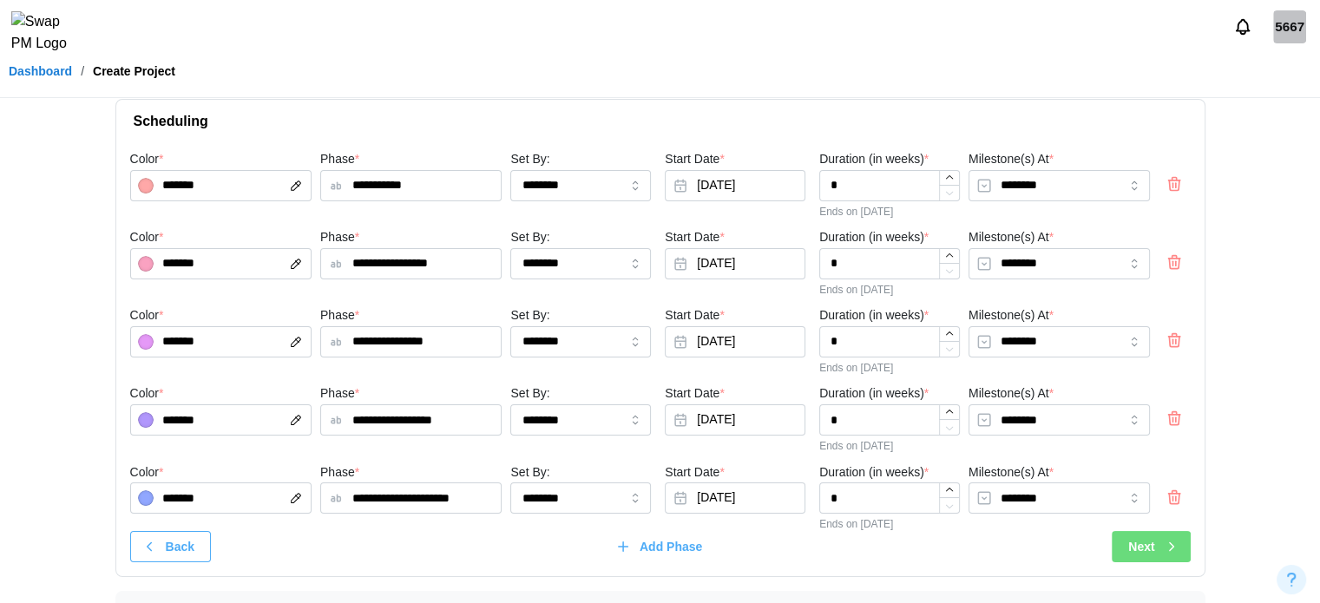
scroll to position [118, 0]
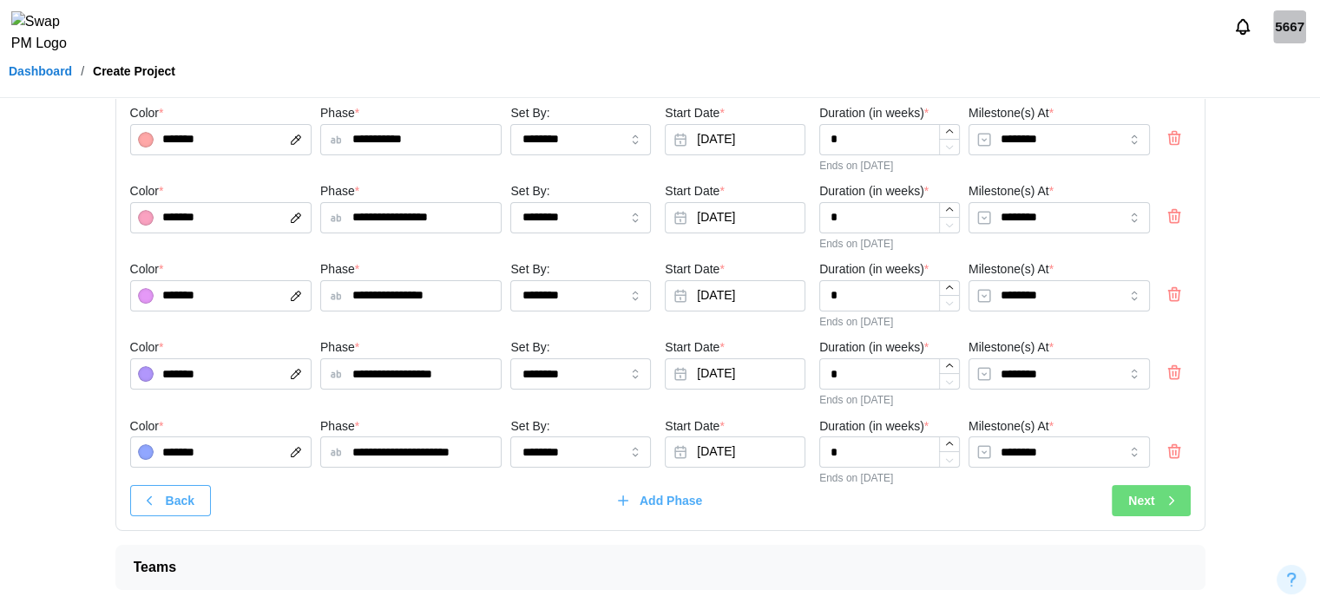
click at [1154, 506] on span "Next" at bounding box center [1141, 501] width 26 height 30
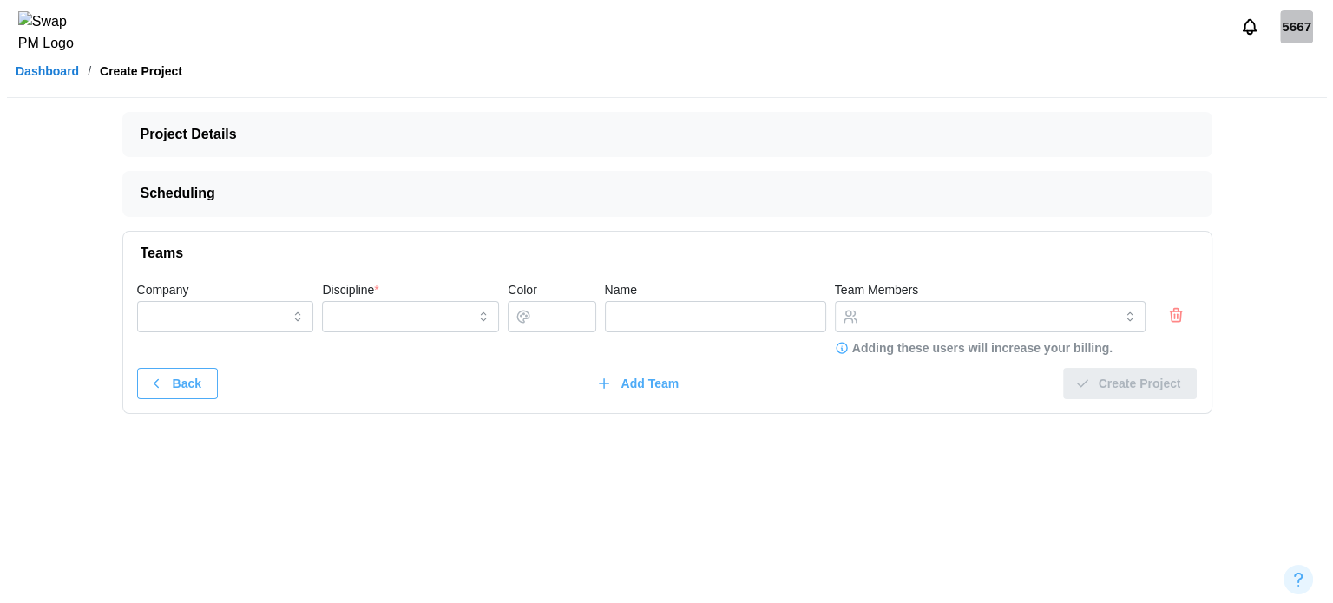
scroll to position [0, 0]
click at [1174, 321] on icon "button" at bounding box center [1175, 317] width 10 height 10
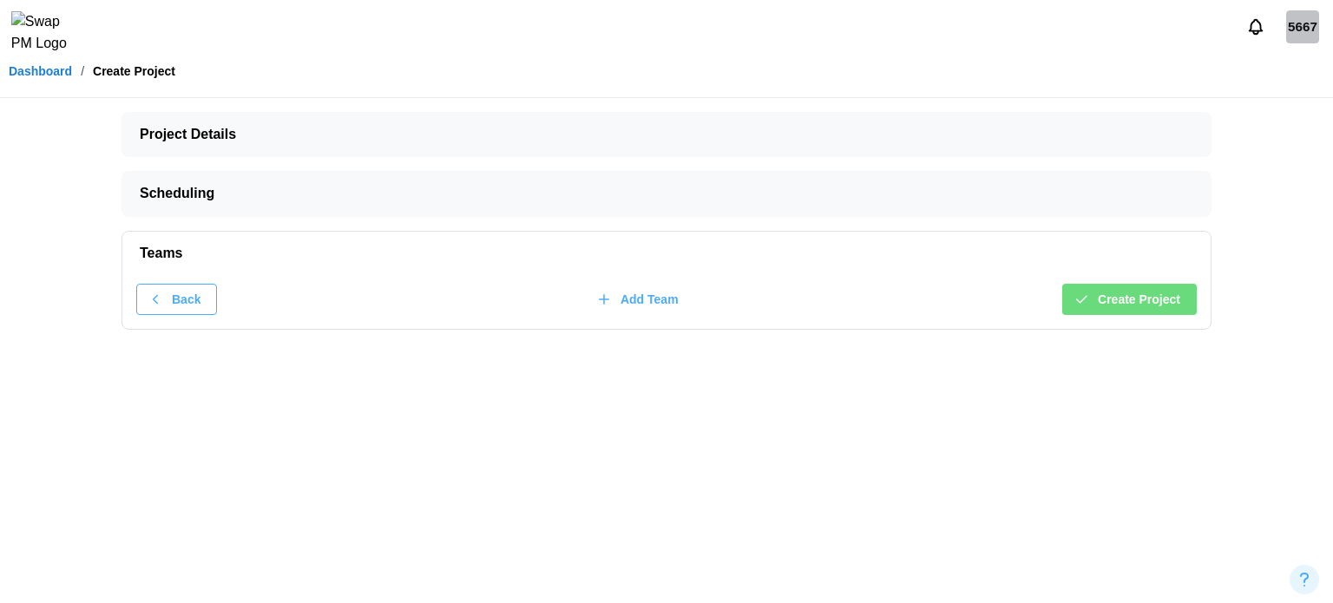
click at [1173, 304] on span "Create Project" at bounding box center [1139, 300] width 82 height 30
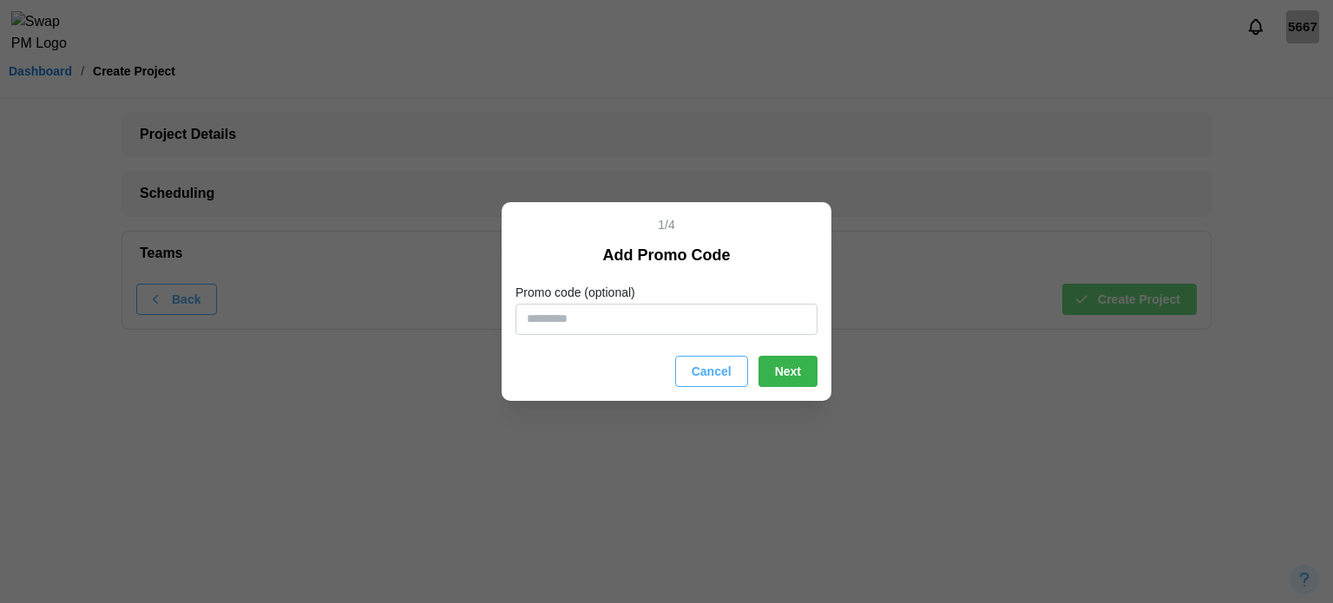
click at [795, 382] on span "Next" at bounding box center [788, 372] width 26 height 30
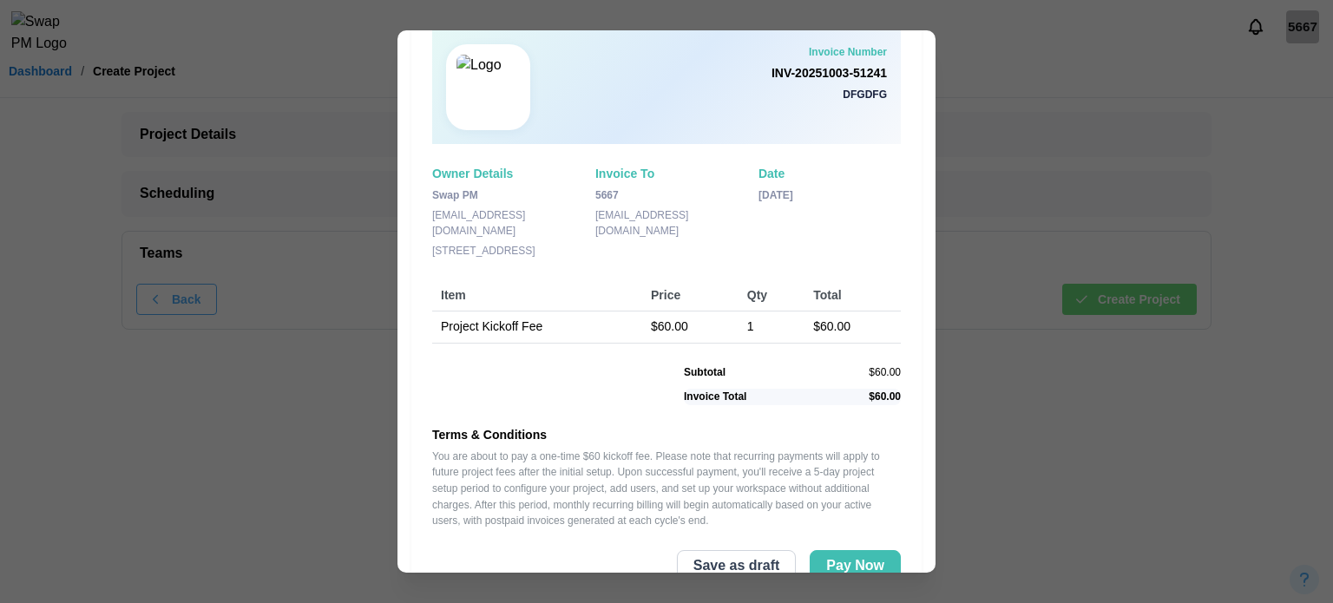
scroll to position [104, 0]
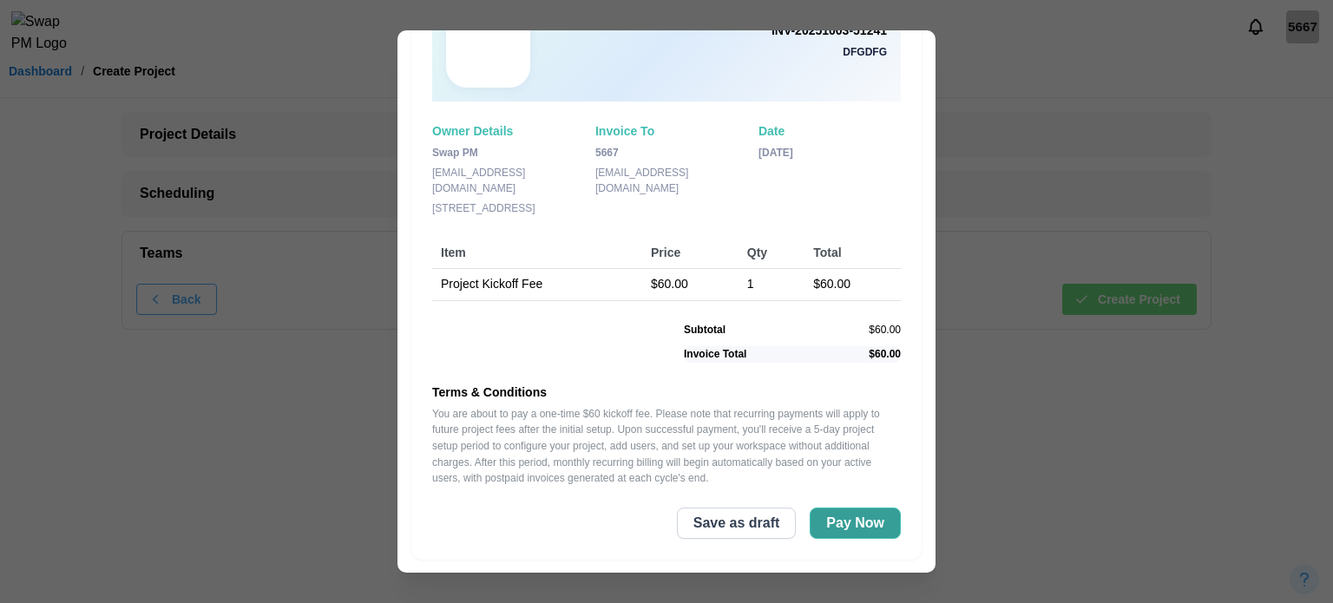
click at [849, 533] on span "Pay Now" at bounding box center [855, 524] width 58 height 30
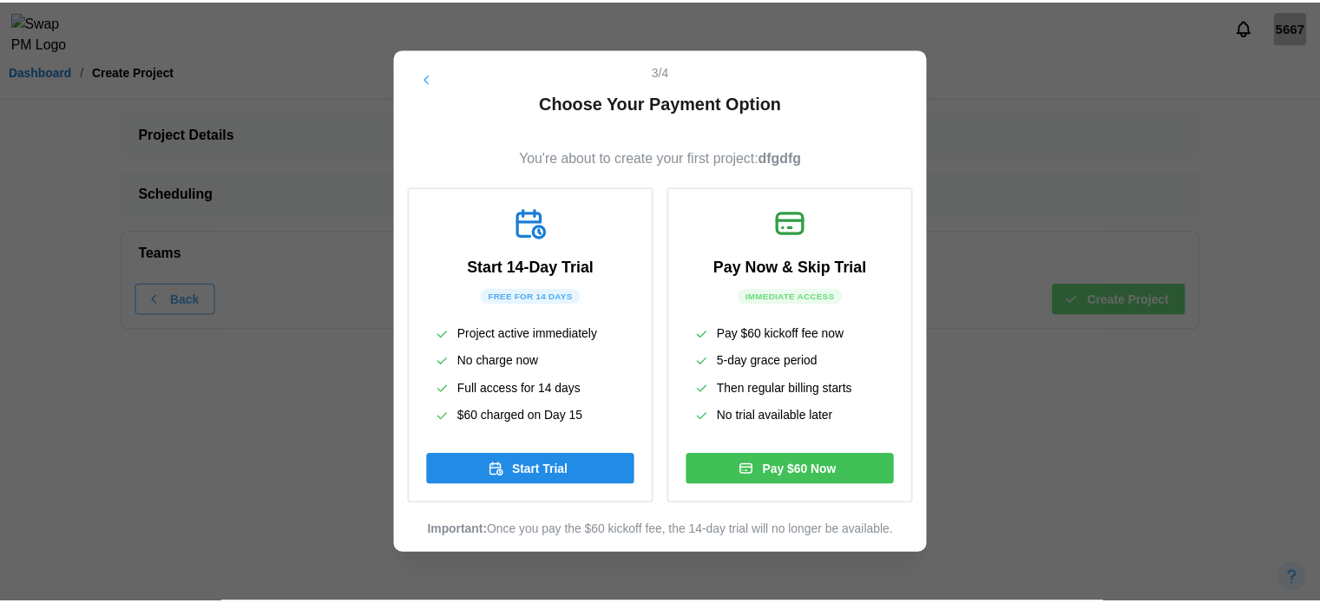
scroll to position [0, 0]
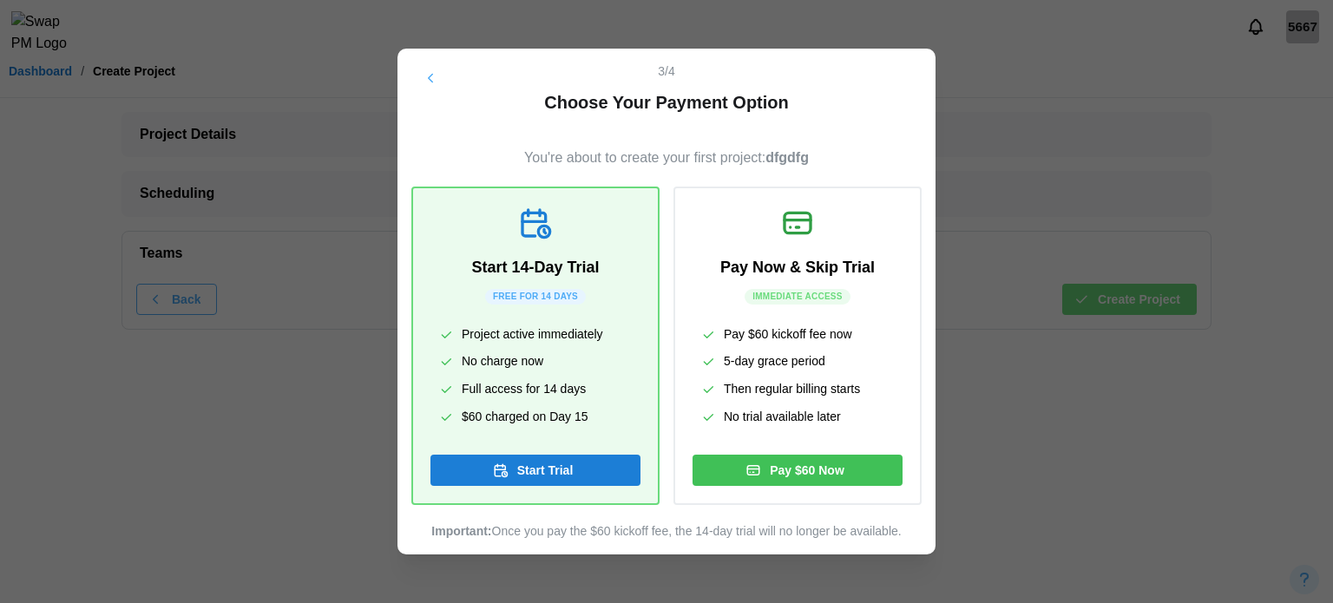
click at [568, 478] on span "Start Trial" at bounding box center [545, 471] width 56 height 30
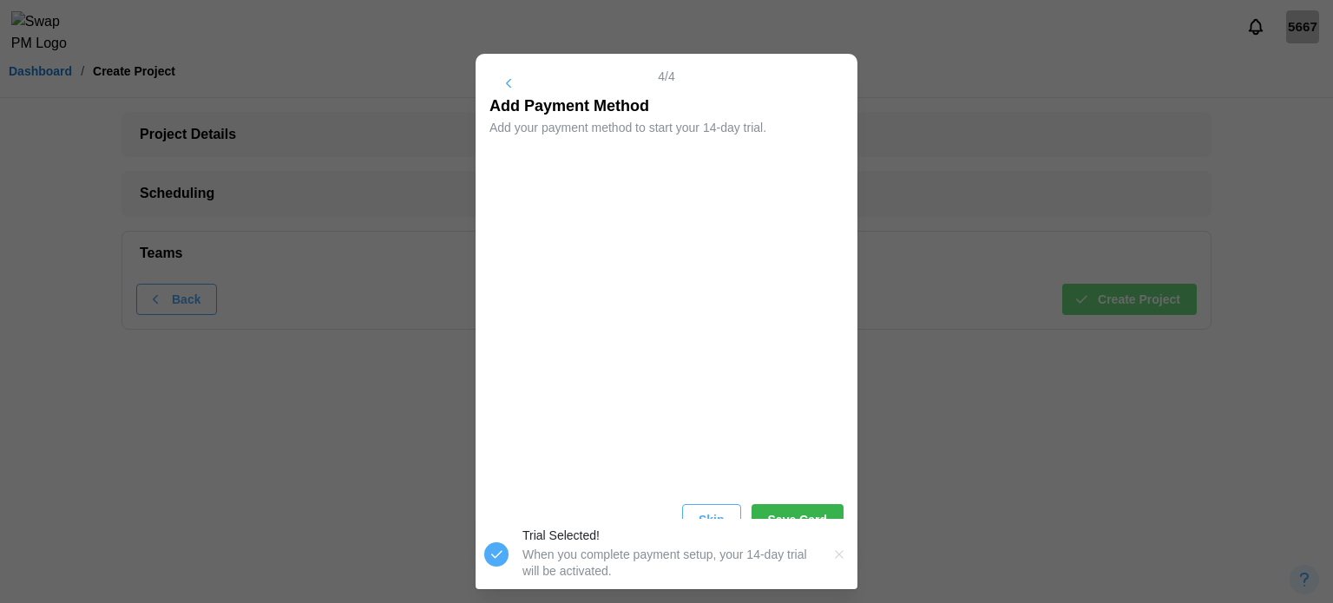
click at [797, 516] on span "Save Card" at bounding box center [797, 520] width 59 height 30
drag, startPoint x: 740, startPoint y: 556, endPoint x: 704, endPoint y: 584, distance: 45.8
click at [708, 584] on div "Trial Selected! When you complete payment setup, your 14-day trial will be acti…" at bounding box center [667, 554] width 382 height 70
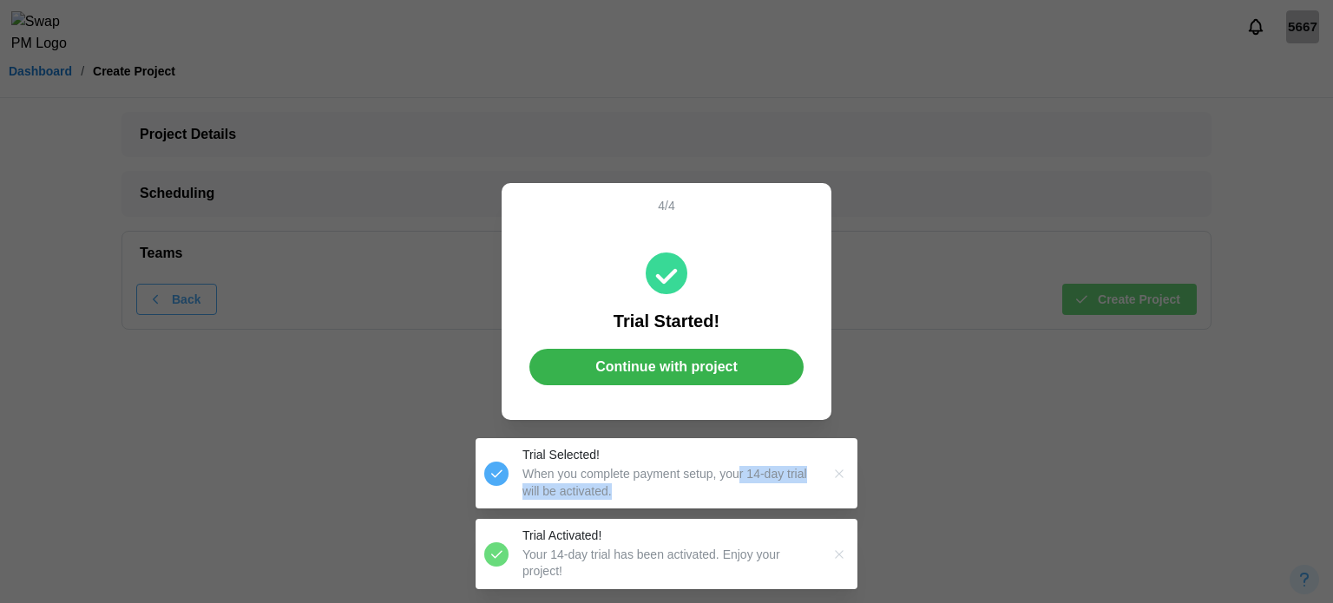
click at [611, 374] on span "Continue with project" at bounding box center [666, 367] width 142 height 35
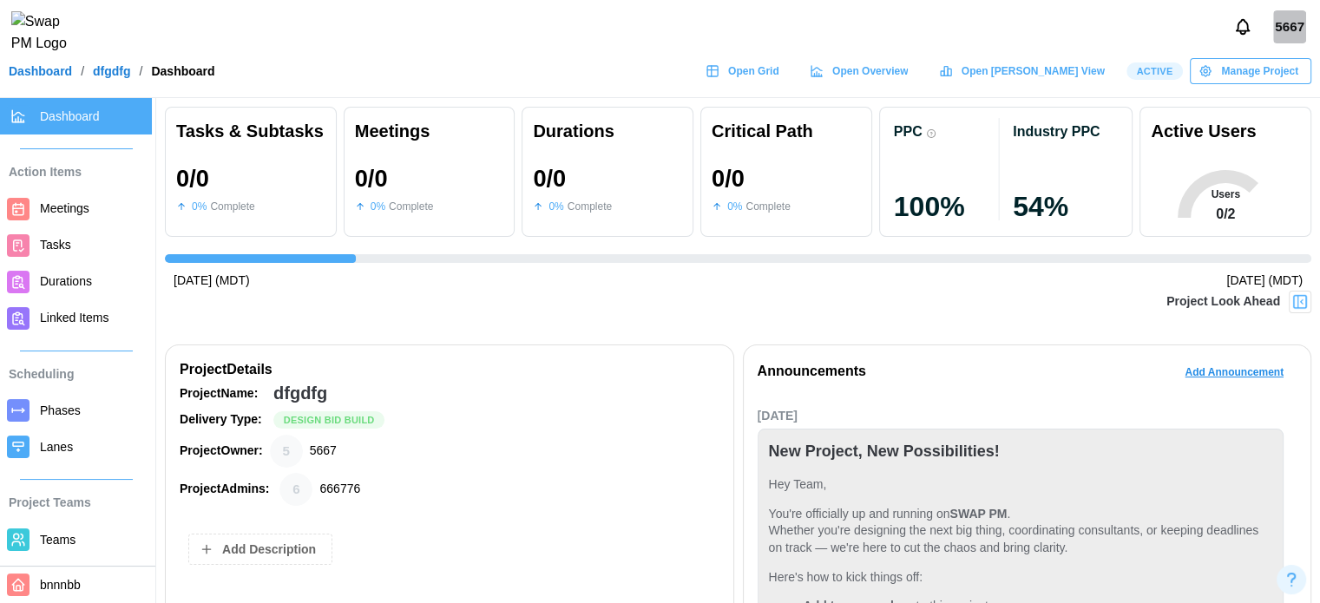
click at [36, 77] on link "Dashboard" at bounding box center [40, 71] width 63 height 12
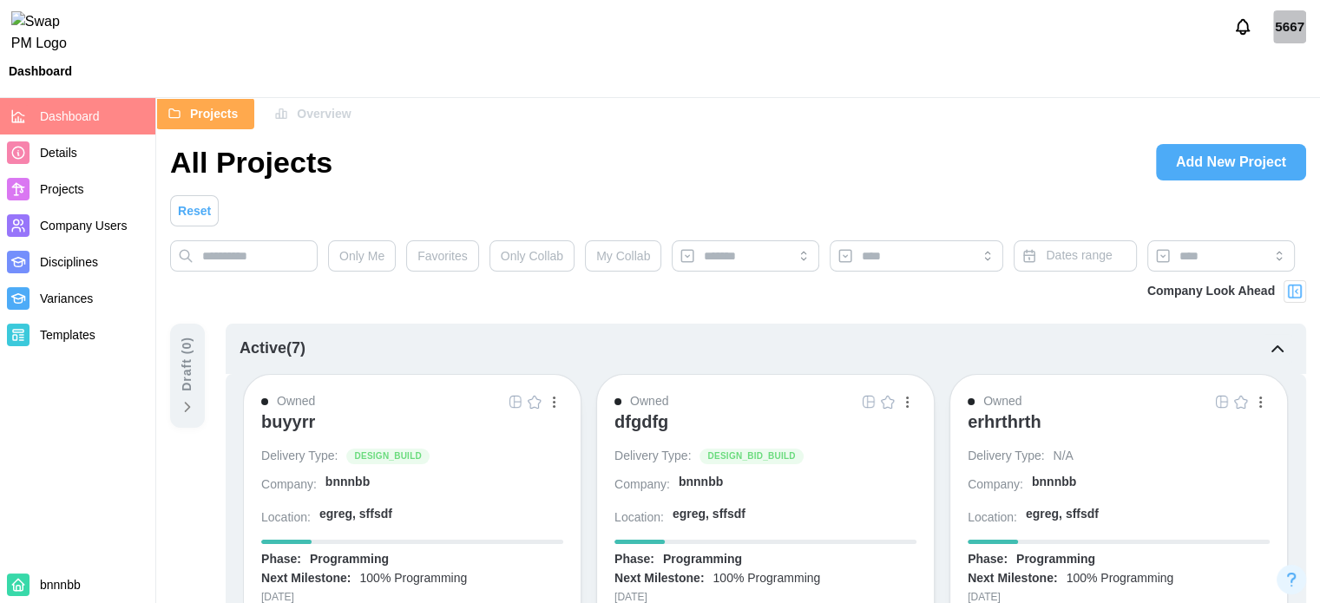
click at [655, 425] on div "dfgdfg" at bounding box center [642, 421] width 54 height 21
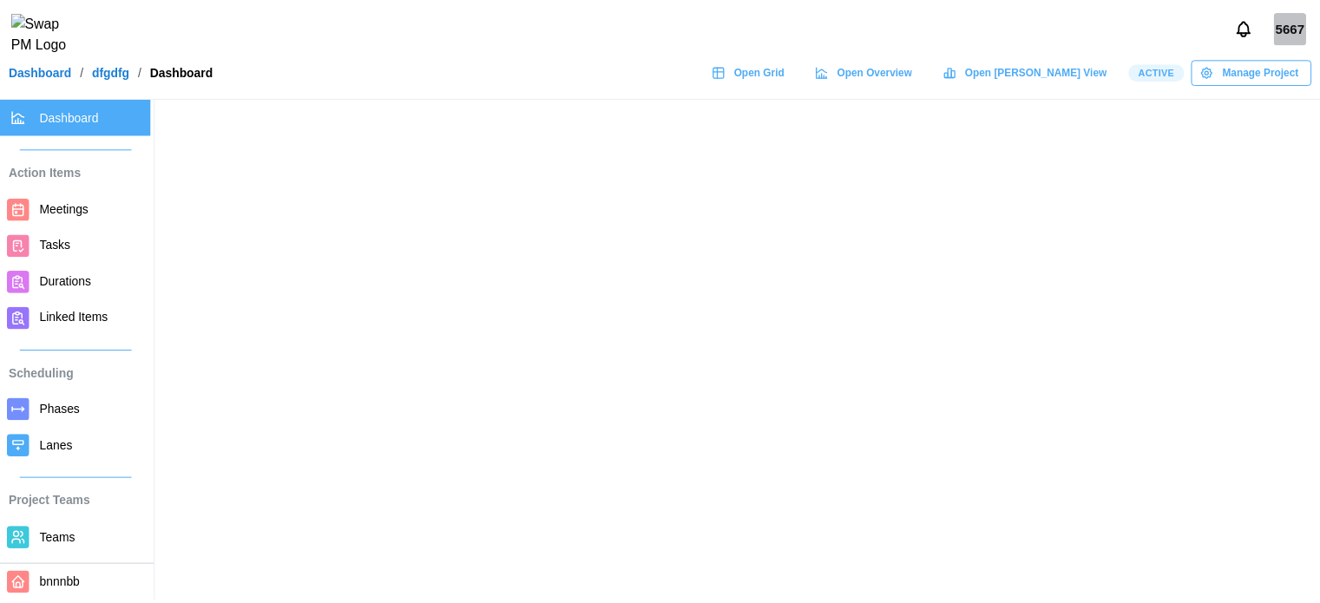
scroll to position [257, 0]
